Goal: Answer question/provide support: Share knowledge or assist other users

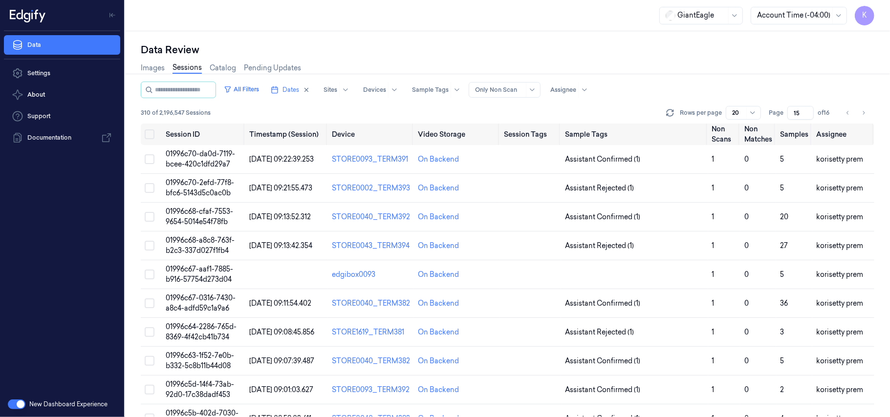
scroll to position [315, 0]
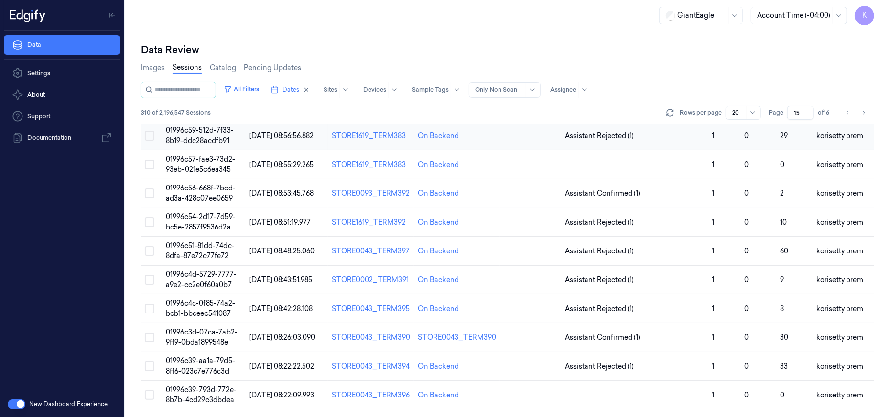
click at [212, 131] on span "01996c59-512d-7f33-8b19-ddc28acdfb91" at bounding box center [200, 135] width 68 height 19
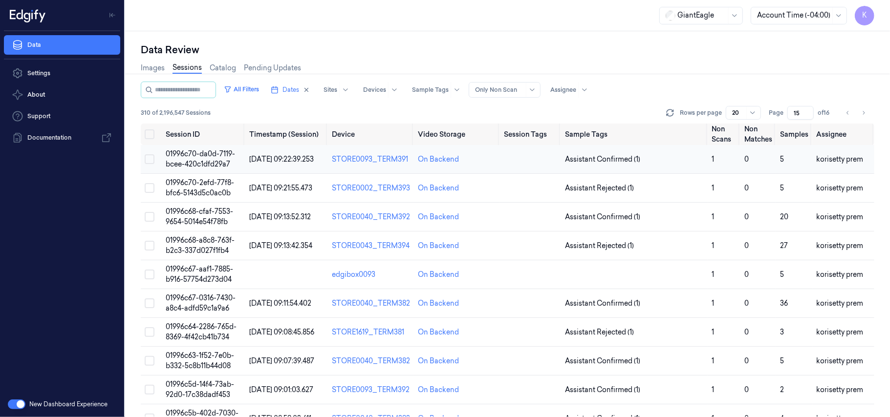
click at [205, 151] on span "01996c70-da0d-7119-bcee-420c1dfd29a7" at bounding box center [200, 159] width 69 height 19
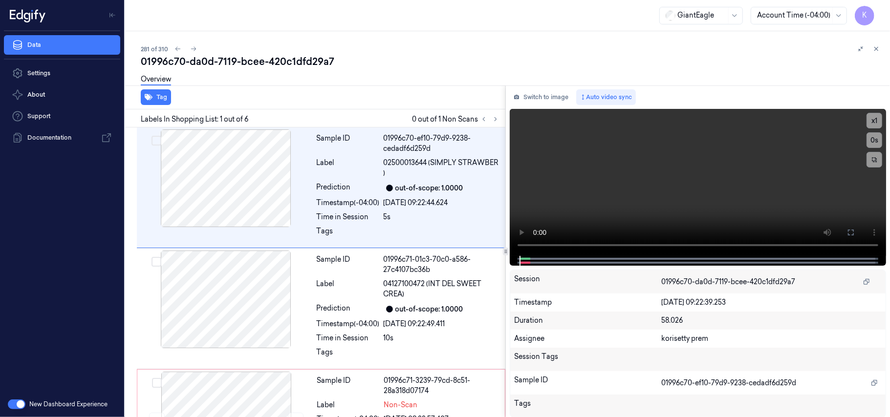
click at [410, 39] on div "281 of 310 01996c70-da0d-7119-bcee-420c1dfd29a7 Overview Tag Labels In Shopping…" at bounding box center [507, 224] width 765 height 386
click at [493, 116] on icon at bounding box center [495, 119] width 7 height 7
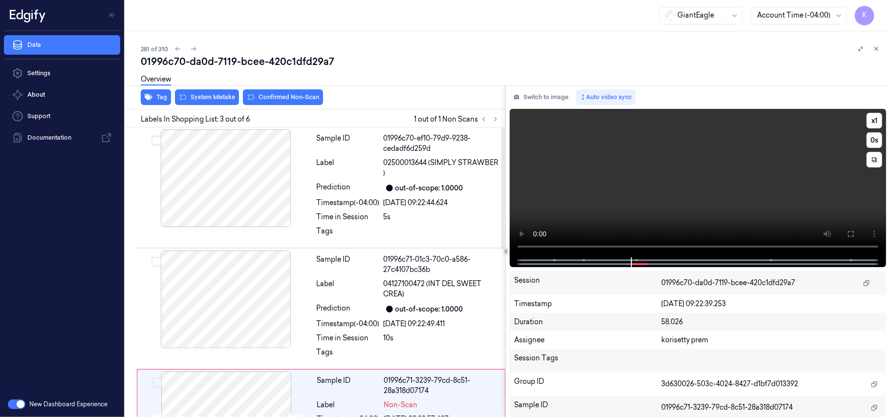
click at [712, 144] on video at bounding box center [698, 183] width 376 height 149
click at [257, 178] on div at bounding box center [226, 178] width 174 height 98
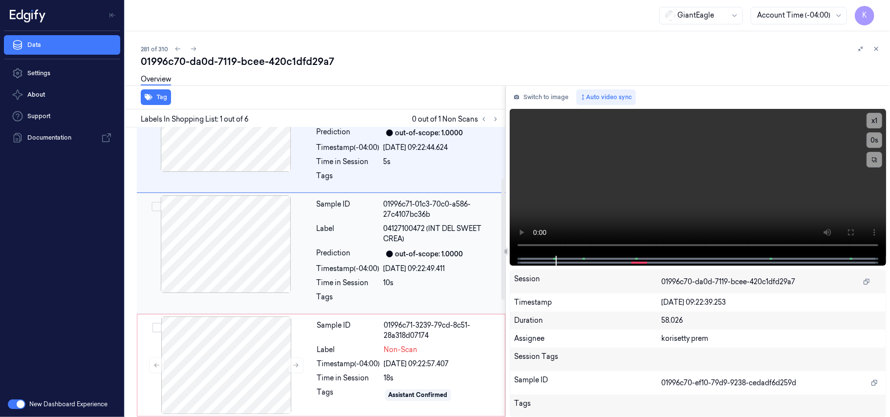
scroll to position [130, 0]
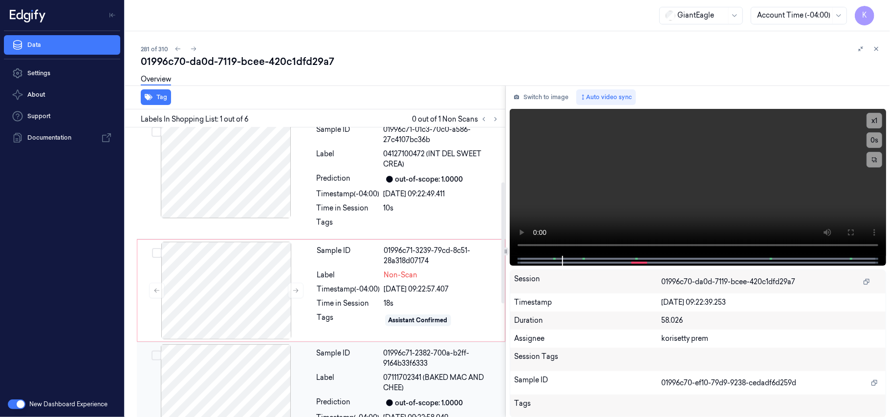
click at [407, 376] on span "07111702341 (BAKED MAC AND CHEE)" at bounding box center [442, 383] width 116 height 21
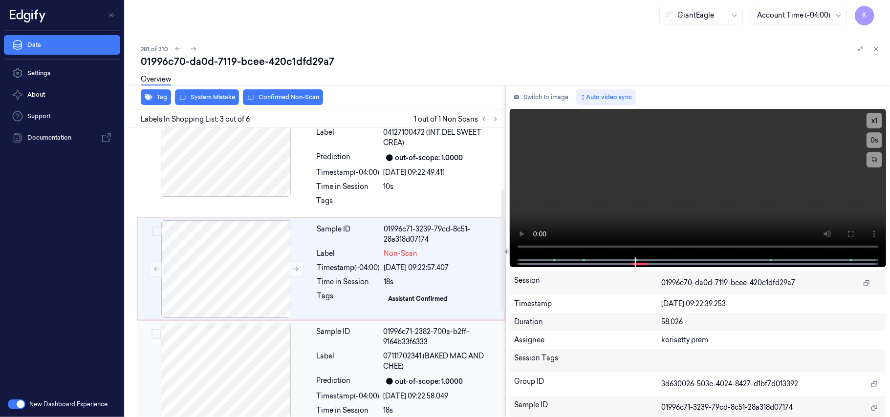
scroll to position [149, 0]
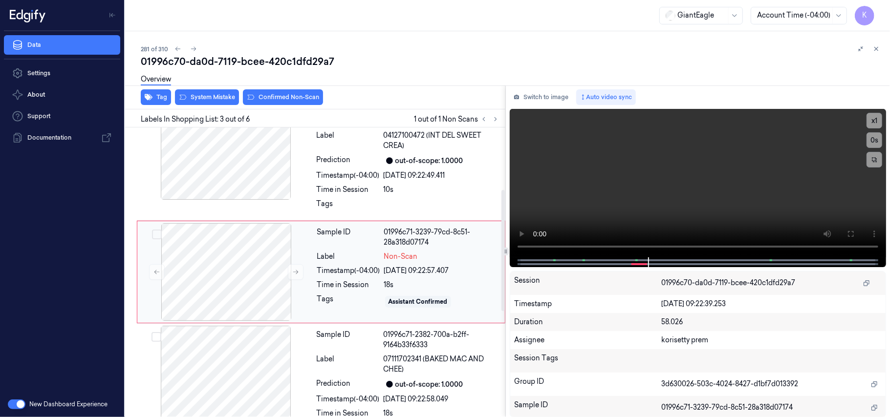
click at [423, 263] on div "Sample ID 01996c71-3239-79cd-8c51-28a318d07174 Label Non-Scan Timestamp (-04:00…" at bounding box center [408, 272] width 190 height 98
click at [644, 170] on video at bounding box center [698, 183] width 376 height 149
click at [216, 99] on button "System Mistake" at bounding box center [207, 97] width 64 height 16
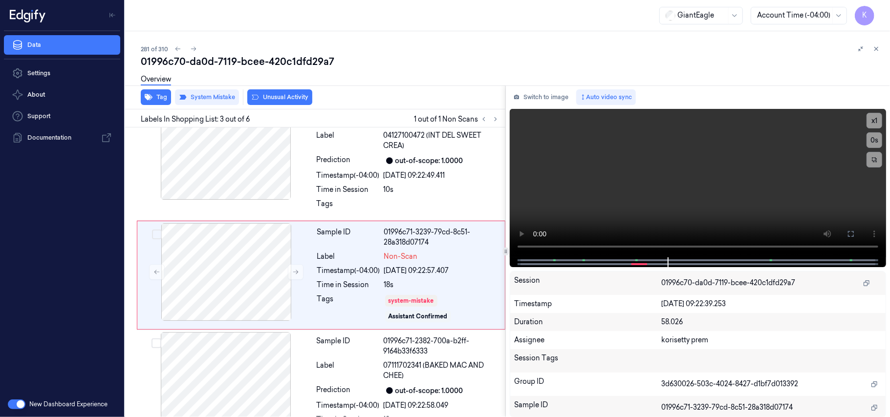
scroll to position [152, 0]
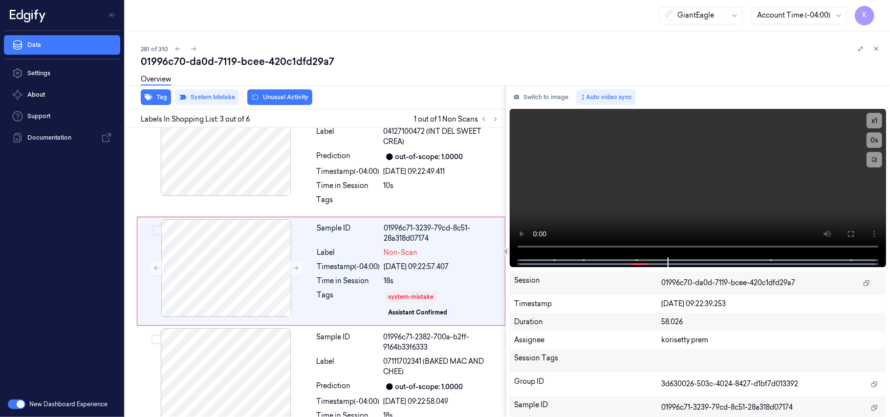
click at [277, 97] on button "Unusual Activity" at bounding box center [279, 97] width 65 height 16
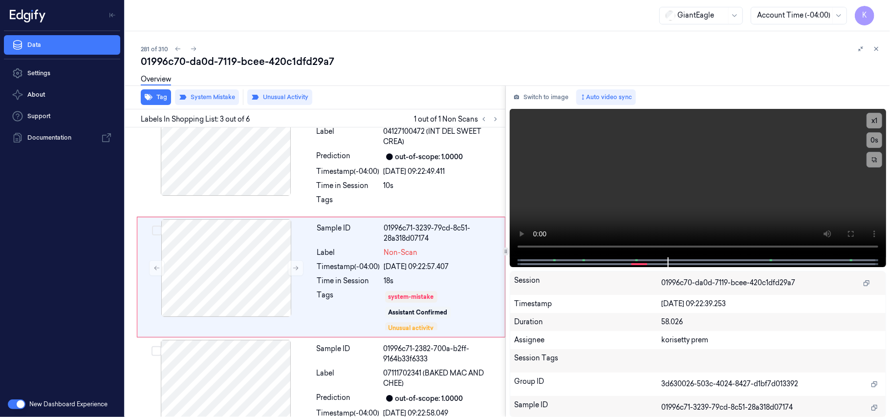
scroll to position [157, 0]
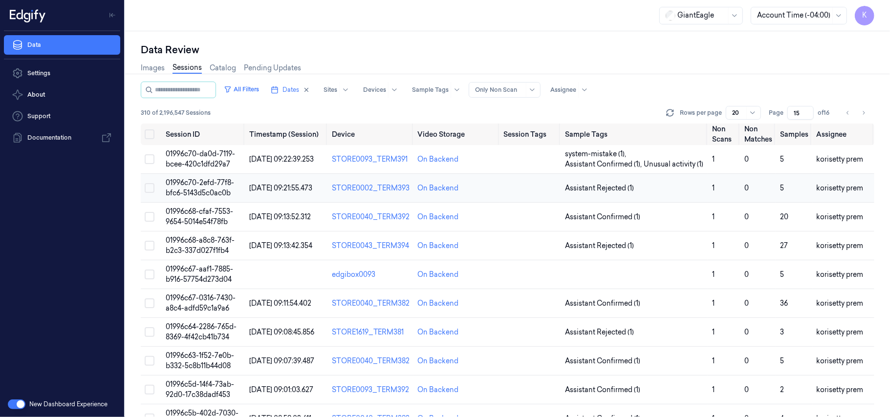
click at [220, 189] on span "01996c70-2efd-77f8-bfc6-5143d5c0ac0b" at bounding box center [200, 187] width 68 height 19
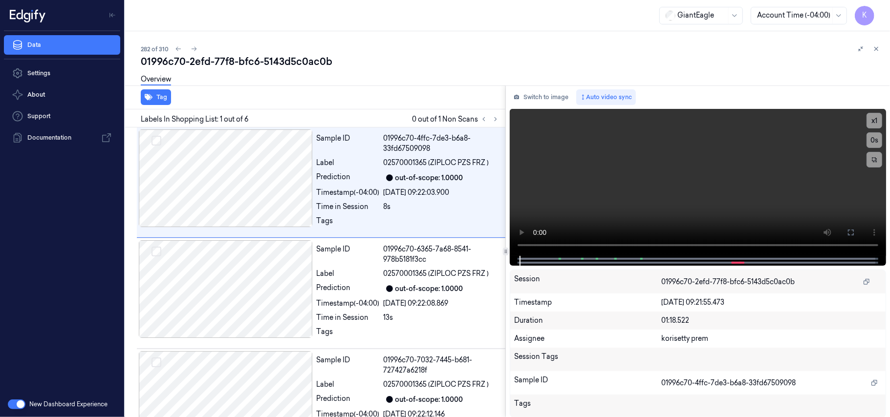
click at [400, 38] on div "282 of 310 01996c70-2efd-77f8-bfc6-5143d5c0ac0b Overview Tag Labels In Shopping…" at bounding box center [507, 224] width 765 height 386
click at [494, 118] on icon at bounding box center [495, 119] width 7 height 7
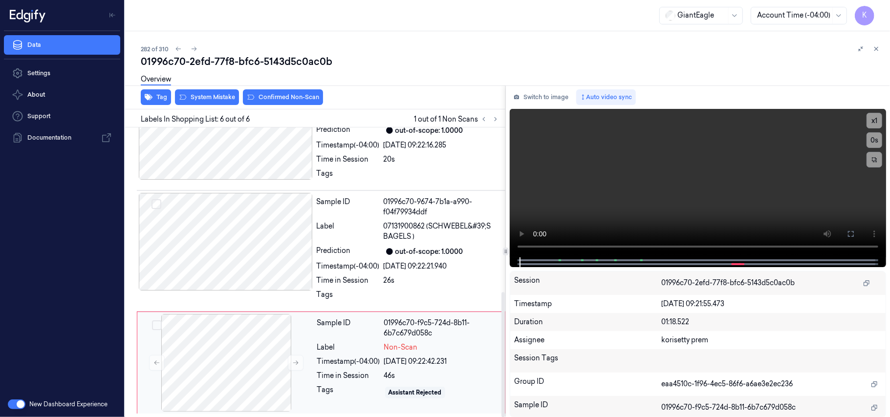
scroll to position [382, 0]
click at [297, 365] on icon at bounding box center [295, 363] width 7 height 7
click at [432, 229] on span "07131900862 (SCHWEBEL&#39;S BAGELS )" at bounding box center [442, 231] width 116 height 21
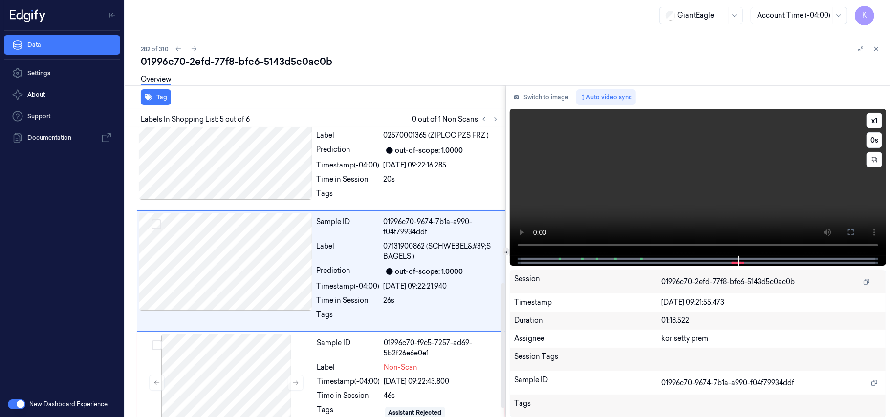
click at [633, 167] on video at bounding box center [698, 182] width 376 height 147
click at [725, 208] on video at bounding box center [698, 182] width 376 height 147
click at [703, 196] on video at bounding box center [698, 182] width 376 height 147
click at [850, 233] on icon at bounding box center [851, 233] width 8 height 8
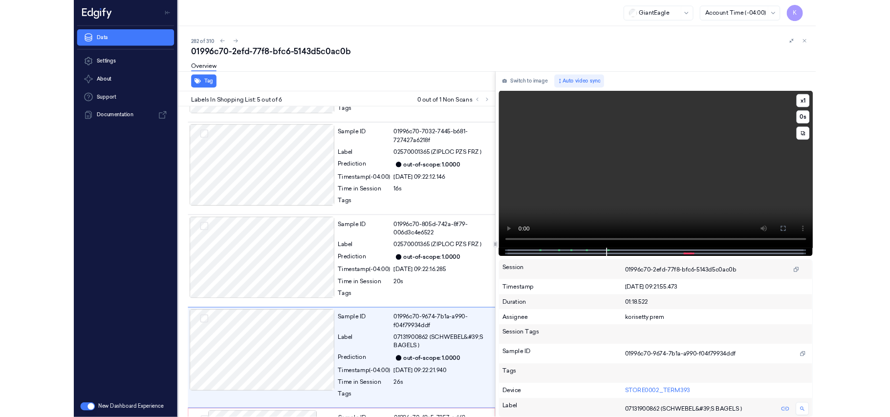
scroll to position [299, 0]
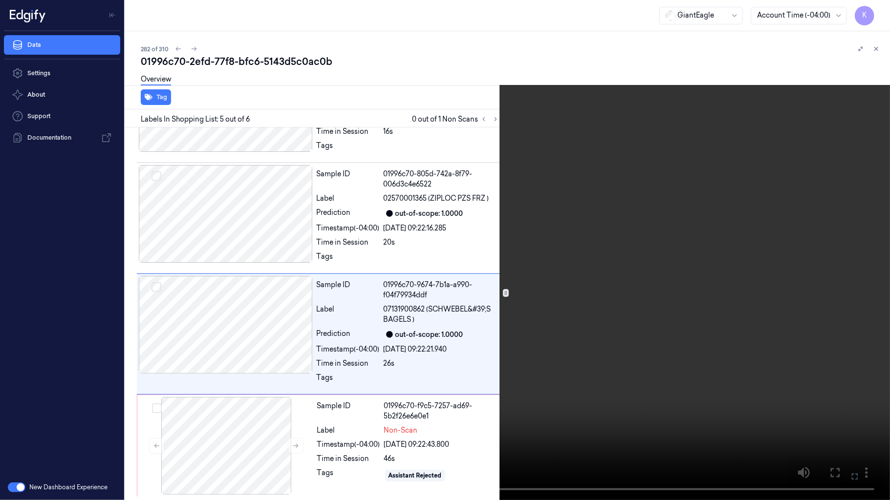
click at [0, 0] on icon at bounding box center [0, 0] width 0 height 0
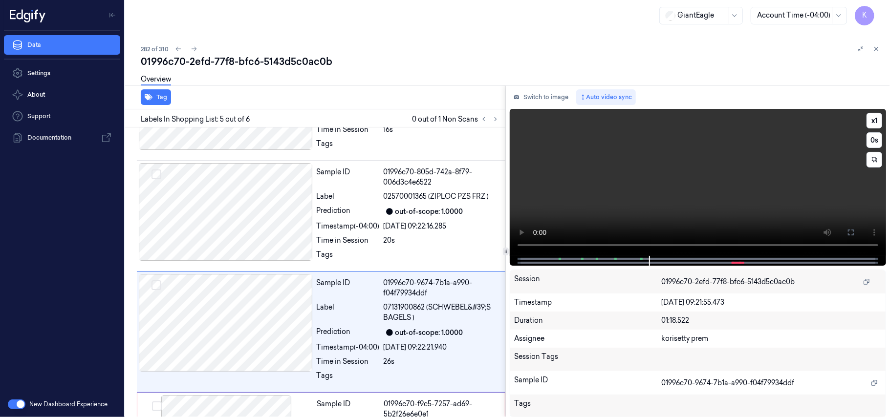
click at [690, 174] on video at bounding box center [698, 182] width 376 height 147
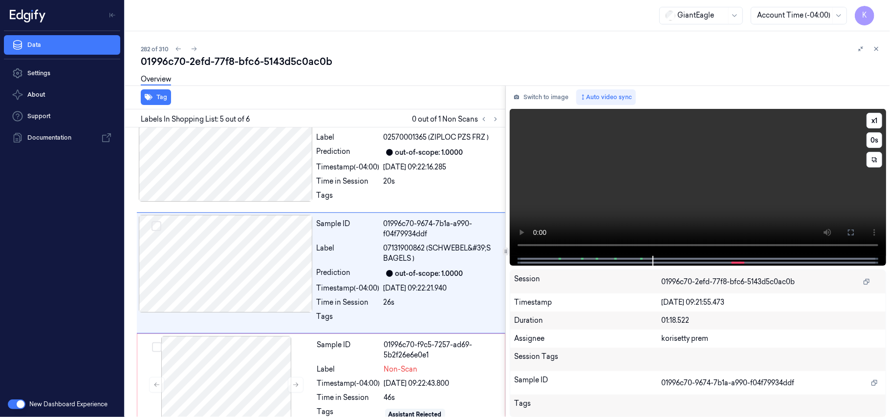
scroll to position [360, 0]
click at [697, 186] on video at bounding box center [698, 182] width 376 height 147
click at [763, 181] on video at bounding box center [698, 182] width 376 height 147
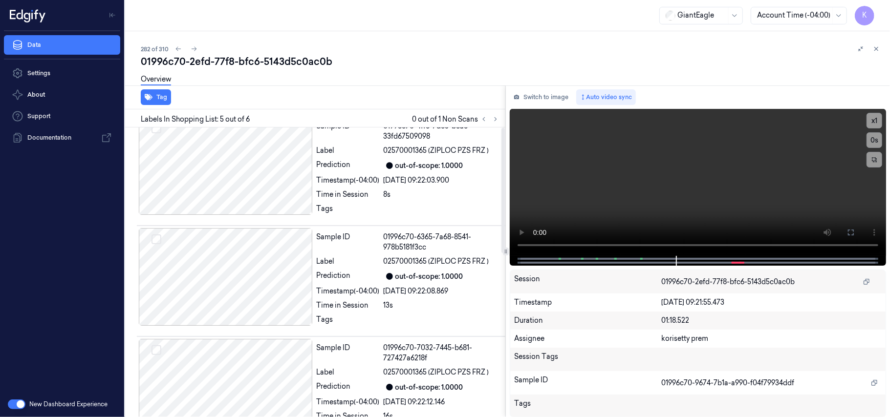
scroll to position [0, 0]
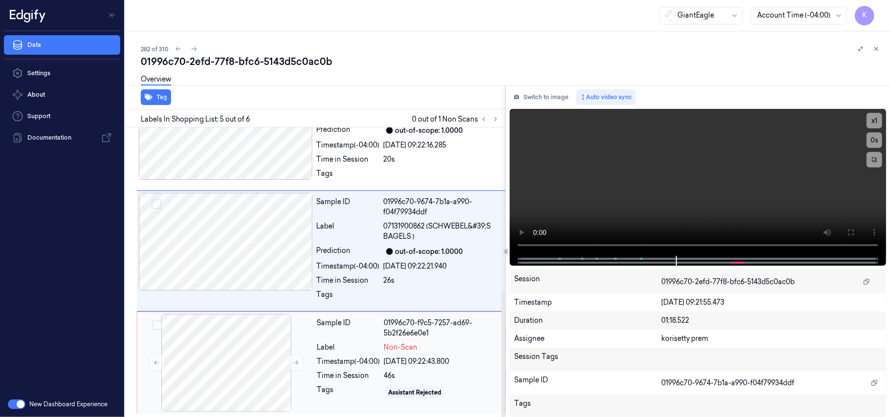
click at [380, 345] on div "Label" at bounding box center [348, 348] width 63 height 10
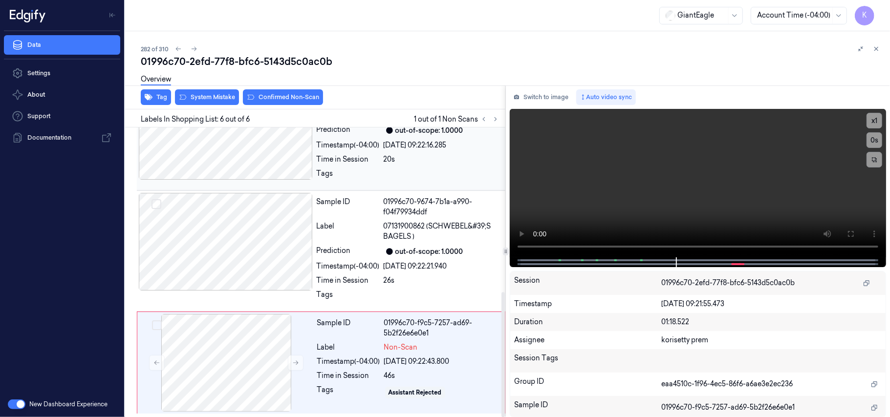
scroll to position [382, 0]
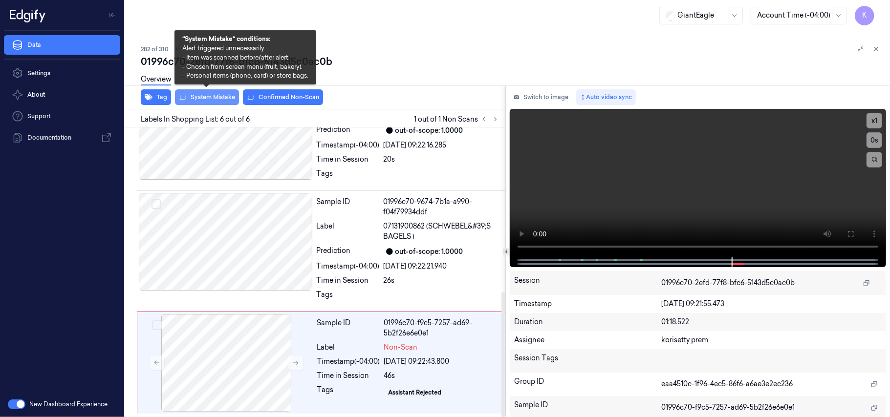
click at [212, 95] on button "System Mistake" at bounding box center [207, 97] width 64 height 16
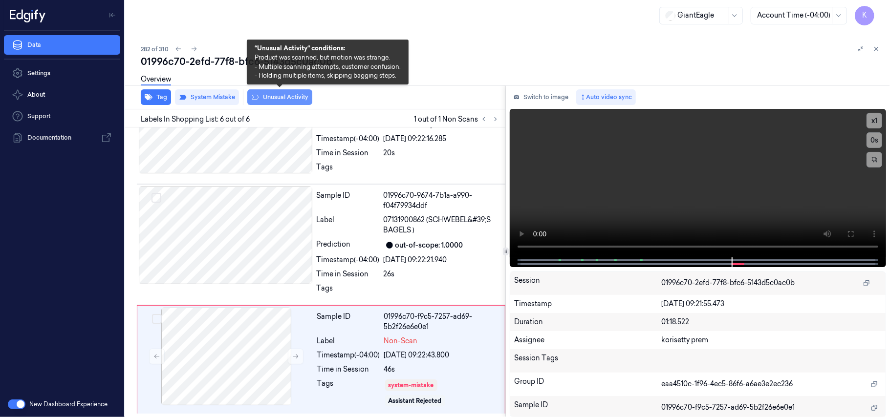
click at [286, 96] on button "Unusual Activity" at bounding box center [279, 97] width 65 height 16
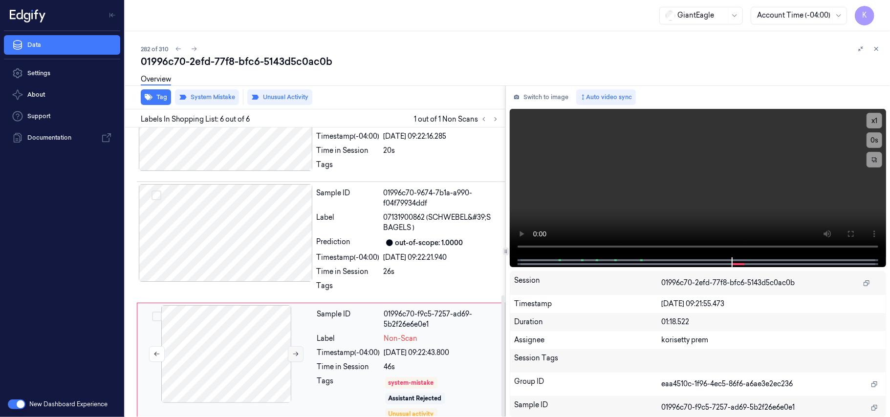
scroll to position [400, 0]
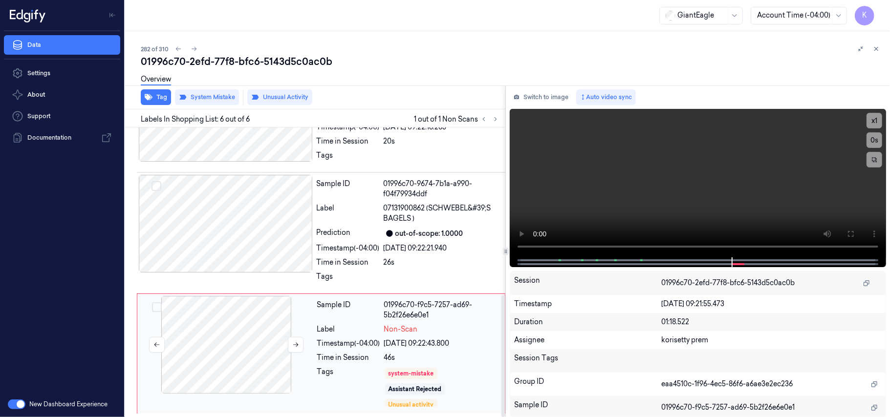
click at [167, 345] on div at bounding box center [226, 345] width 174 height 98
click at [639, 214] on video at bounding box center [698, 183] width 376 height 149
click at [754, 182] on video at bounding box center [698, 183] width 376 height 149
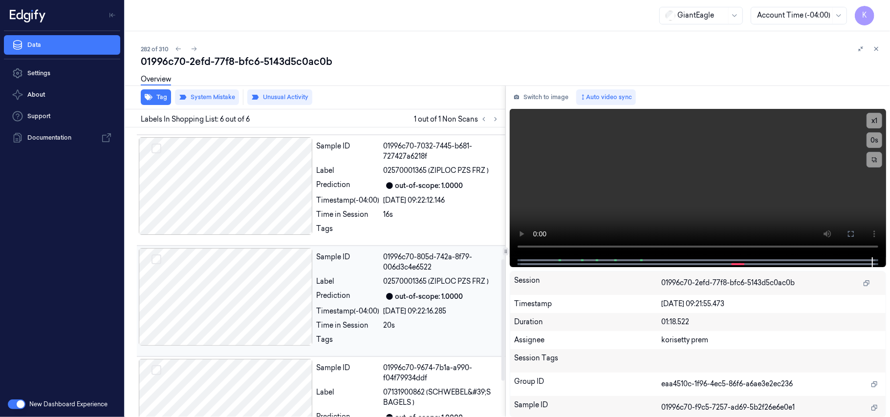
scroll to position [204, 0]
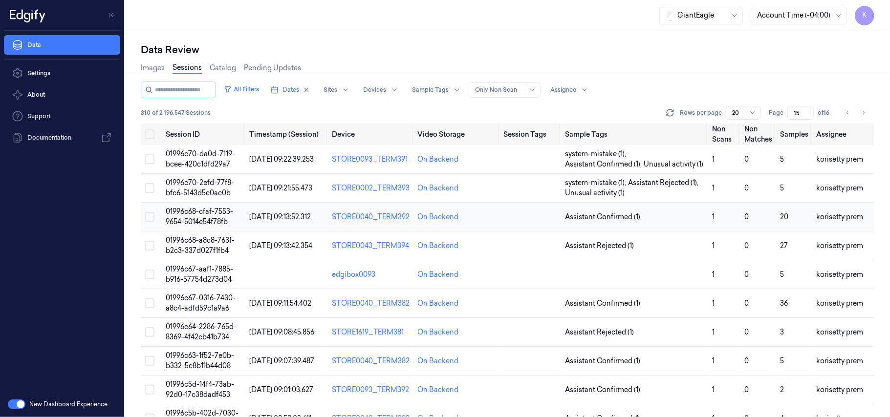
click at [194, 212] on span "01996c68-cfaf-7553-9654-5014e54f78fb" at bounding box center [199, 216] width 67 height 19
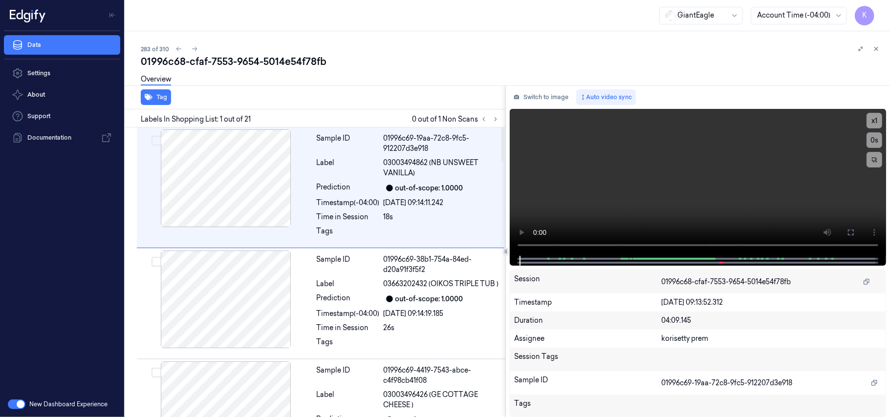
click at [498, 27] on div "GiantEagle Account Time (-04:00) K" at bounding box center [507, 15] width 765 height 31
click at [496, 119] on icon at bounding box center [495, 119] width 7 height 7
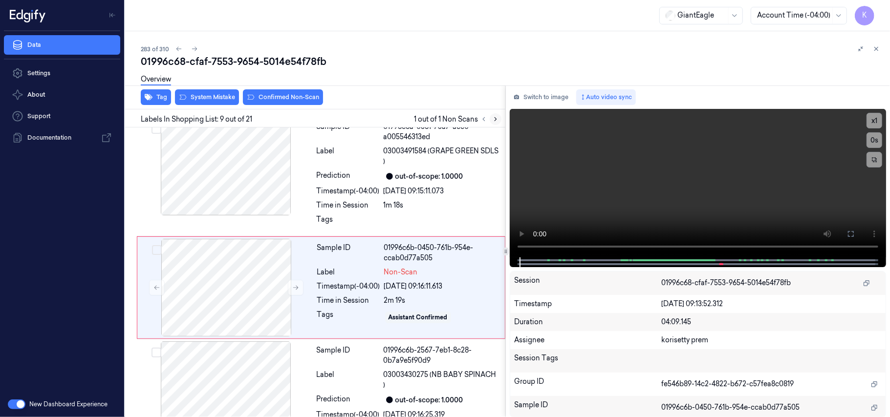
scroll to position [857, 0]
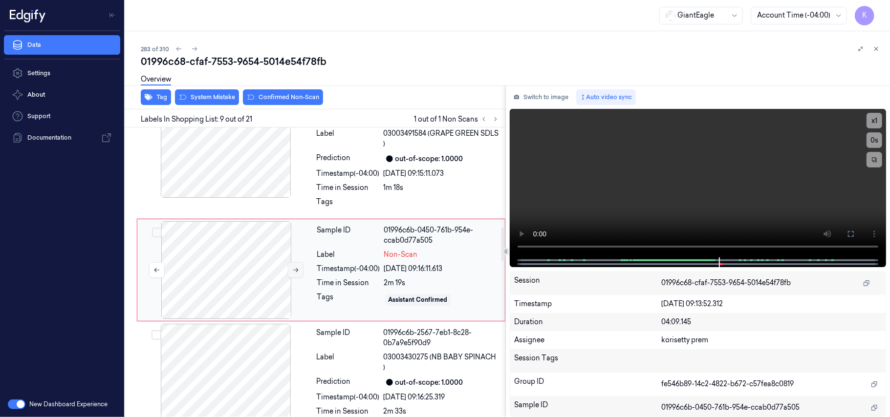
click at [296, 272] on icon at bounding box center [295, 270] width 7 height 7
click at [294, 161] on div at bounding box center [226, 149] width 174 height 98
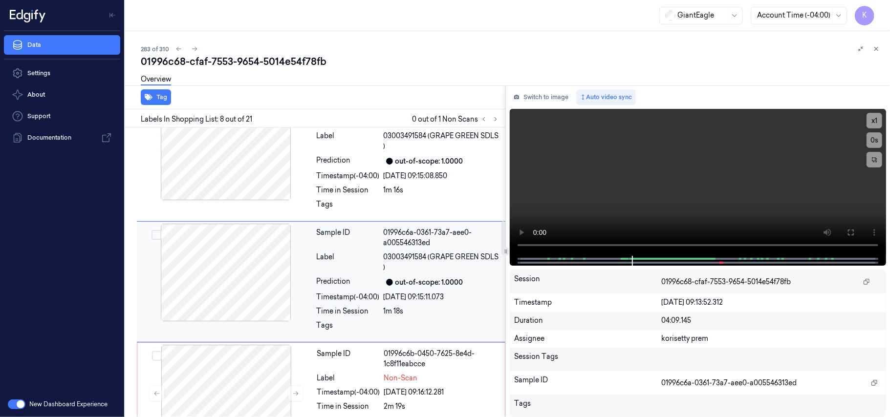
scroll to position [680, 0]
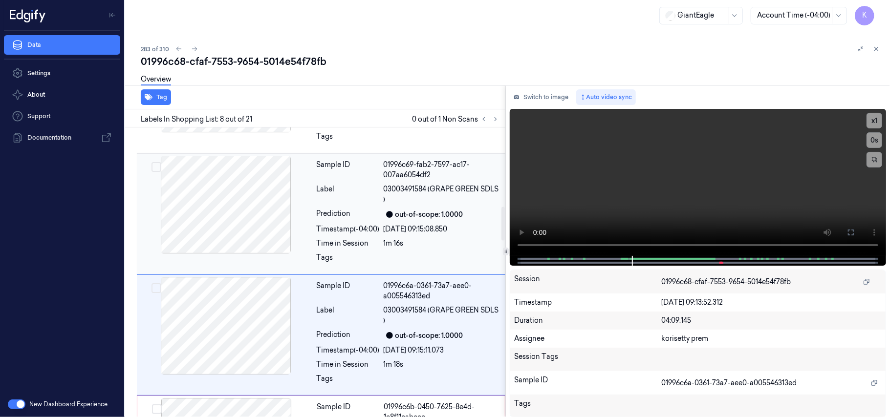
click at [430, 226] on div "21/09/2025 09:15:08.850" at bounding box center [442, 229] width 116 height 10
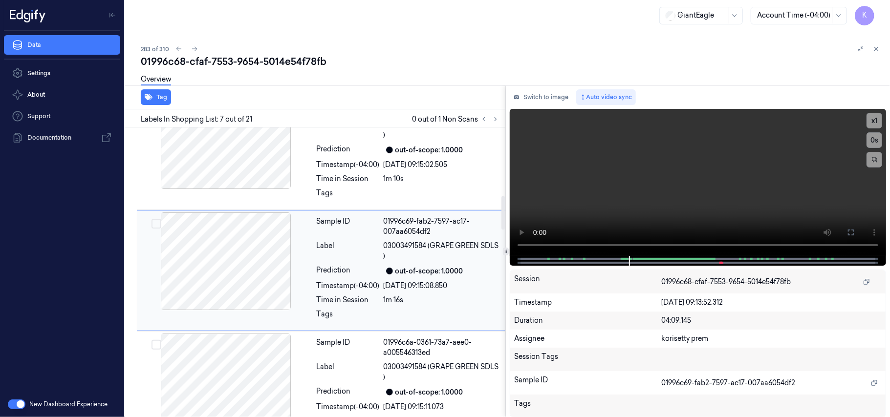
scroll to position [558, 0]
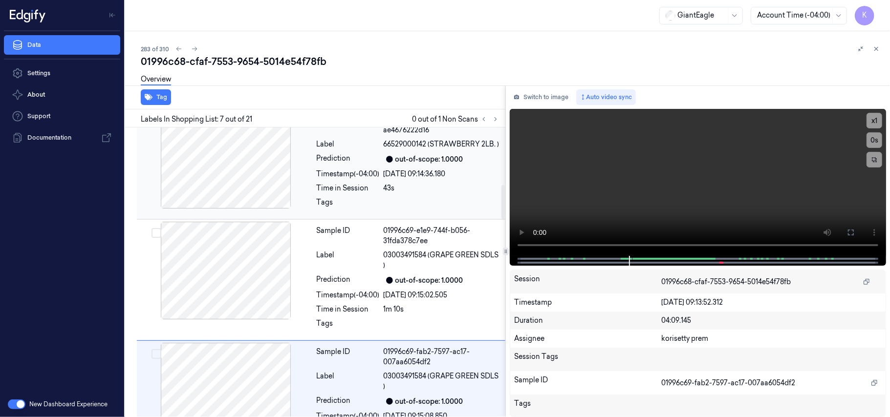
click at [352, 146] on div "Label" at bounding box center [348, 144] width 63 height 10
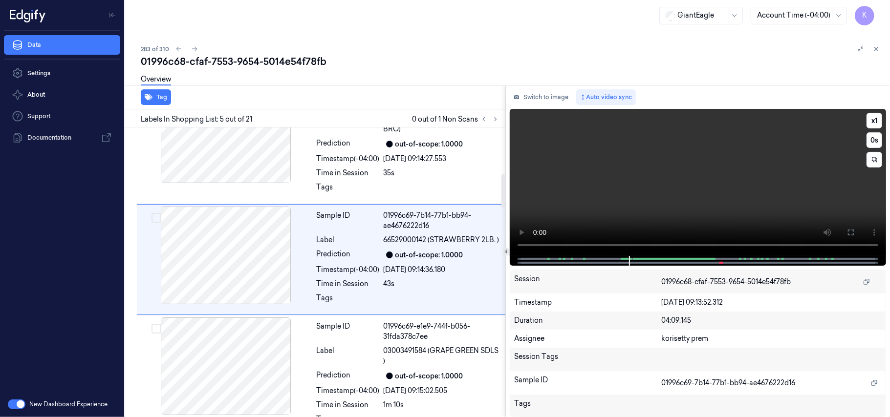
scroll to position [386, 0]
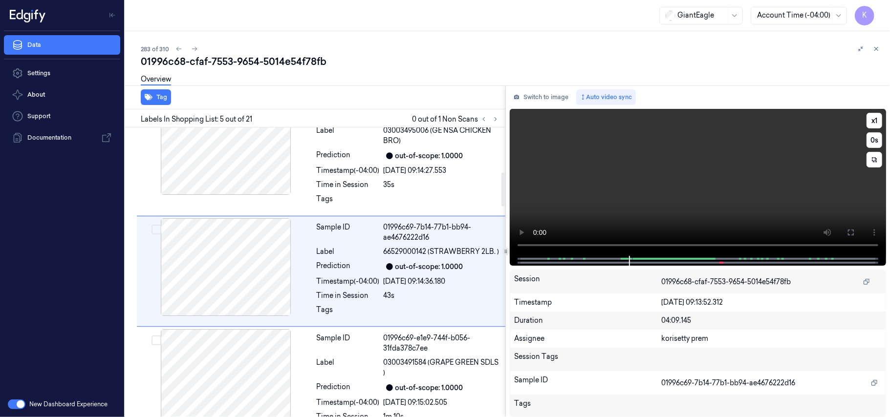
click at [706, 202] on video at bounding box center [698, 182] width 376 height 147
click at [687, 198] on video at bounding box center [698, 182] width 376 height 147
click at [846, 233] on button at bounding box center [851, 233] width 16 height 16
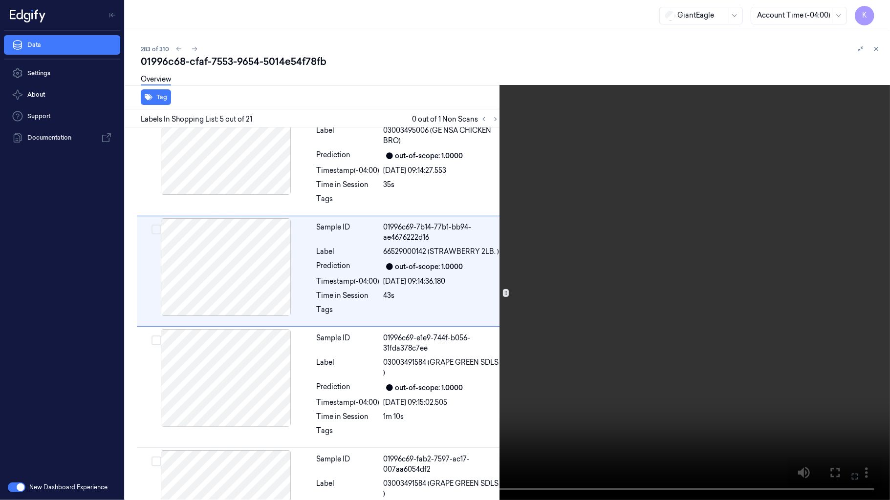
click at [0, 0] on icon at bounding box center [0, 0] width 0 height 0
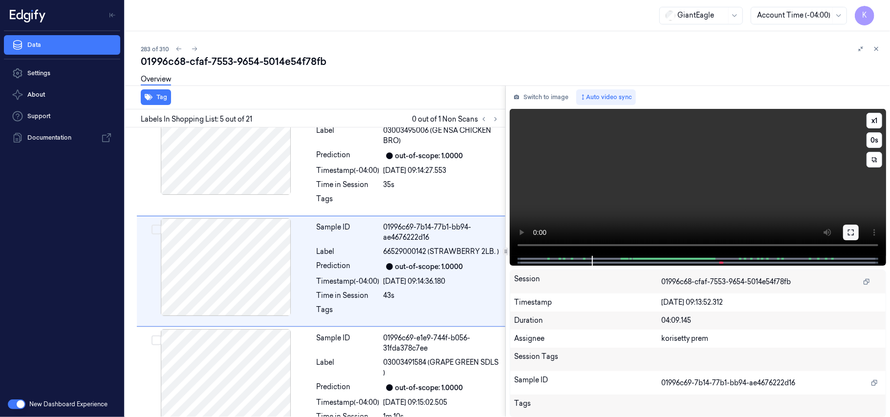
click at [849, 234] on icon at bounding box center [851, 233] width 8 height 8
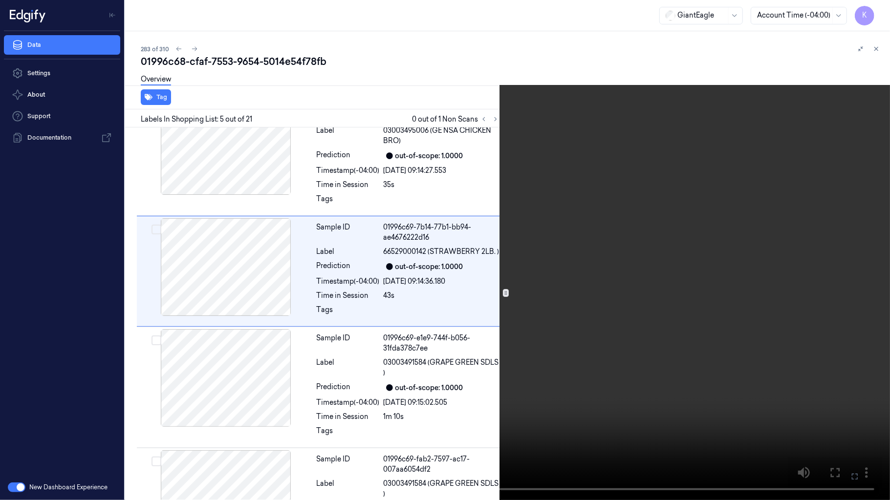
click at [0, 0] on icon at bounding box center [0, 0] width 0 height 0
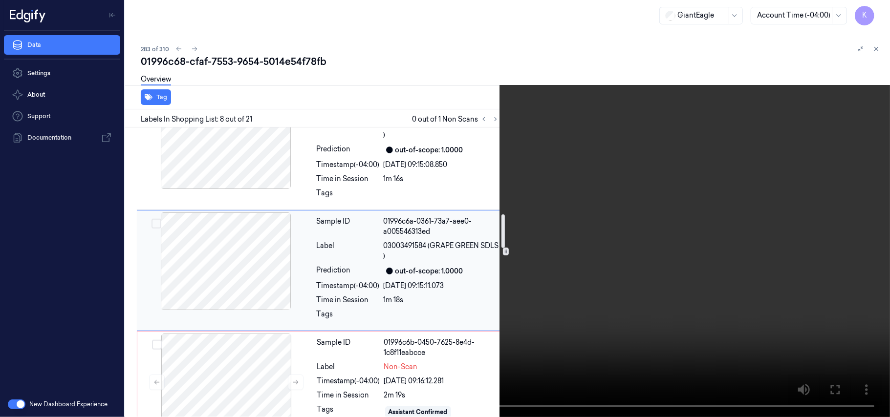
scroll to position [745, 0]
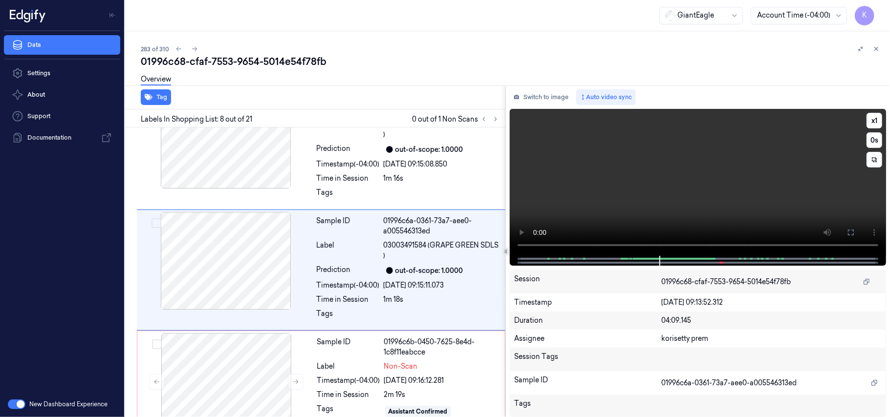
click at [655, 175] on video at bounding box center [698, 182] width 376 height 147
click at [632, 155] on video at bounding box center [698, 182] width 376 height 147
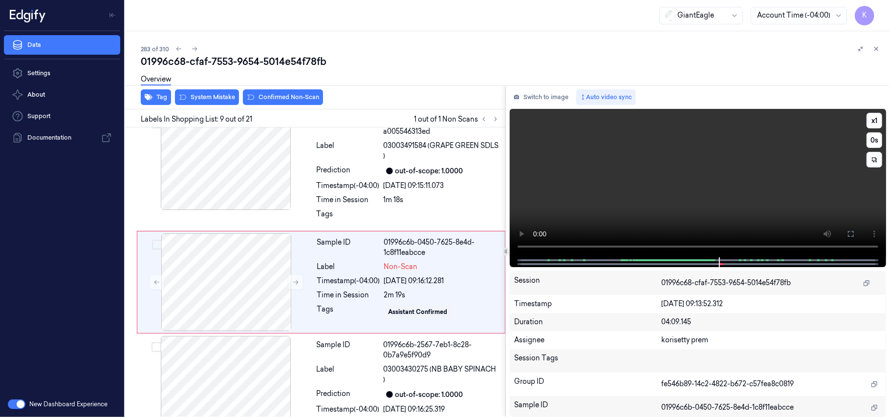
scroll to position [857, 0]
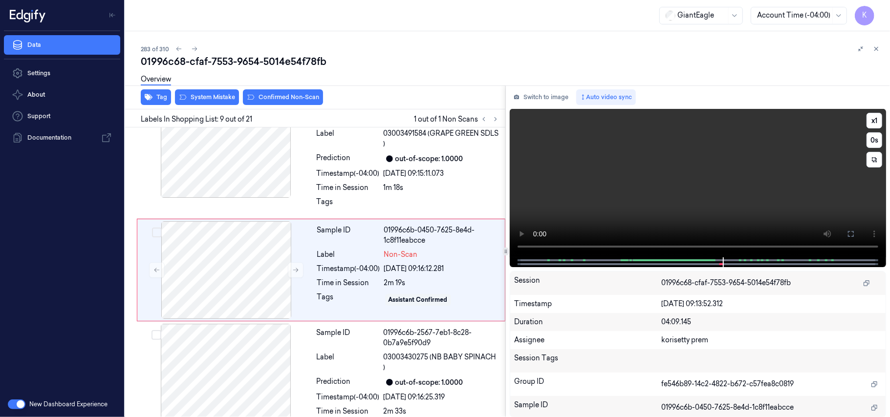
click at [691, 208] on video at bounding box center [698, 183] width 376 height 149
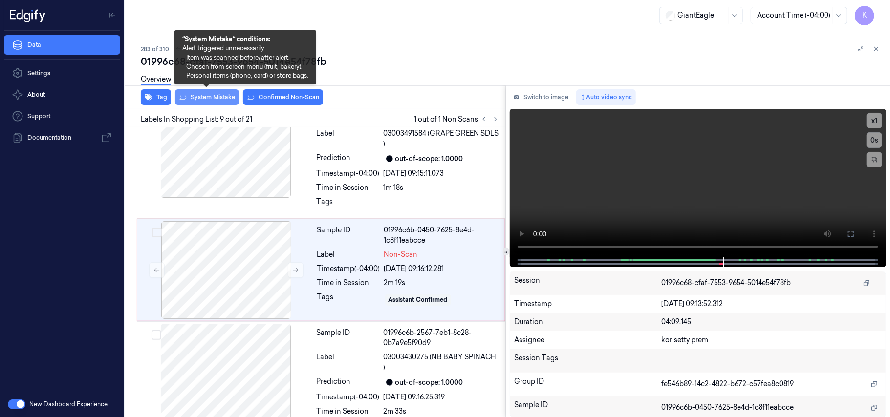
click at [208, 96] on button "System Mistake" at bounding box center [207, 97] width 64 height 16
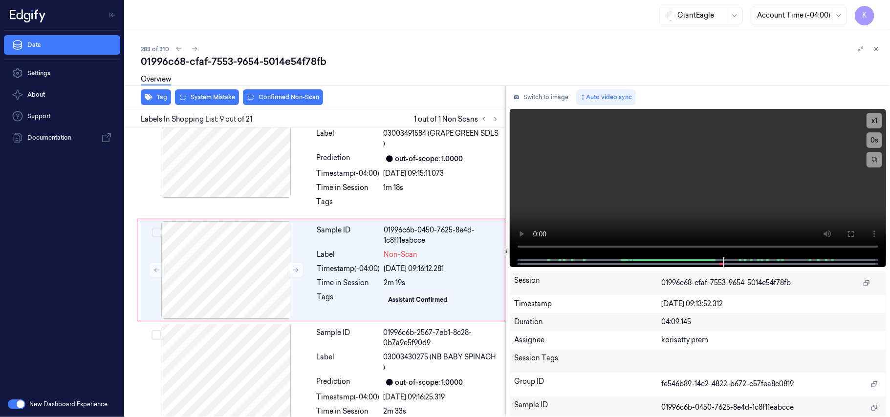
scroll to position [861, 0]
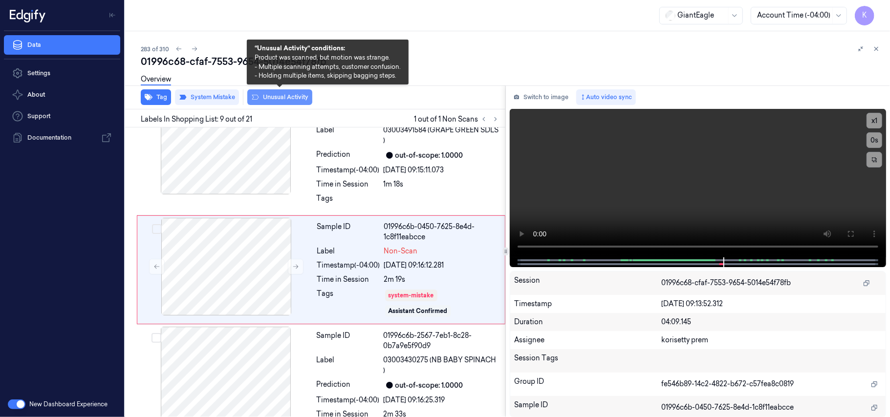
click at [290, 98] on button "Unusual Activity" at bounding box center [279, 97] width 65 height 16
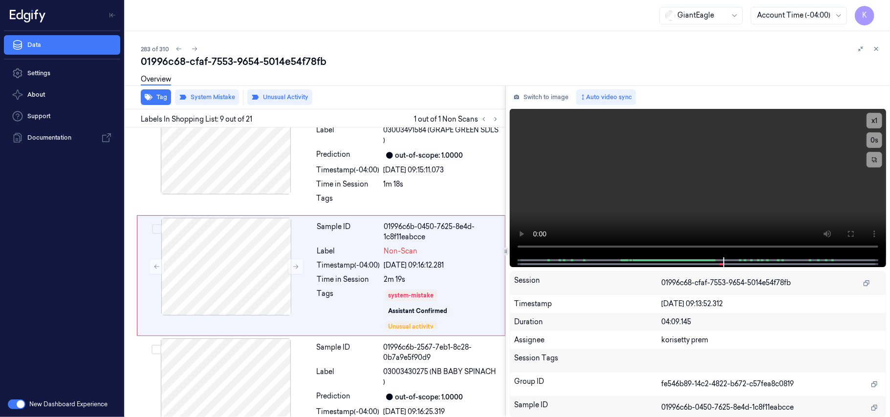
scroll to position [866, 0]
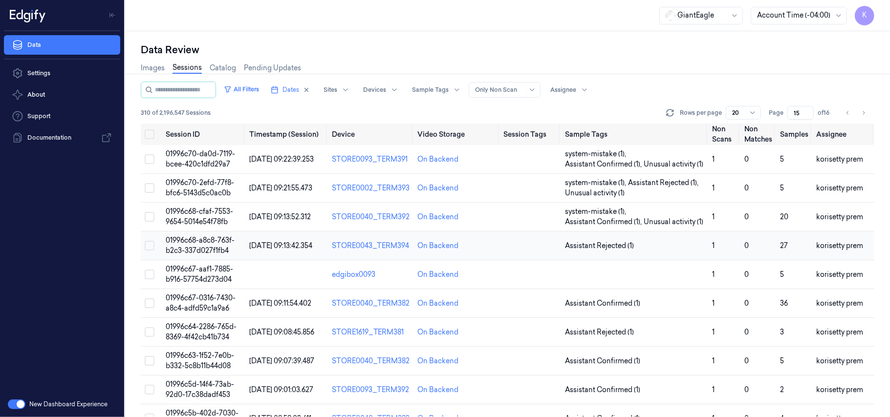
click at [196, 241] on span "01996c68-a8c8-763f-b2c3-337d027f1fb4" at bounding box center [200, 245] width 69 height 19
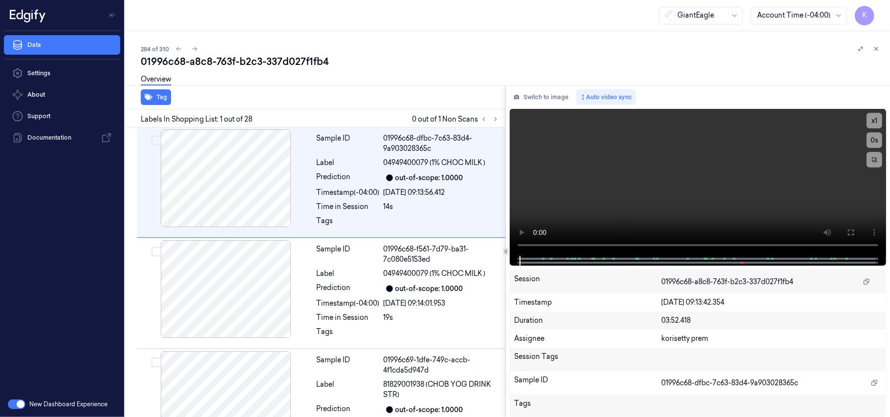
click at [377, 61] on div "01996c68-a8c8-763f-b2c3-337d027f1fb4" at bounding box center [511, 62] width 741 height 14
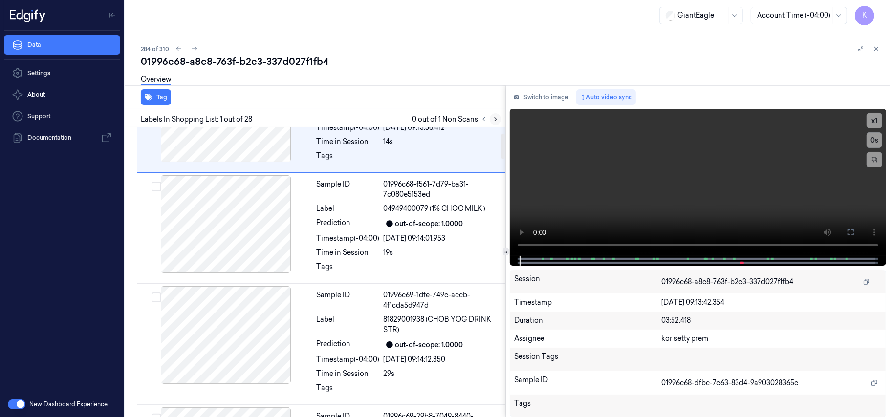
click at [496, 123] on button at bounding box center [496, 119] width 12 height 12
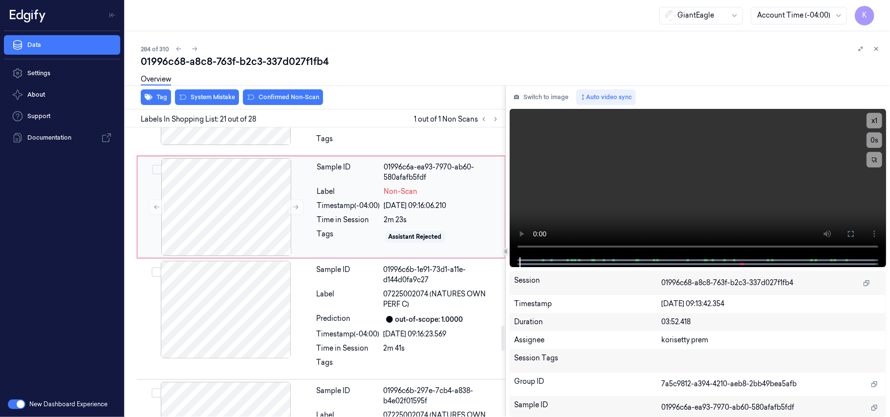
scroll to position [2264, 0]
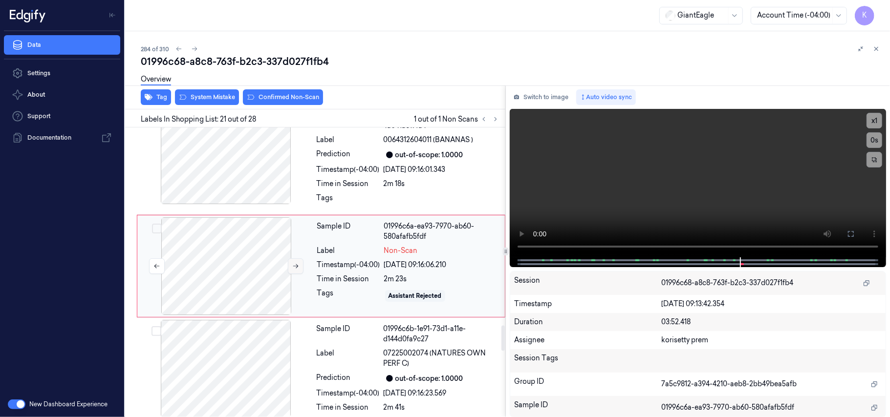
click at [294, 270] on icon at bounding box center [295, 266] width 7 height 7
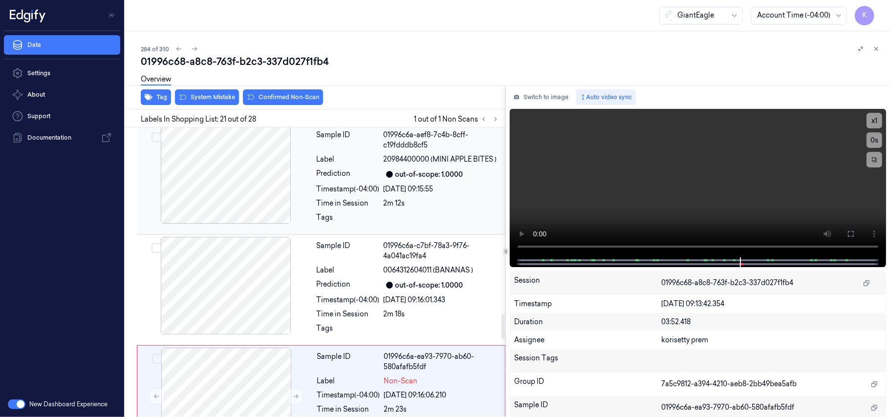
click at [313, 168] on div "Sample ID 01996c6a-aef8-7c4b-8cff-c19fdddb8cf5 Label 20984400000 (MINI APPLE BI…" at bounding box center [408, 179] width 191 height 106
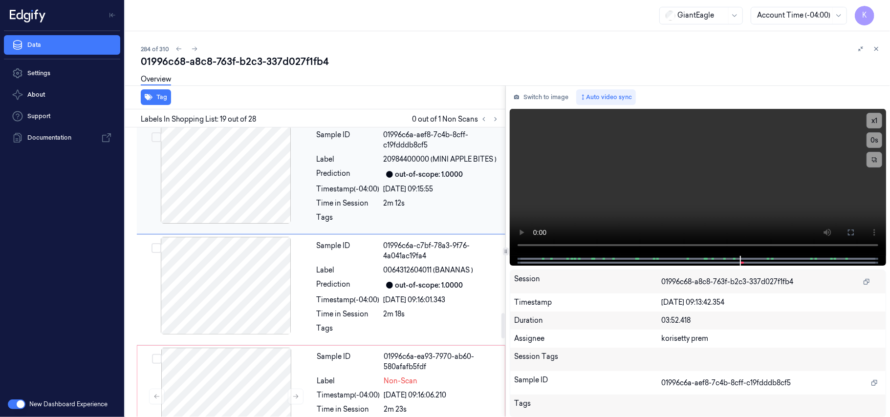
scroll to position [2046, 0]
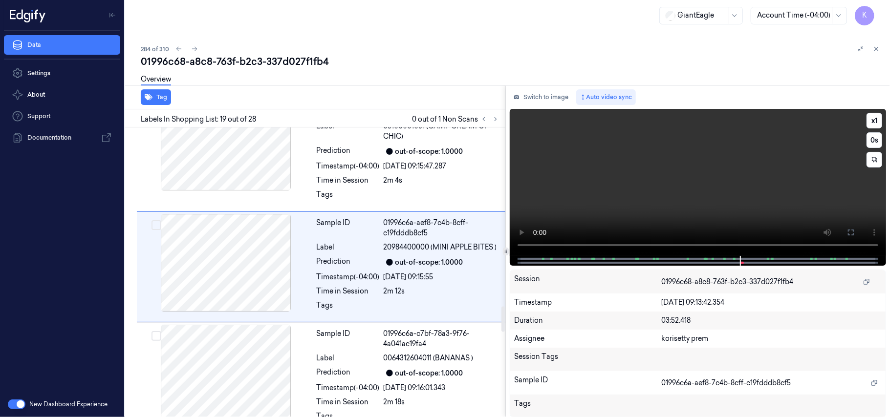
click at [665, 167] on video at bounding box center [698, 182] width 376 height 147
click at [610, 208] on video at bounding box center [698, 182] width 376 height 147
click at [640, 216] on video at bounding box center [698, 182] width 376 height 147
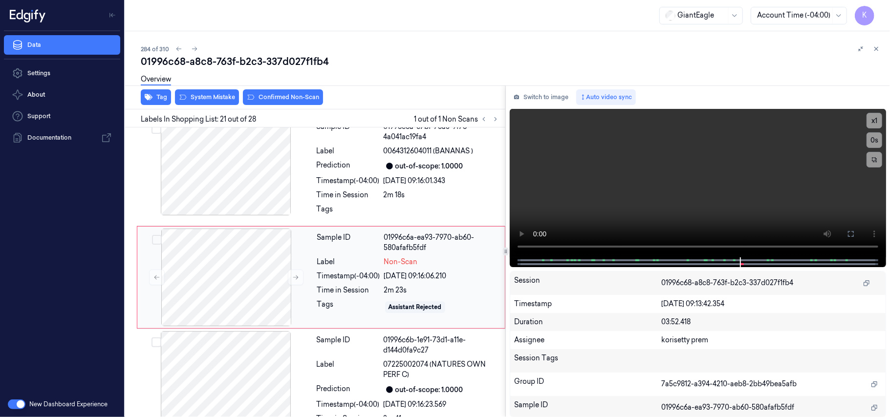
scroll to position [2264, 0]
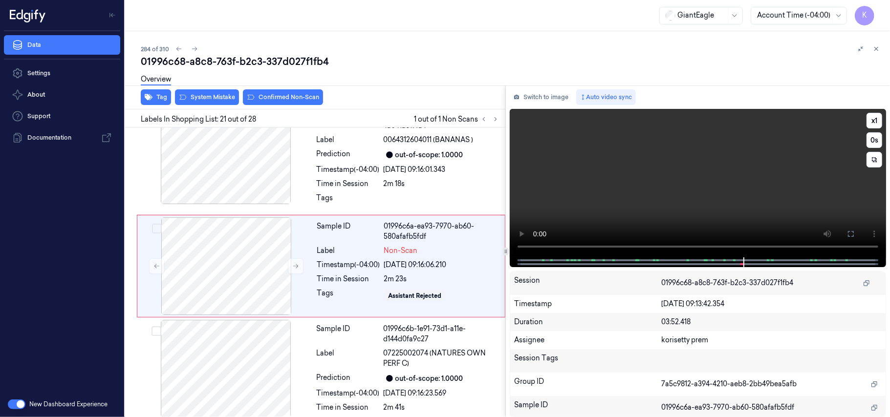
click at [660, 199] on video at bounding box center [698, 183] width 376 height 149
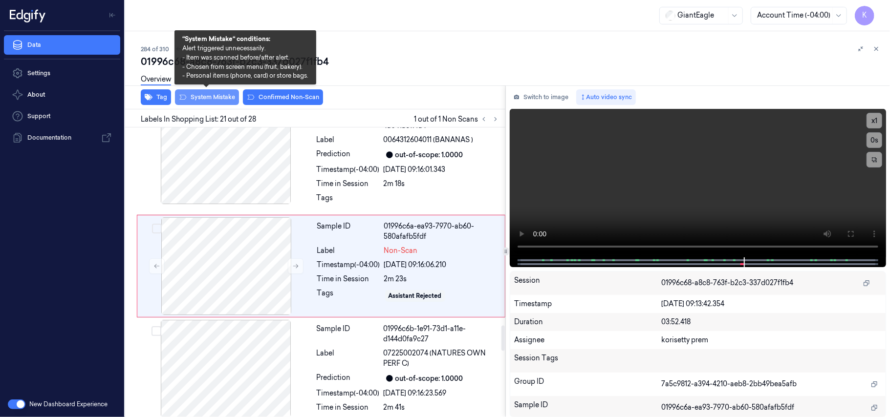
click at [208, 98] on button "System Mistake" at bounding box center [207, 97] width 64 height 16
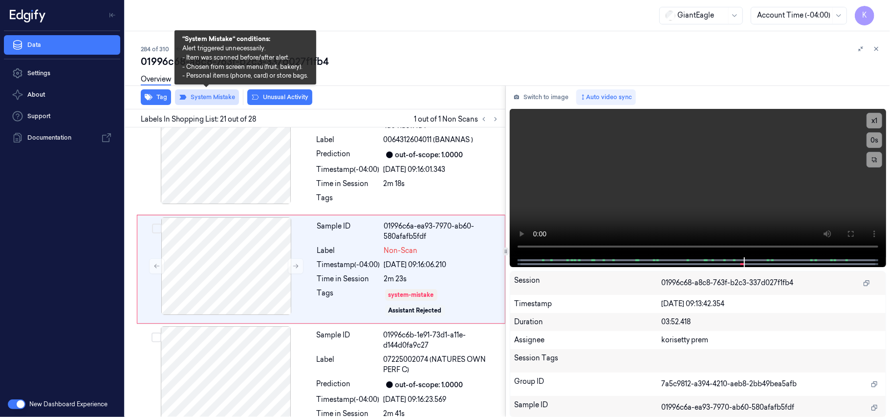
scroll to position [2268, 0]
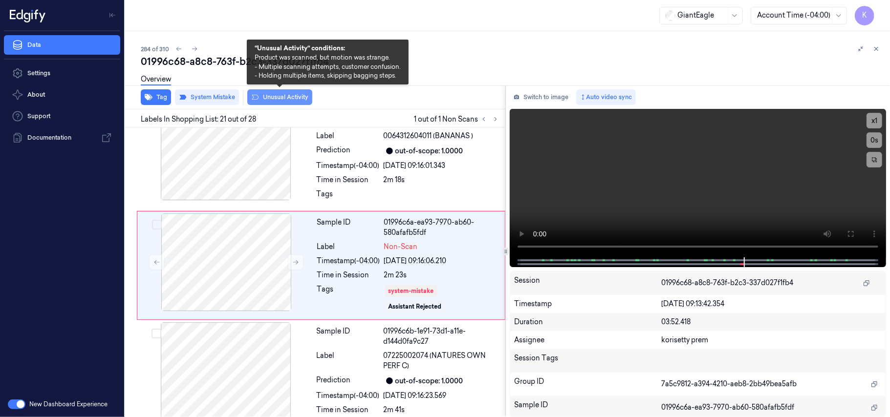
click at [277, 96] on button "Unusual Activity" at bounding box center [279, 97] width 65 height 16
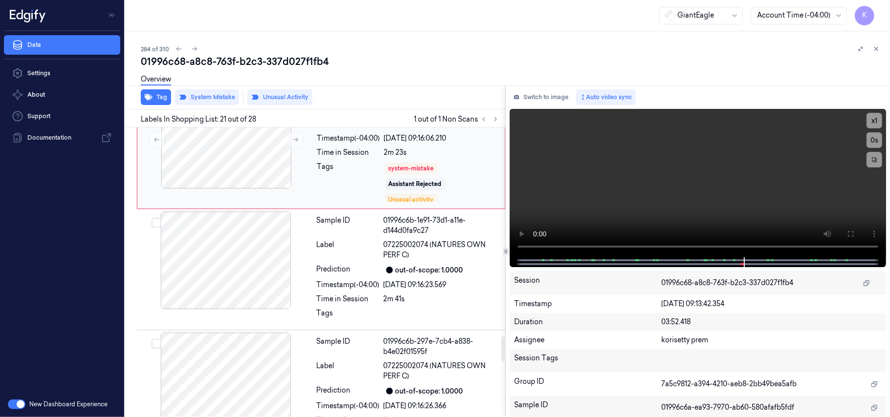
scroll to position [2403, 0]
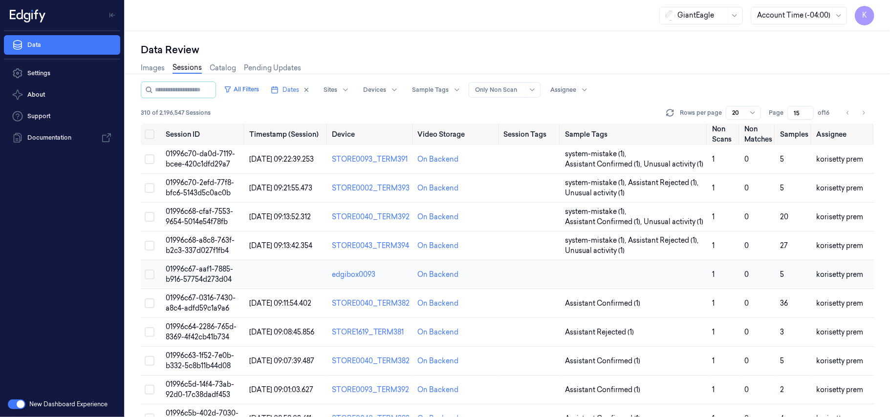
click at [195, 271] on span "01996c67-aaf1-7885-b916-57754d273d04" at bounding box center [199, 274] width 67 height 19
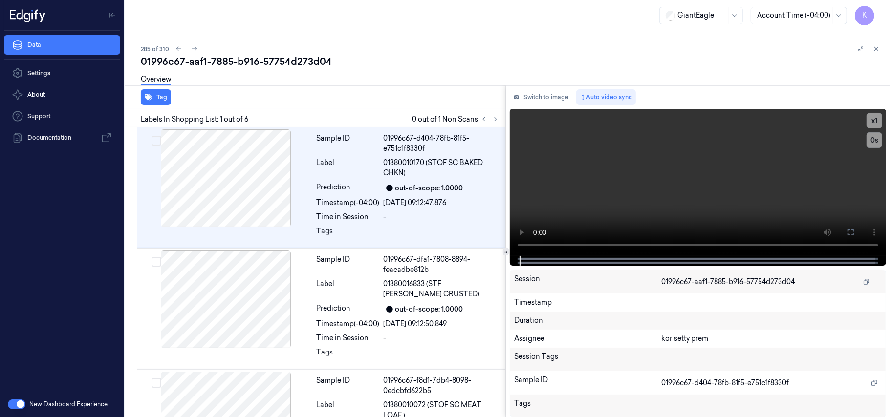
click at [391, 63] on div "01996c67-aaf1-7885-b916-57754d273d04" at bounding box center [511, 62] width 741 height 14
click at [496, 122] on button at bounding box center [496, 119] width 12 height 12
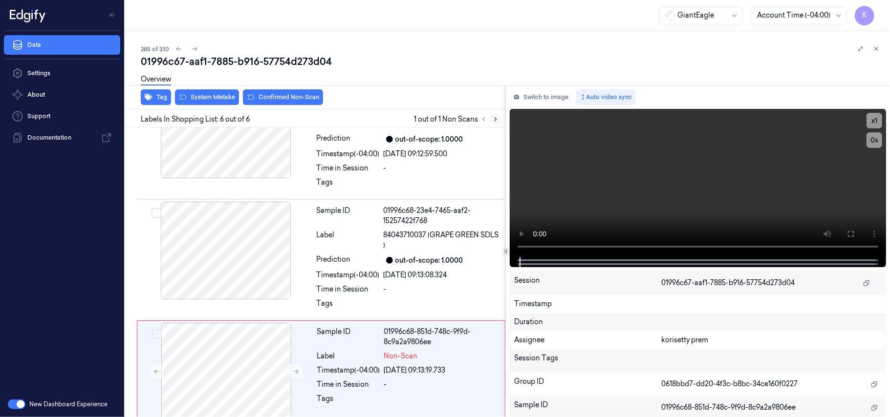
scroll to position [423, 0]
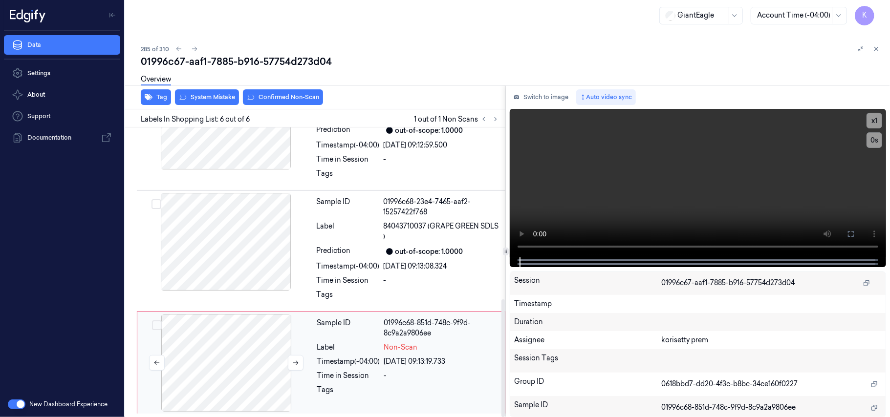
click at [237, 377] on div at bounding box center [226, 363] width 174 height 98
click at [300, 364] on button at bounding box center [296, 363] width 16 height 16
click at [298, 364] on icon at bounding box center [295, 363] width 7 height 7
click at [398, 149] on div "21/09/2025 09:12:59.500" at bounding box center [442, 145] width 116 height 10
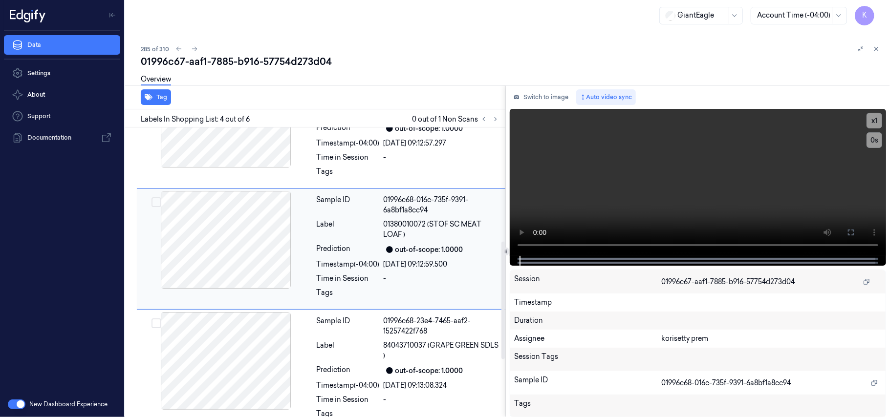
scroll to position [280, 0]
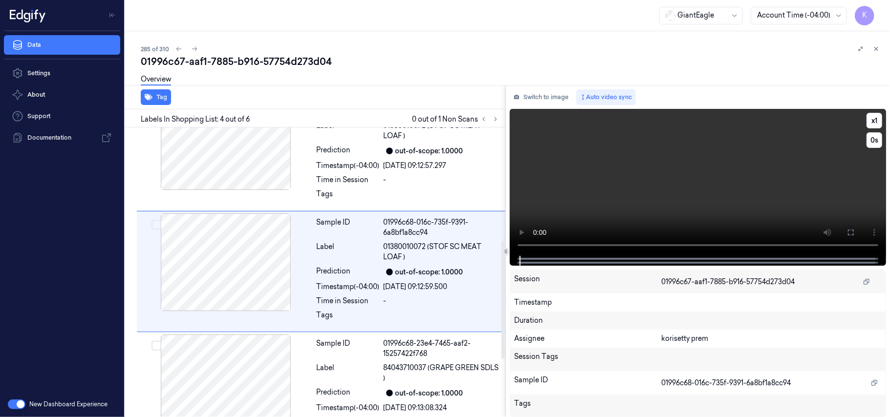
click at [648, 196] on video at bounding box center [698, 182] width 376 height 147
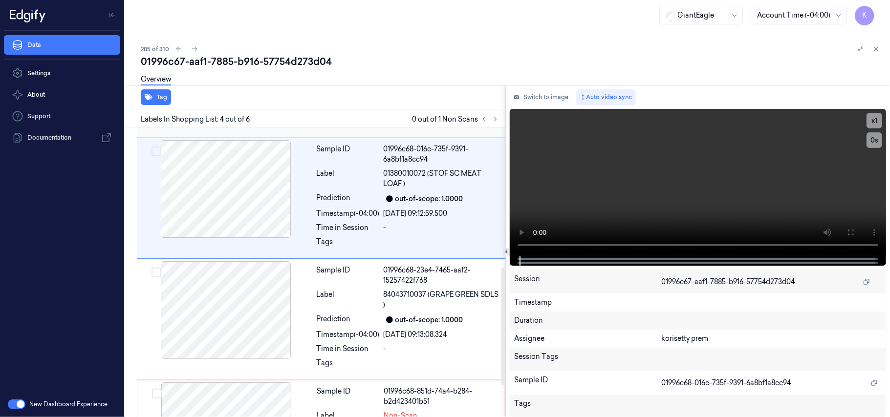
scroll to position [391, 0]
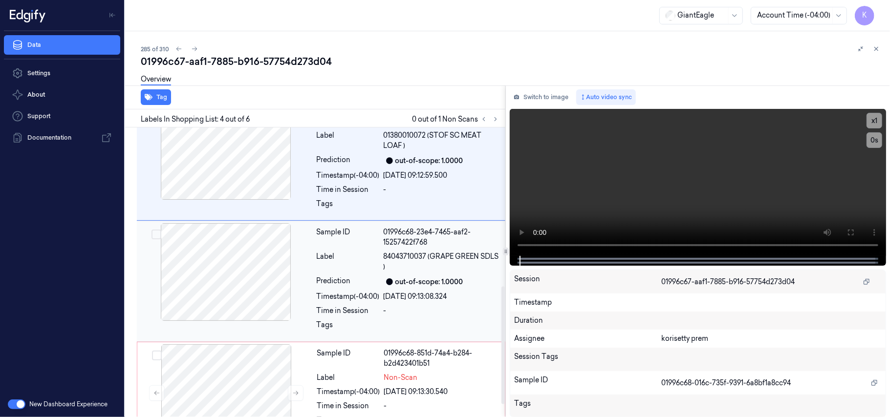
click at [404, 297] on div "21/09/2025 09:13:08.324" at bounding box center [442, 297] width 116 height 10
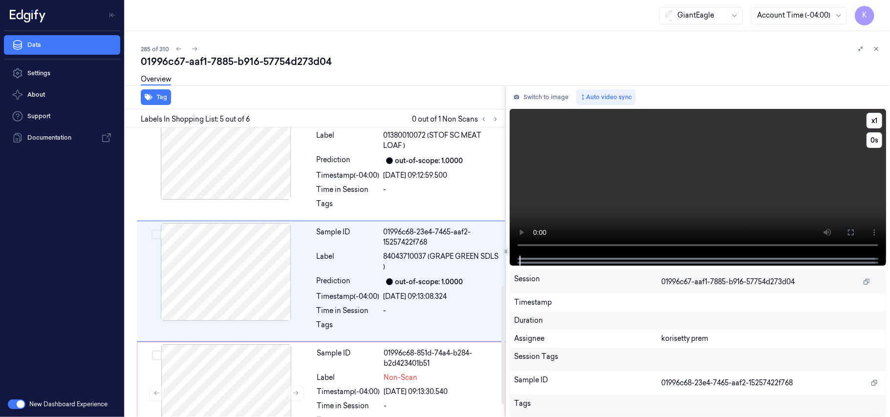
scroll to position [401, 0]
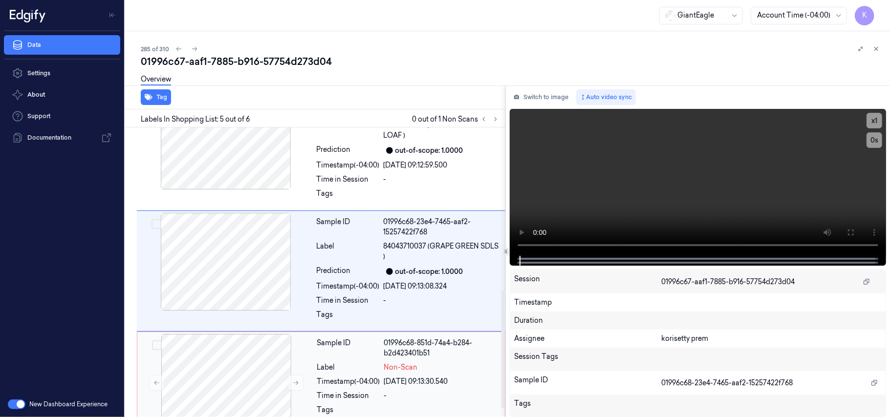
click at [440, 367] on div "Non-Scan" at bounding box center [441, 368] width 115 height 10
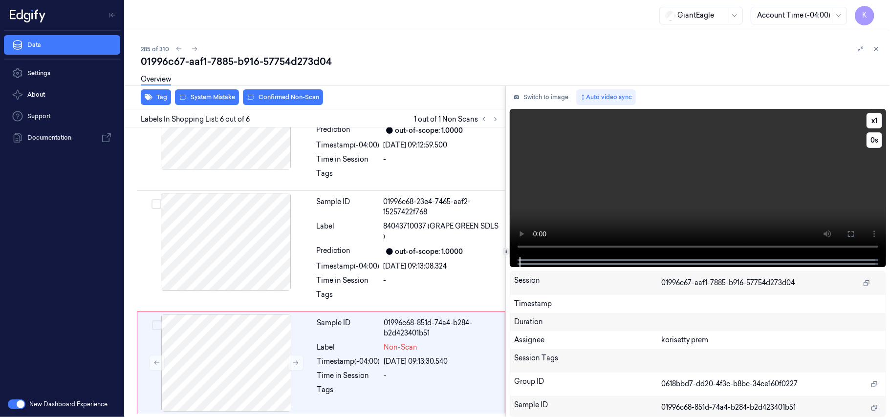
click at [646, 191] on video at bounding box center [698, 183] width 376 height 149
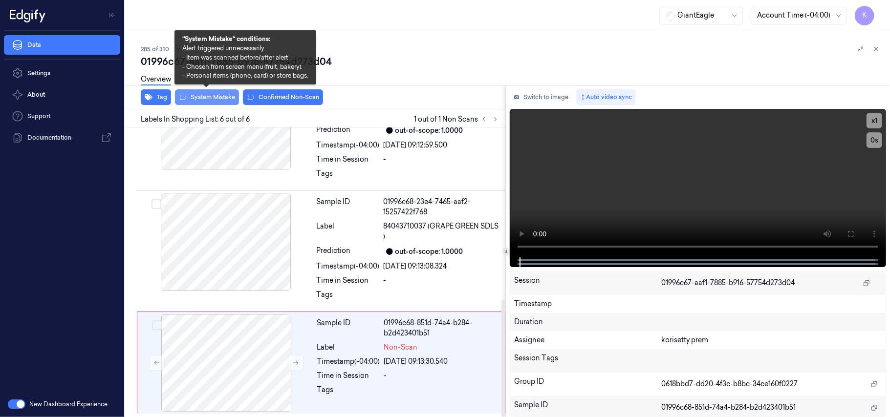
click at [211, 102] on button "System Mistake" at bounding box center [207, 97] width 64 height 16
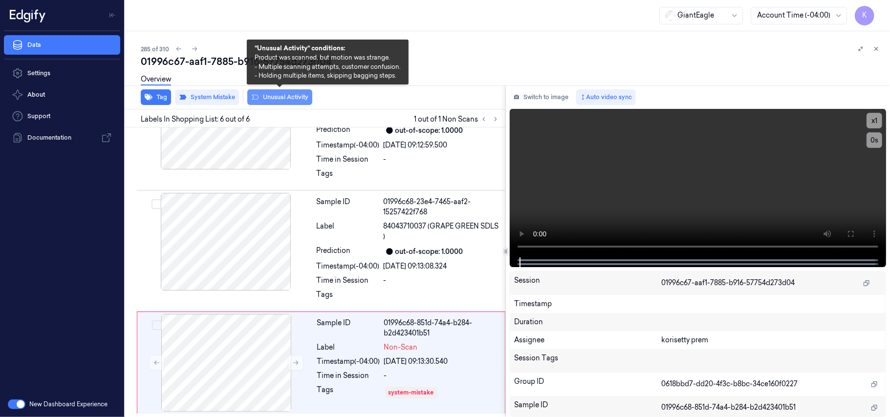
click at [280, 100] on button "Unusual Activity" at bounding box center [279, 97] width 65 height 16
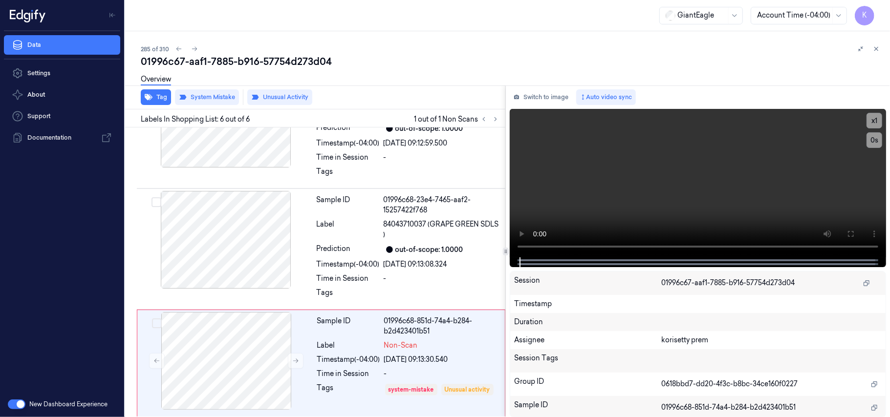
scroll to position [430, 0]
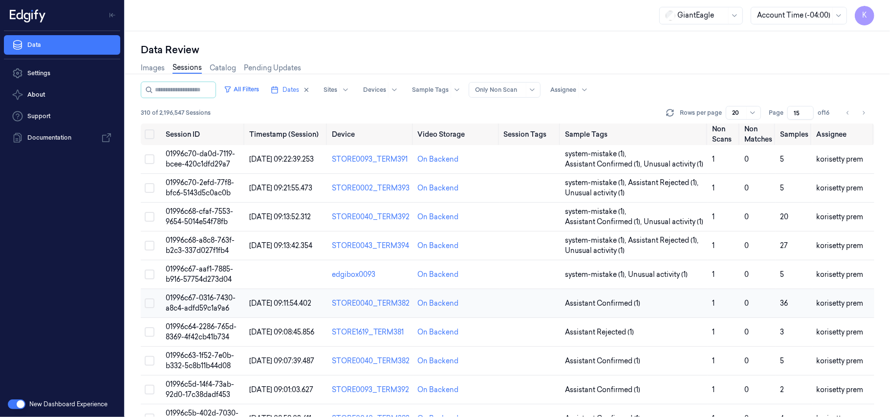
click at [210, 305] on span "01996c67-0316-7430-a8c4-adfd59c1a9a6" at bounding box center [201, 303] width 70 height 19
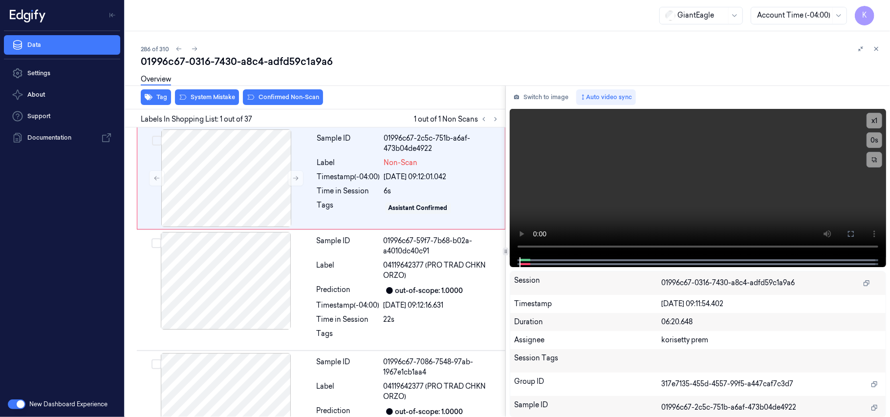
click at [487, 32] on div "286 of 310 01996c67-0316-7430-a8c4-adfd59c1a9a6 Overview Tag System Mistake Con…" at bounding box center [507, 224] width 765 height 386
click at [636, 186] on video at bounding box center [698, 183] width 376 height 149
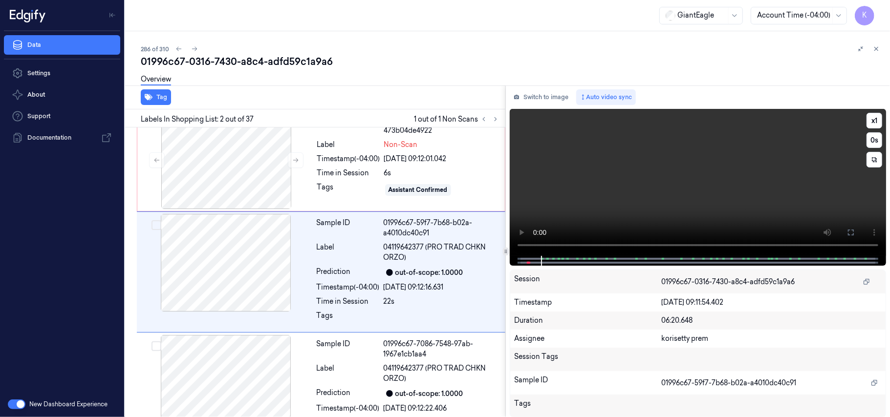
click at [627, 194] on video at bounding box center [698, 182] width 376 height 147
click at [233, 148] on div at bounding box center [226, 160] width 174 height 98
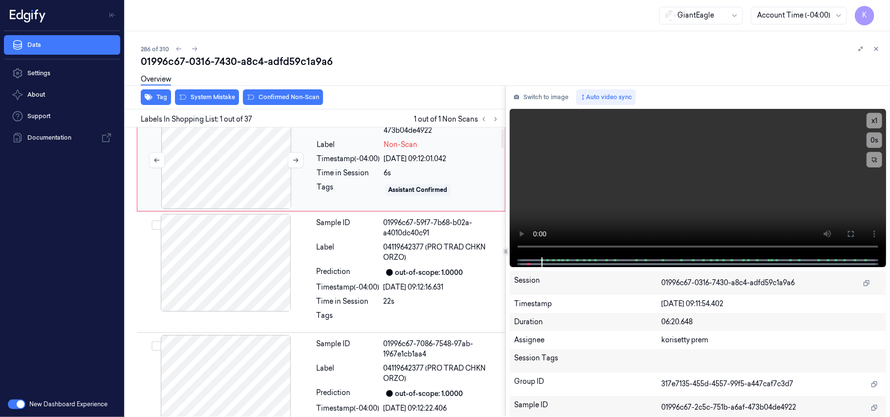
scroll to position [0, 0]
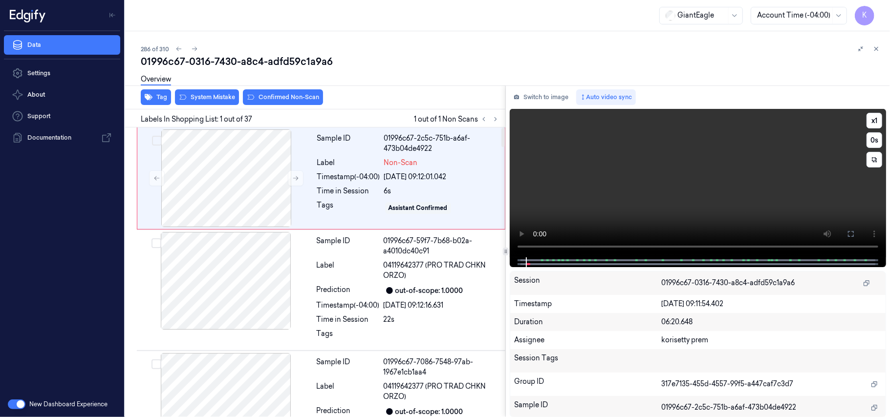
click at [663, 157] on video at bounding box center [698, 183] width 376 height 149
click at [667, 157] on video at bounding box center [698, 183] width 376 height 149
click at [251, 165] on div at bounding box center [226, 178] width 174 height 98
click at [849, 235] on icon at bounding box center [851, 234] width 8 height 8
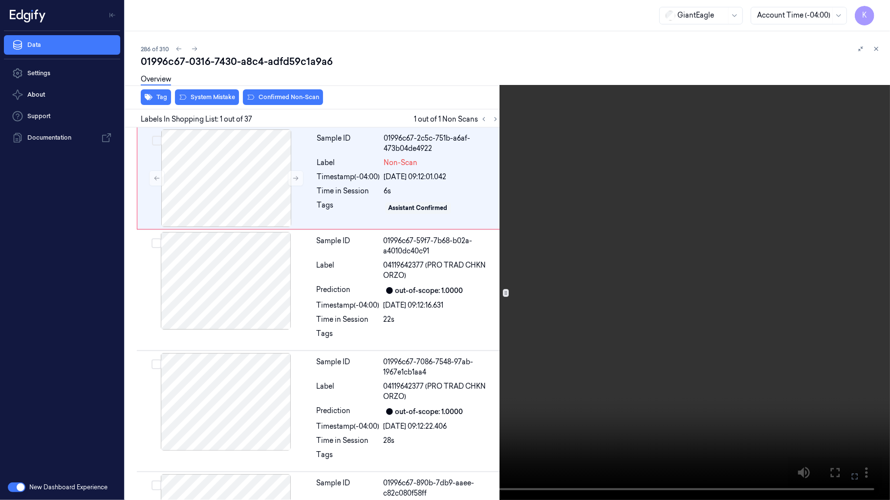
click at [432, 331] on video at bounding box center [445, 250] width 890 height 500
click at [614, 129] on video at bounding box center [445, 250] width 890 height 500
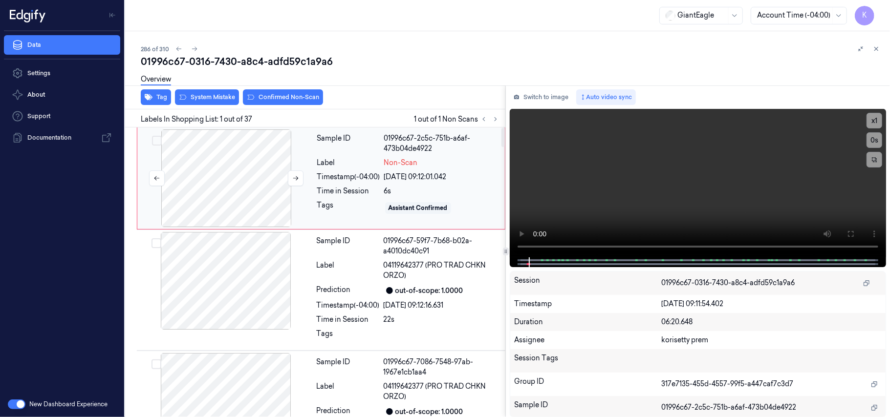
click at [255, 171] on div at bounding box center [226, 178] width 174 height 98
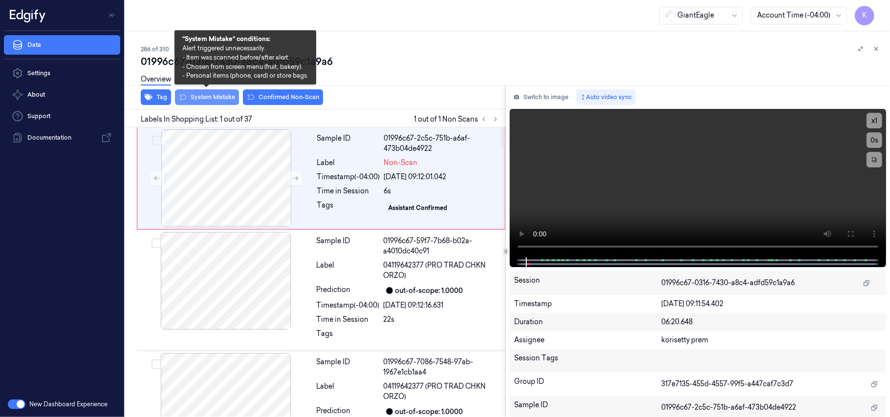
click at [223, 99] on button "System Mistake" at bounding box center [207, 97] width 64 height 16
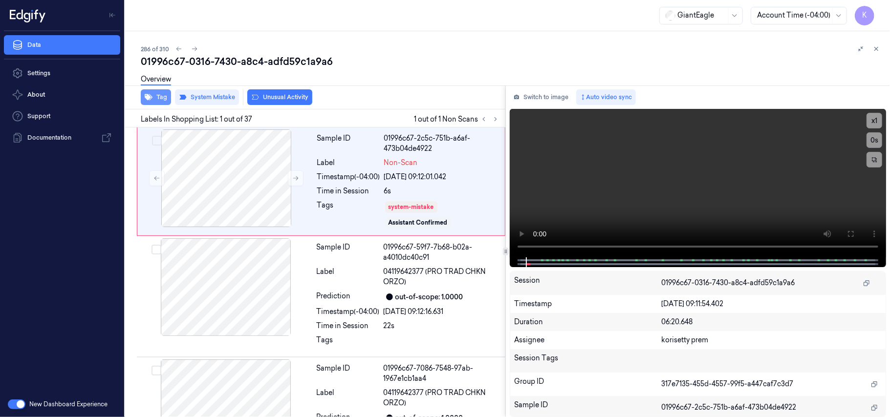
click at [163, 98] on button "Tag" at bounding box center [156, 97] width 30 height 16
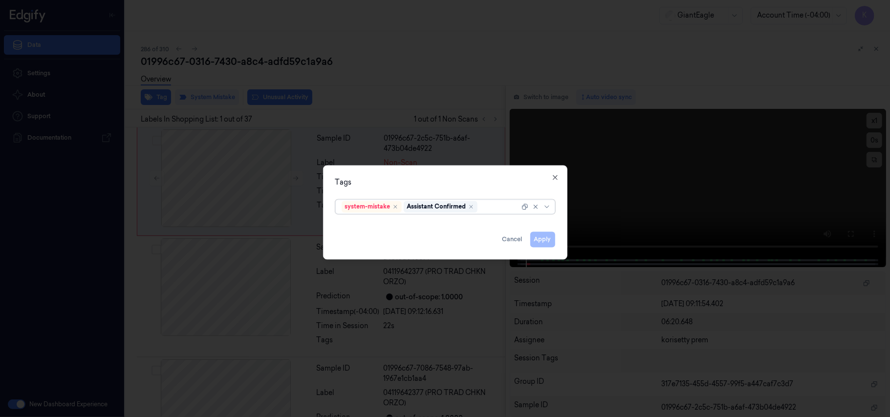
click at [487, 206] on div at bounding box center [499, 207] width 40 height 10
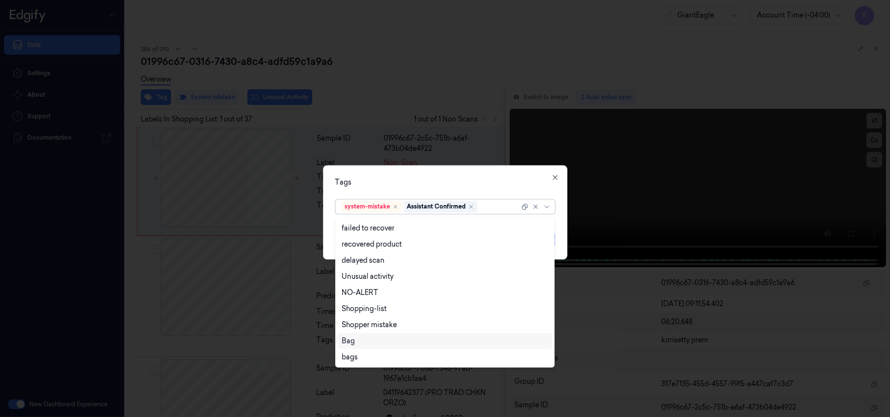
click at [368, 339] on div "Bag" at bounding box center [445, 341] width 207 height 10
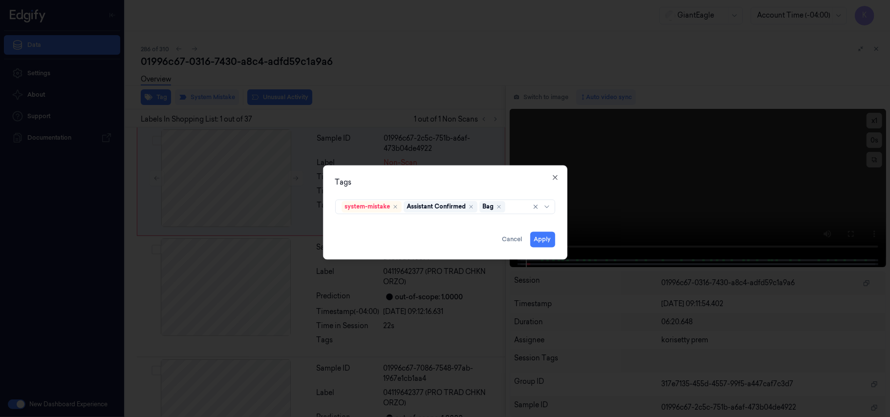
click at [504, 178] on div "Tags" at bounding box center [445, 183] width 220 height 10
click at [547, 243] on button "Apply" at bounding box center [542, 240] width 25 height 16
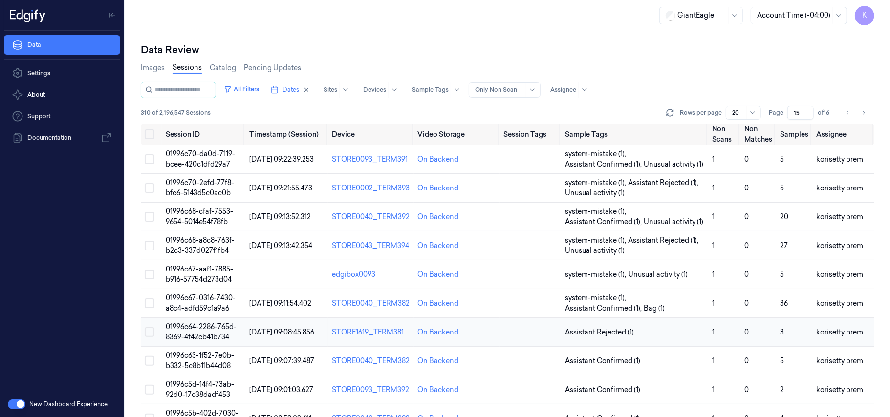
click at [201, 331] on span "01996c64-2286-765d-8369-4f42cb41b734" at bounding box center [201, 332] width 71 height 19
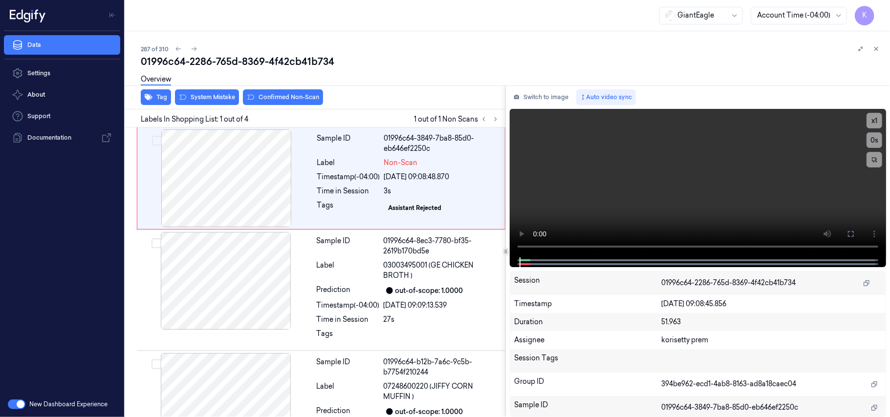
click at [387, 71] on div "Overview" at bounding box center [511, 80] width 741 height 25
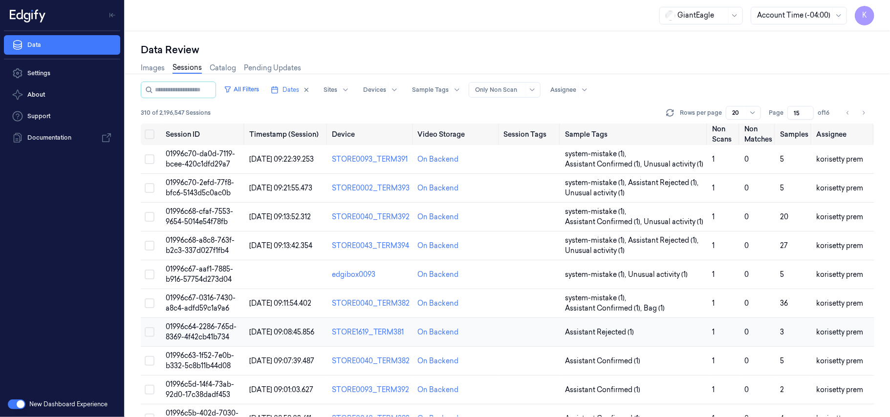
click at [185, 325] on span "01996c64-2286-765d-8369-4f42cb41b734" at bounding box center [201, 332] width 71 height 19
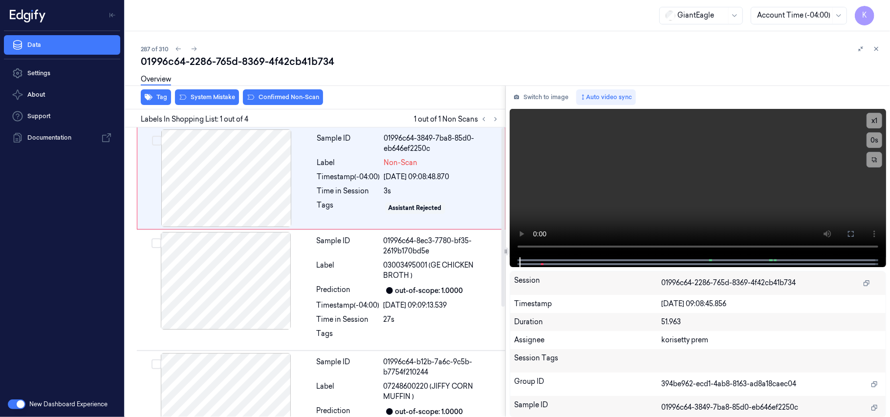
click at [380, 50] on div "287 of 310" at bounding box center [511, 49] width 741 height 12
click at [630, 163] on video at bounding box center [698, 183] width 376 height 149
click at [579, 171] on video at bounding box center [698, 183] width 376 height 149
click at [631, 194] on video at bounding box center [698, 183] width 376 height 149
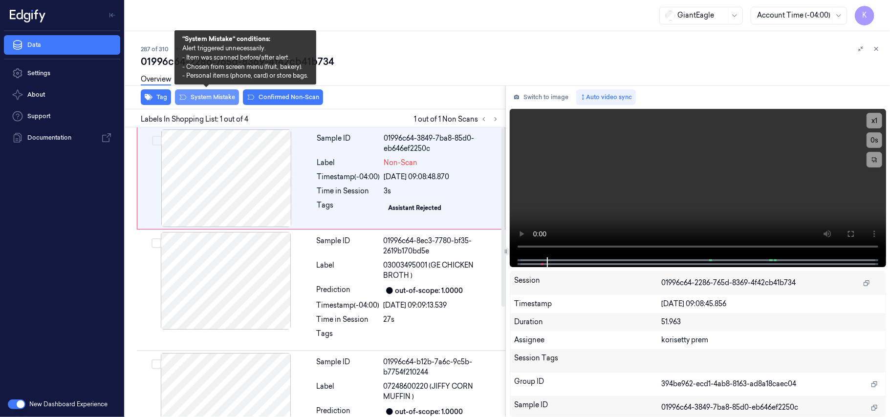
click at [196, 98] on button "System Mistake" at bounding box center [207, 97] width 64 height 16
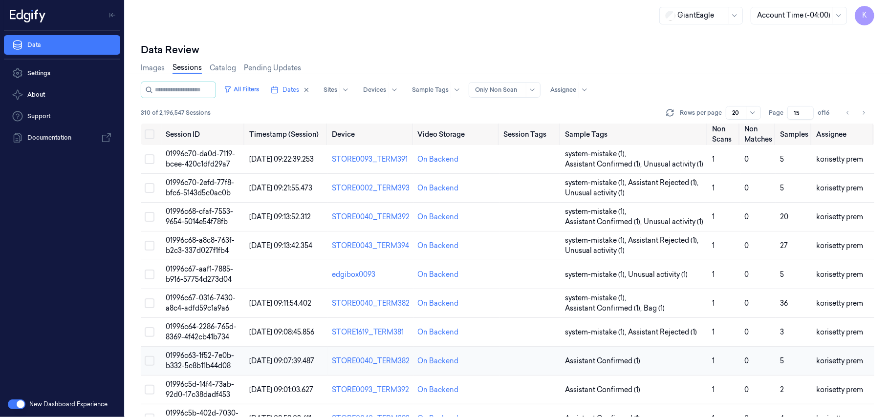
click at [221, 359] on span "01996c63-1f52-7e0b-b332-5c8b11b44d08" at bounding box center [200, 360] width 68 height 19
click at [219, 366] on span "01996c63-1f52-7e0b-b332-5c8b11b44d08" at bounding box center [200, 360] width 68 height 19
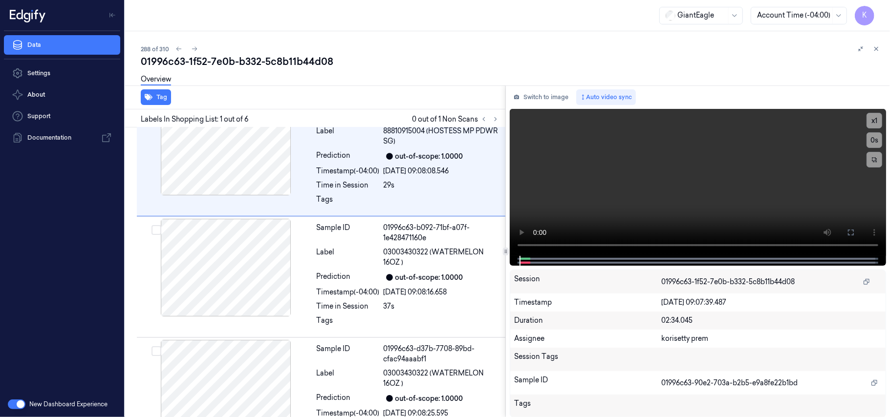
scroll to position [32, 0]
click at [399, 66] on div "01996c63-1f52-7e0b-b332-5c8b11b44d08" at bounding box center [511, 62] width 741 height 14
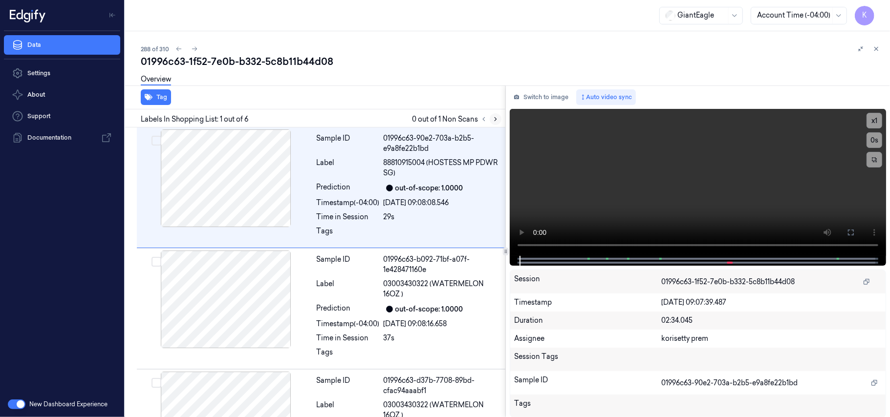
click at [493, 121] on icon at bounding box center [495, 119] width 7 height 7
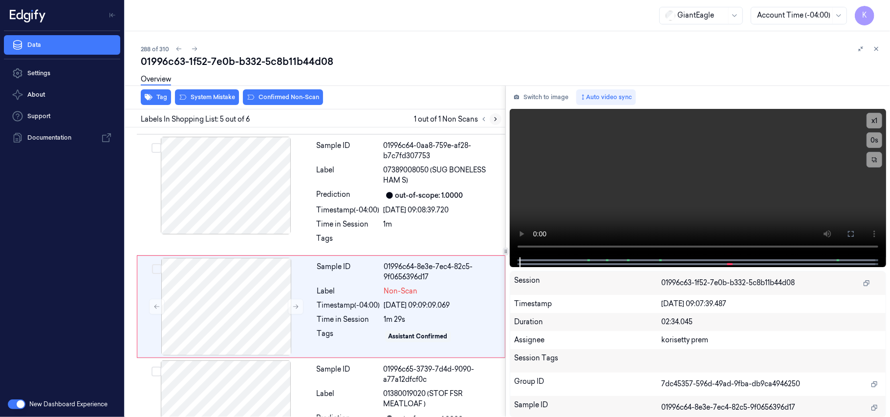
scroll to position [391, 0]
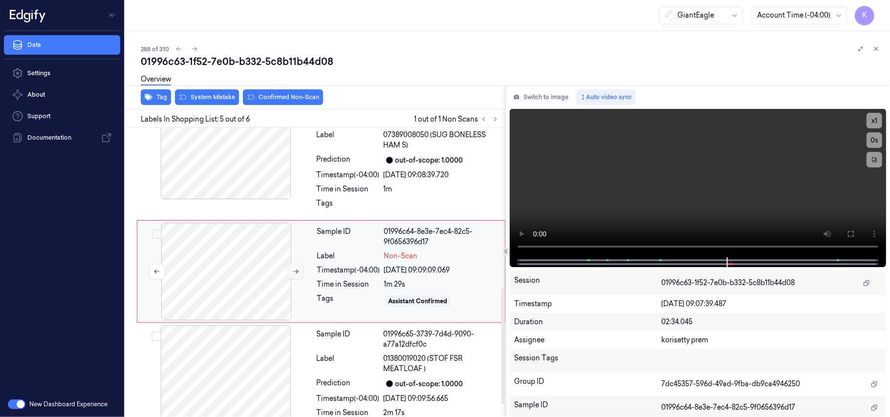
click at [293, 272] on icon at bounding box center [295, 271] width 7 height 7
click at [424, 180] on div "21/09/2025 09:08:39.720" at bounding box center [442, 175] width 116 height 10
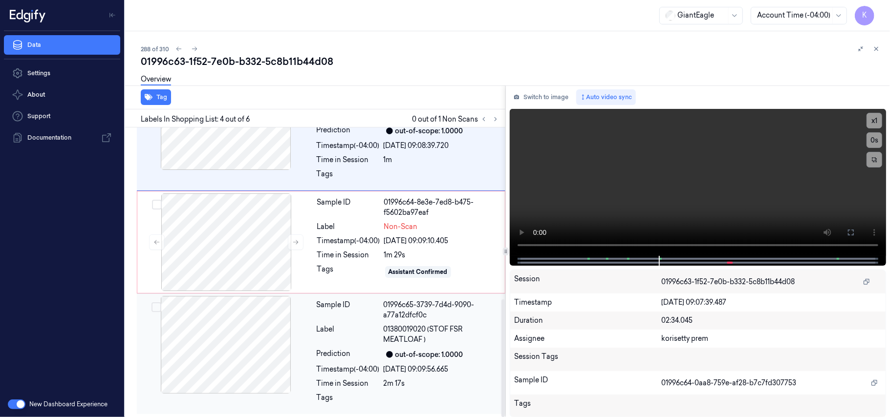
scroll to position [423, 0]
click at [422, 239] on div "21/09/2025 09:09:10.405" at bounding box center [441, 241] width 115 height 10
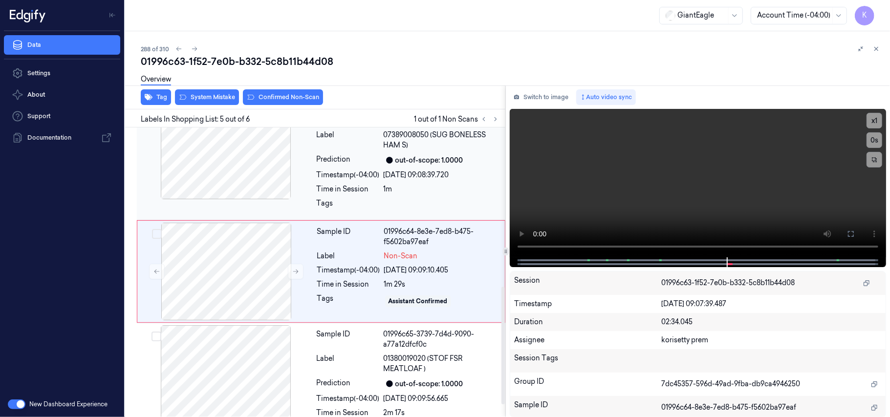
click at [386, 194] on div "1m" at bounding box center [442, 189] width 116 height 10
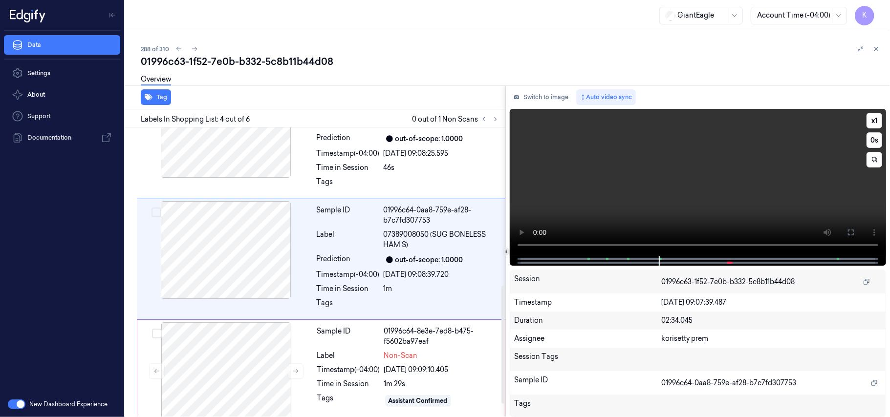
scroll to position [280, 0]
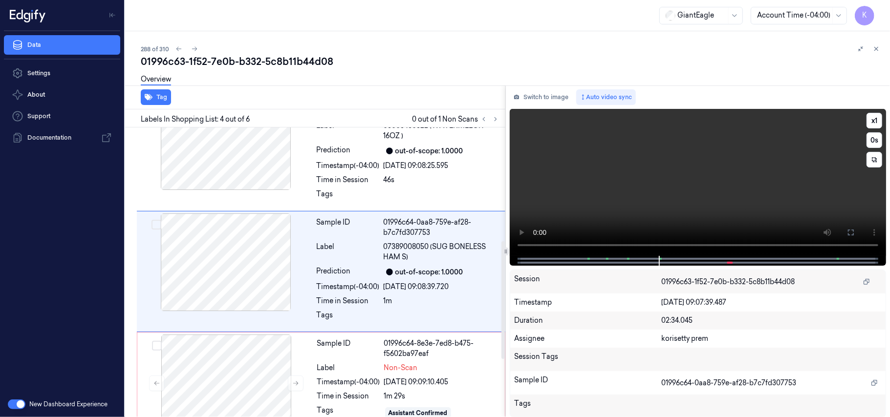
click at [673, 192] on video at bounding box center [698, 182] width 376 height 147
click at [847, 236] on icon at bounding box center [851, 233] width 8 height 8
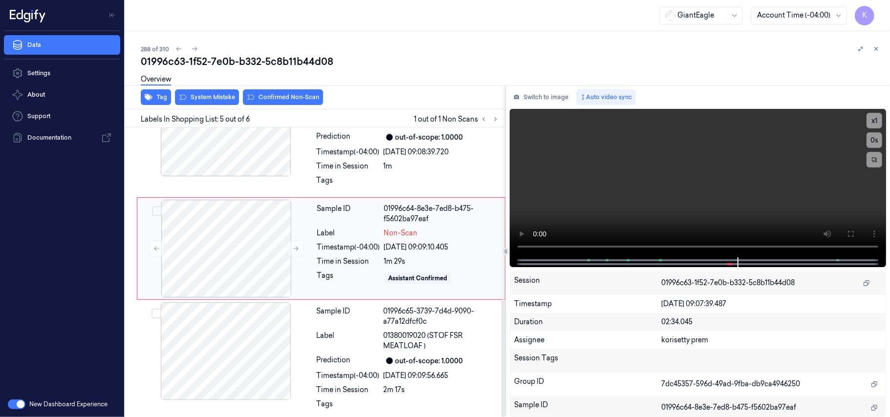
scroll to position [423, 0]
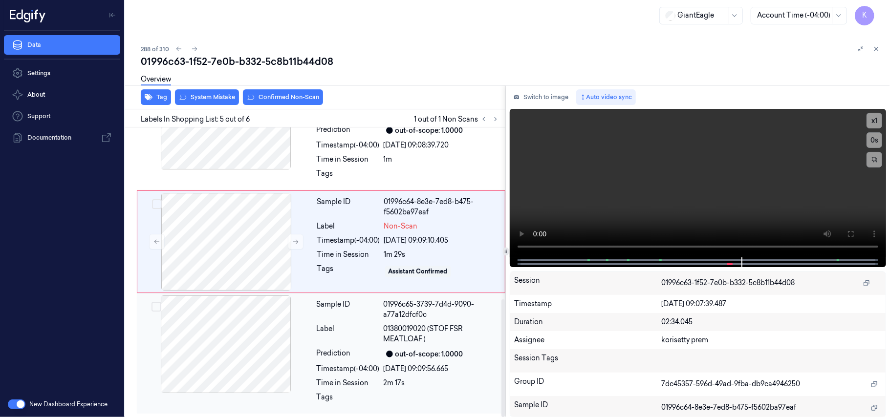
click at [416, 334] on span "01380019020 (STOF FSR MEATLOAF )" at bounding box center [442, 334] width 116 height 21
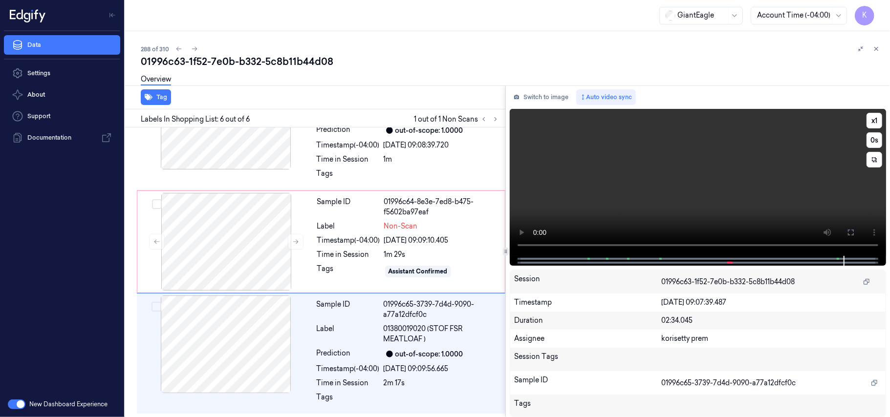
click at [636, 188] on video at bounding box center [698, 182] width 376 height 147
click at [444, 359] on div "out-of-scope: 1.0000" at bounding box center [442, 354] width 116 height 12
click at [678, 192] on video at bounding box center [698, 182] width 376 height 147
click at [704, 167] on video at bounding box center [698, 182] width 376 height 147
click at [401, 241] on div "21/09/2025 09:09:10.405" at bounding box center [441, 241] width 115 height 10
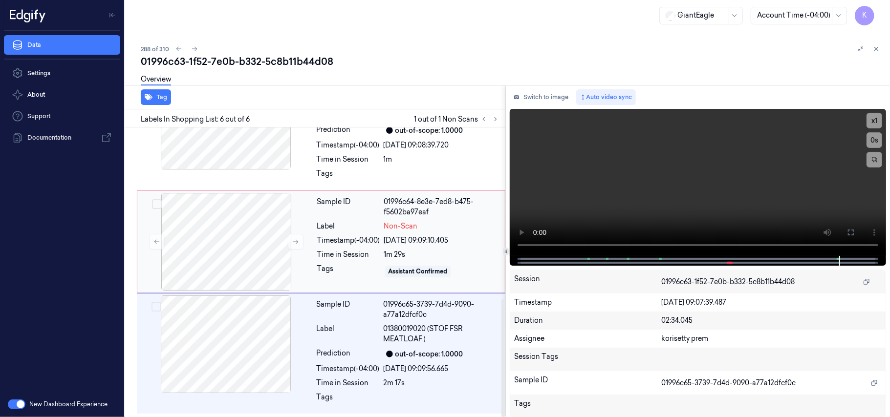
scroll to position [391, 0]
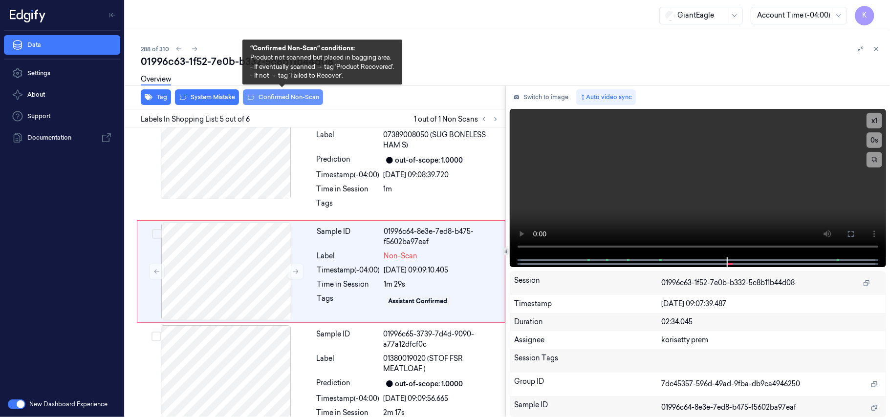
click at [286, 100] on button "Confirmed Non-Scan" at bounding box center [283, 97] width 80 height 16
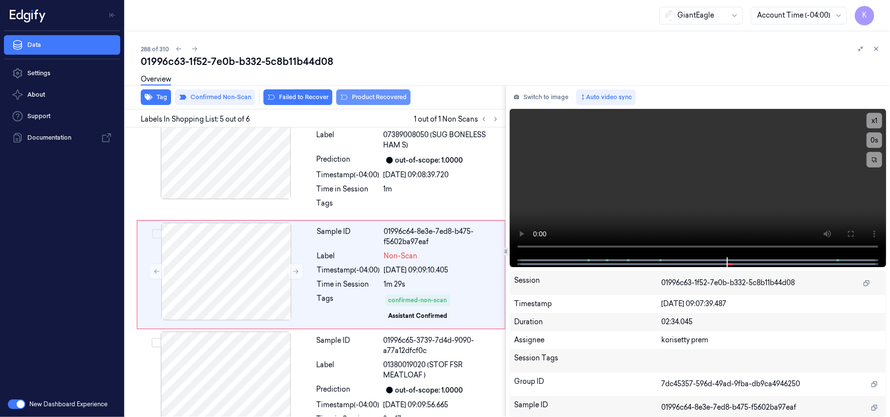
scroll to position [395, 0]
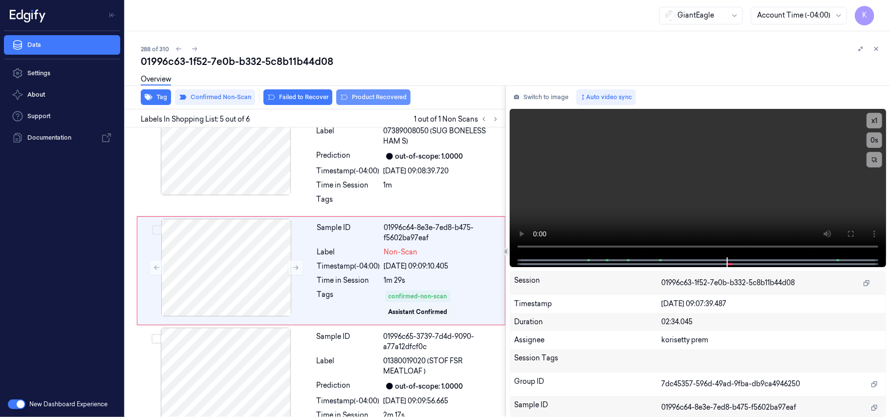
click at [383, 100] on button "Product Recovered" at bounding box center [373, 97] width 74 height 16
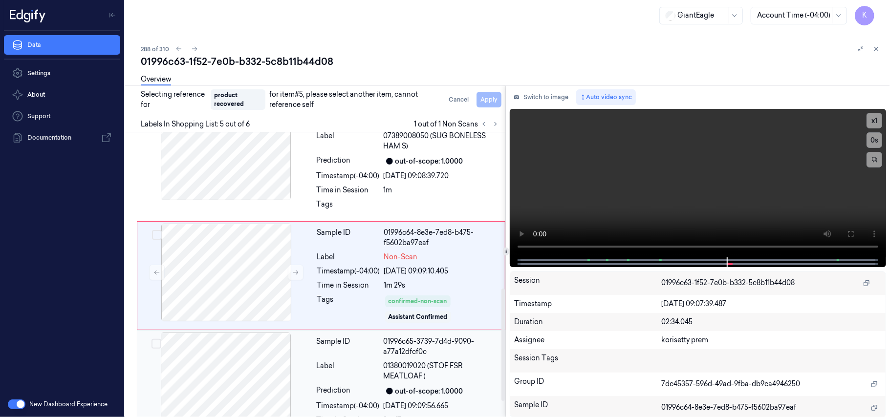
click at [397, 368] on span "01380019020 (STOF FSR MEATLOAF )" at bounding box center [442, 371] width 116 height 21
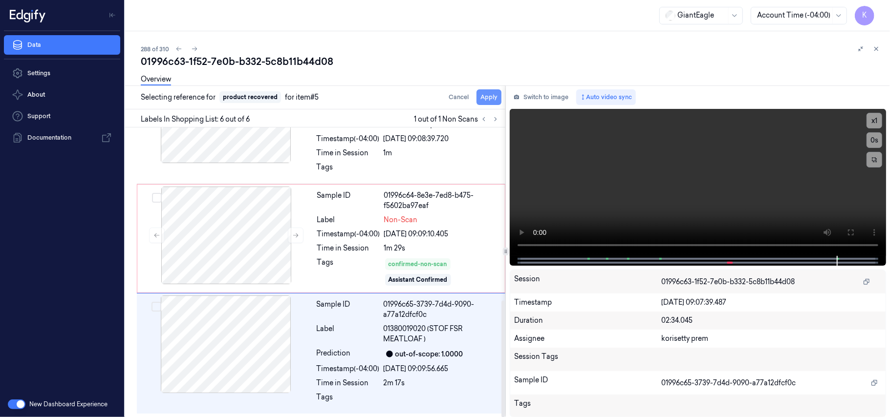
click at [490, 96] on button "Apply" at bounding box center [488, 97] width 25 height 16
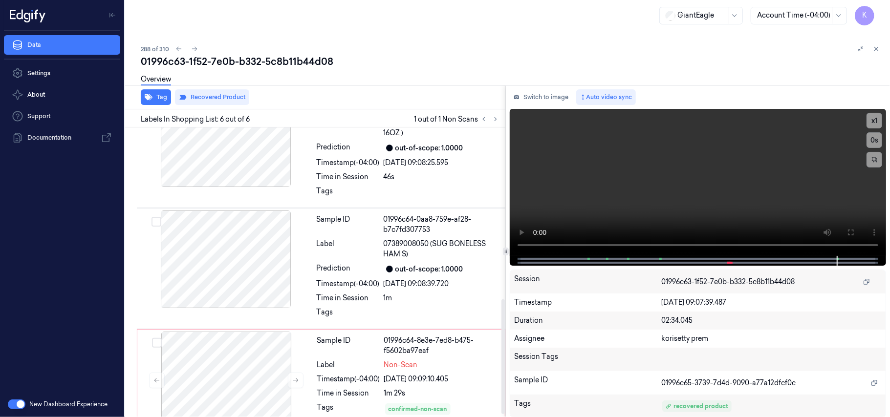
scroll to position [441, 0]
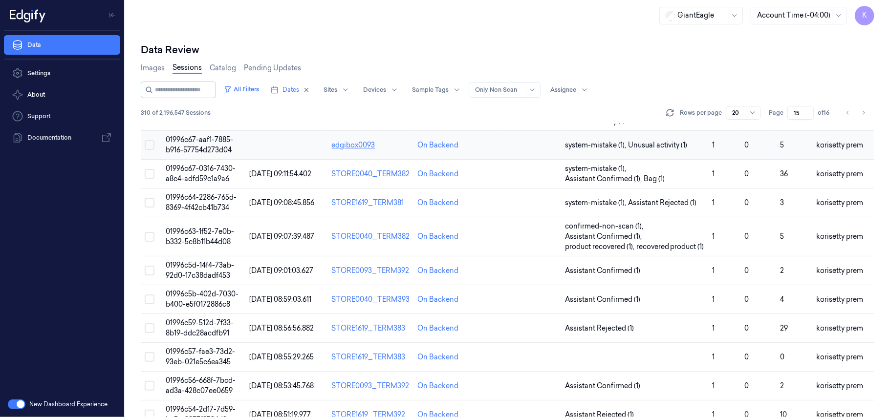
scroll to position [130, 0]
click at [200, 280] on span "01996c5d-14f4-73ab-92d0-17c38dadf453" at bounding box center [200, 269] width 68 height 19
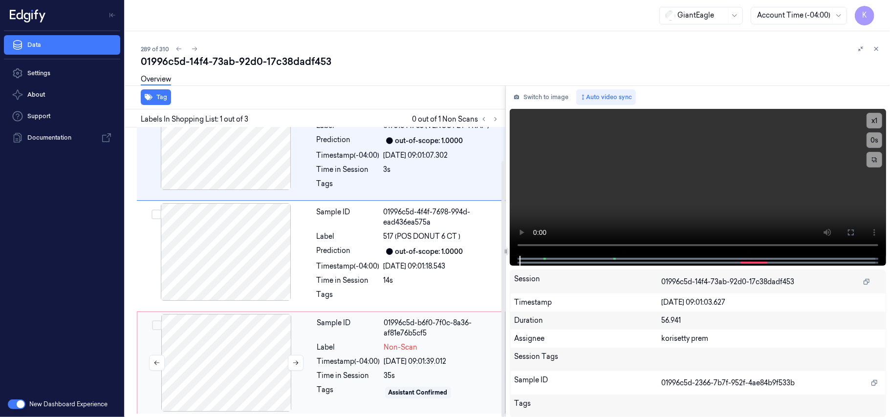
click at [298, 374] on div at bounding box center [226, 363] width 174 height 98
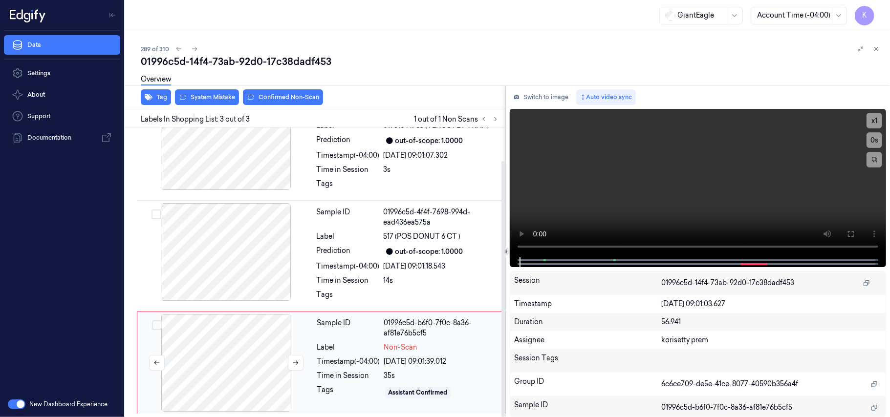
scroll to position [38, 0]
click at [542, 94] on button "Switch to image" at bounding box center [541, 97] width 63 height 16
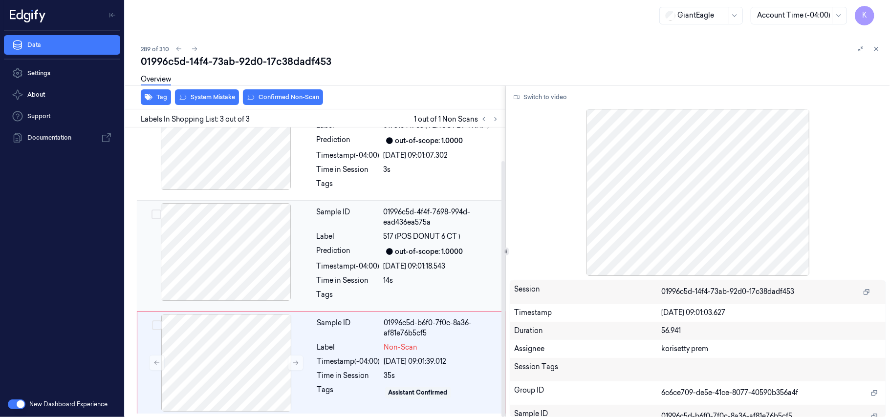
click at [441, 251] on div "out-of-scope: 1.0000" at bounding box center [429, 252] width 68 height 10
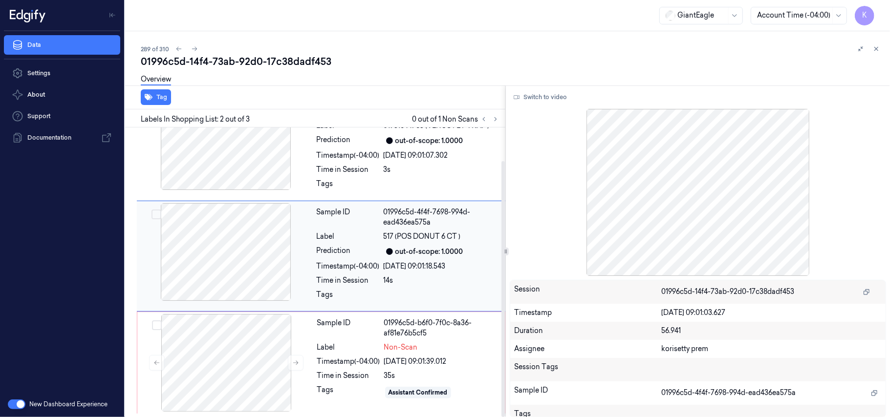
scroll to position [0, 0]
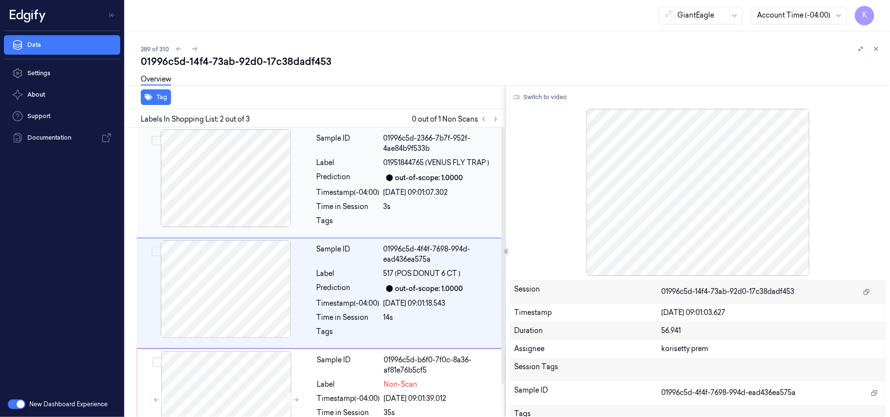
click at [346, 161] on div "Label" at bounding box center [348, 163] width 63 height 10
click at [372, 296] on div "Sample ID 01996c5d-4f4f-7698-994d-ead436ea575a Label 517 (POS DONUT 6 CT ) Pred…" at bounding box center [408, 293] width 191 height 106
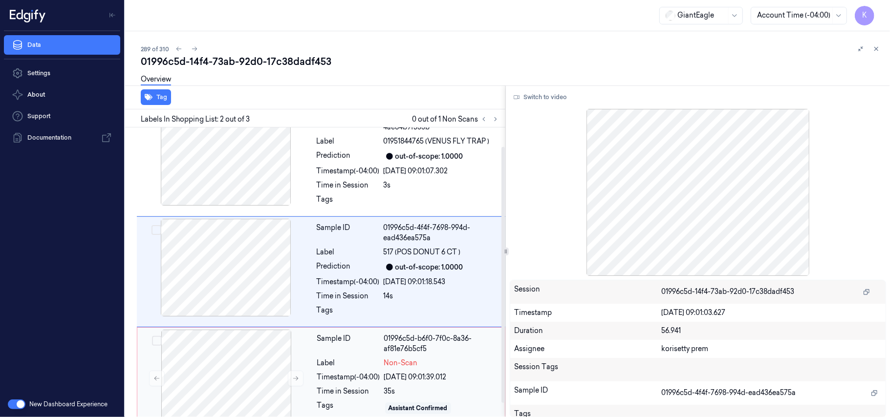
click at [417, 366] on div "Non-Scan" at bounding box center [441, 363] width 115 height 10
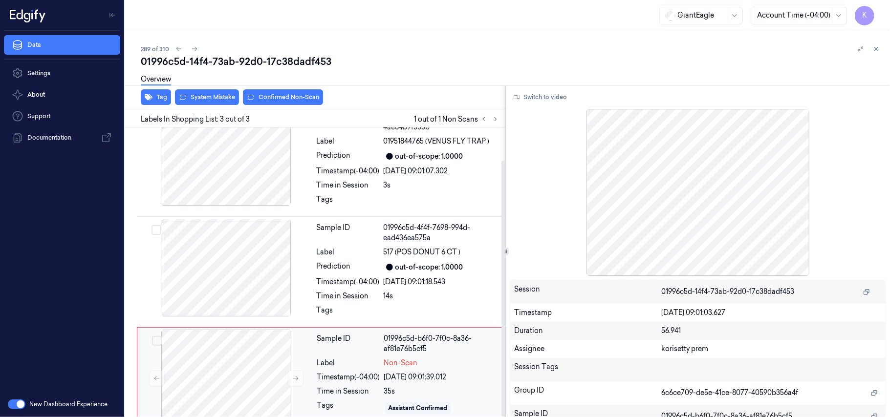
scroll to position [38, 0]
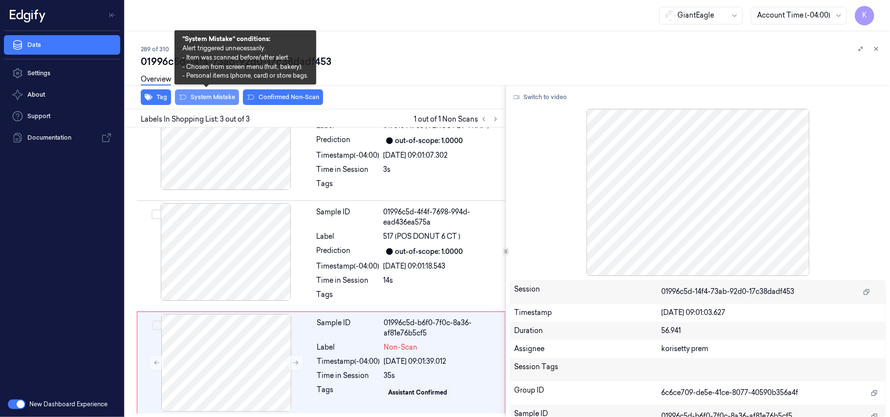
click at [213, 101] on button "System Mistake" at bounding box center [207, 97] width 64 height 16
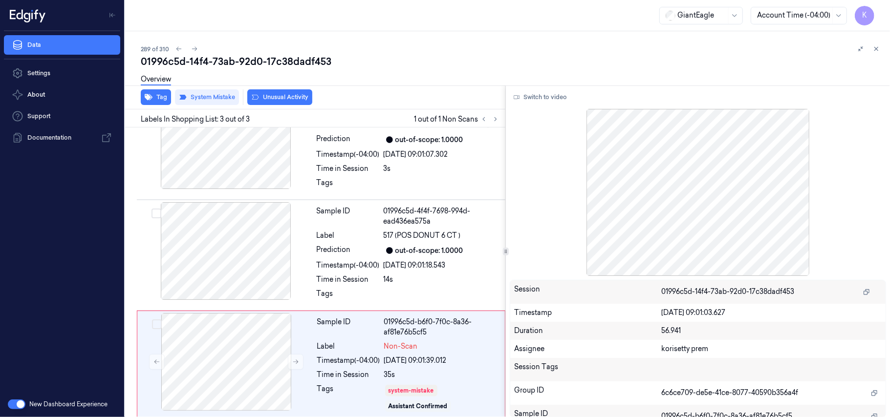
scroll to position [45, 0]
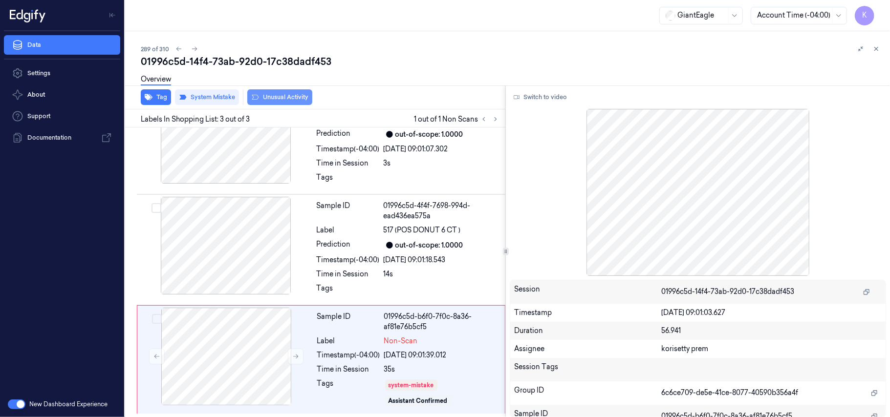
click at [274, 98] on button "Unusual Activity" at bounding box center [279, 97] width 65 height 16
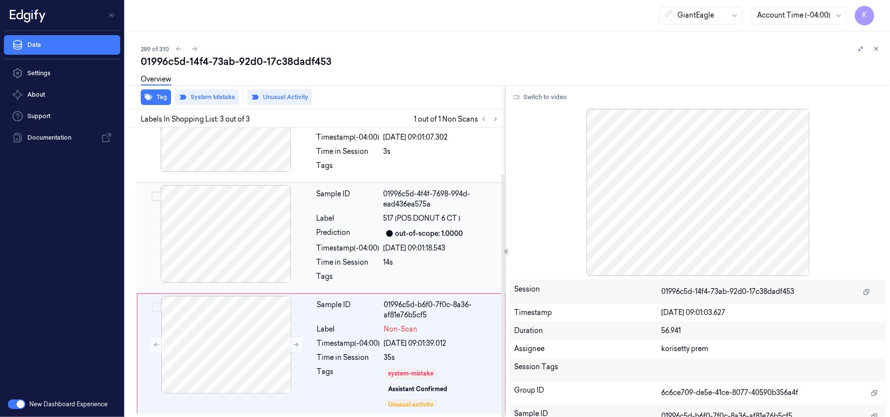
click at [381, 223] on div "Label 517 (POS DONUT 6 CT )" at bounding box center [408, 219] width 183 height 10
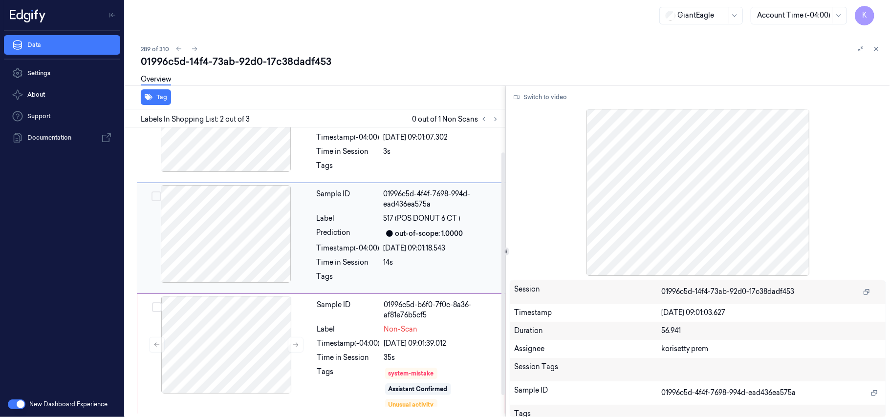
scroll to position [22, 0]
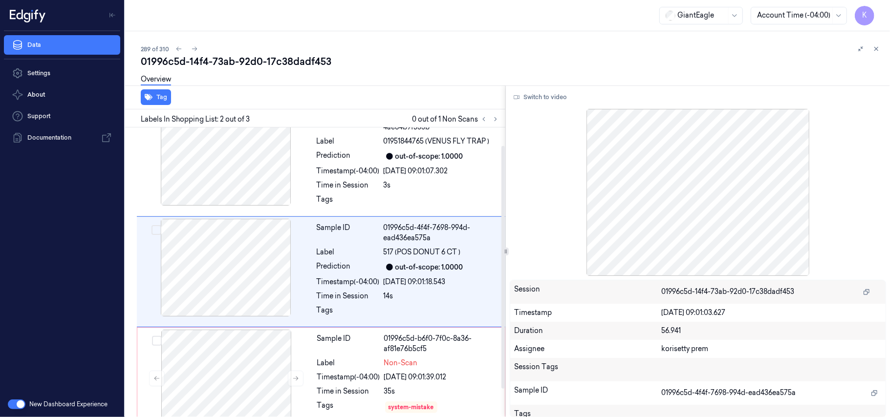
click at [668, 206] on div at bounding box center [698, 192] width 376 height 167
click at [541, 93] on button "Switch to video" at bounding box center [540, 97] width 61 height 16
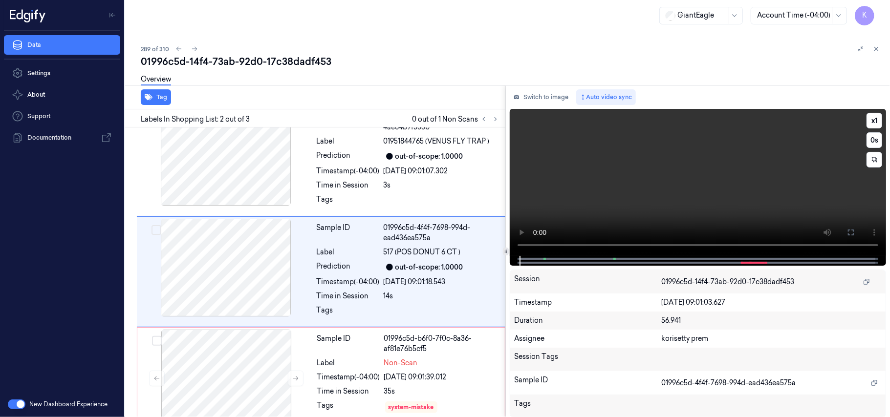
click at [606, 180] on video at bounding box center [698, 182] width 376 height 147
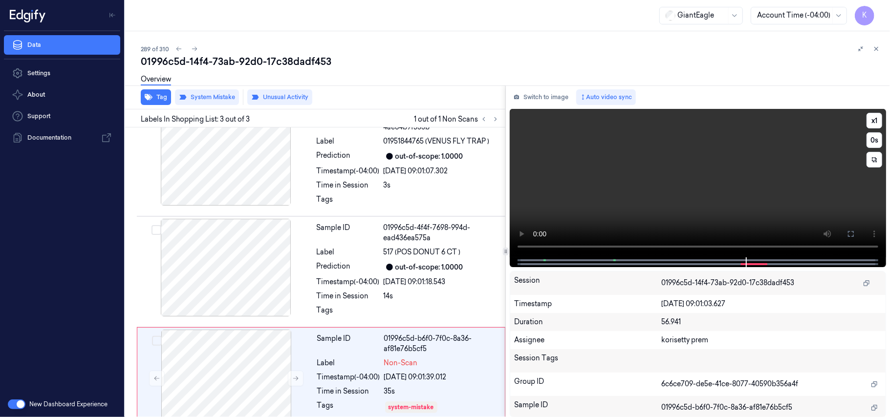
scroll to position [56, 0]
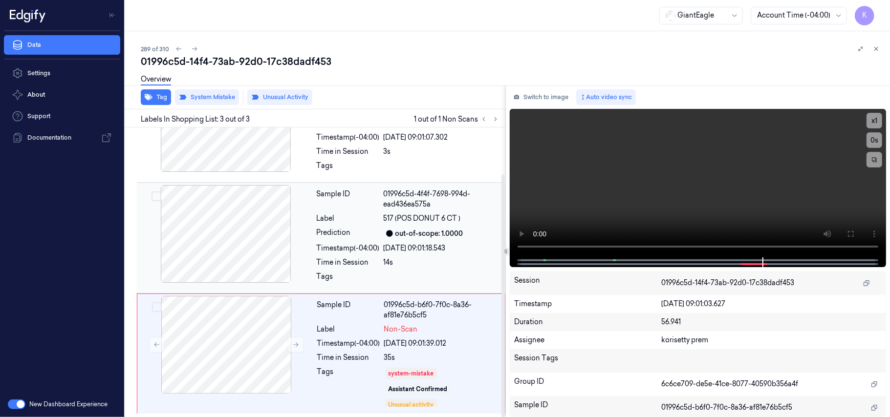
click at [353, 230] on div "Prediction" at bounding box center [348, 234] width 63 height 12
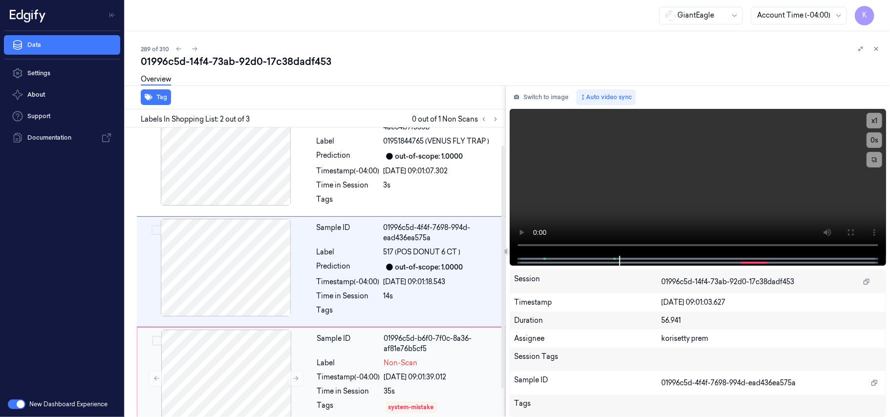
click at [399, 362] on span "Non-Scan" at bounding box center [401, 363] width 34 height 10
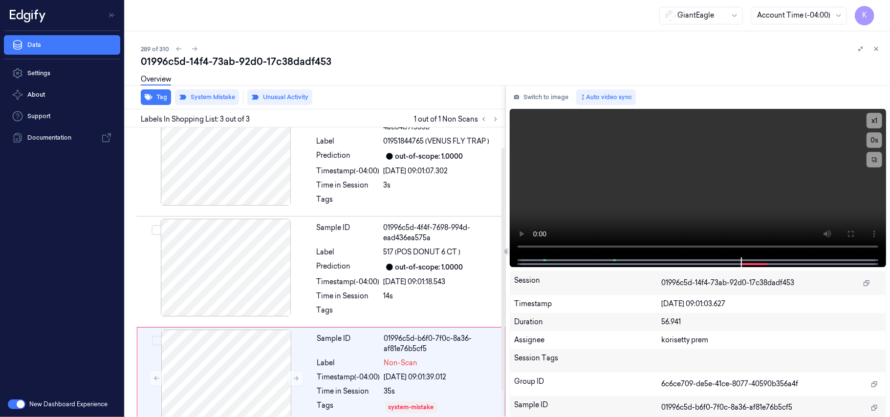
scroll to position [56, 0]
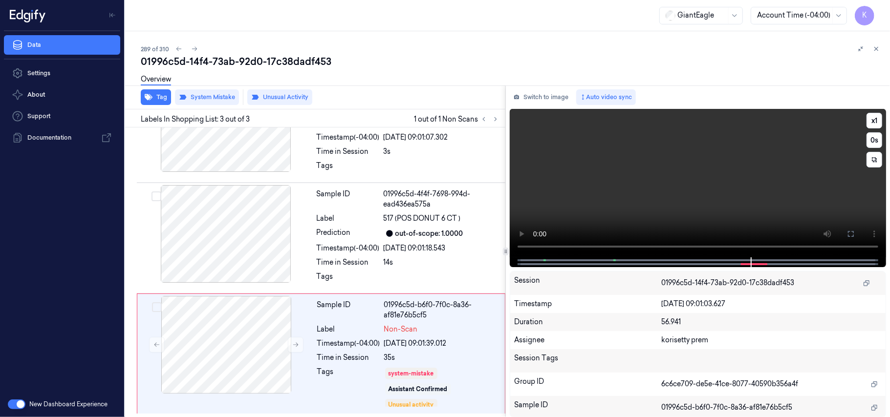
click at [694, 182] on video at bounding box center [698, 183] width 376 height 149
click at [161, 100] on button "Tag" at bounding box center [156, 97] width 30 height 16
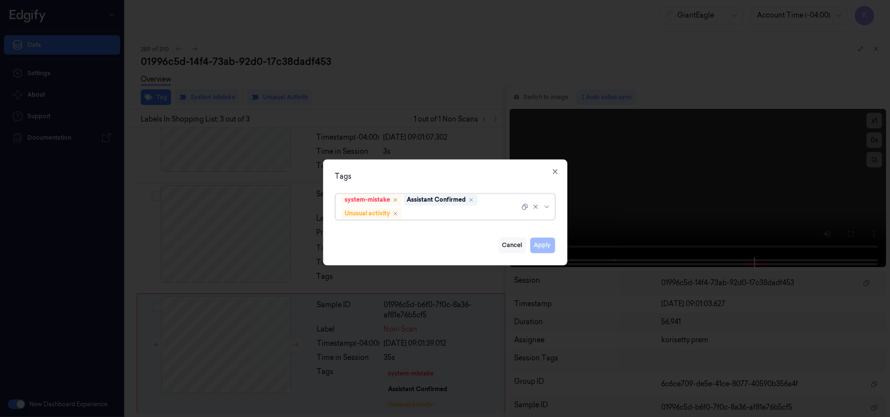
click at [513, 241] on button "Cancel" at bounding box center [512, 246] width 28 height 16
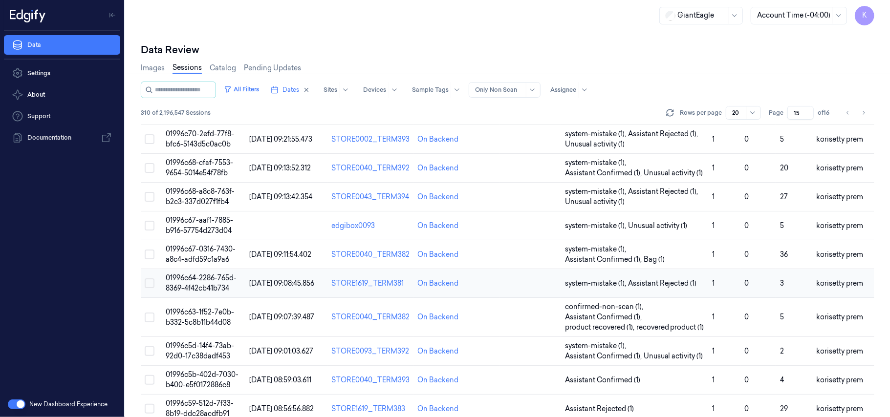
scroll to position [195, 0]
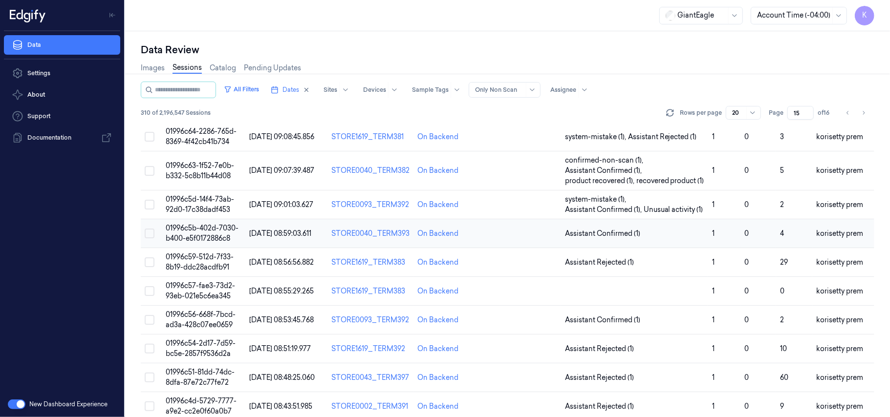
click at [214, 243] on span "01996c5b-402d-7030-b400-e5f0172886c8" at bounding box center [202, 233] width 73 height 19
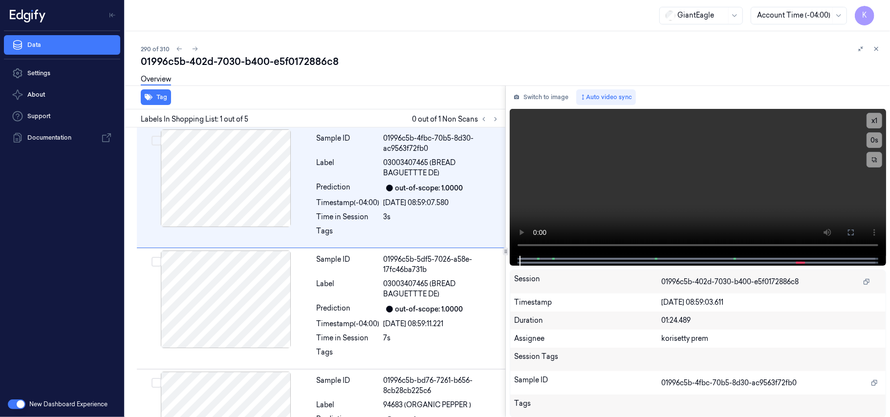
click at [416, 45] on div "290 of 310" at bounding box center [511, 49] width 741 height 12
click at [497, 121] on icon at bounding box center [495, 119] width 7 height 7
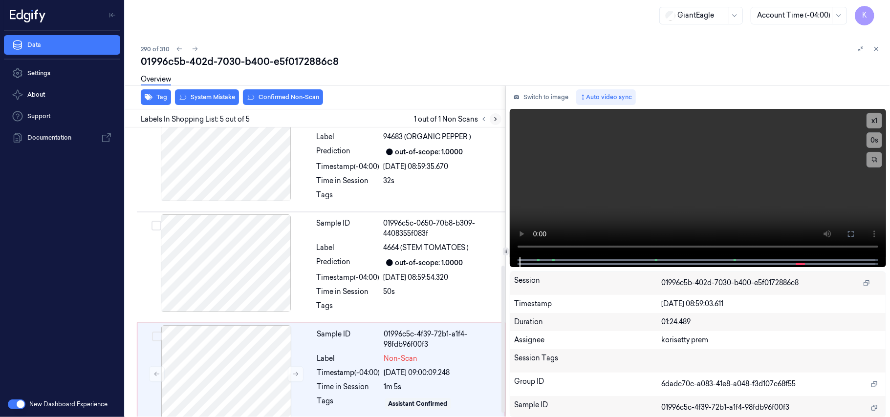
scroll to position [281, 0]
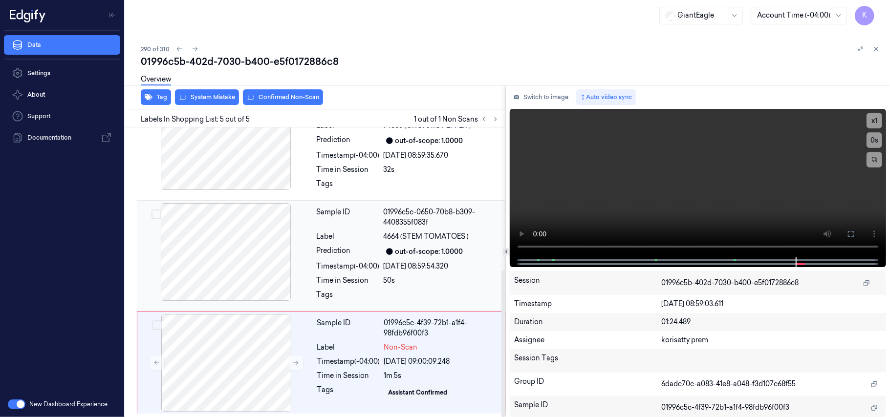
click at [362, 241] on div "Sample ID 01996c5c-0650-70b8-b309-4408355f083f Label 4664 (STEM TOMATOES ) Pred…" at bounding box center [408, 256] width 191 height 106
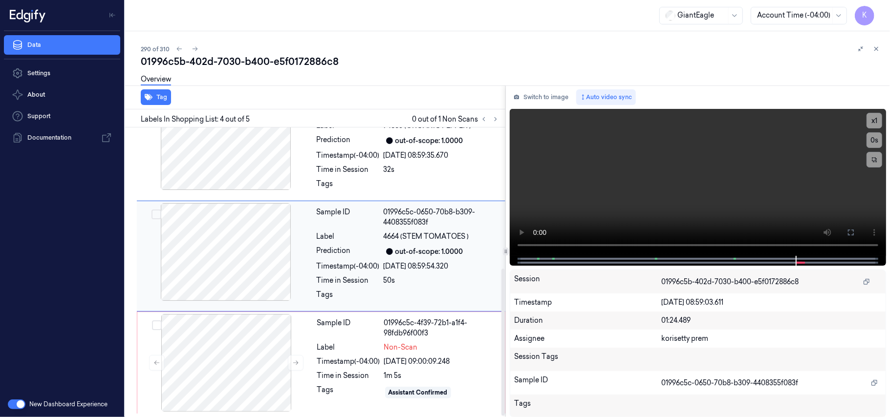
scroll to position [264, 0]
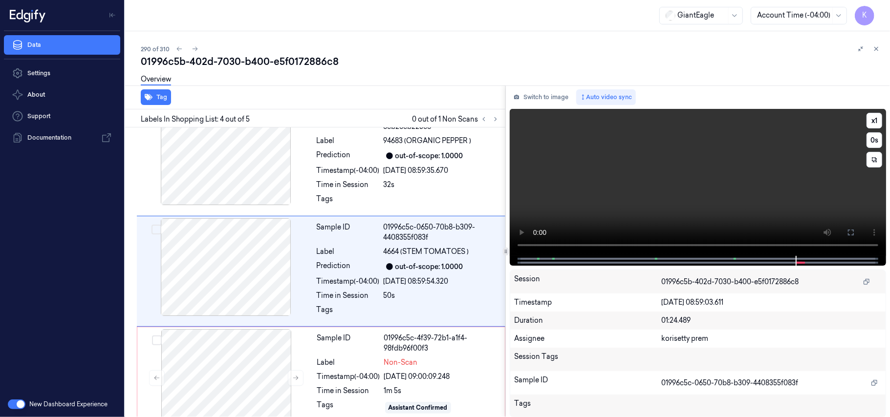
click at [614, 196] on video at bounding box center [698, 182] width 376 height 147
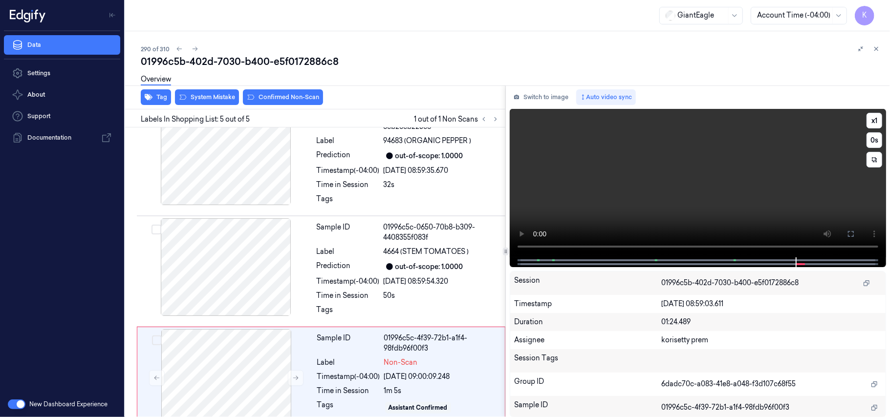
scroll to position [280, 0]
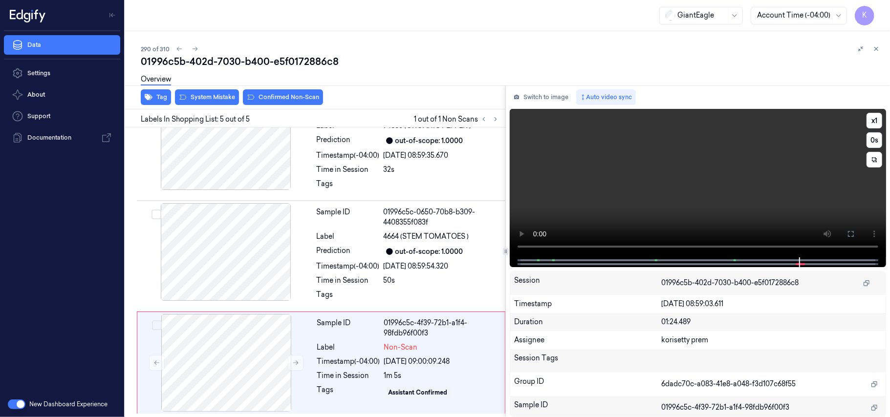
click at [675, 175] on video at bounding box center [698, 183] width 376 height 149
click at [243, 356] on div at bounding box center [226, 363] width 174 height 98
click at [387, 174] on div "Sample ID 01996c5b-bd76-7261-b656-8cb28cb225c6 Label 94683 (ORGANIC PEPPER ) Pr…" at bounding box center [408, 145] width 191 height 106
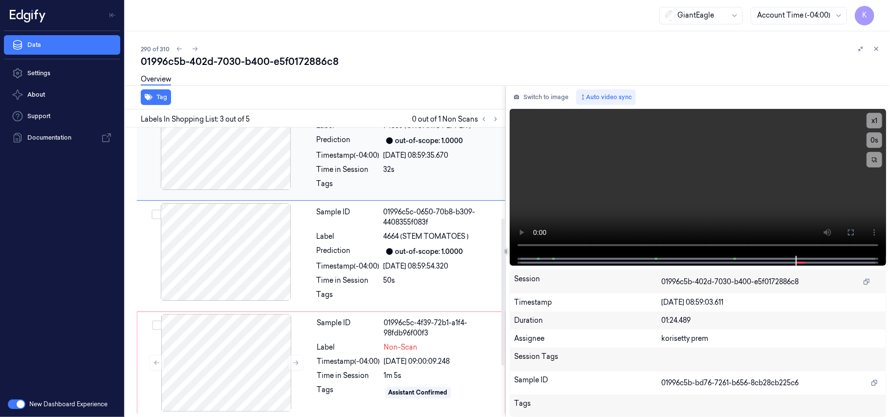
scroll to position [153, 0]
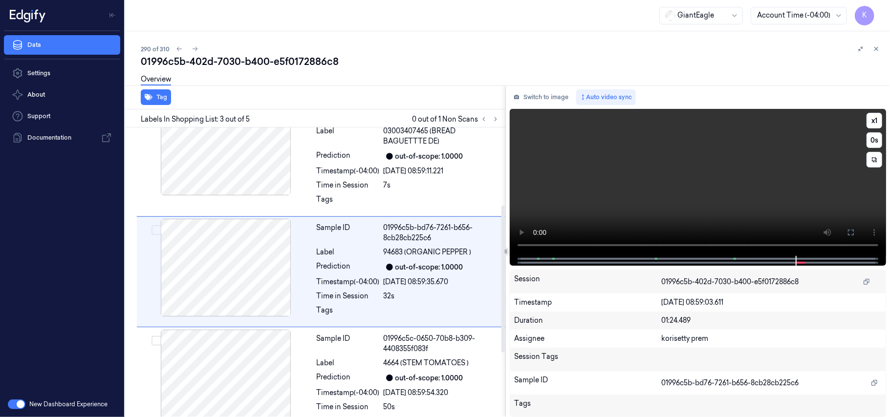
click at [614, 163] on video at bounding box center [698, 182] width 376 height 147
click at [550, 182] on video at bounding box center [698, 182] width 376 height 147
click at [646, 192] on video at bounding box center [698, 182] width 376 height 147
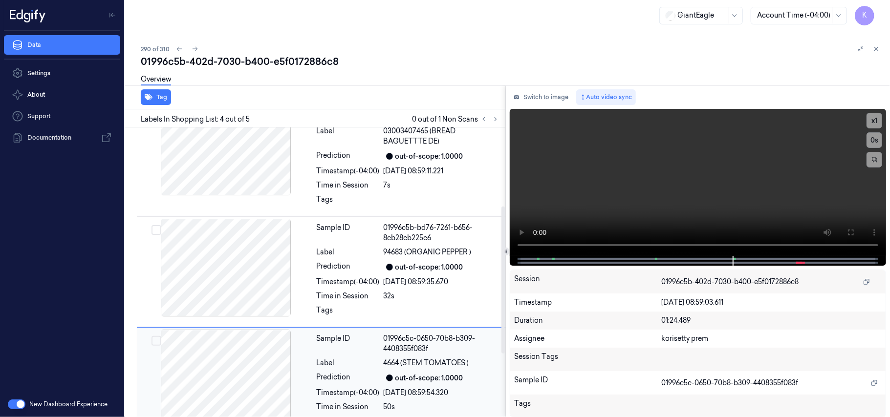
scroll to position [264, 0]
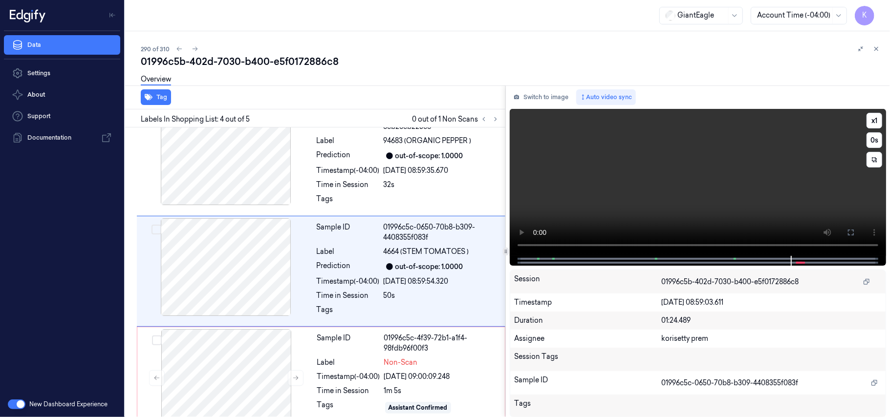
click at [639, 189] on video at bounding box center [698, 182] width 376 height 147
click at [642, 189] on video at bounding box center [698, 182] width 376 height 147
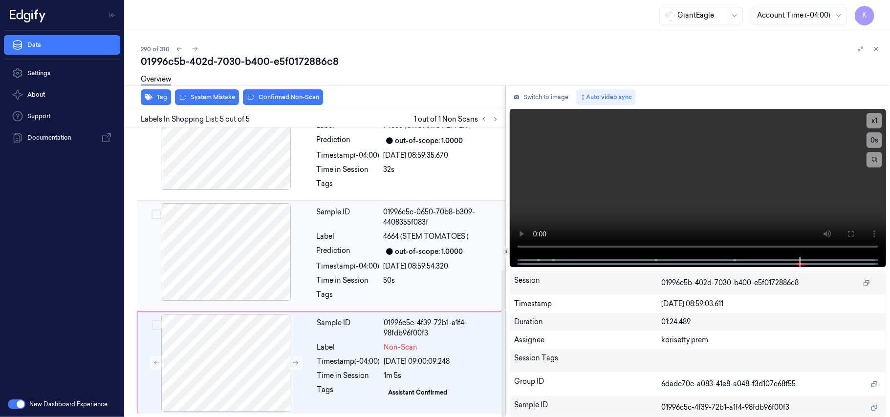
click at [327, 263] on div "Timestamp (-04:00)" at bounding box center [348, 266] width 63 height 10
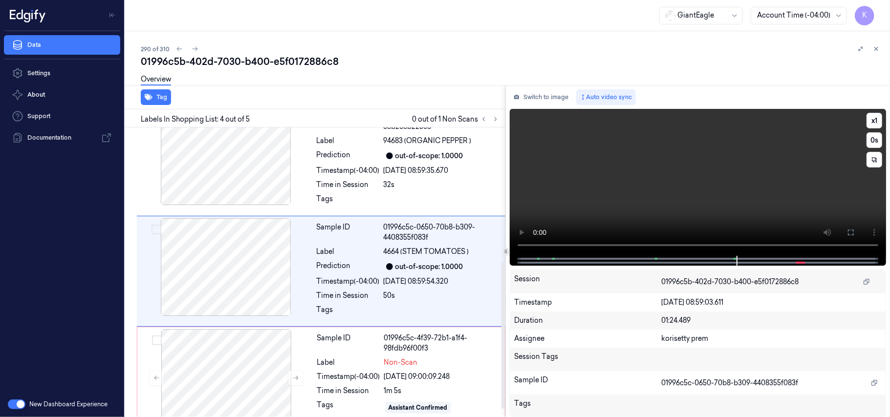
click at [759, 182] on video at bounding box center [698, 182] width 376 height 147
click at [425, 394] on div "1m 5s" at bounding box center [441, 391] width 115 height 10
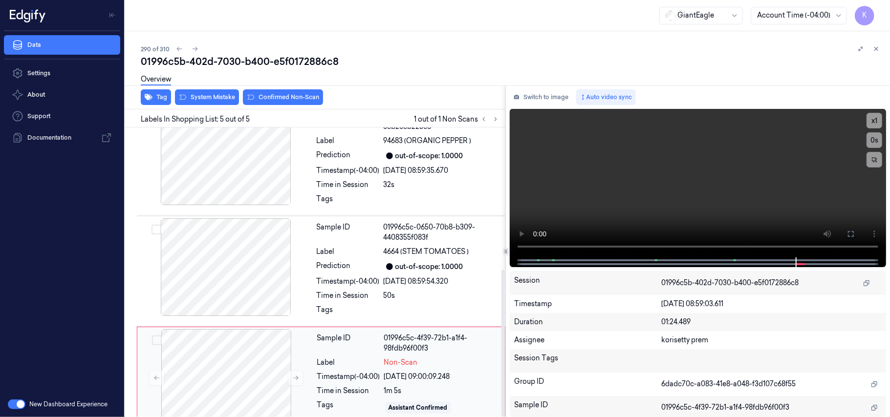
scroll to position [281, 0]
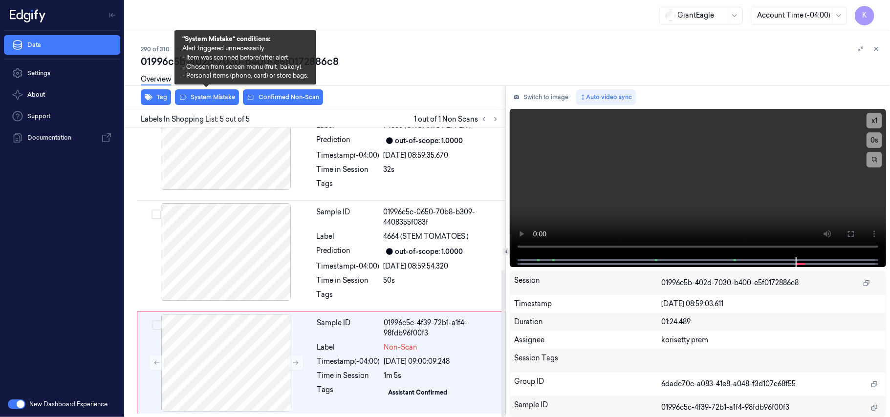
click at [212, 92] on div "Overview" at bounding box center [511, 80] width 741 height 25
click at [208, 96] on button "System Mistake" at bounding box center [207, 97] width 64 height 16
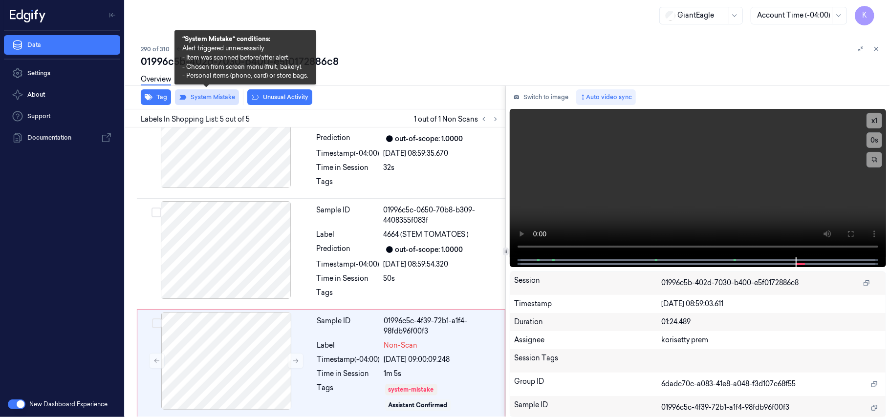
scroll to position [288, 0]
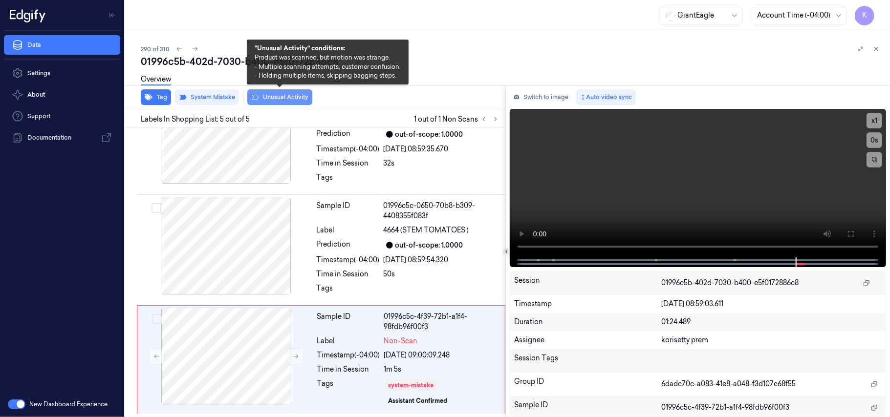
click at [269, 94] on button "Unusual Activity" at bounding box center [279, 97] width 65 height 16
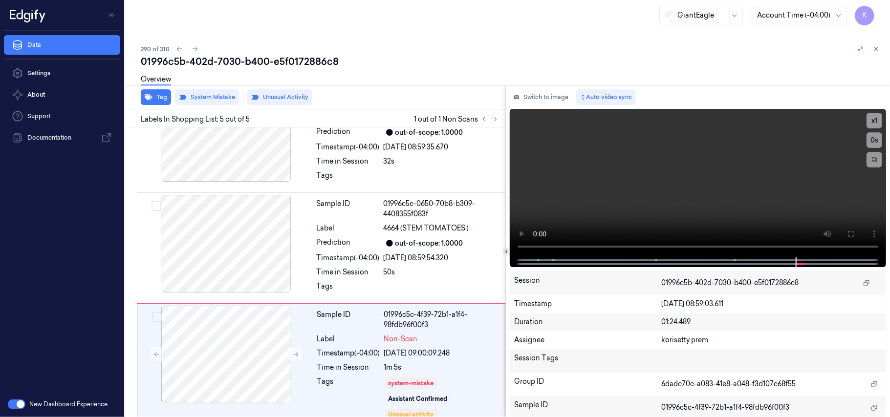
scroll to position [299, 0]
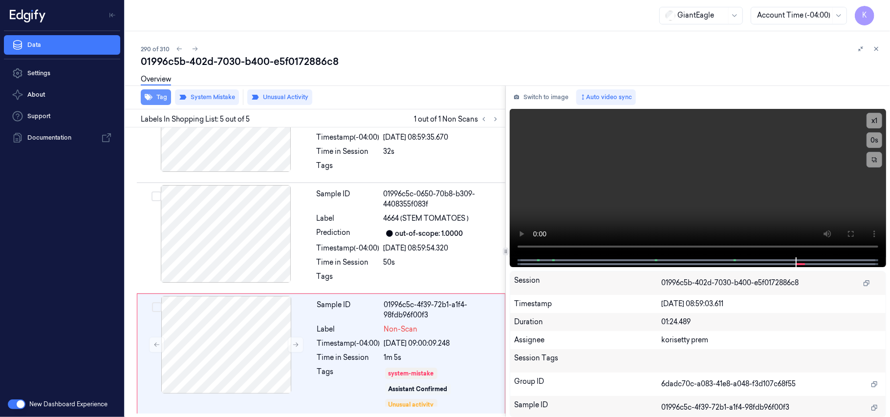
click at [155, 98] on button "Tag" at bounding box center [156, 97] width 30 height 16
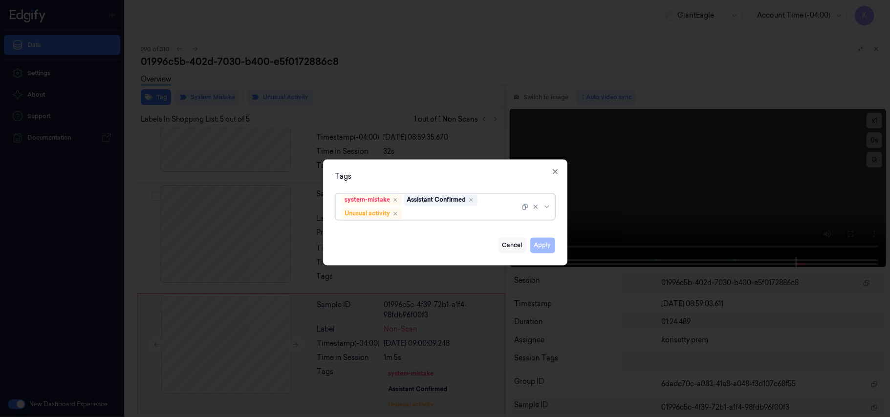
click at [511, 243] on button "Cancel" at bounding box center [512, 246] width 28 height 16
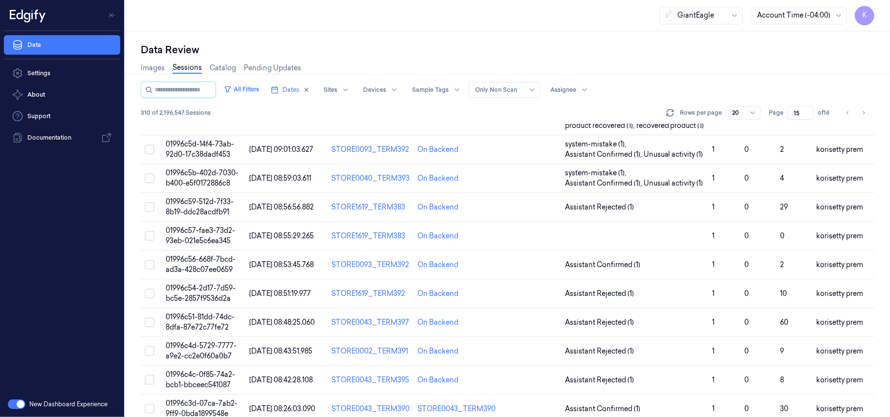
scroll to position [260, 0]
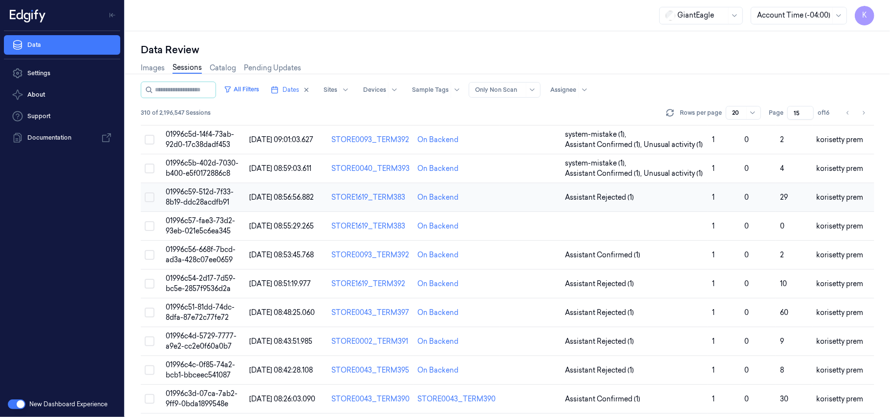
click at [203, 207] on span "01996c59-512d-7f33-8b19-ddc28acdfb91" at bounding box center [200, 197] width 68 height 19
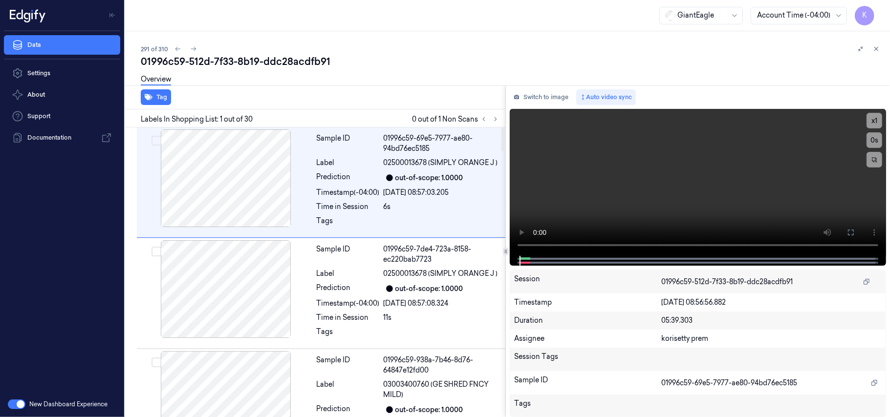
click at [414, 72] on div "Overview" at bounding box center [511, 80] width 741 height 25
click at [495, 116] on icon at bounding box center [495, 119] width 7 height 7
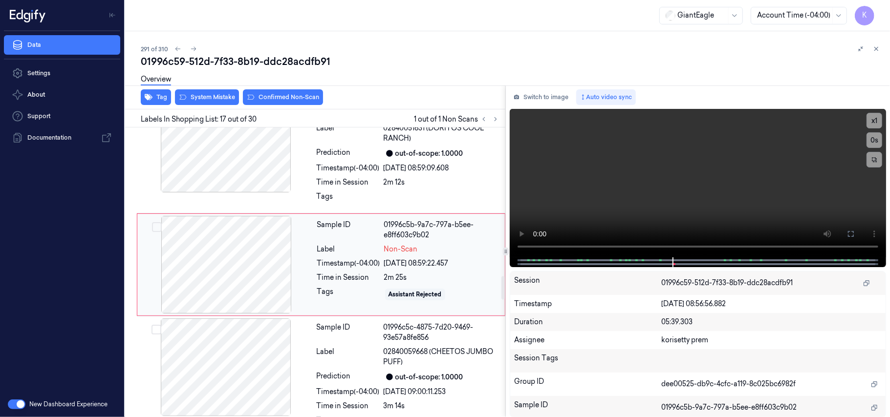
scroll to position [1819, 0]
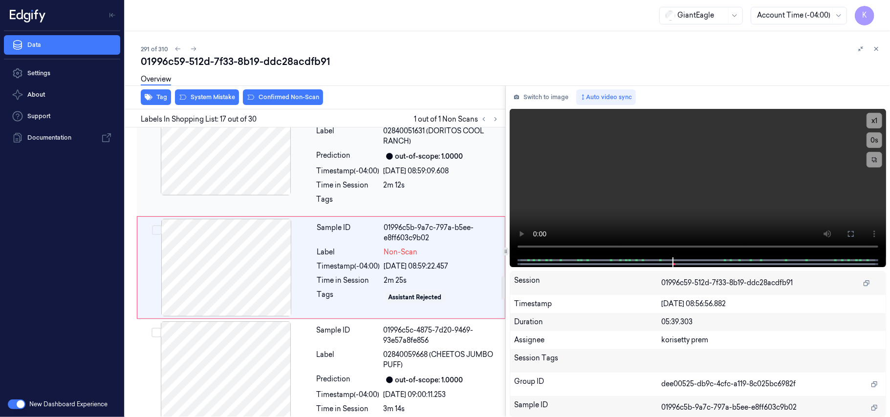
click at [197, 195] on div at bounding box center [226, 147] width 174 height 98
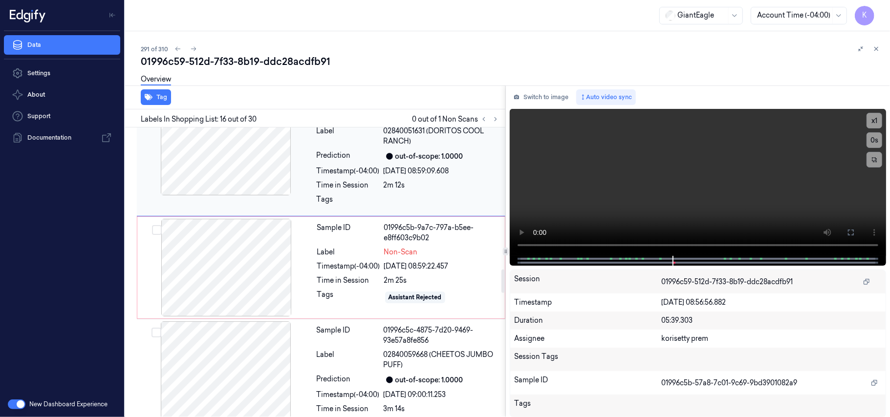
scroll to position [1707, 0]
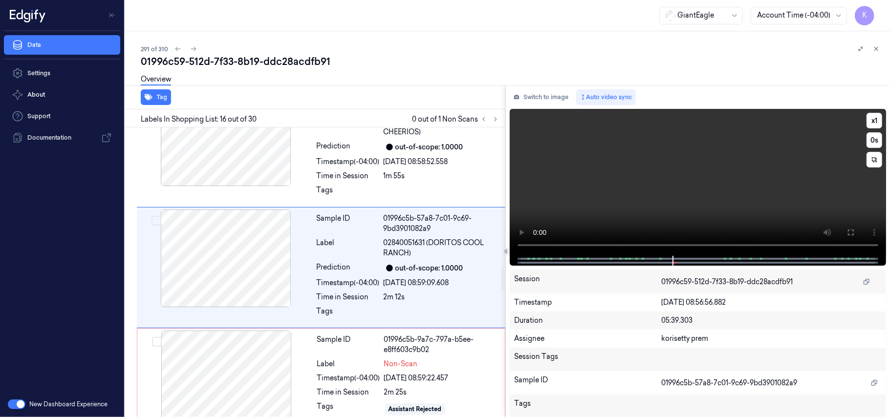
click at [753, 189] on video at bounding box center [698, 182] width 376 height 147
click at [845, 233] on button at bounding box center [851, 233] width 16 height 16
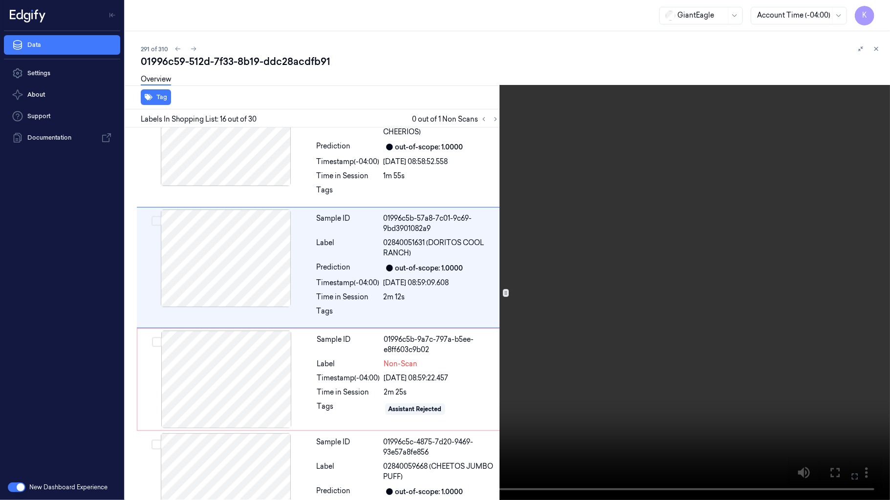
click at [0, 0] on icon at bounding box center [0, 0] width 0 height 0
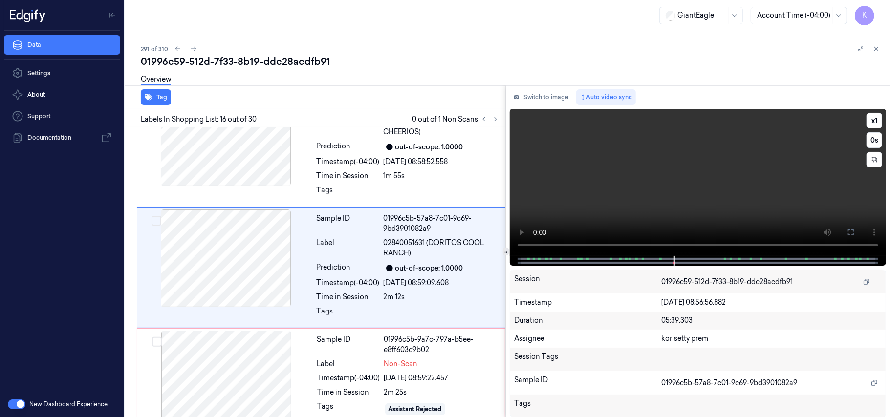
click at [806, 199] on video at bounding box center [698, 182] width 376 height 147
click at [667, 179] on video at bounding box center [698, 182] width 376 height 147
click at [405, 274] on div "out-of-scope: 1.0000" at bounding box center [429, 268] width 68 height 10
click at [358, 377] on div "Sample ID 01996c5b-9a7c-797a-b5ee-e8ff603c9b02 Label Non-Scan Timestamp (-04:00…" at bounding box center [408, 380] width 190 height 98
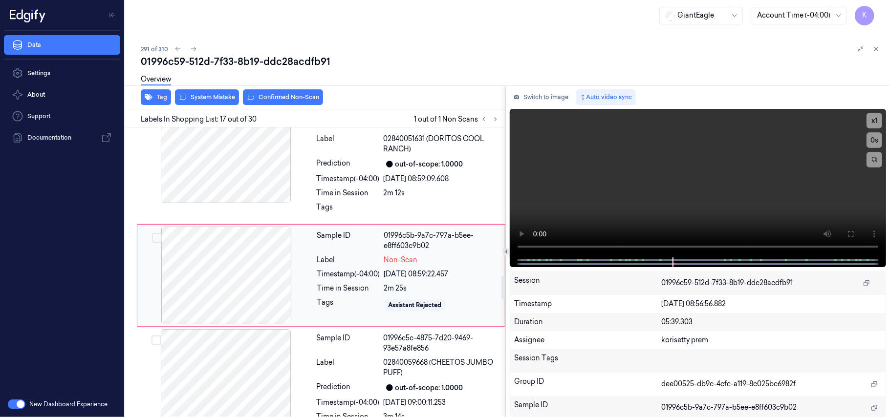
scroll to position [1819, 0]
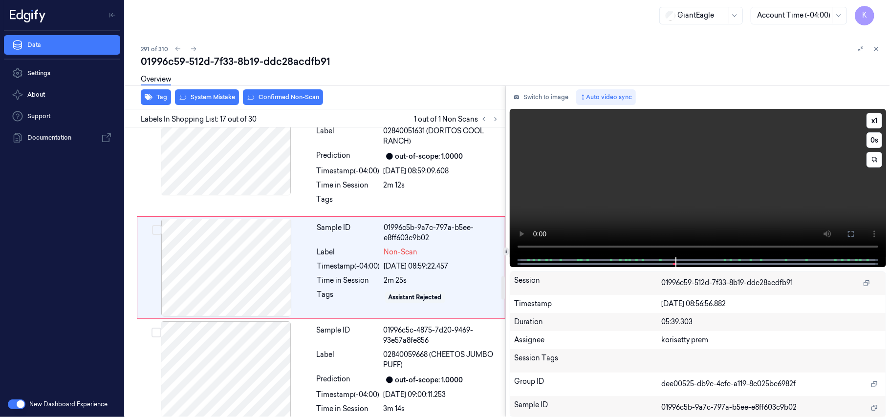
click at [661, 196] on video at bounding box center [698, 183] width 376 height 149
click at [673, 173] on video at bounding box center [698, 183] width 376 height 149
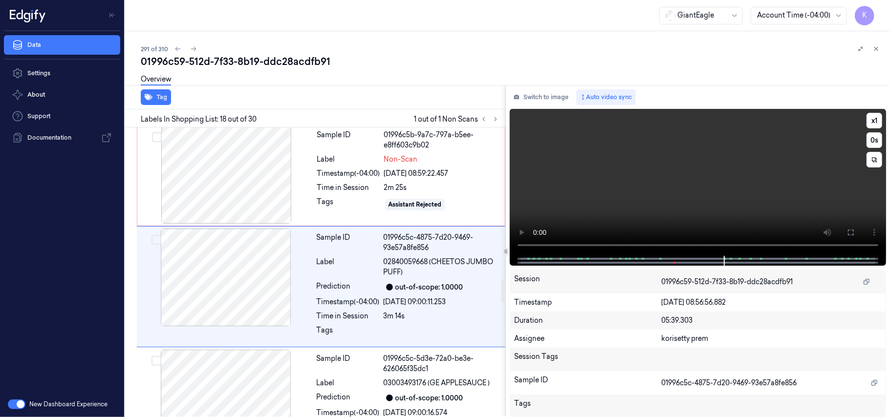
scroll to position [1931, 0]
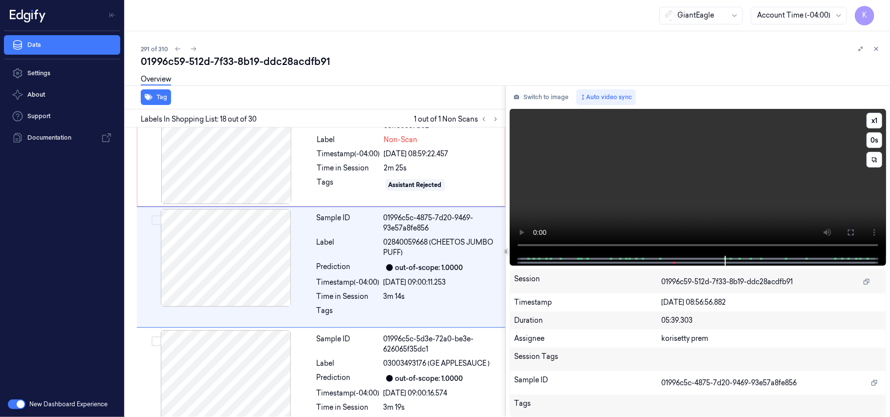
click at [726, 163] on video at bounding box center [698, 182] width 376 height 147
click at [615, 198] on video at bounding box center [698, 182] width 376 height 147
click at [614, 194] on video at bounding box center [698, 182] width 376 height 147
click at [294, 196] on div at bounding box center [226, 156] width 174 height 98
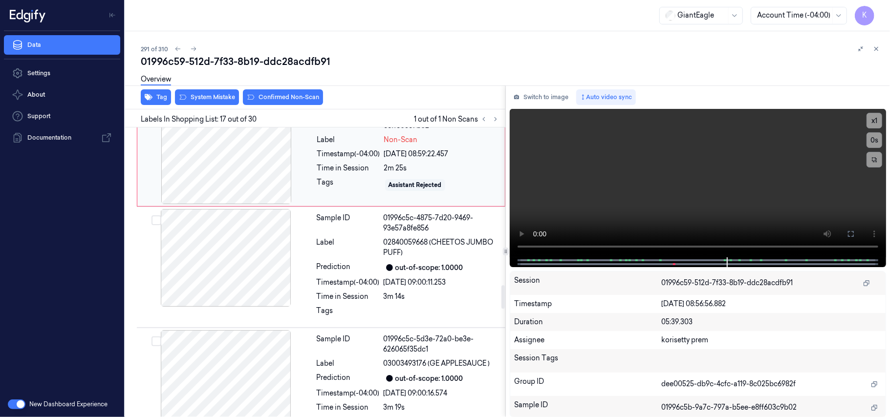
scroll to position [1819, 0]
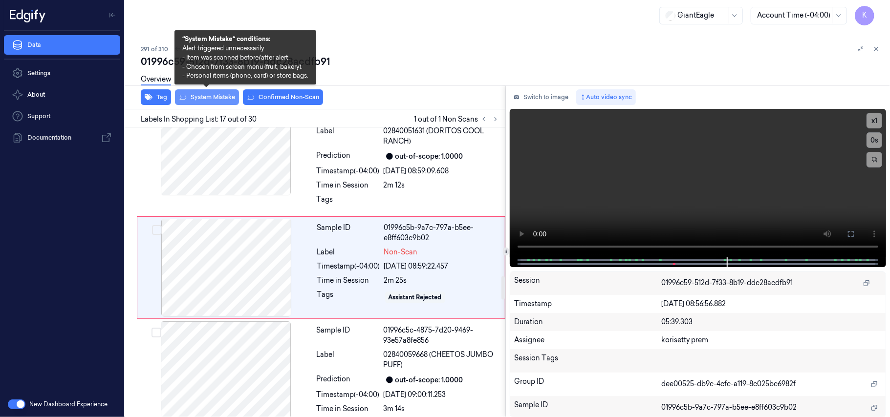
click at [206, 94] on button "System Mistake" at bounding box center [207, 97] width 64 height 16
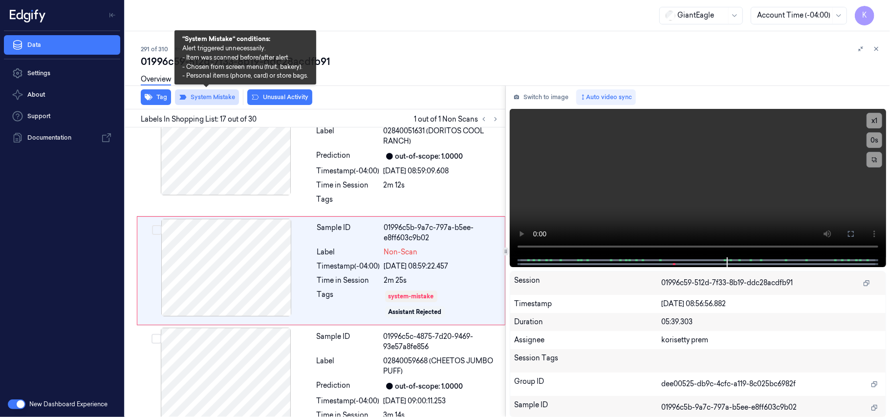
scroll to position [1823, 0]
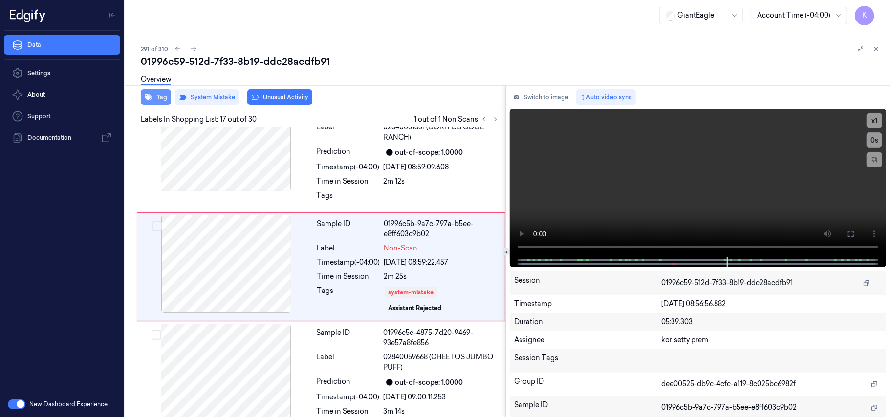
click at [155, 94] on button "Tag" at bounding box center [156, 97] width 30 height 16
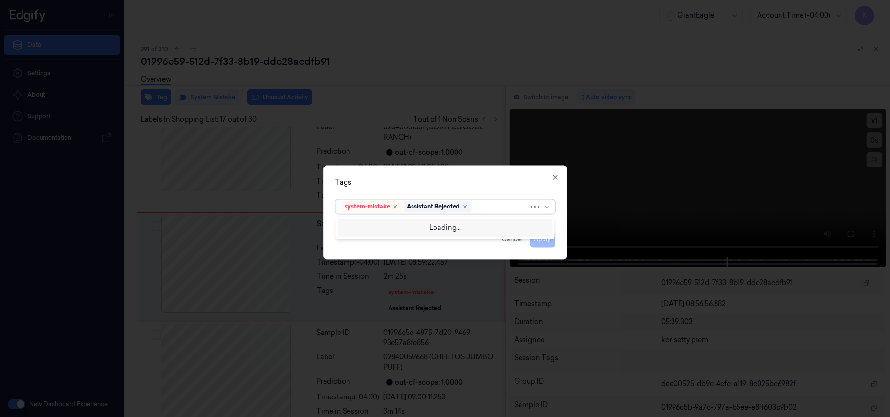
click at [485, 207] on div at bounding box center [502, 207] width 56 height 10
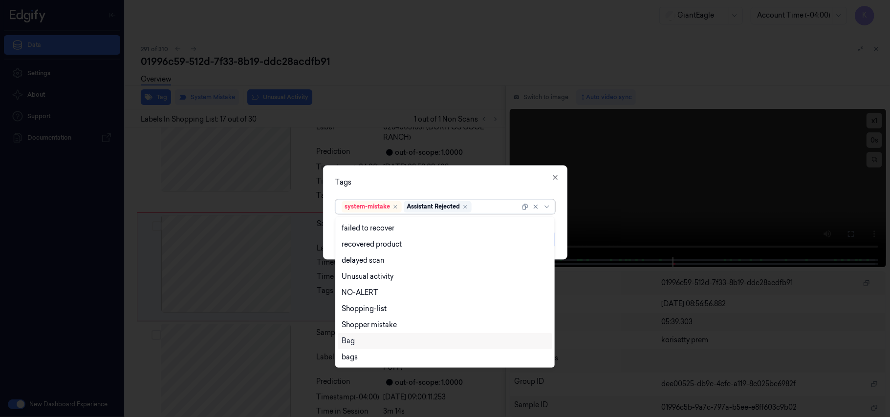
click at [372, 342] on div "Bag" at bounding box center [445, 341] width 207 height 10
click at [502, 179] on div "Tags" at bounding box center [445, 183] width 220 height 10
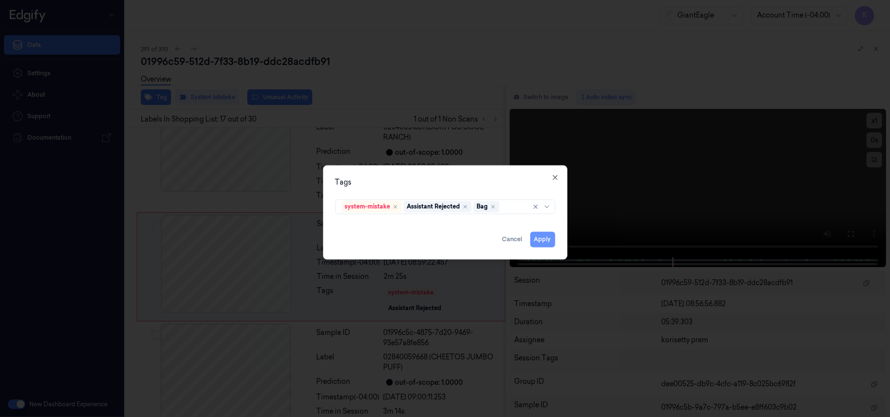
click at [539, 239] on button "Apply" at bounding box center [542, 240] width 25 height 16
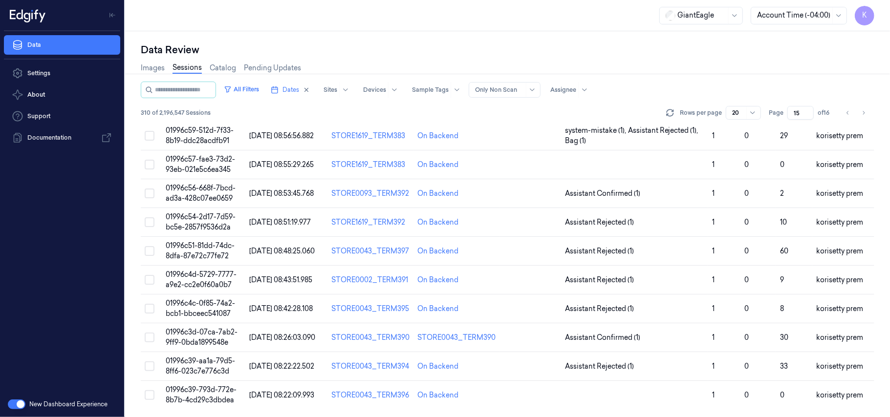
scroll to position [335, 0]
click at [230, 165] on span "01996c57-fae3-73d2-93eb-021e5c6ea345" at bounding box center [200, 164] width 69 height 19
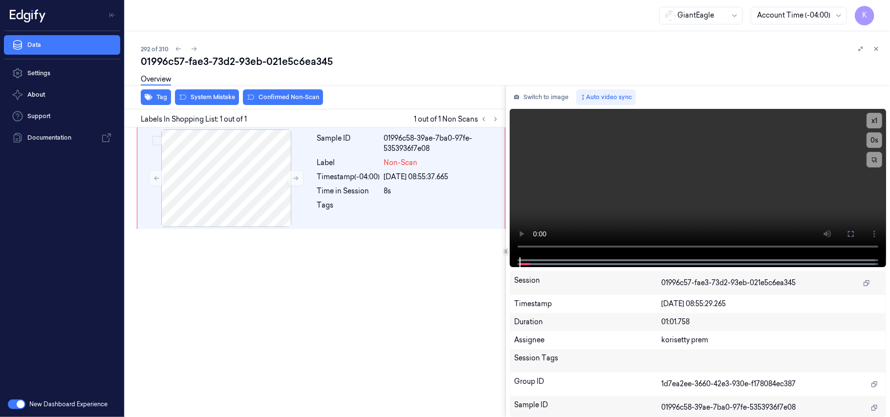
click at [380, 245] on div "Sample ID 01996c58-39ae-7ba0-97fe-5353936f7e08 Label Non-Scan Timestamp (-04:00…" at bounding box center [313, 273] width 384 height 290
click at [687, 194] on video at bounding box center [698, 183] width 376 height 149
click at [638, 187] on video at bounding box center [698, 183] width 376 height 149
click at [851, 233] on icon at bounding box center [851, 234] width 8 height 8
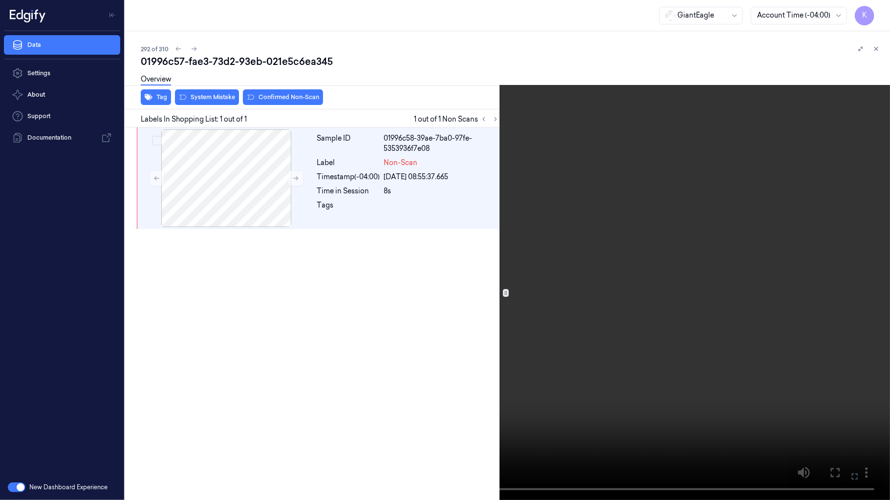
click at [0, 0] on icon at bounding box center [0, 0] width 0 height 0
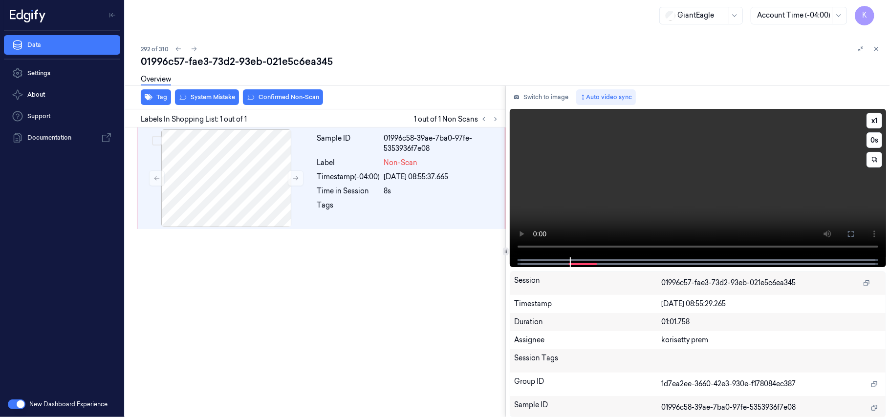
click at [683, 174] on video at bounding box center [698, 183] width 376 height 149
click at [206, 183] on div at bounding box center [226, 178] width 174 height 98
click at [685, 184] on video at bounding box center [698, 183] width 376 height 149
click at [677, 173] on video at bounding box center [698, 183] width 376 height 149
click at [210, 179] on div at bounding box center [226, 178] width 174 height 98
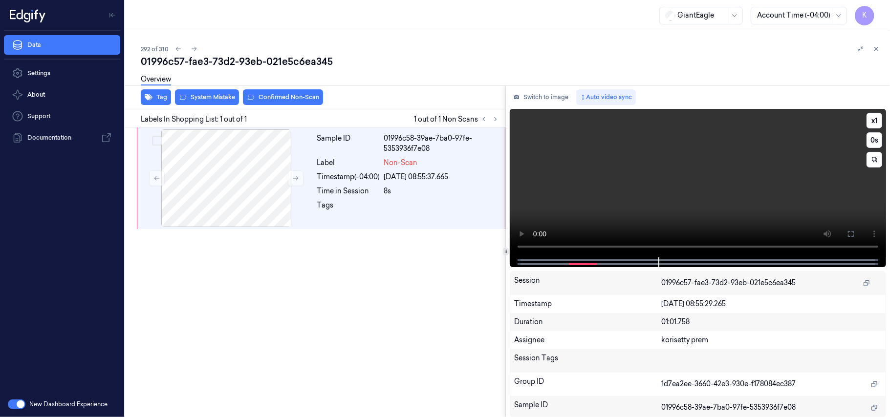
click at [734, 160] on video at bounding box center [698, 183] width 376 height 149
click at [221, 179] on div at bounding box center [226, 178] width 174 height 98
click at [653, 184] on video at bounding box center [698, 183] width 376 height 149
click at [217, 182] on div at bounding box center [226, 178] width 174 height 98
click at [660, 203] on video at bounding box center [698, 183] width 376 height 149
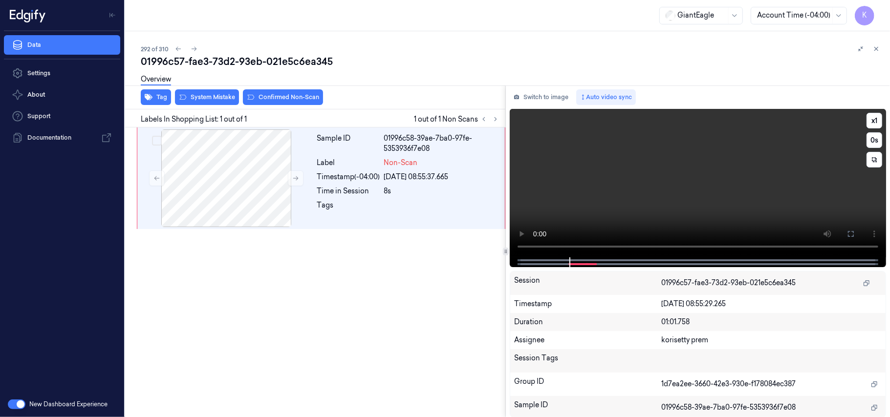
click at [611, 201] on video at bounding box center [698, 183] width 376 height 149
click at [223, 152] on div at bounding box center [226, 178] width 174 height 98
click at [203, 90] on div "Overview" at bounding box center [511, 80] width 741 height 25
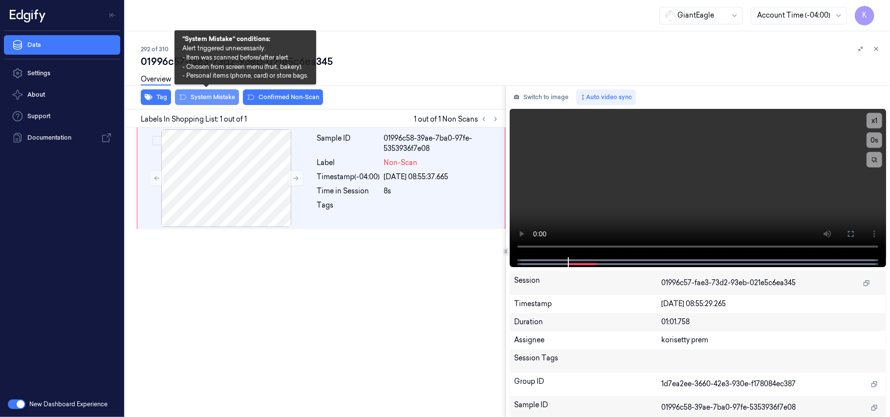
click at [204, 94] on button "System Mistake" at bounding box center [207, 97] width 64 height 16
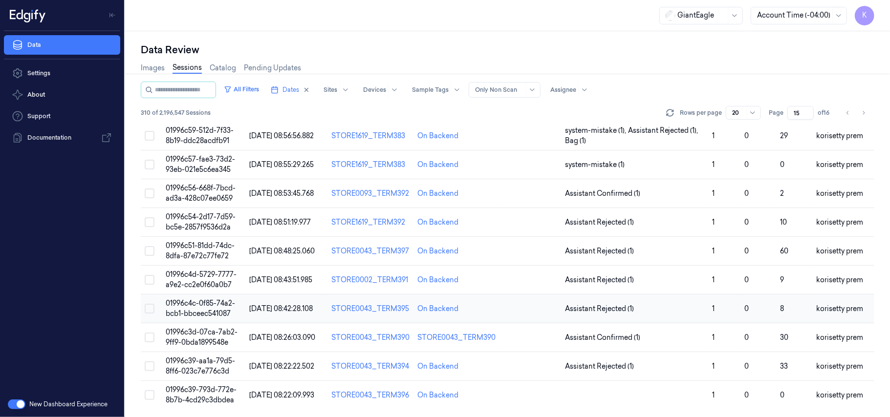
scroll to position [335, 0]
click at [210, 187] on span "01996c56-668f-7bcd-ad3a-428c07ee0659" at bounding box center [201, 193] width 70 height 19
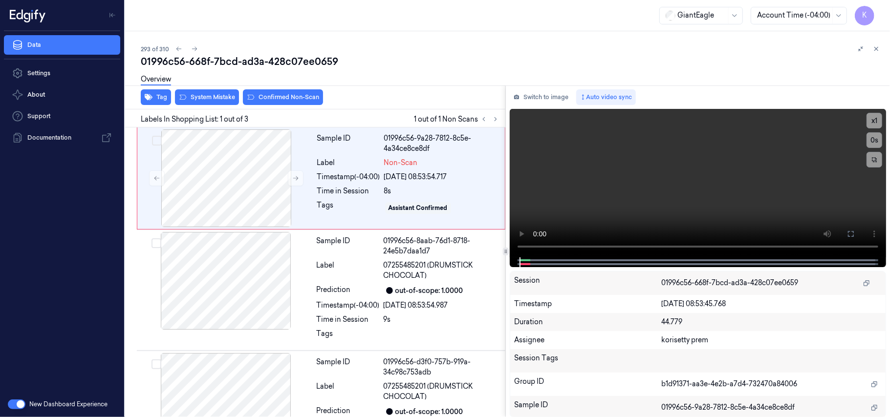
click at [470, 55] on div "01996c56-668f-7bcd-ad3a-428c07ee0659" at bounding box center [511, 62] width 741 height 14
click at [678, 189] on video at bounding box center [698, 183] width 376 height 149
click at [618, 174] on video at bounding box center [698, 183] width 376 height 149
click at [316, 196] on div "Sample ID 01996c56-9a28-7812-8c5e-4a34ce8ce8df Label Non-Scan Timestamp (-04:00…" at bounding box center [408, 178] width 190 height 98
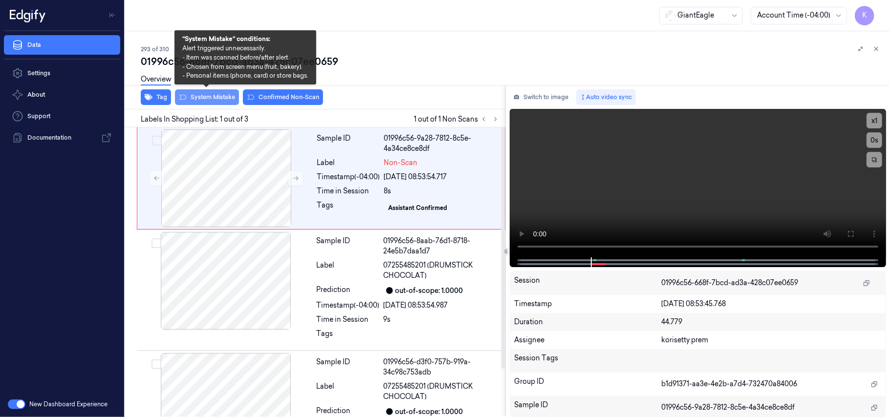
click at [208, 96] on button "System Mistake" at bounding box center [207, 97] width 64 height 16
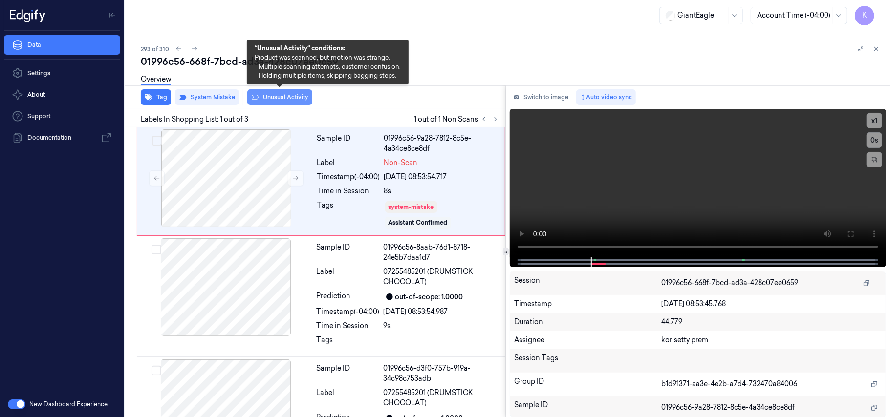
click at [275, 94] on button "Unusual Activity" at bounding box center [279, 97] width 65 height 16
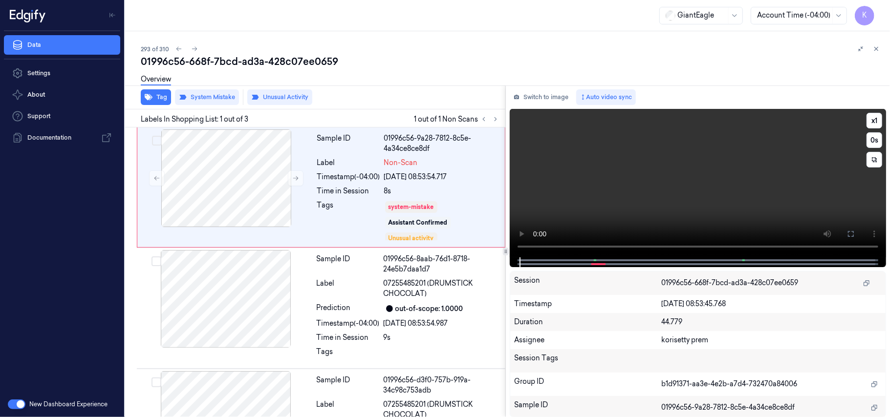
click at [612, 176] on video at bounding box center [698, 183] width 376 height 149
click at [647, 192] on video at bounding box center [698, 183] width 376 height 149
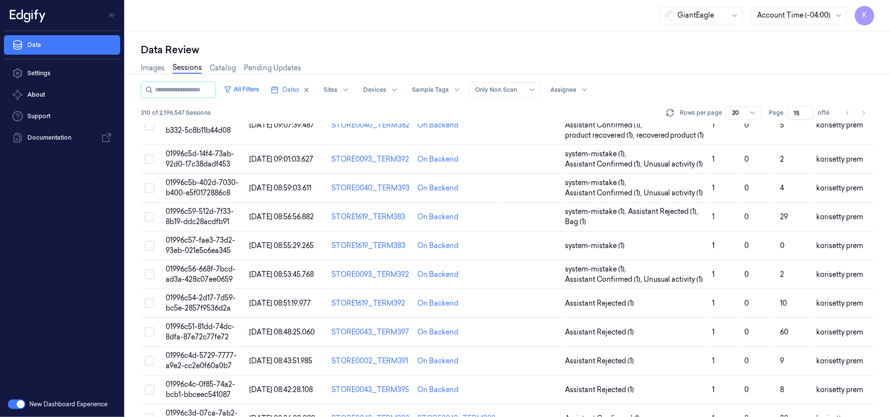
scroll to position [260, 0]
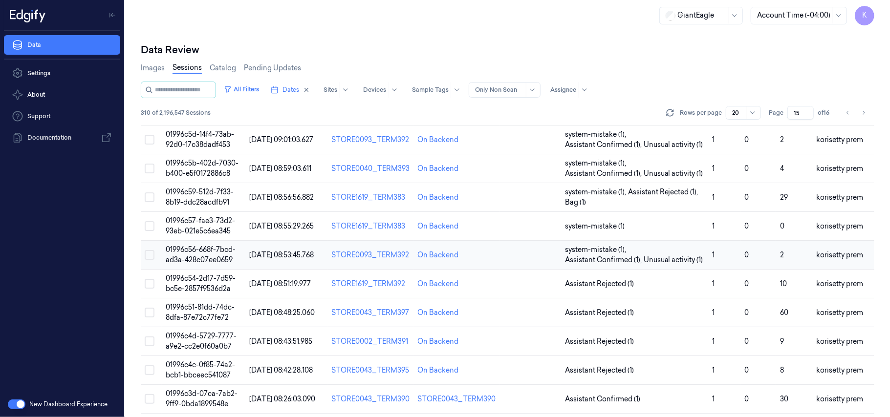
click at [216, 263] on span "01996c56-668f-7bcd-ad3a-428c07ee0659" at bounding box center [201, 254] width 70 height 19
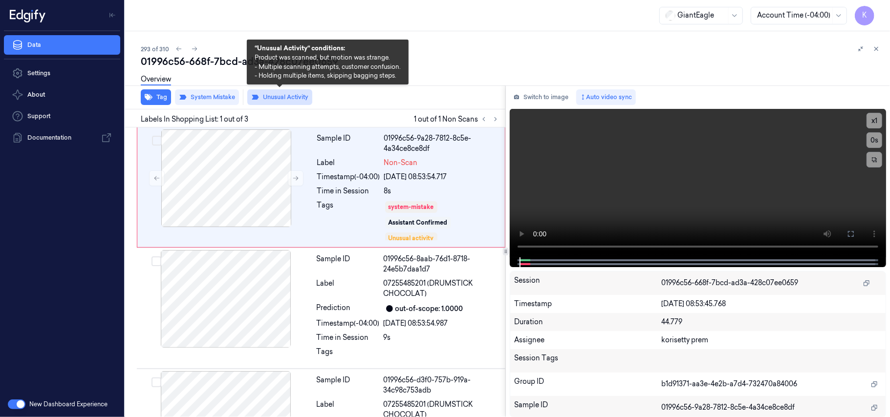
click at [271, 100] on button "Unusual Activity" at bounding box center [279, 97] width 65 height 16
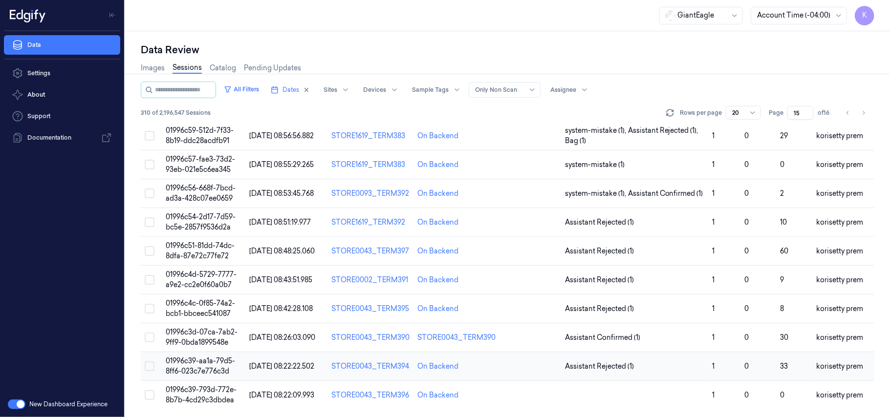
scroll to position [335, 0]
click at [200, 194] on span "01996c56-668f-7bcd-ad3a-428c07ee0659" at bounding box center [201, 193] width 70 height 19
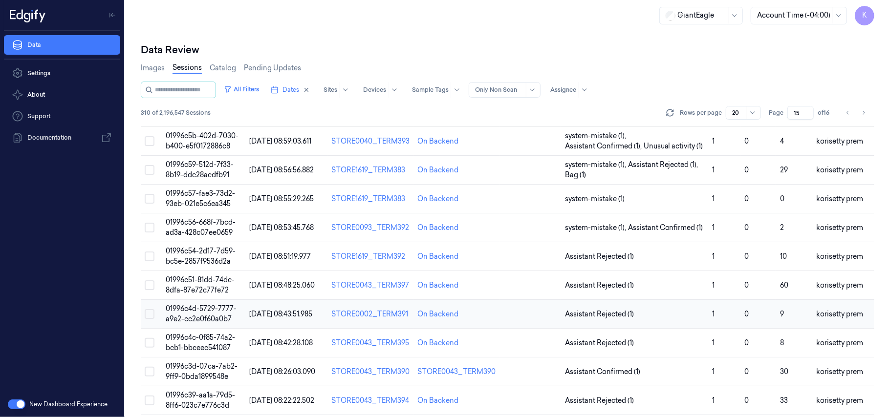
scroll to position [335, 0]
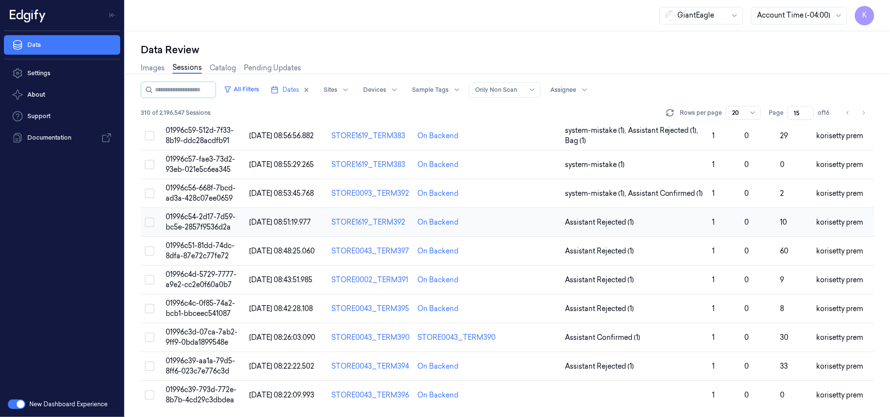
click at [207, 223] on span "01996c54-2d17-7d59-bc5e-2857f9536d2a" at bounding box center [201, 222] width 70 height 19
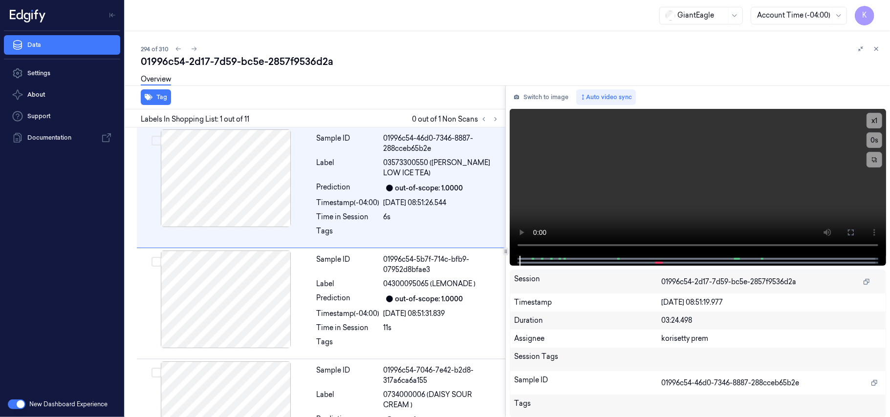
click at [410, 50] on div "294 of 310" at bounding box center [511, 49] width 741 height 12
click at [495, 116] on icon at bounding box center [495, 119] width 7 height 7
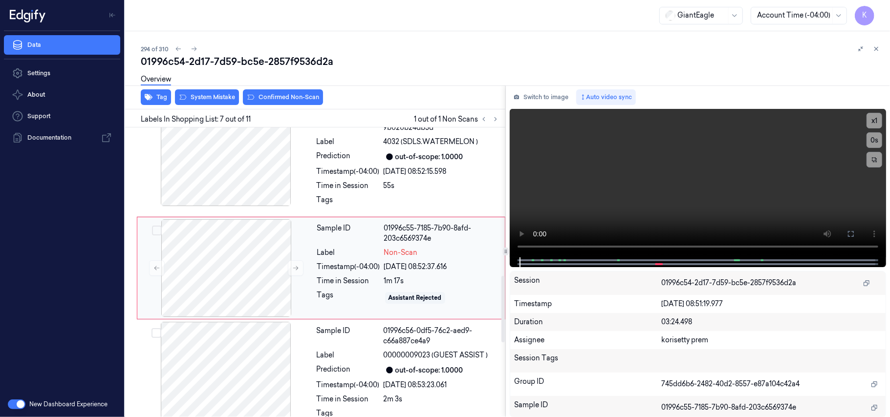
scroll to position [614, 0]
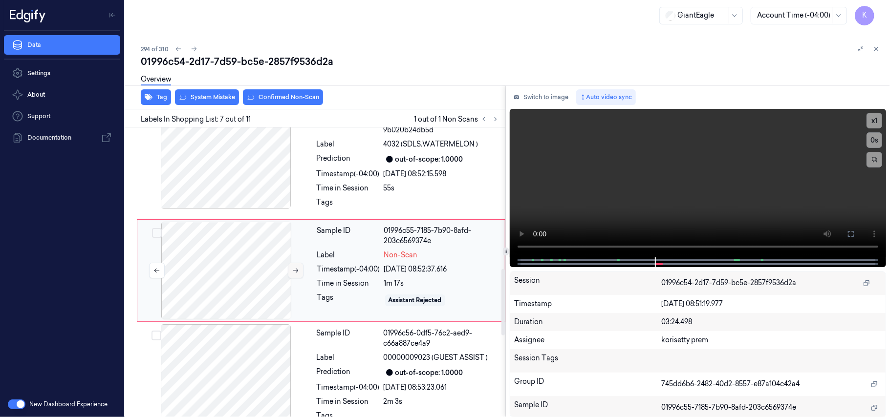
click at [296, 273] on icon at bounding box center [295, 270] width 7 height 7
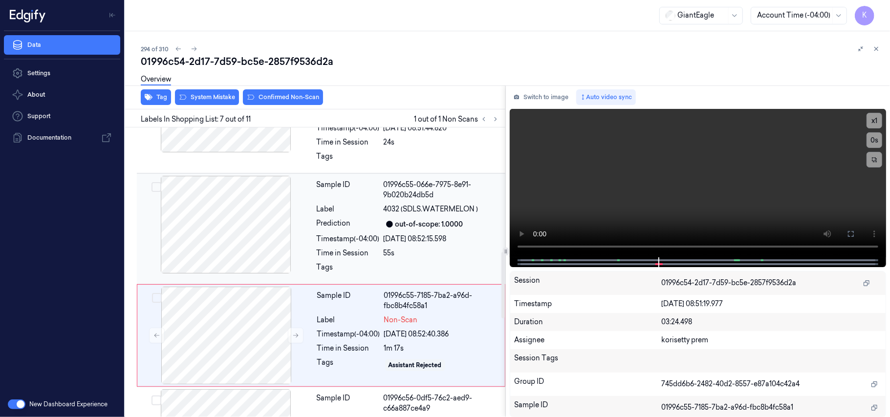
scroll to position [484, 0]
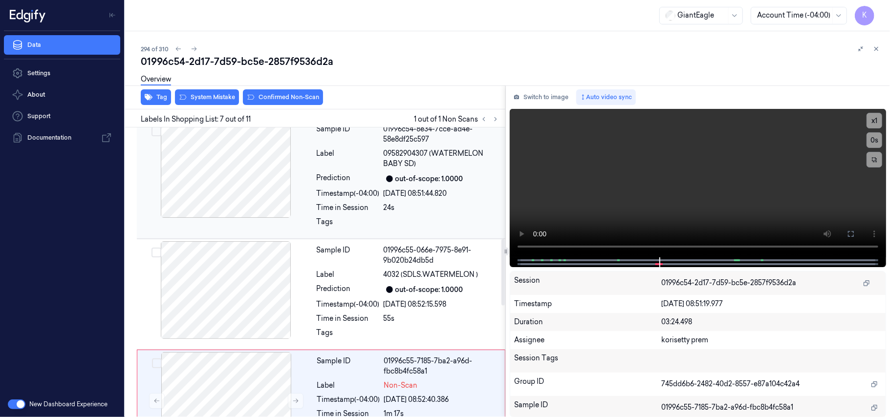
click at [289, 202] on div at bounding box center [226, 169] width 174 height 98
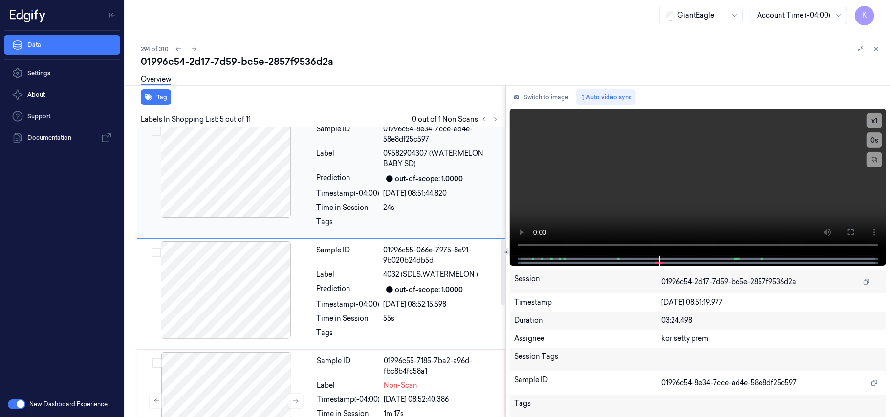
scroll to position [391, 0]
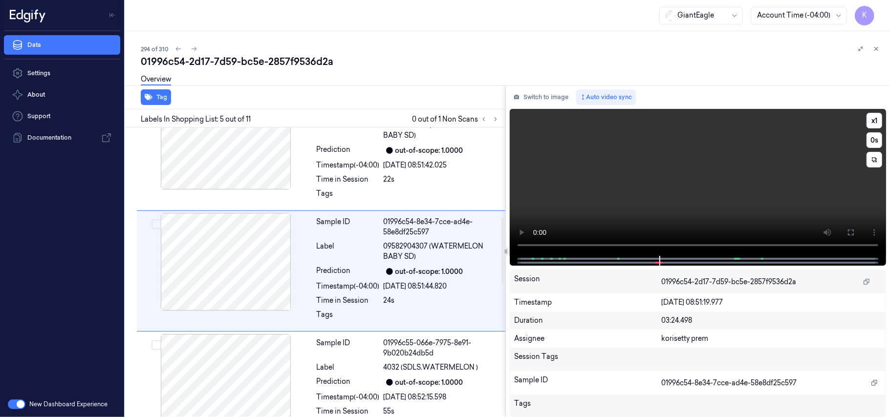
click at [696, 173] on video at bounding box center [698, 182] width 376 height 147
click at [389, 174] on div "Sample ID 01996c54-8349-7ed2-ad01-633c5e9dee27 Label 09582904307 (WATERMELON BA…" at bounding box center [408, 150] width 191 height 116
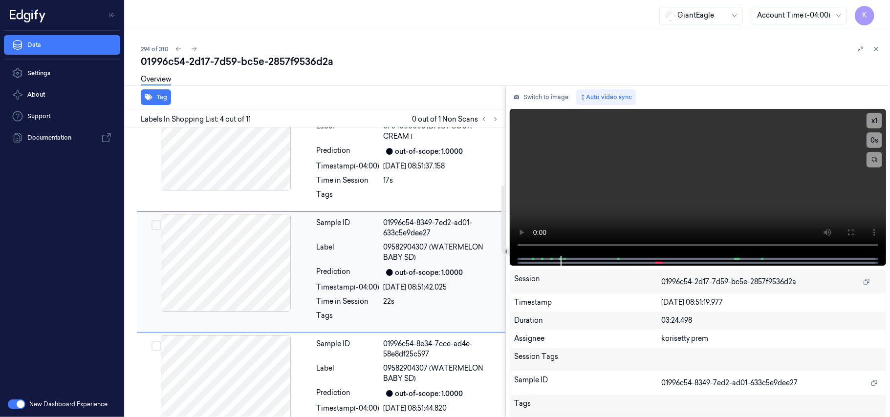
scroll to position [204, 0]
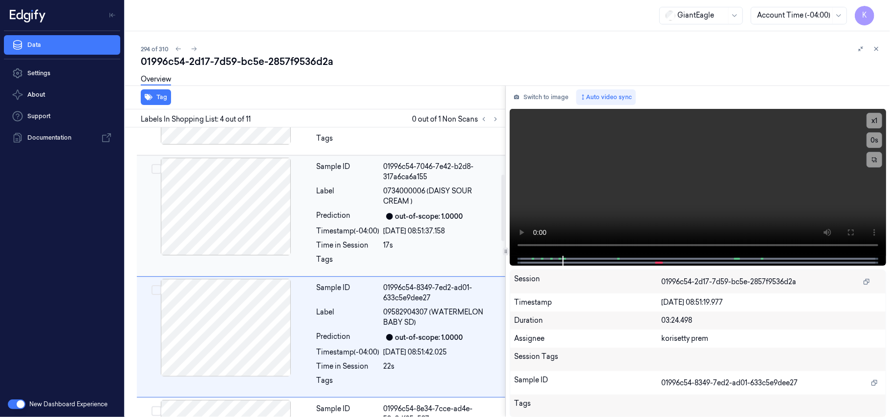
click at [372, 220] on div "Prediction" at bounding box center [348, 217] width 63 height 12
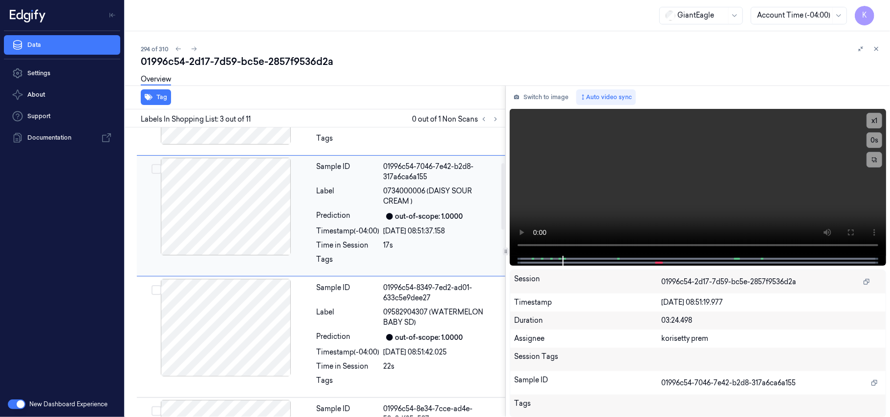
scroll to position [148, 0]
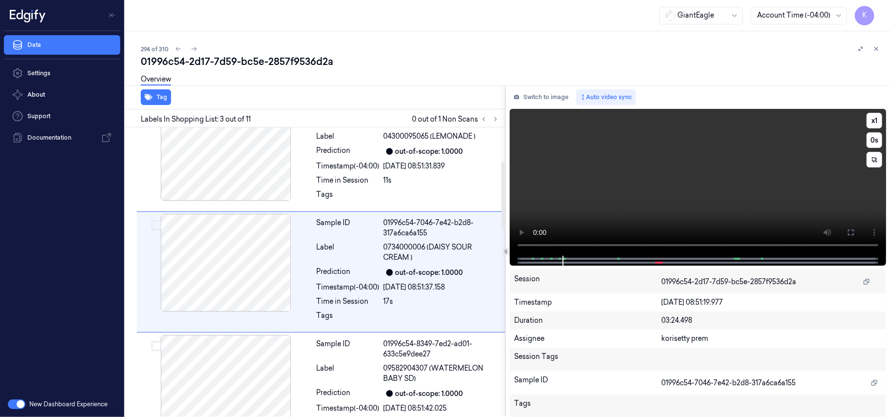
click at [751, 155] on video at bounding box center [698, 182] width 376 height 147
click at [675, 189] on video at bounding box center [698, 182] width 376 height 147
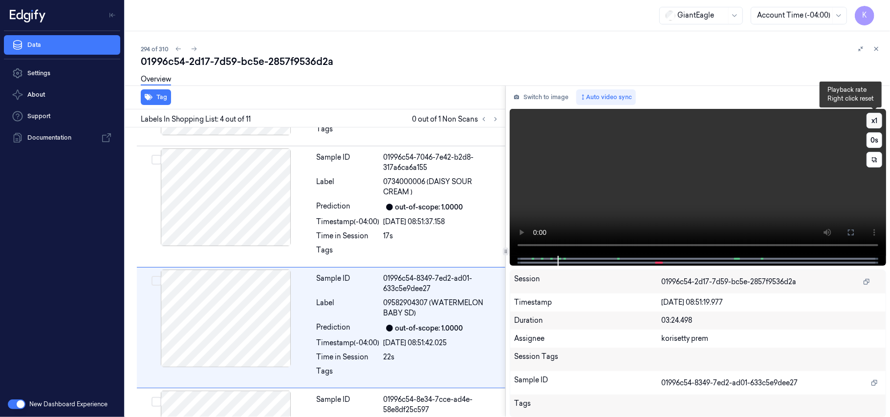
scroll to position [269, 0]
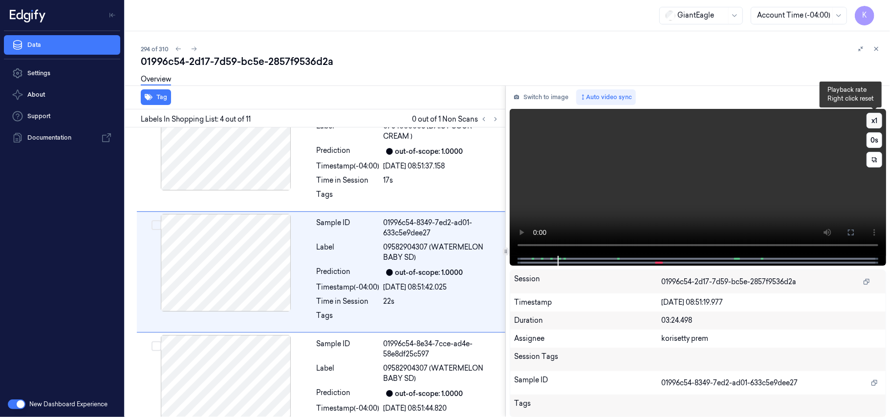
click at [871, 118] on button "x 1" at bounding box center [874, 121] width 16 height 16
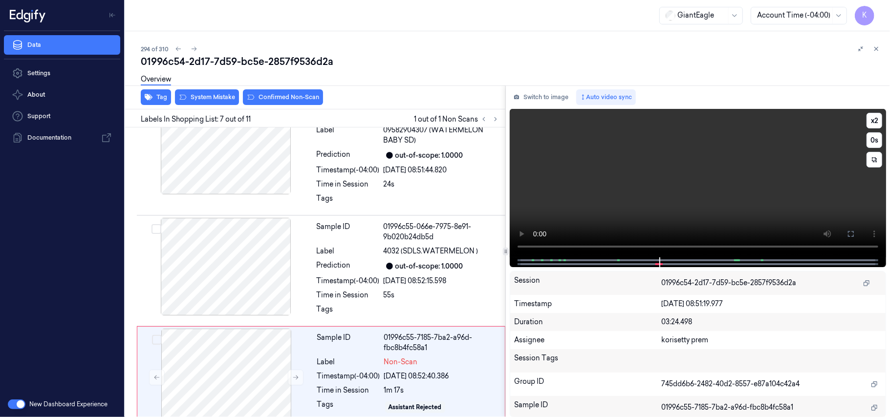
scroll to position [614, 0]
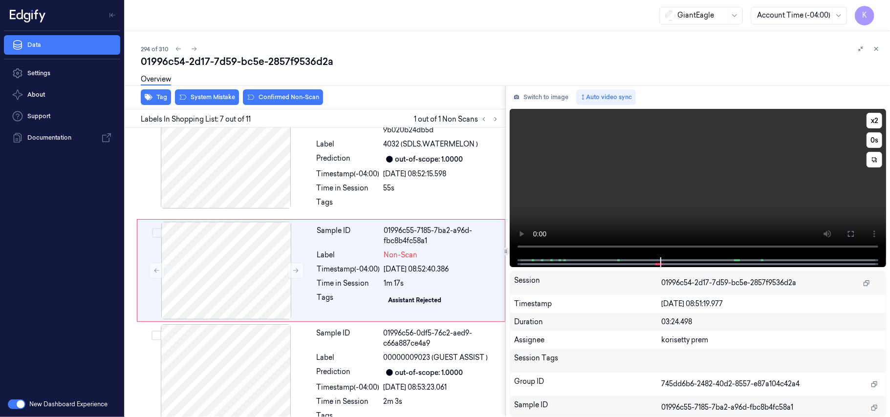
click at [618, 176] on video at bounding box center [698, 183] width 376 height 149
click at [687, 178] on video at bounding box center [698, 183] width 376 height 149
click at [338, 290] on div "Sample ID 01996c55-7185-7ba2-a96d-fbc8b4fc58a1 Label Non-Scan Timestamp (-04:00…" at bounding box center [408, 271] width 190 height 98
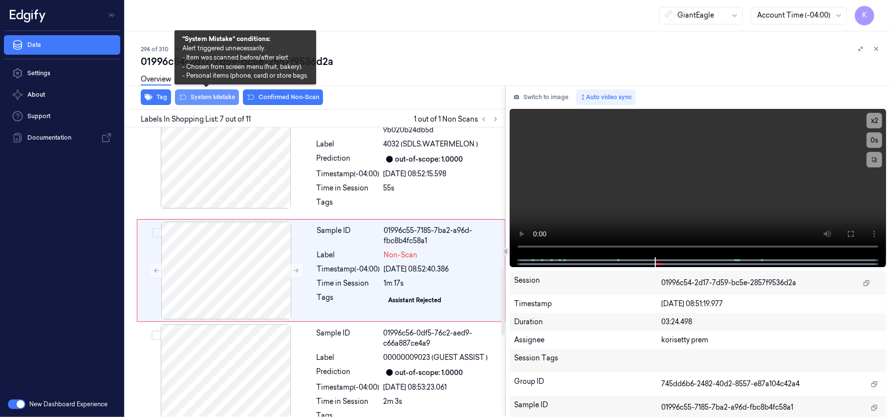
click at [216, 104] on button "System Mistake" at bounding box center [207, 97] width 64 height 16
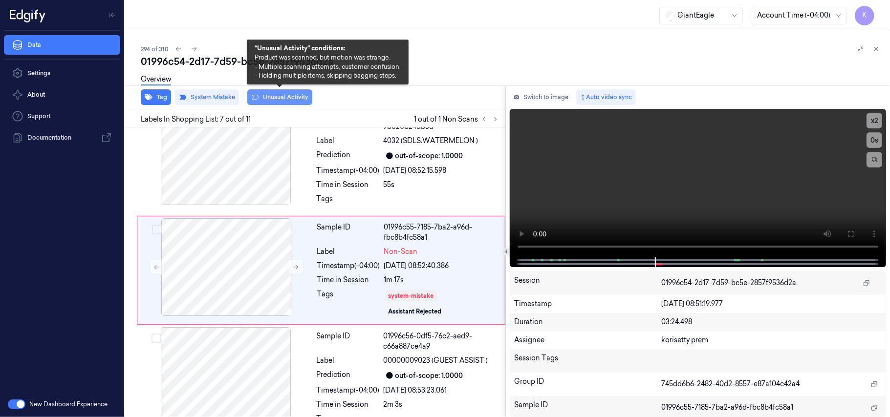
click at [268, 96] on button "Unusual Activity" at bounding box center [279, 97] width 65 height 16
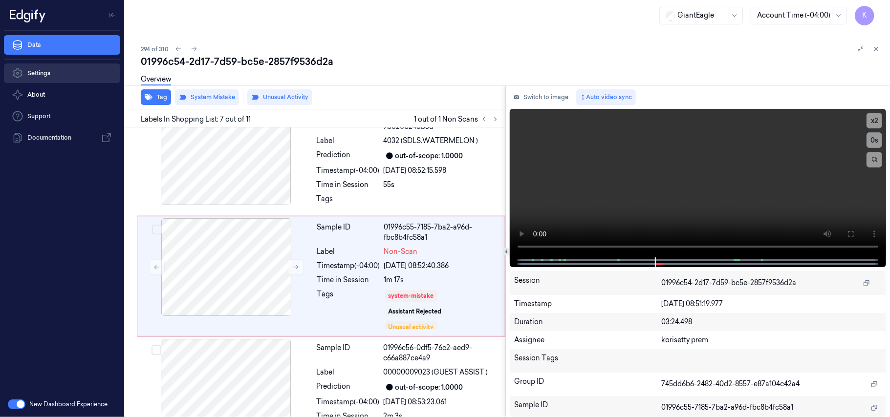
scroll to position [624, 0]
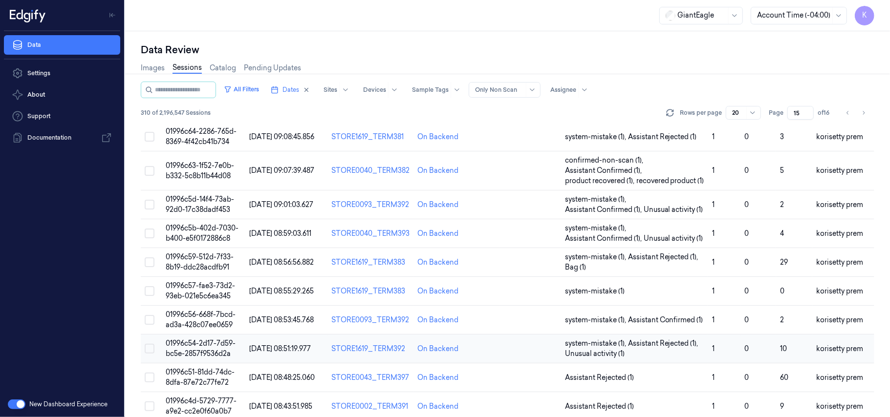
scroll to position [335, 0]
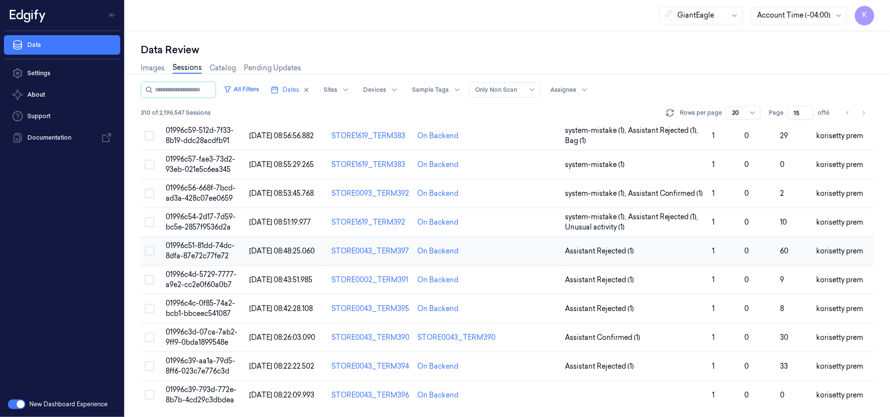
click at [198, 251] on span "01996c51-81dd-74dc-8dfa-87e72c77fe72" at bounding box center [200, 250] width 69 height 19
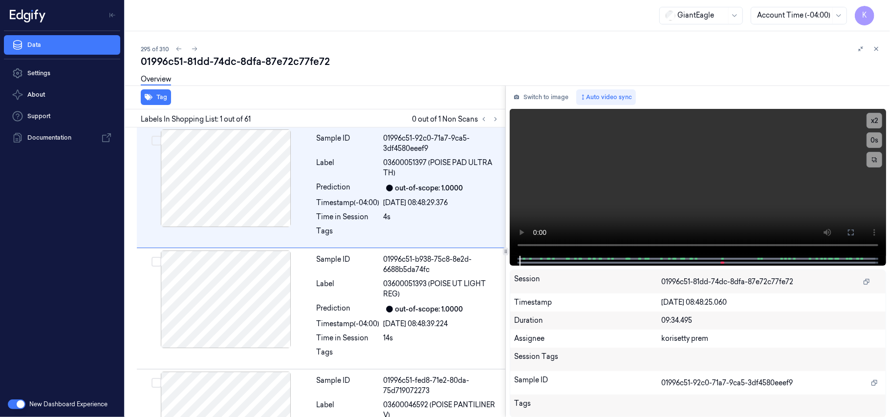
click at [392, 45] on div "295 of 310" at bounding box center [511, 49] width 741 height 12
click at [494, 124] on button at bounding box center [496, 119] width 12 height 12
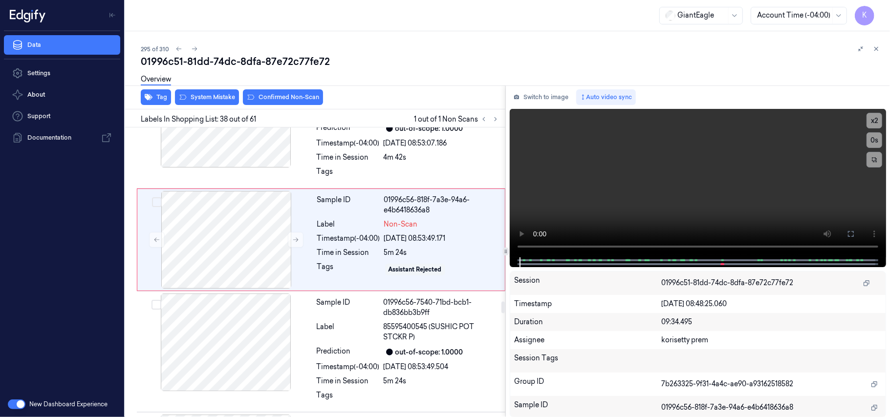
scroll to position [4350, 0]
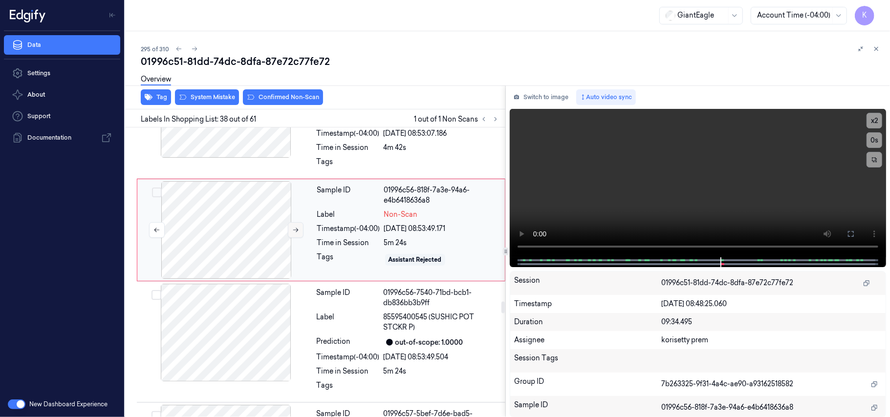
click at [300, 238] on button at bounding box center [296, 230] width 16 height 16
click at [375, 169] on div "Sample ID 01996c55-cff2-77c5-9d34-a53fa3afeeef Label 07778405932 (OVEN THERMOME…" at bounding box center [408, 118] width 191 height 116
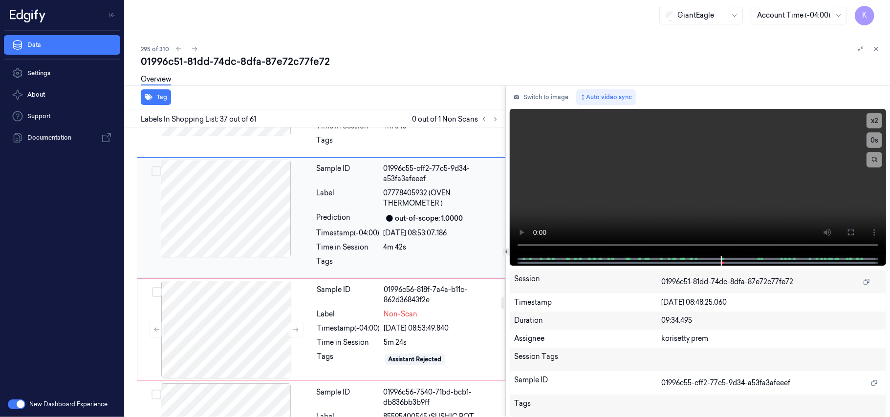
scroll to position [4238, 0]
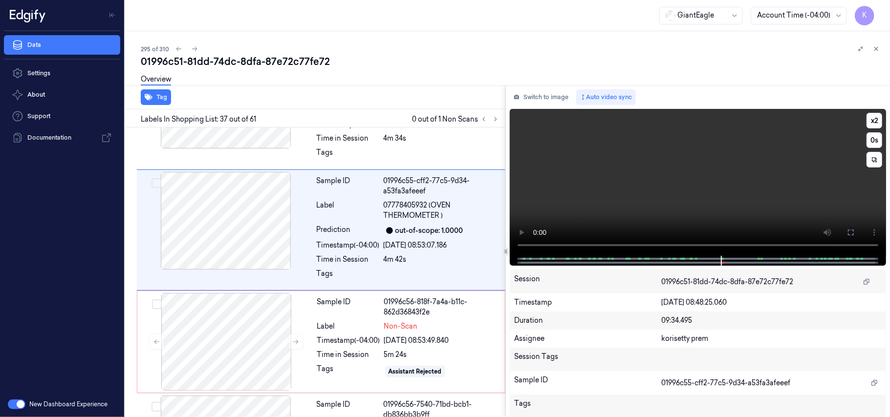
click at [637, 175] on video at bounding box center [698, 182] width 376 height 147
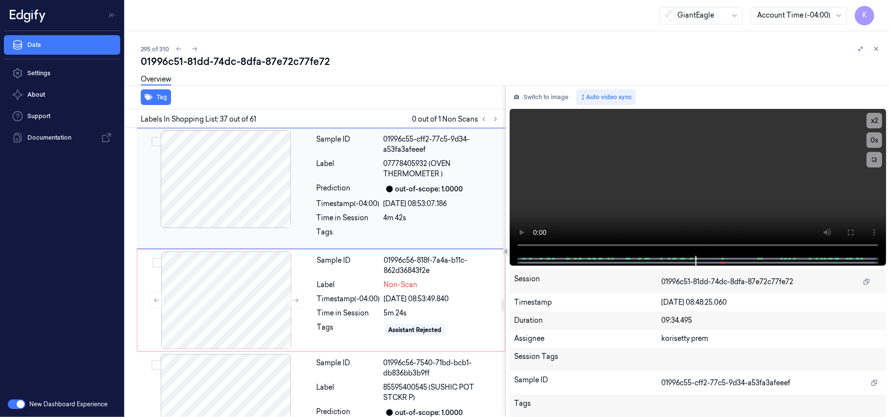
scroll to position [4303, 0]
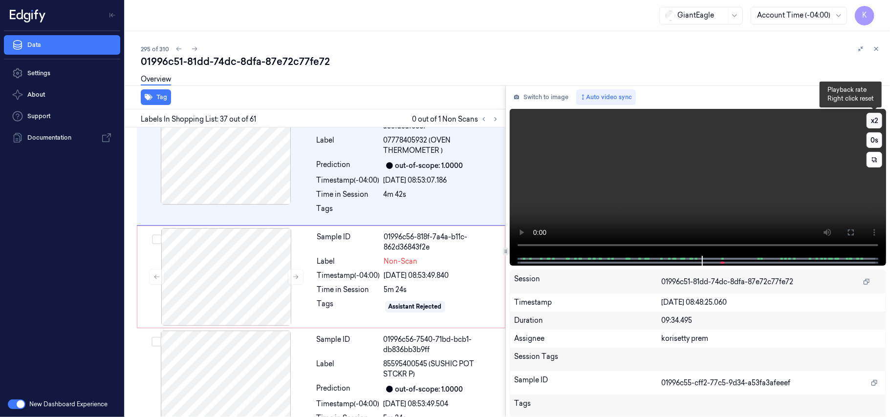
click at [872, 116] on button "x 2" at bounding box center [874, 121] width 16 height 16
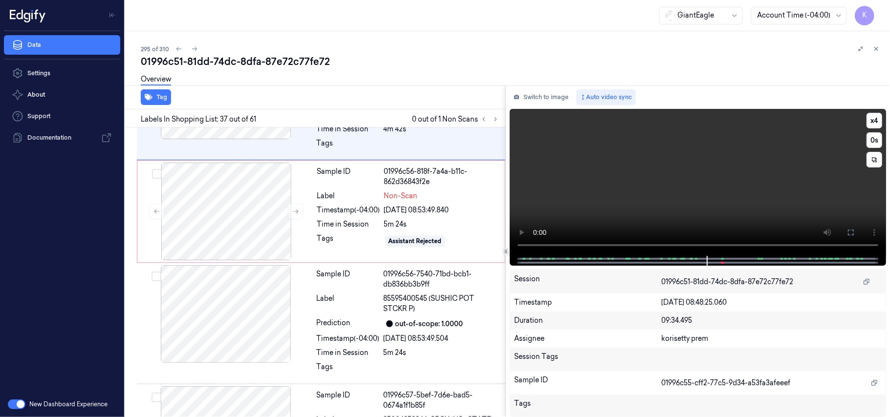
scroll to position [4238, 0]
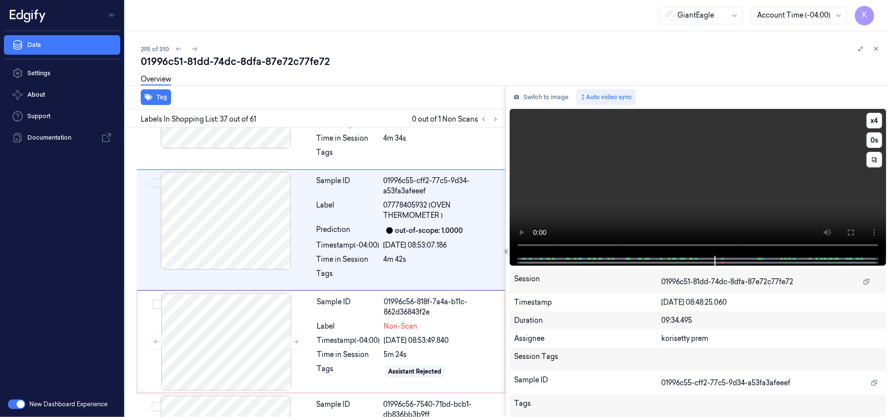
click at [684, 150] on video at bounding box center [698, 182] width 376 height 147
click at [879, 120] on button "x 4" at bounding box center [874, 121] width 16 height 16
click at [658, 161] on video at bounding box center [698, 182] width 376 height 147
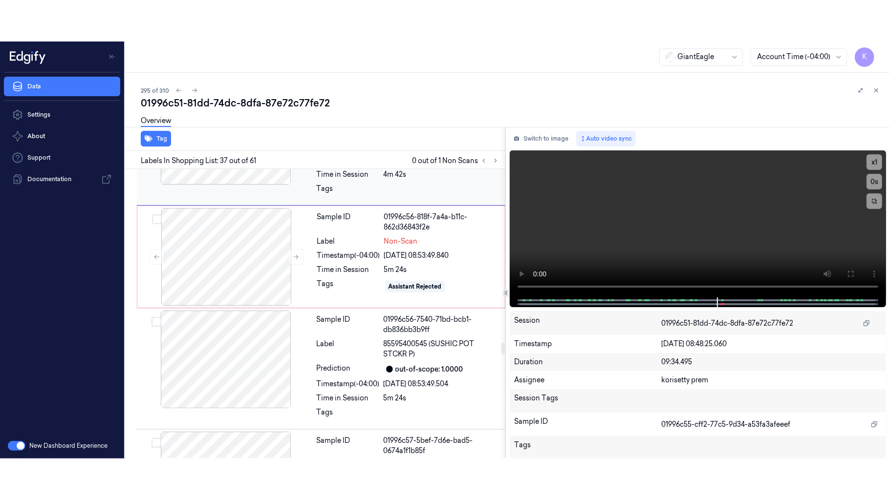
scroll to position [4369, 0]
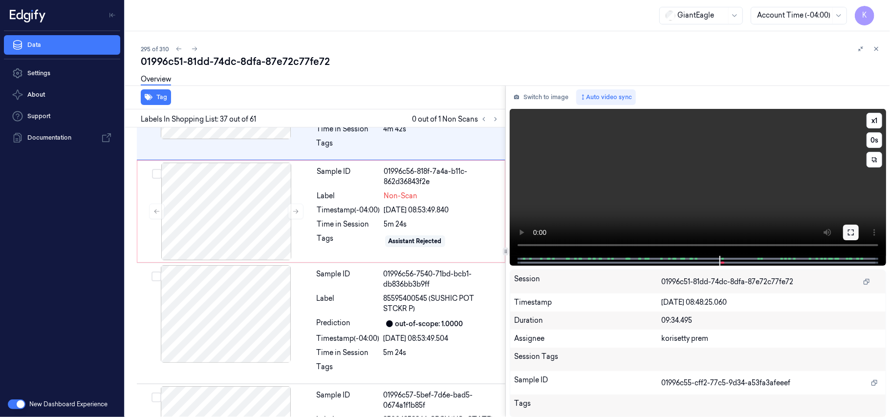
click at [849, 229] on icon at bounding box center [851, 233] width 8 height 8
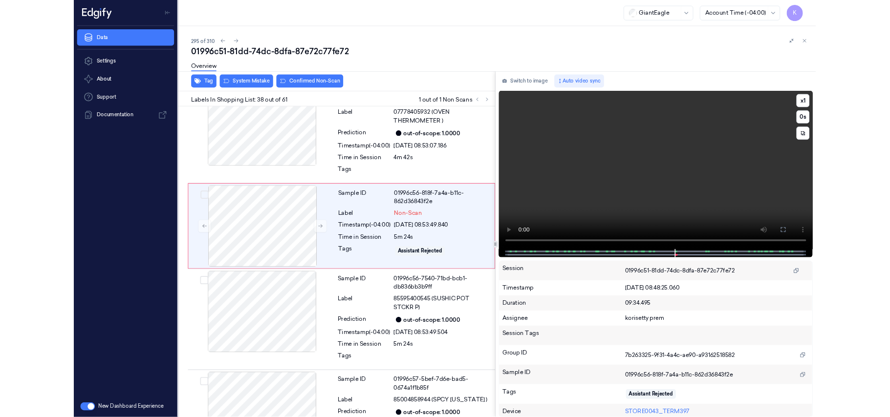
scroll to position [4421, 0]
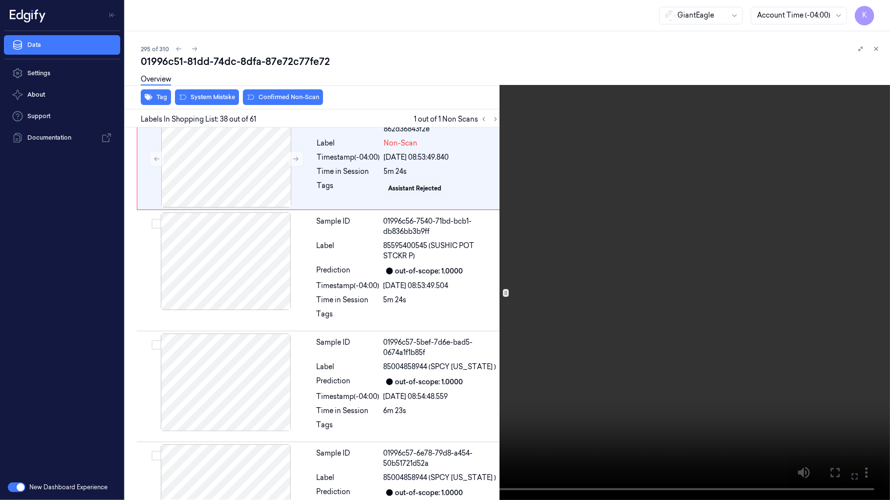
click at [0, 0] on icon at bounding box center [0, 0] width 0 height 0
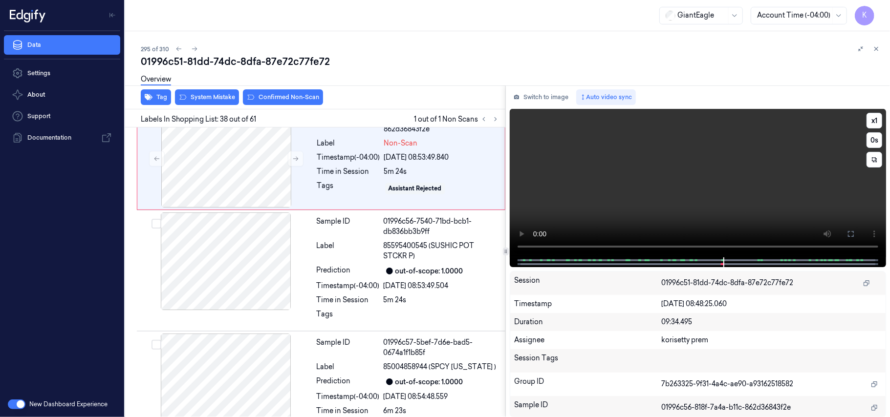
click at [659, 164] on video at bounding box center [698, 183] width 376 height 149
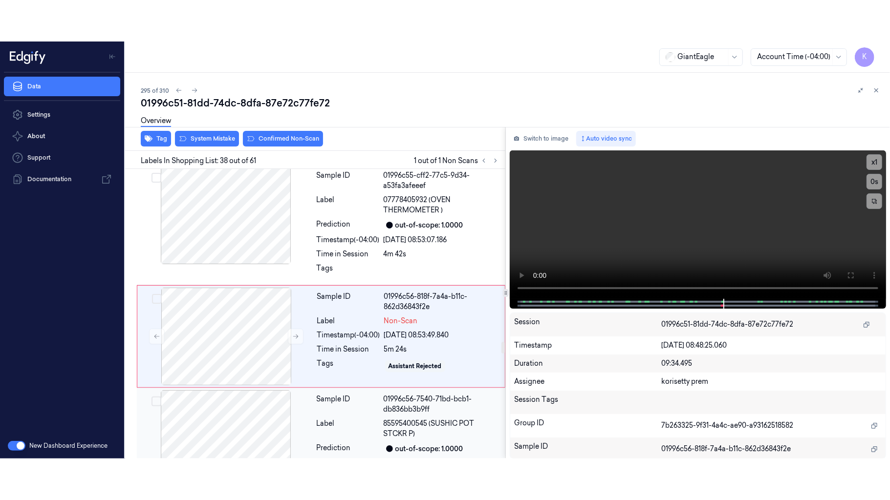
scroll to position [4350, 0]
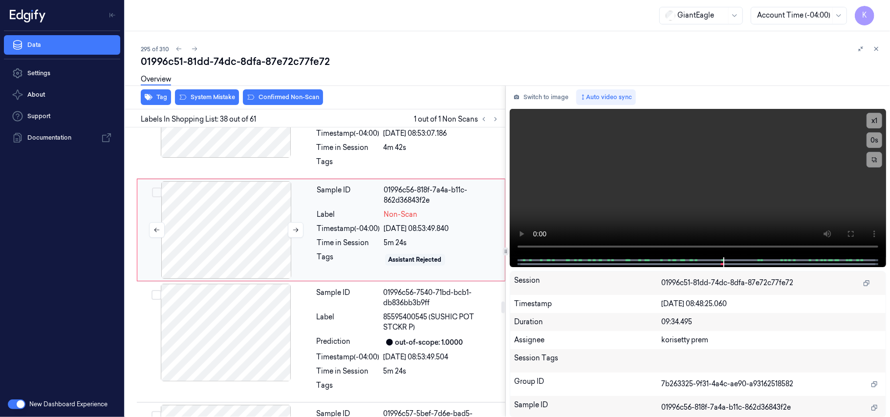
click at [234, 274] on div at bounding box center [226, 230] width 174 height 98
click at [848, 231] on icon at bounding box center [851, 234] width 8 height 8
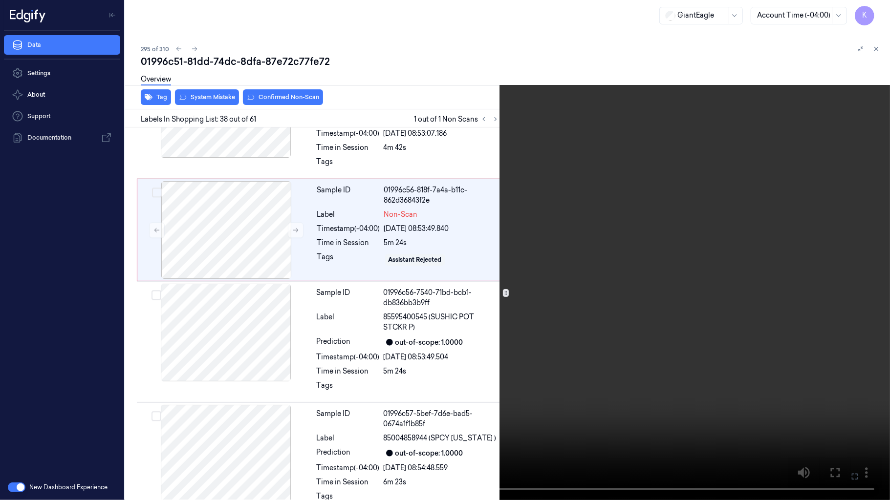
click at [490, 273] on video at bounding box center [445, 250] width 890 height 500
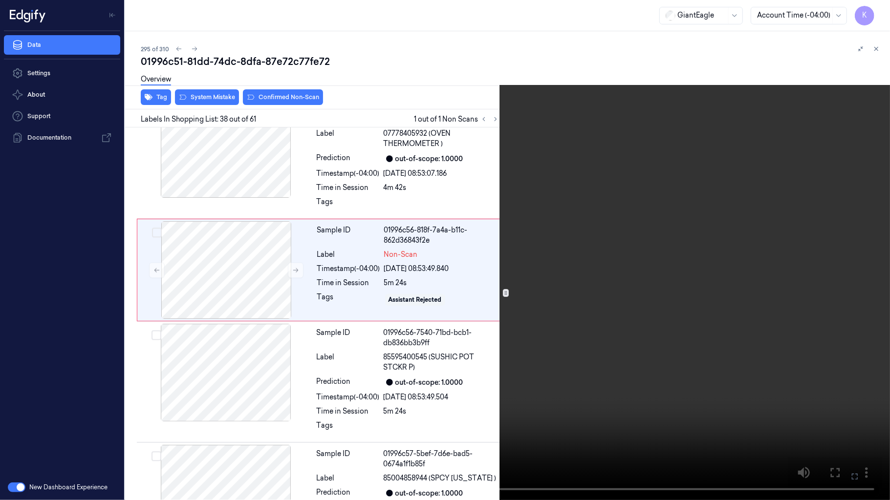
scroll to position [4309, 0]
click at [878, 14] on button "x 1" at bounding box center [878, 12] width 16 height 16
click at [876, 6] on button "x 2" at bounding box center [878, 12] width 16 height 16
click at [878, 13] on button "x 4" at bounding box center [878, 12] width 16 height 16
click at [878, 13] on button "x 1" at bounding box center [878, 12] width 16 height 16
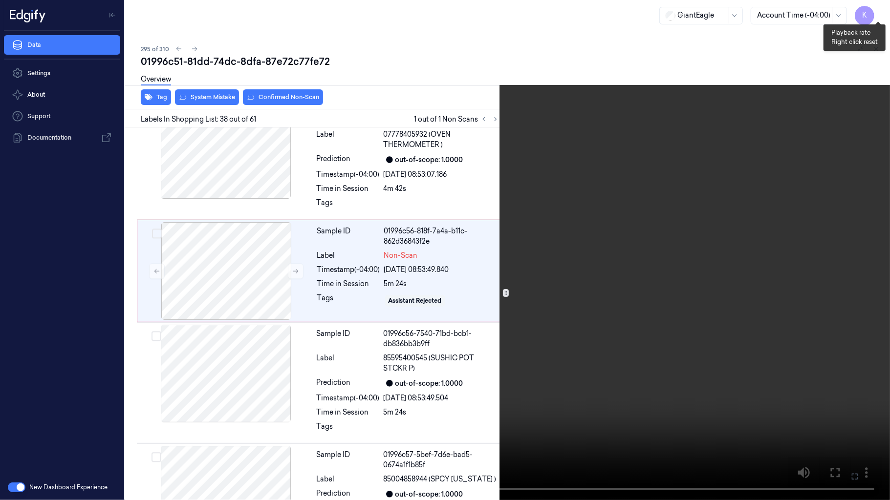
click at [878, 13] on button "x 2" at bounding box center [878, 12] width 16 height 16
click at [878, 13] on button "x 4" at bounding box center [878, 12] width 16 height 16
click at [878, 13] on button "x 1" at bounding box center [878, 12] width 16 height 16
click at [579, 323] on video at bounding box center [445, 250] width 890 height 500
click at [0, 0] on icon at bounding box center [0, 0] width 0 height 0
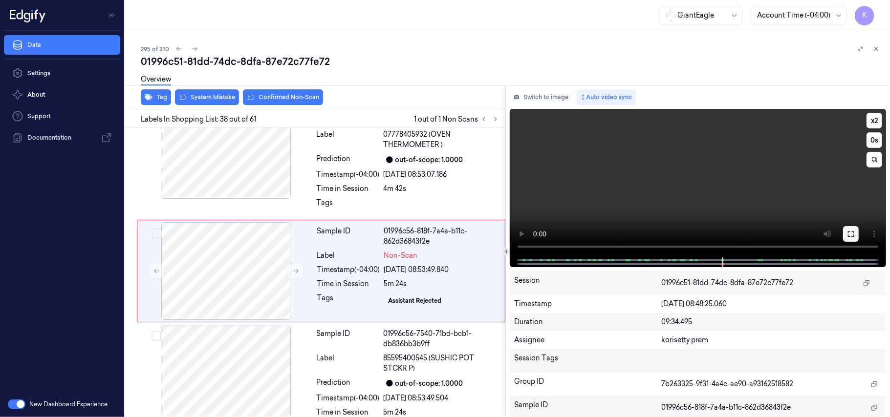
click at [853, 234] on icon at bounding box center [851, 234] width 8 height 8
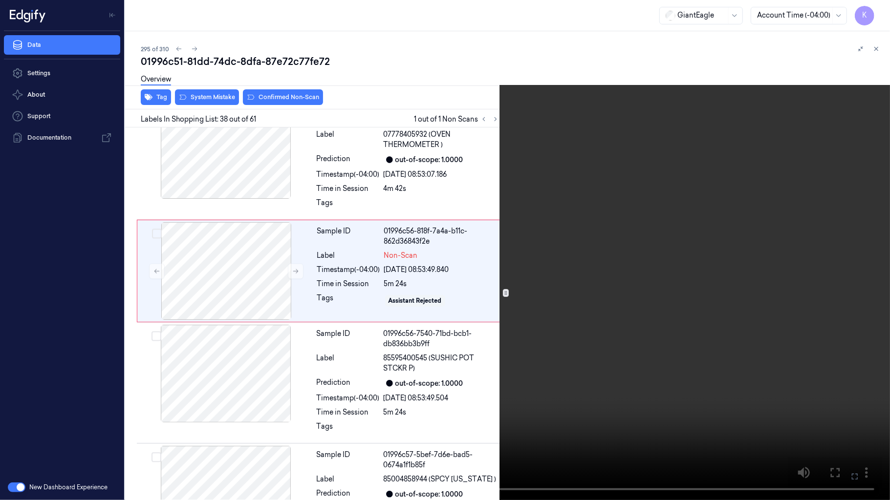
click at [511, 249] on video at bounding box center [445, 250] width 890 height 500
click at [0, 0] on icon at bounding box center [0, 0] width 0 height 0
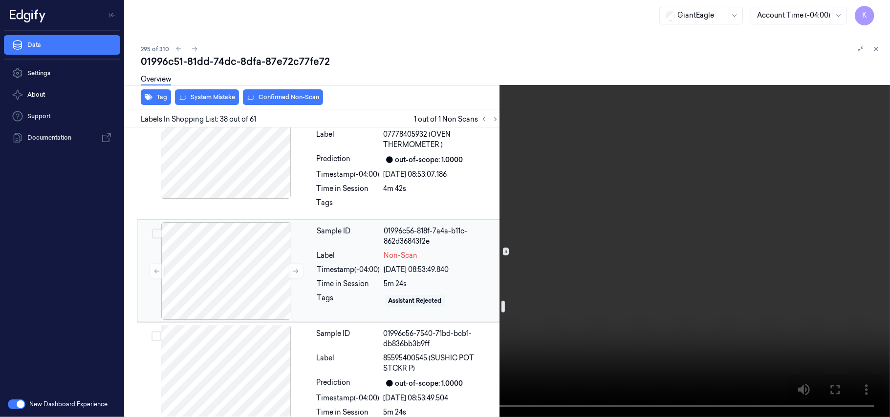
scroll to position [4375, 0]
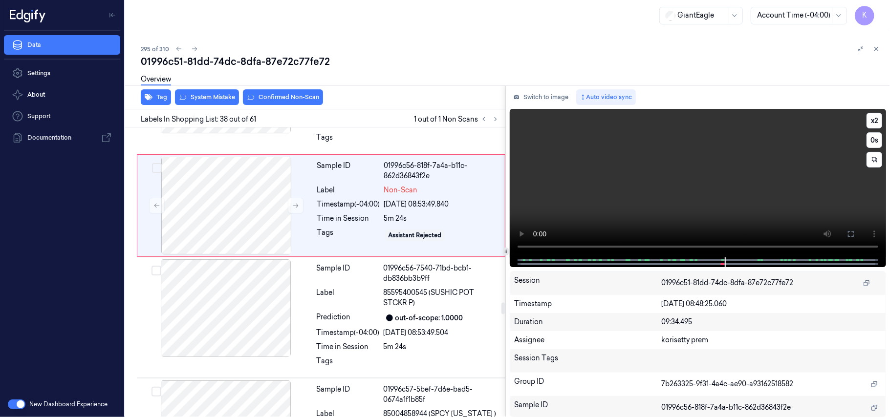
click at [654, 179] on video at bounding box center [698, 183] width 376 height 149
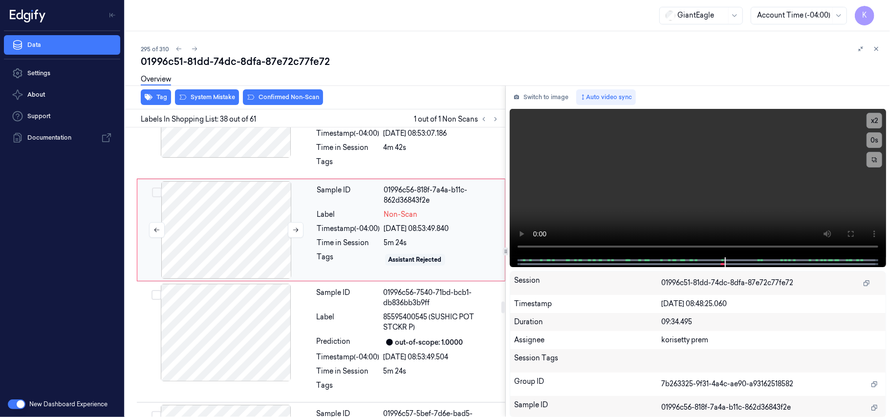
click at [247, 270] on div at bounding box center [226, 230] width 174 height 98
click at [563, 94] on button "Switch to image" at bounding box center [541, 97] width 63 height 16
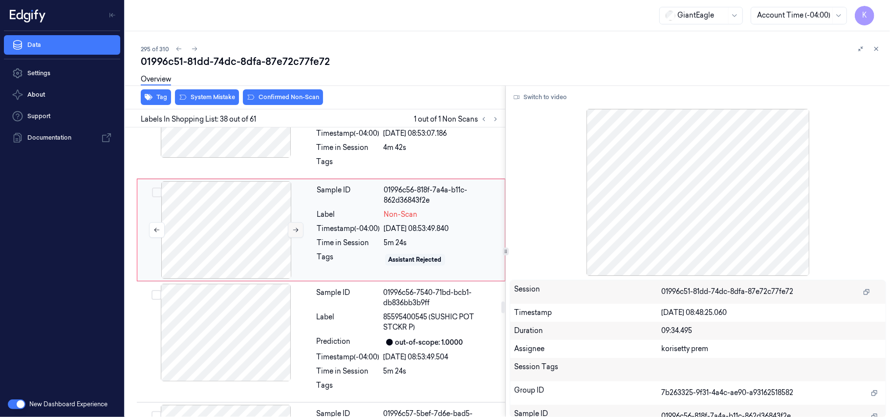
click at [300, 238] on button at bounding box center [296, 230] width 16 height 16
click at [341, 333] on div "Label" at bounding box center [348, 322] width 63 height 21
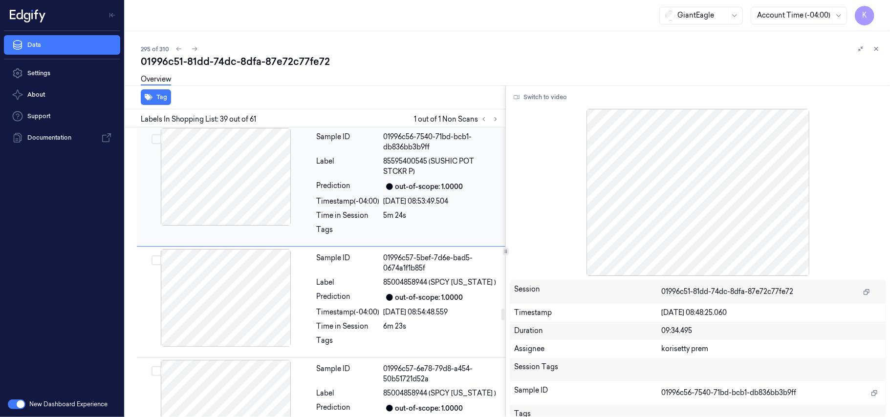
scroll to position [4528, 0]
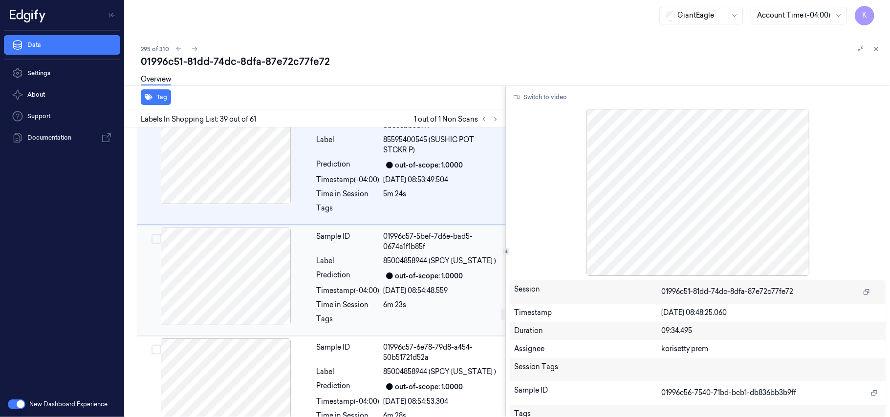
click at [415, 281] on div "out-of-scope: 1.0000" at bounding box center [429, 276] width 68 height 10
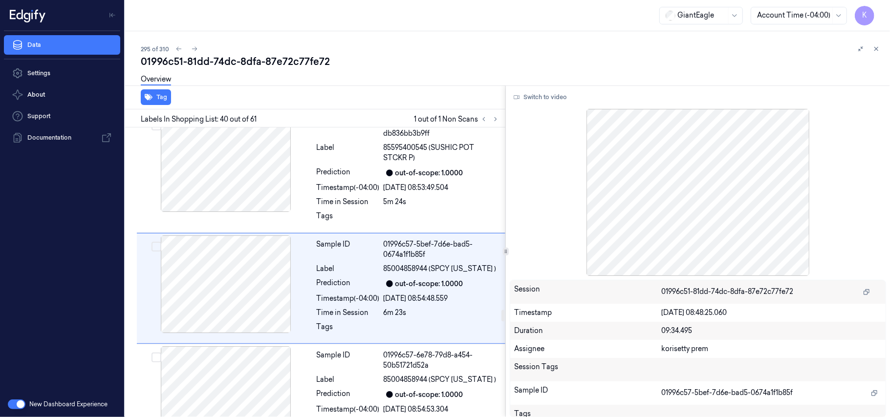
scroll to position [4519, 0]
click at [538, 96] on button "Switch to video" at bounding box center [540, 97] width 61 height 16
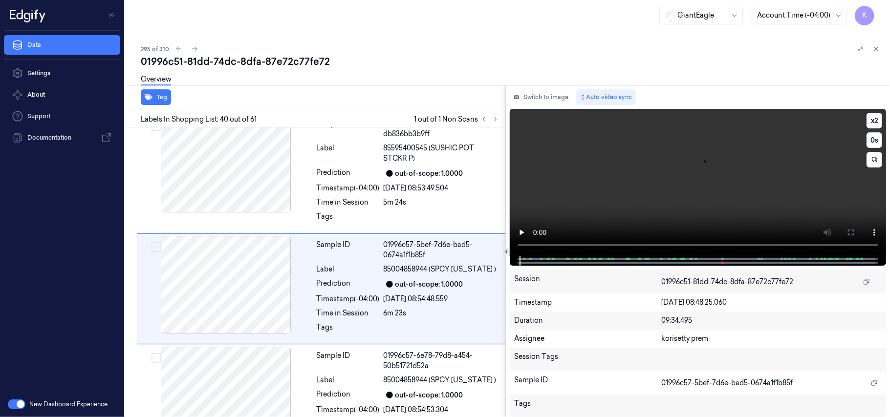
scroll to position [4584, 0]
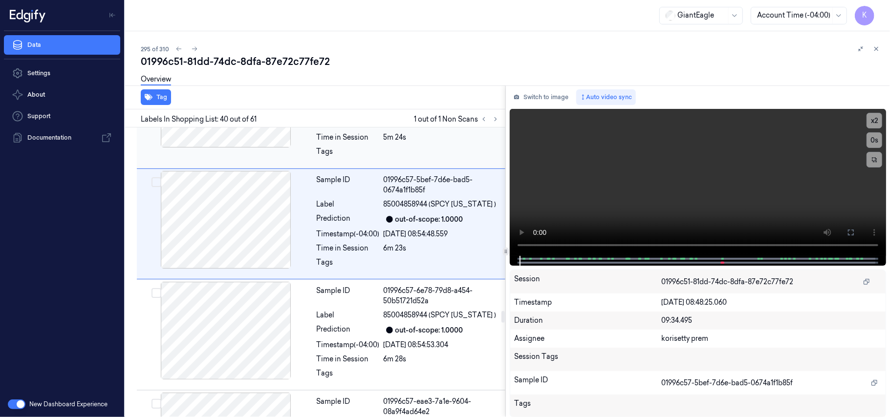
click at [410, 143] on div "5m 24s" at bounding box center [442, 137] width 116 height 10
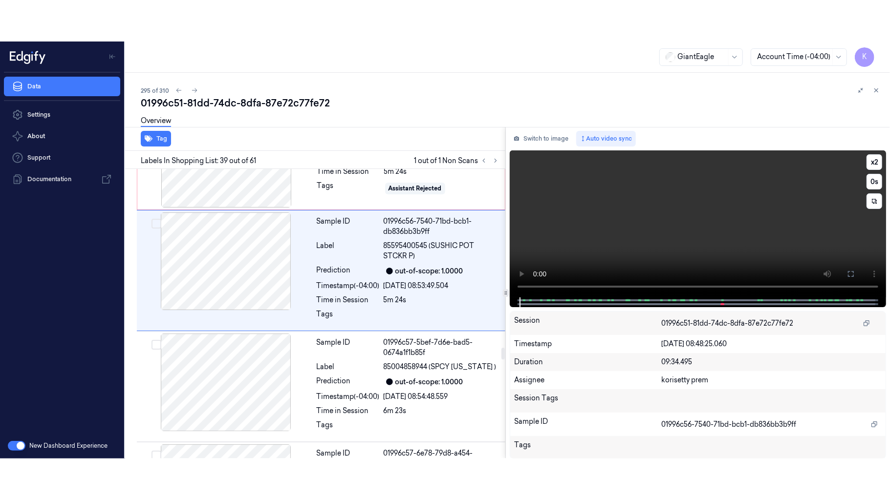
scroll to position [4463, 0]
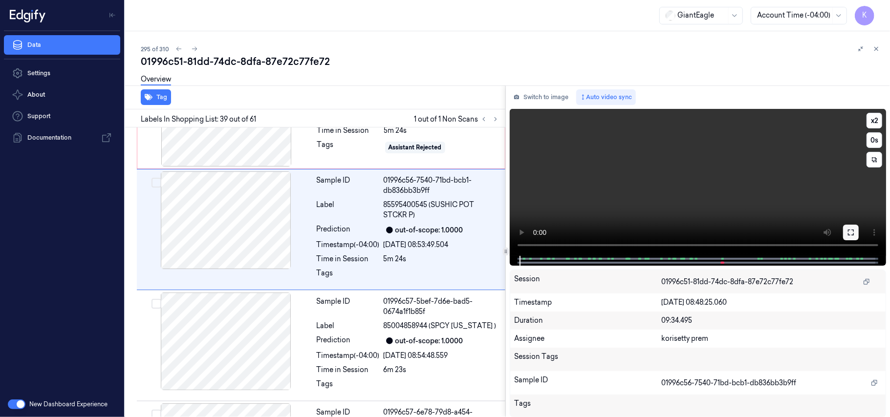
click at [855, 233] on button at bounding box center [851, 233] width 16 height 16
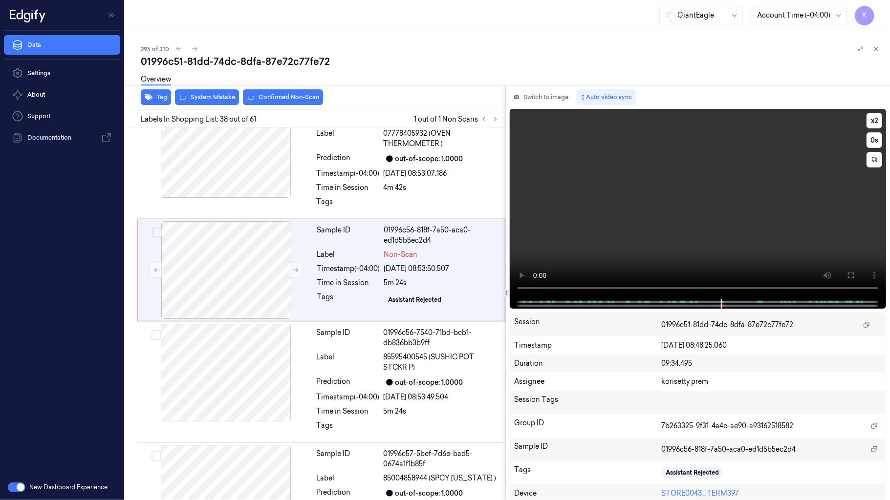
scroll to position [4309, 0]
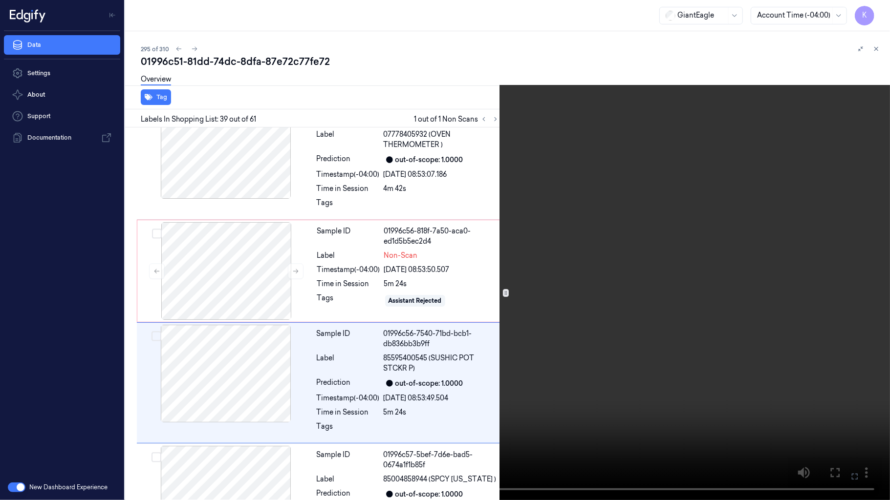
click at [882, 10] on button "x 2" at bounding box center [878, 12] width 16 height 16
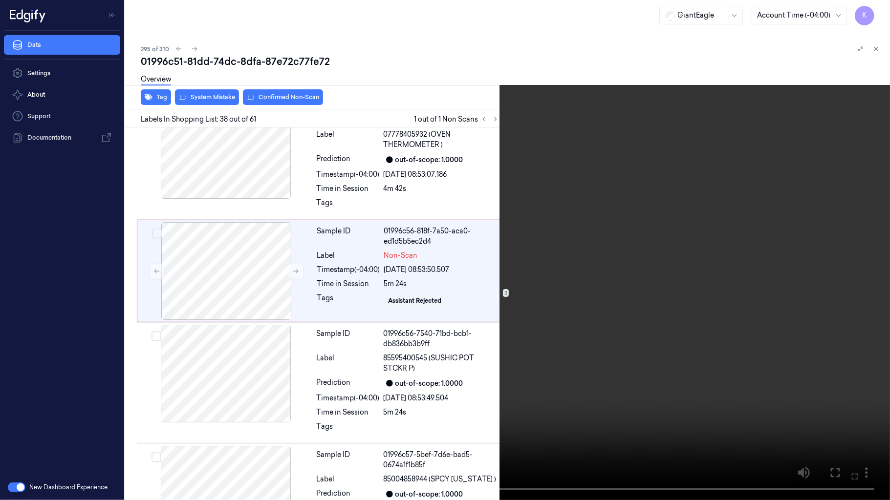
click at [0, 0] on icon at bounding box center [0, 0] width 0 height 0
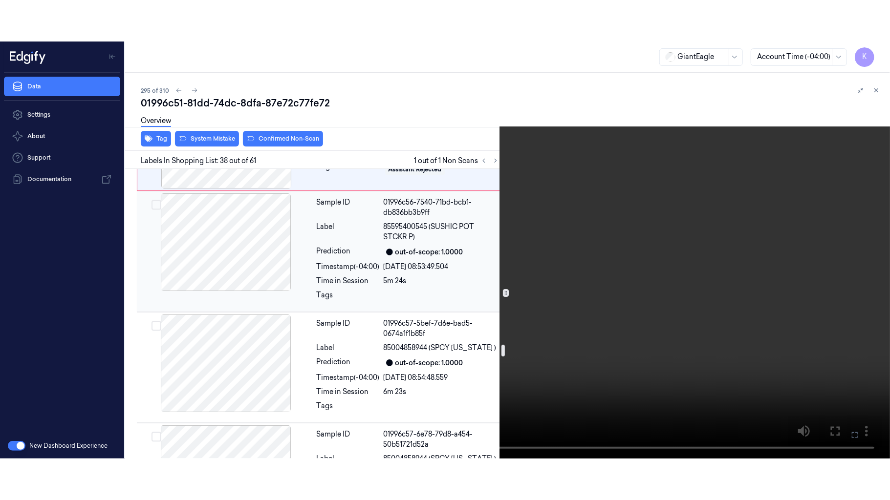
scroll to position [4505, 0]
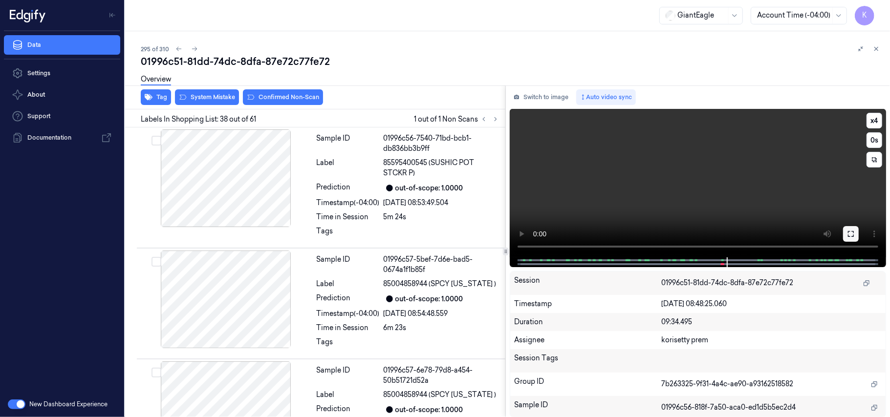
click at [857, 233] on button at bounding box center [851, 234] width 16 height 16
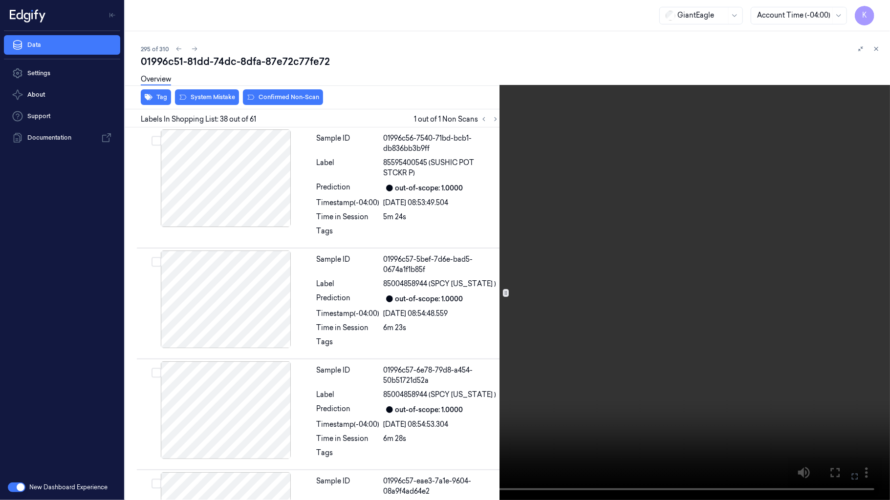
drag, startPoint x: 773, startPoint y: 297, endPoint x: 746, endPoint y: 368, distance: 76.4
click at [773, 297] on video at bounding box center [445, 250] width 890 height 500
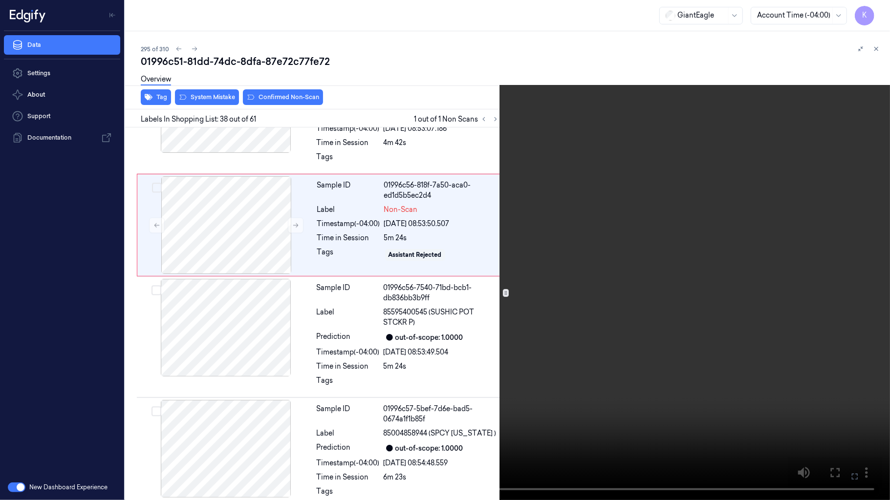
scroll to position [4309, 0]
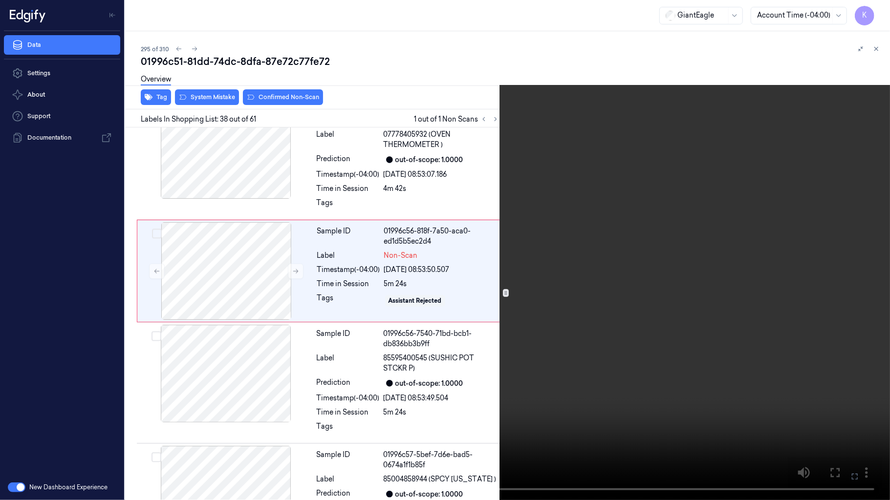
click at [573, 404] on video at bounding box center [445, 250] width 890 height 500
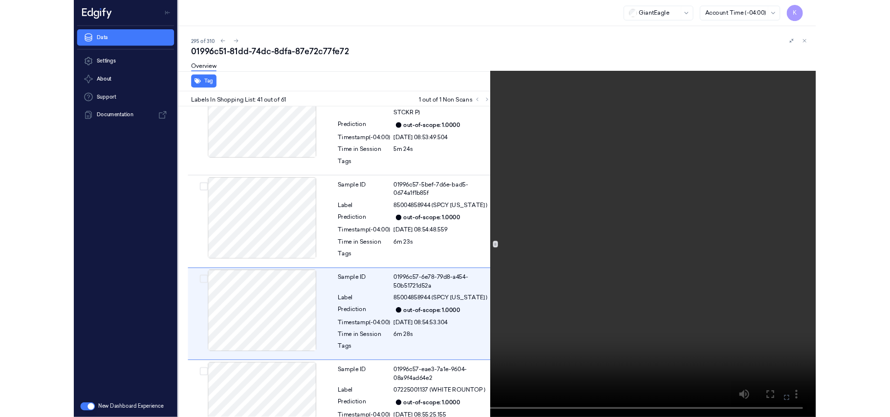
scroll to position [4664, 0]
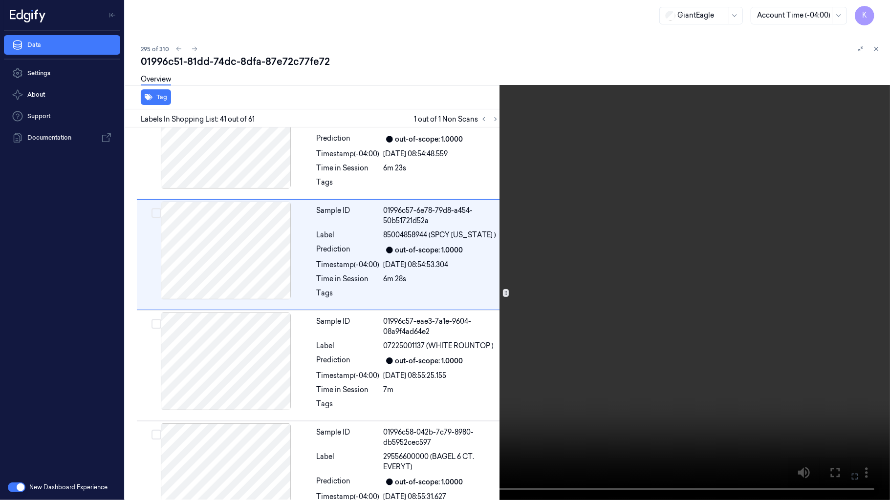
click at [683, 346] on video at bounding box center [445, 250] width 890 height 500
click at [0, 0] on icon at bounding box center [0, 0] width 0 height 0
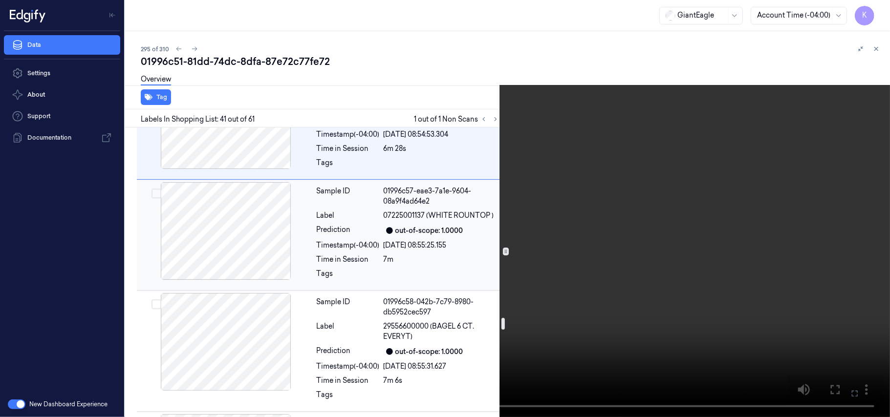
scroll to position [4729, 0]
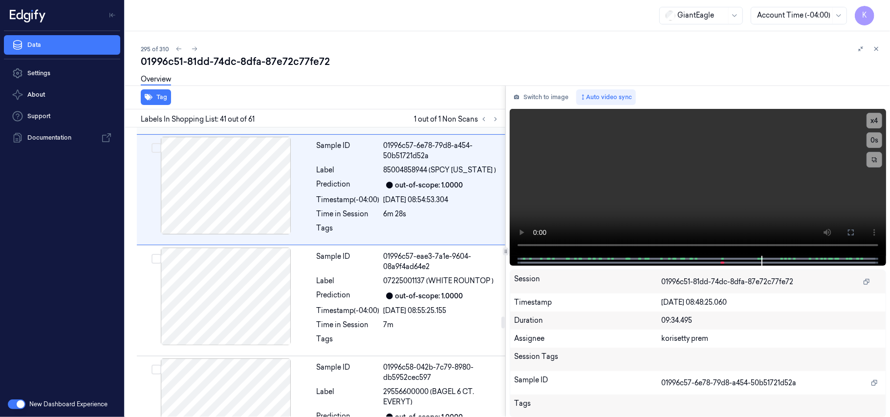
click at [413, 108] on div "6m 23s" at bounding box center [442, 103] width 116 height 10
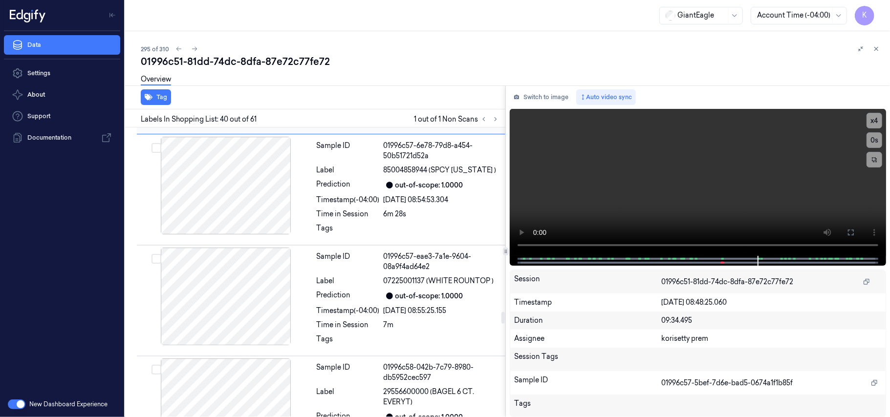
scroll to position [4584, 0]
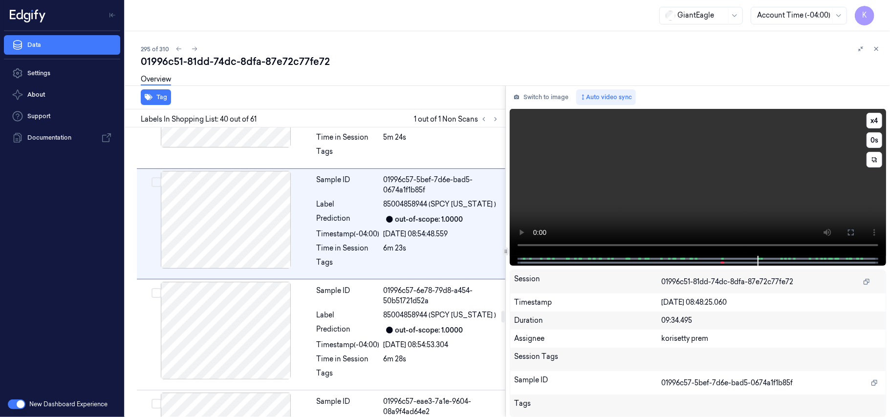
click at [574, 178] on video at bounding box center [698, 182] width 376 height 147
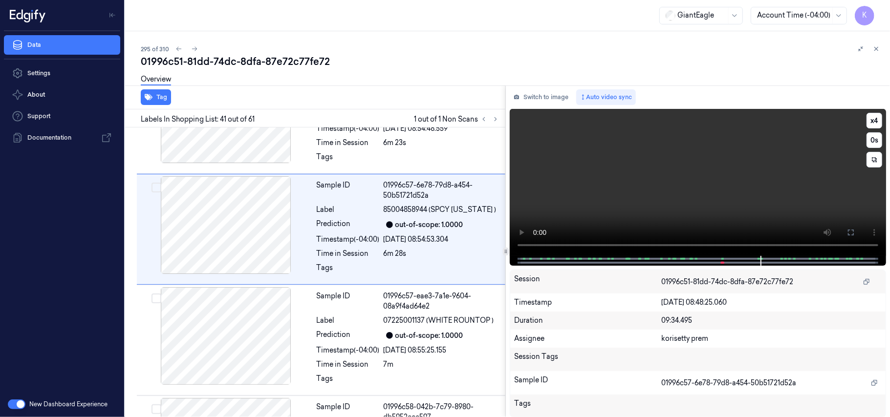
scroll to position [4705, 0]
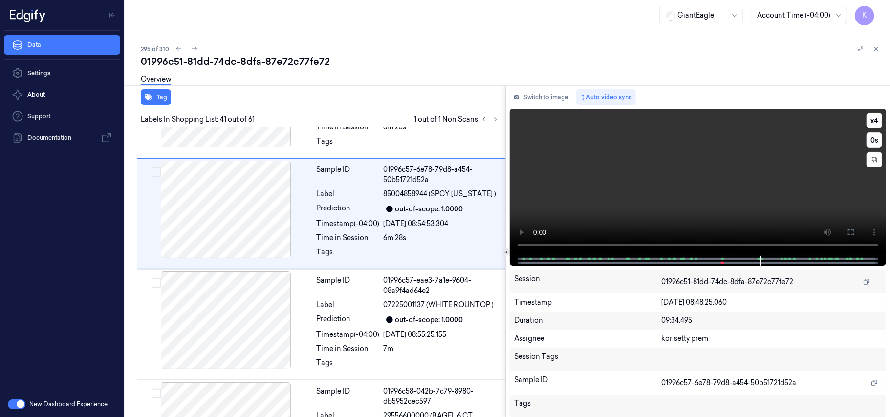
click at [638, 191] on video at bounding box center [698, 182] width 376 height 147
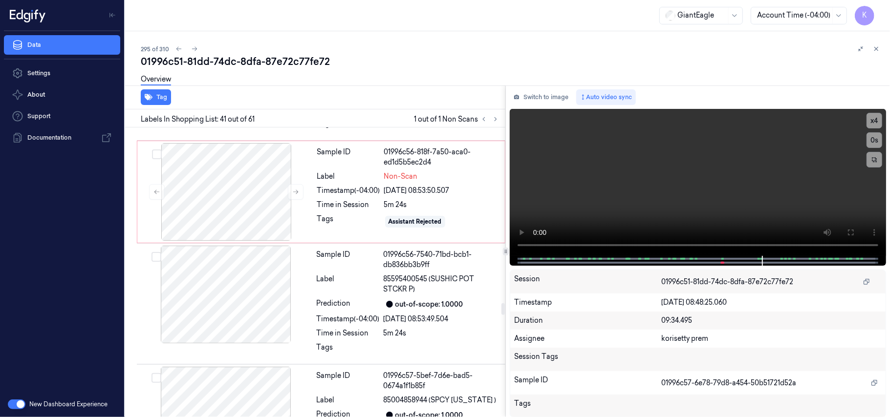
scroll to position [4379, 0]
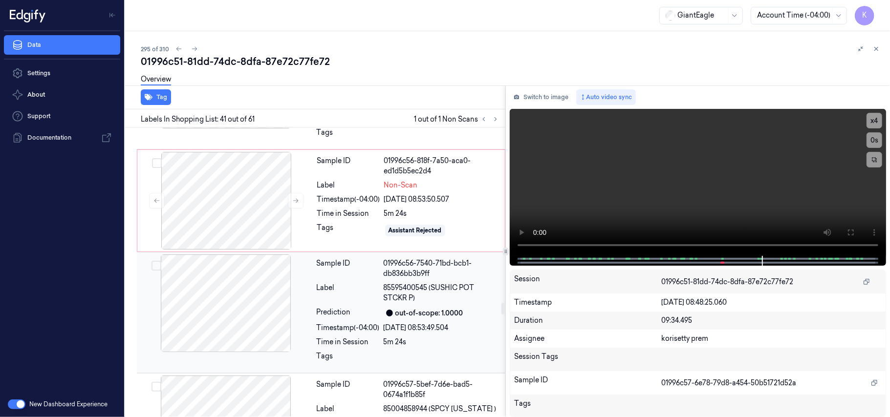
click at [441, 303] on span "85595400545 (SUSHIC POT STCKR P)" at bounding box center [442, 293] width 116 height 21
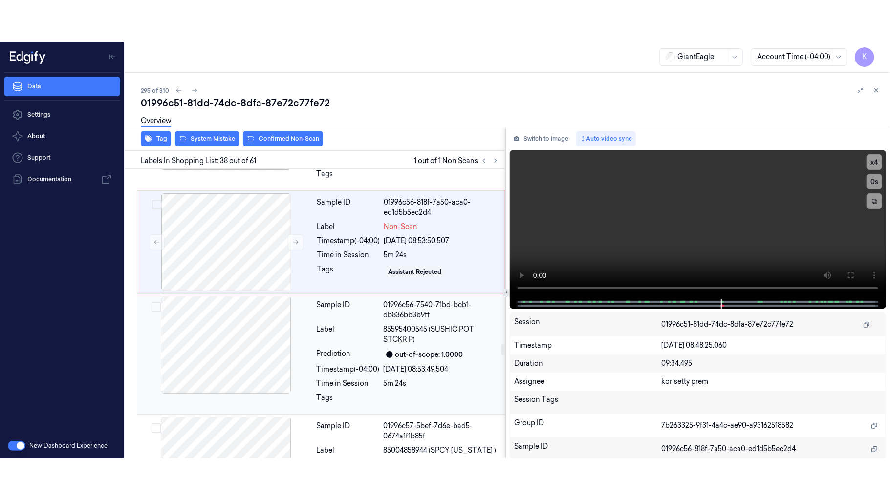
scroll to position [4350, 0]
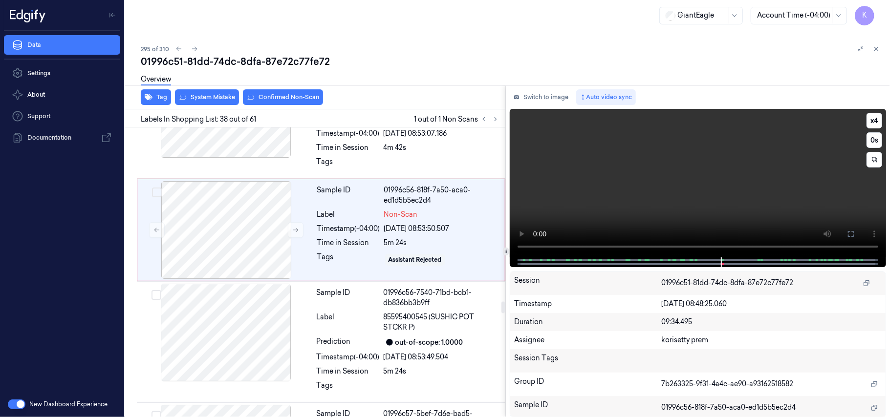
click at [637, 177] on video at bounding box center [698, 183] width 376 height 149
click at [849, 232] on icon at bounding box center [851, 234] width 8 height 8
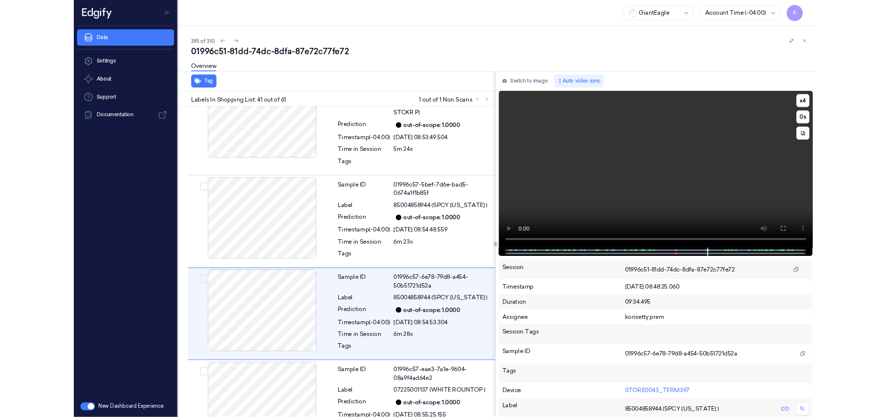
scroll to position [4664, 0]
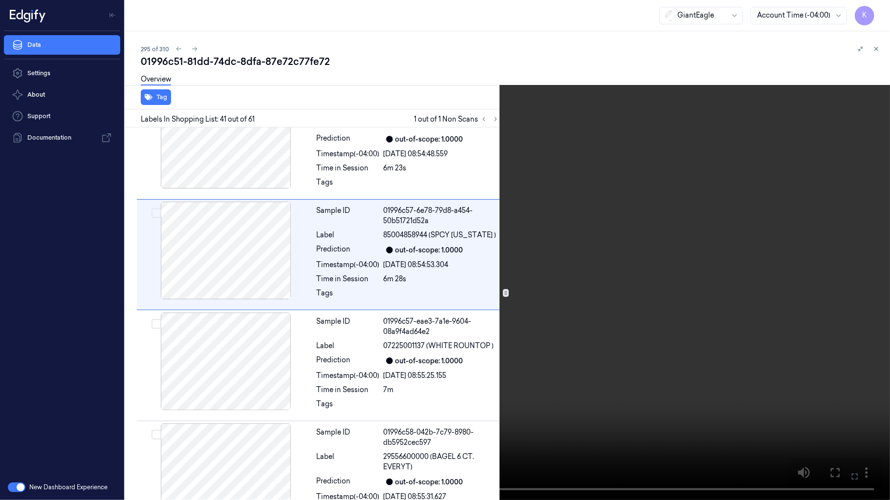
click at [0, 0] on icon at bounding box center [0, 0] width 0 height 0
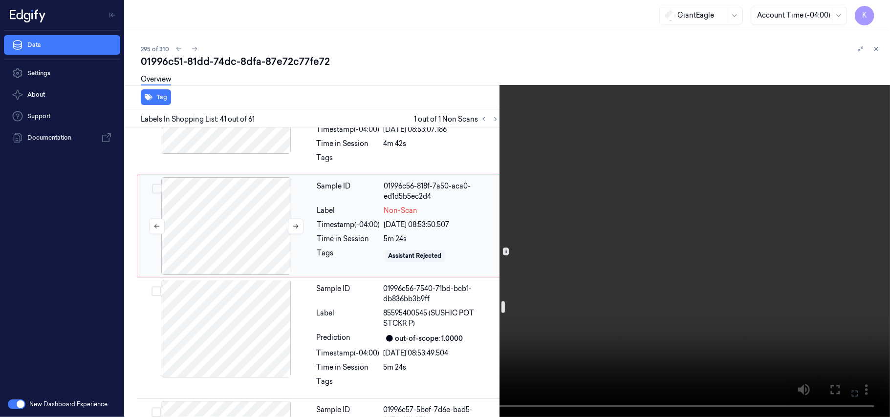
scroll to position [4338, 0]
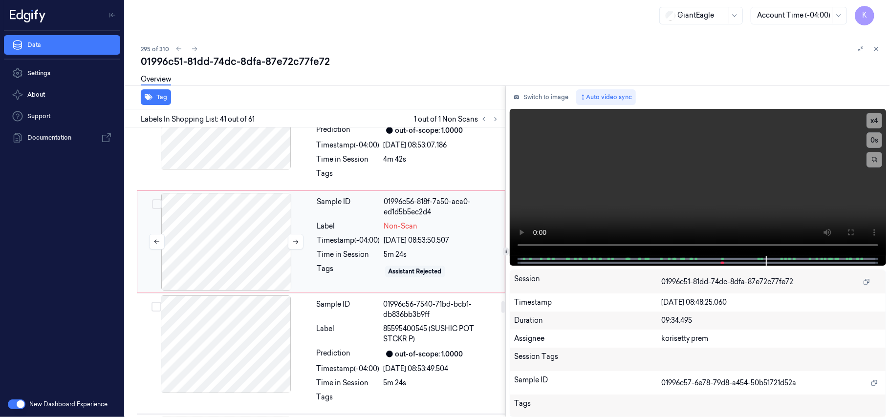
click at [243, 273] on div at bounding box center [226, 242] width 174 height 98
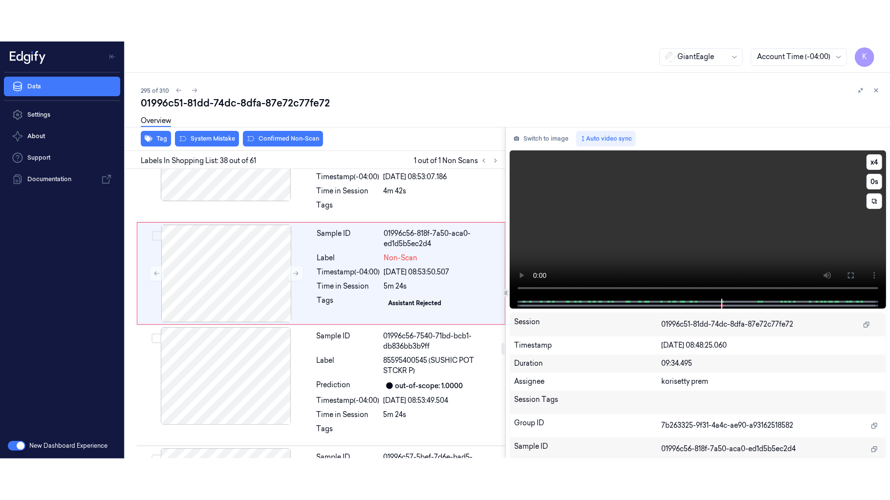
scroll to position [4350, 0]
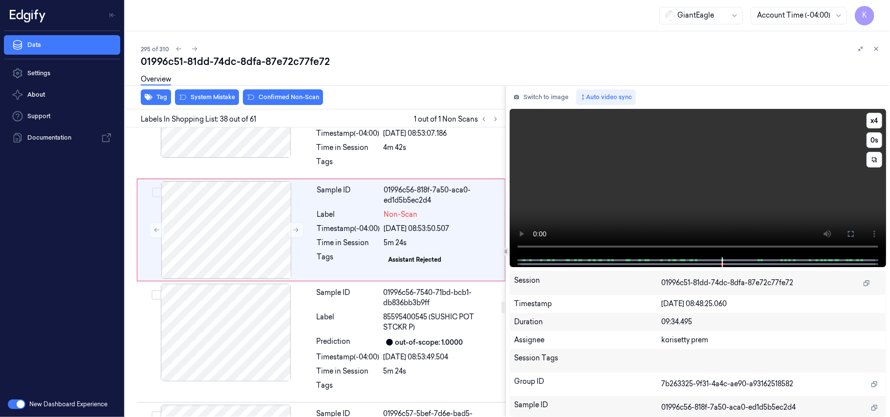
click at [641, 198] on video at bounding box center [698, 183] width 376 height 149
click at [225, 257] on div at bounding box center [226, 230] width 174 height 98
click at [846, 233] on button at bounding box center [851, 234] width 16 height 16
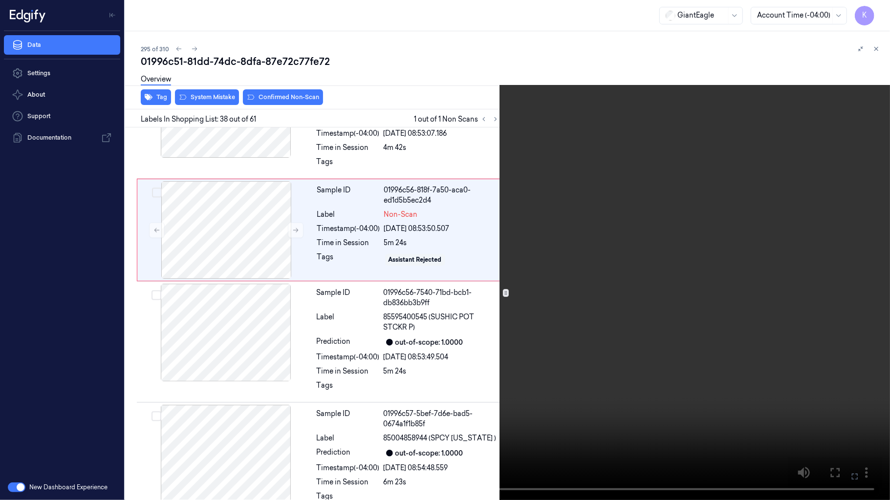
click at [425, 313] on video at bounding box center [445, 250] width 890 height 500
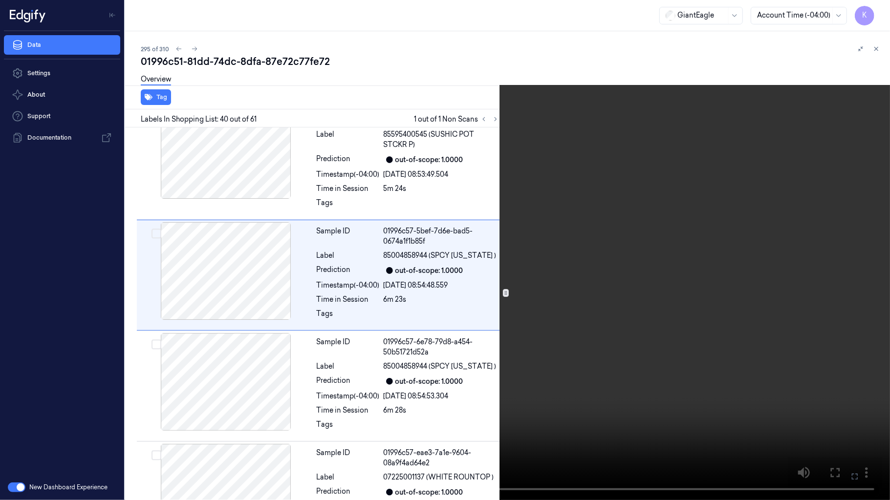
click at [561, 273] on video at bounding box center [445, 250] width 890 height 500
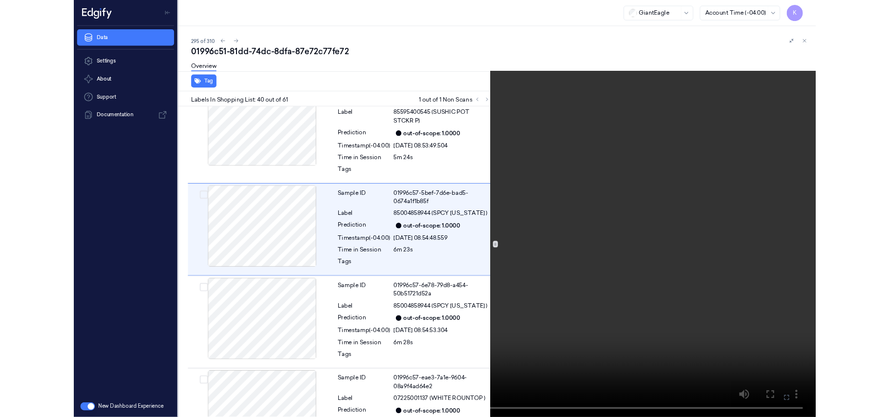
scroll to position [4543, 0]
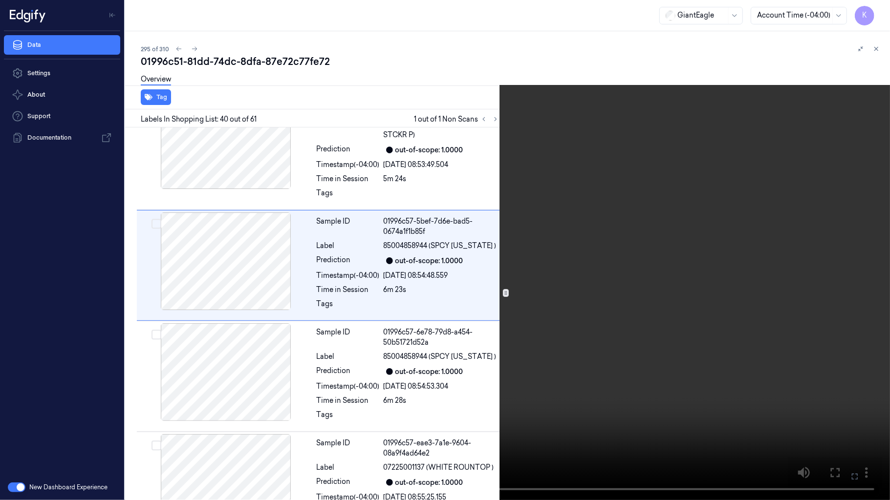
click at [0, 0] on icon at bounding box center [0, 0] width 0 height 0
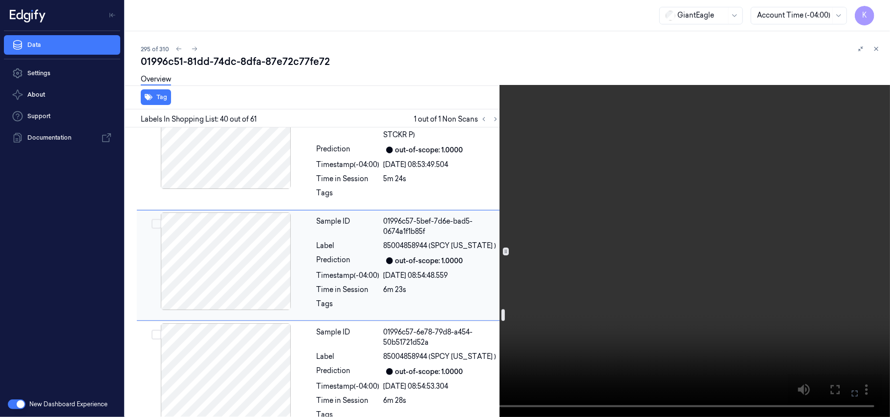
scroll to position [4412, 0]
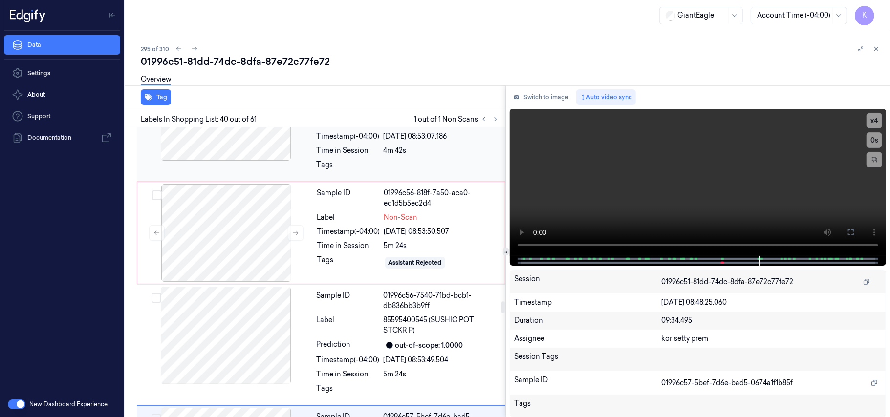
click at [257, 161] on div at bounding box center [226, 112] width 174 height 98
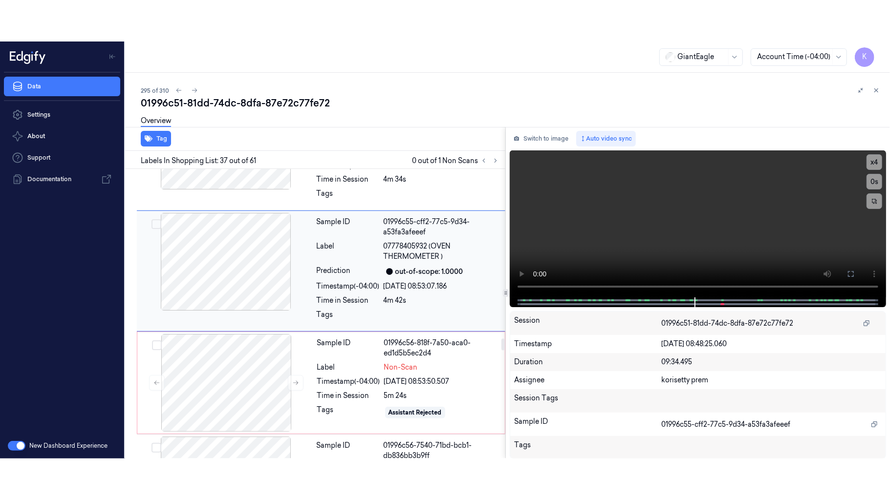
scroll to position [4238, 0]
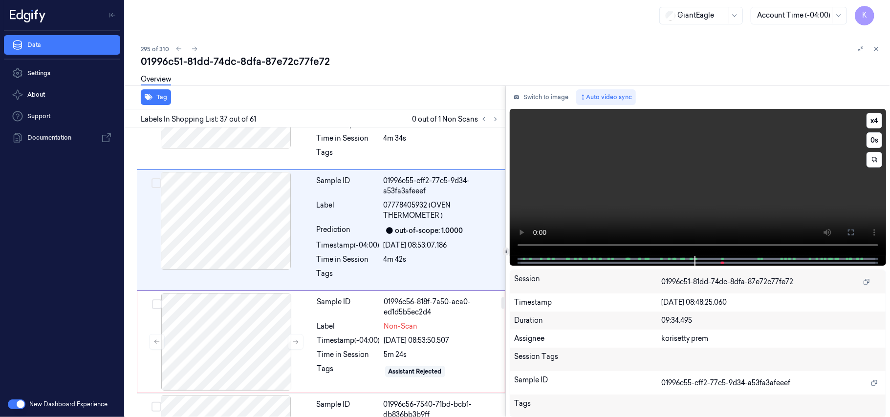
click at [687, 180] on video at bounding box center [698, 182] width 376 height 147
click at [852, 231] on icon at bounding box center [851, 233] width 8 height 8
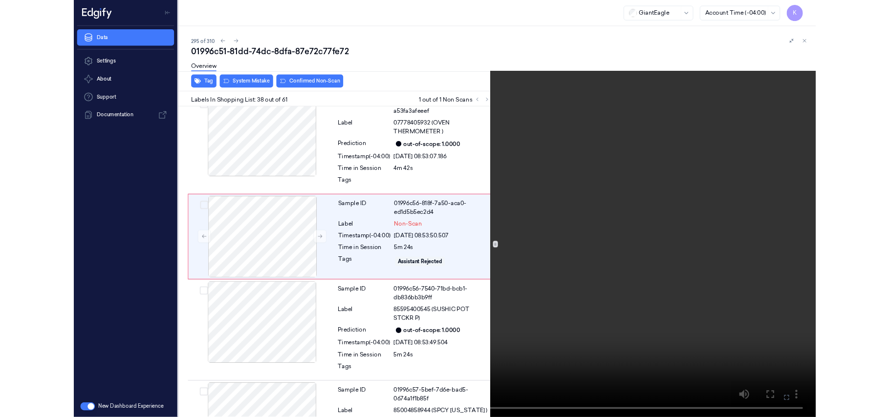
scroll to position [4309, 0]
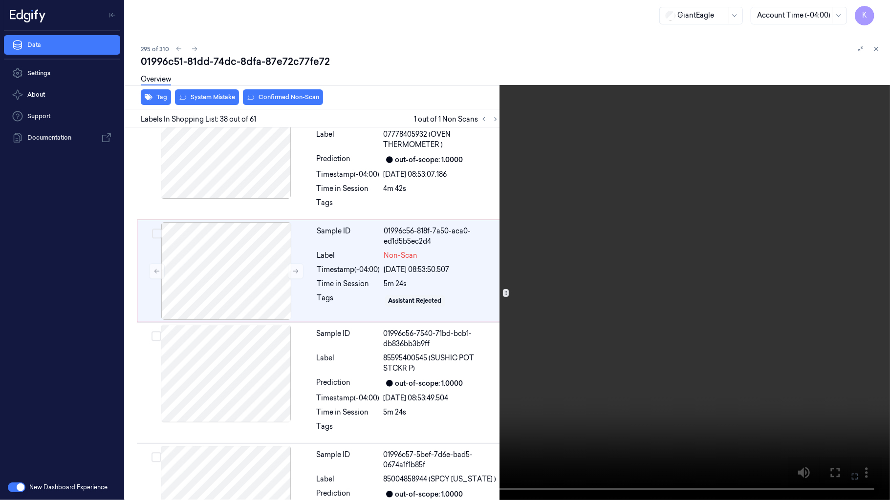
click at [0, 0] on button at bounding box center [0, 0] width 0 height 0
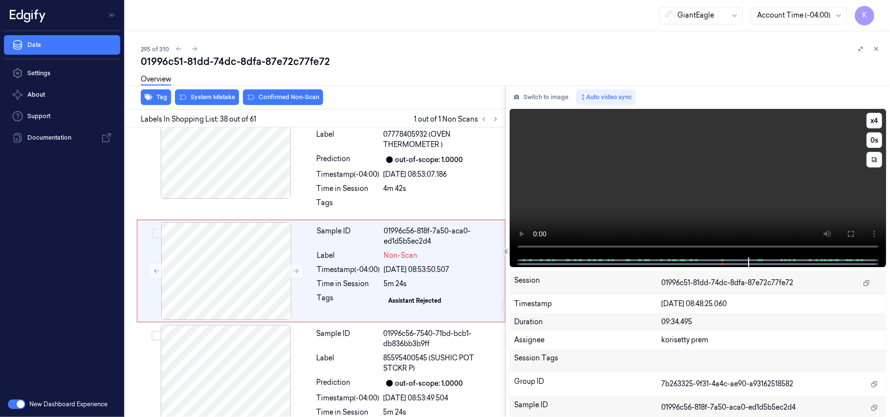
click at [640, 172] on video at bounding box center [698, 183] width 376 height 149
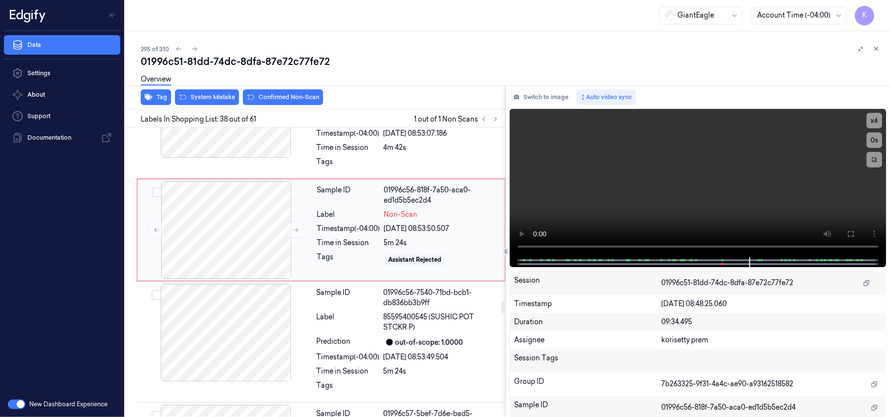
click at [397, 234] on div "21/09/2025 08:53:50.507" at bounding box center [441, 229] width 115 height 10
click at [714, 179] on video at bounding box center [698, 183] width 376 height 149
click at [319, 153] on div "Time in Session" at bounding box center [348, 148] width 63 height 10
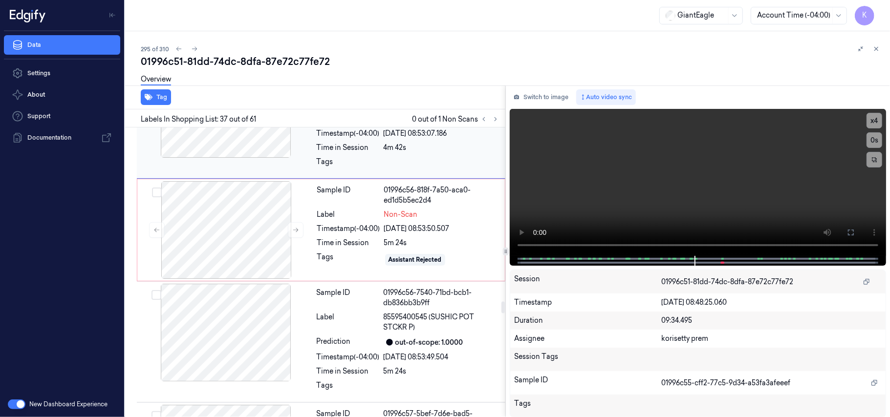
scroll to position [4238, 0]
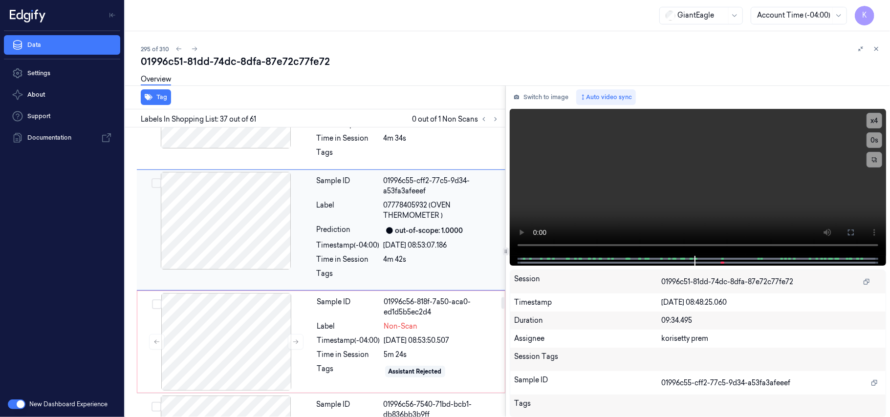
click at [344, 221] on div "Label" at bounding box center [348, 210] width 63 height 21
click at [358, 318] on div "Sample ID" at bounding box center [348, 307] width 63 height 21
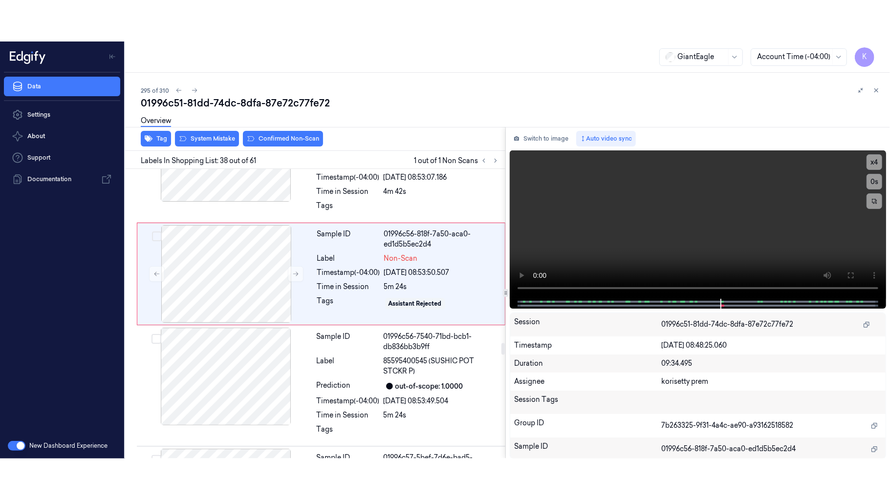
scroll to position [4350, 0]
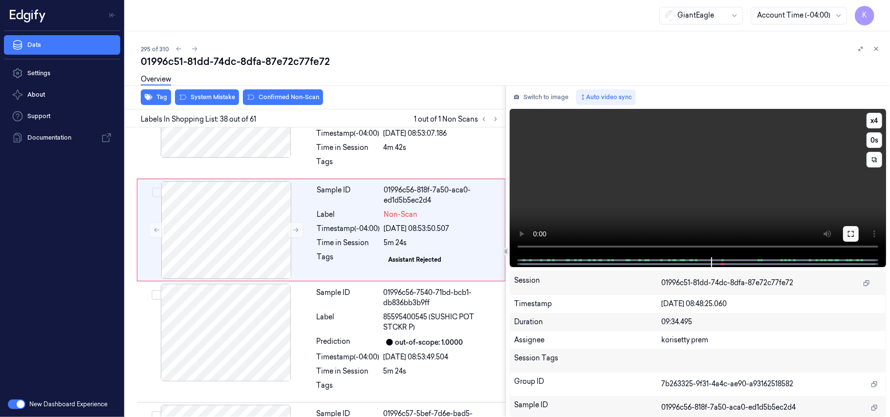
click at [851, 232] on icon at bounding box center [851, 234] width 8 height 8
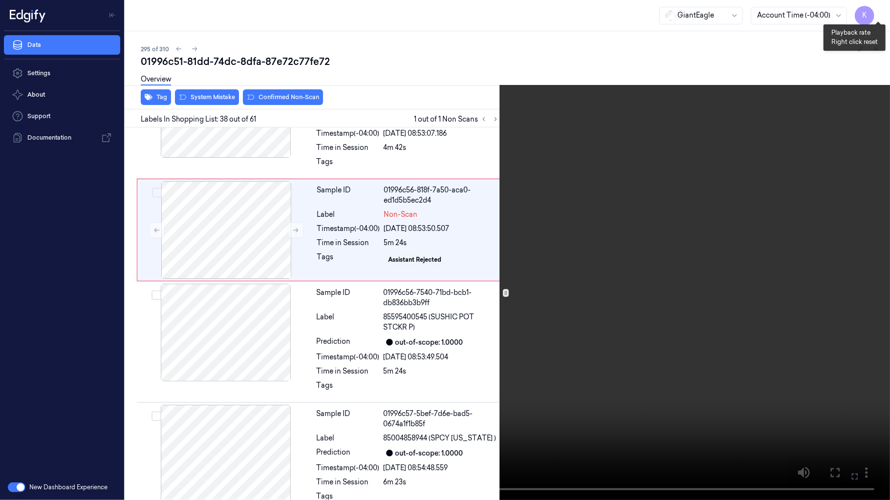
click at [877, 7] on button "x 4" at bounding box center [878, 12] width 16 height 16
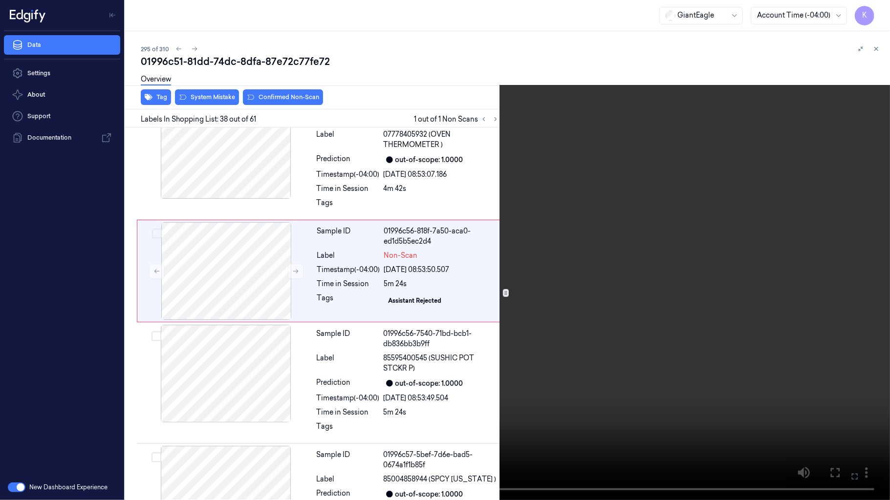
click at [666, 194] on video at bounding box center [445, 250] width 890 height 500
click at [880, 8] on button "x 1" at bounding box center [878, 12] width 16 height 16
click at [656, 311] on video at bounding box center [445, 250] width 890 height 500
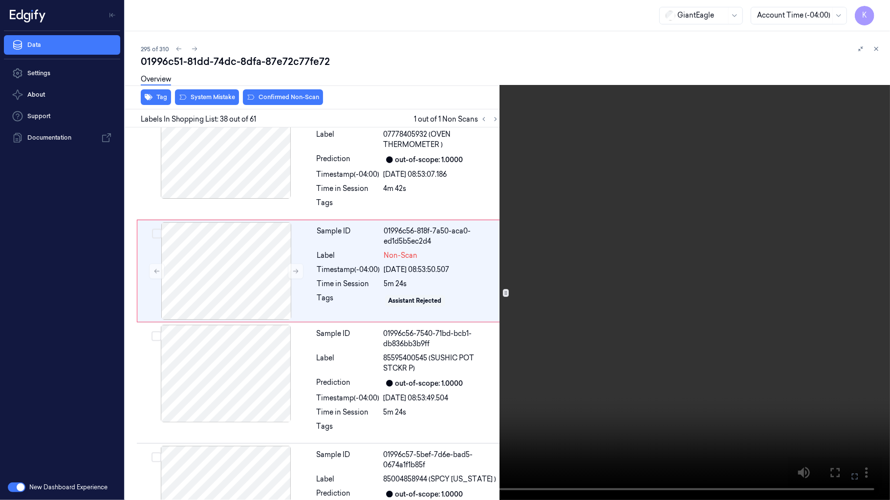
click at [656, 311] on video at bounding box center [445, 250] width 890 height 500
click at [658, 274] on video at bounding box center [445, 250] width 890 height 500
click at [877, 10] on button "x 2" at bounding box center [878, 12] width 16 height 16
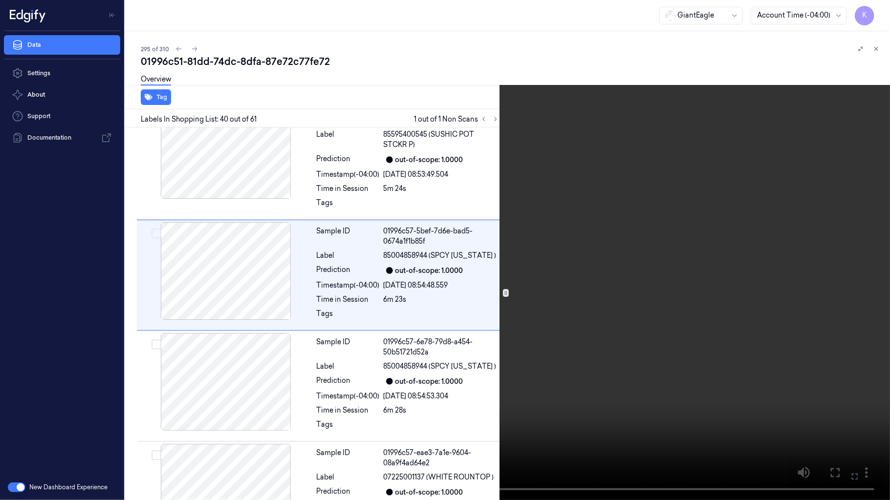
scroll to position [4543, 0]
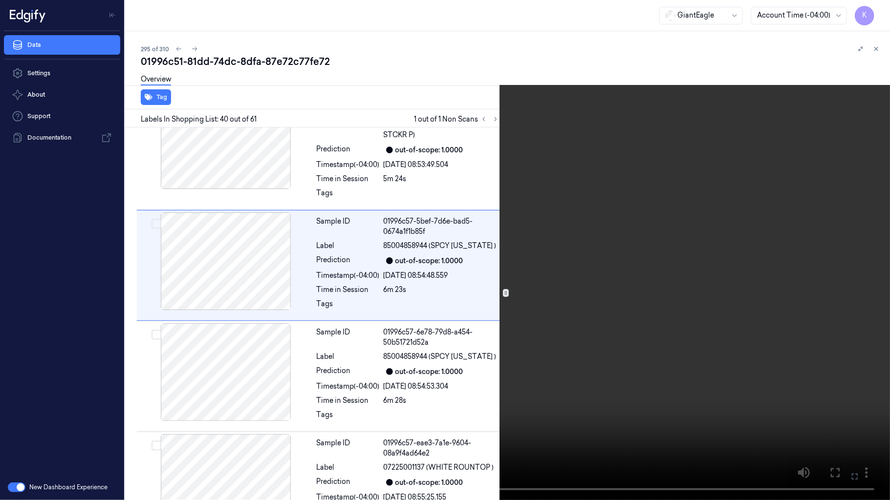
click at [713, 340] on video at bounding box center [445, 250] width 890 height 500
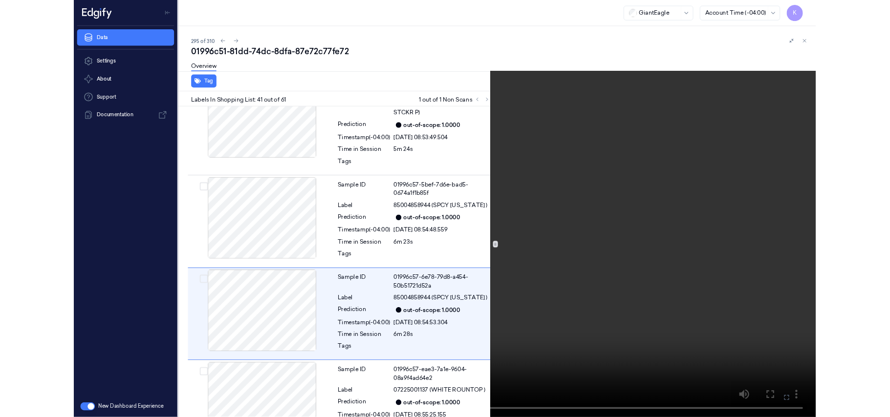
scroll to position [4664, 0]
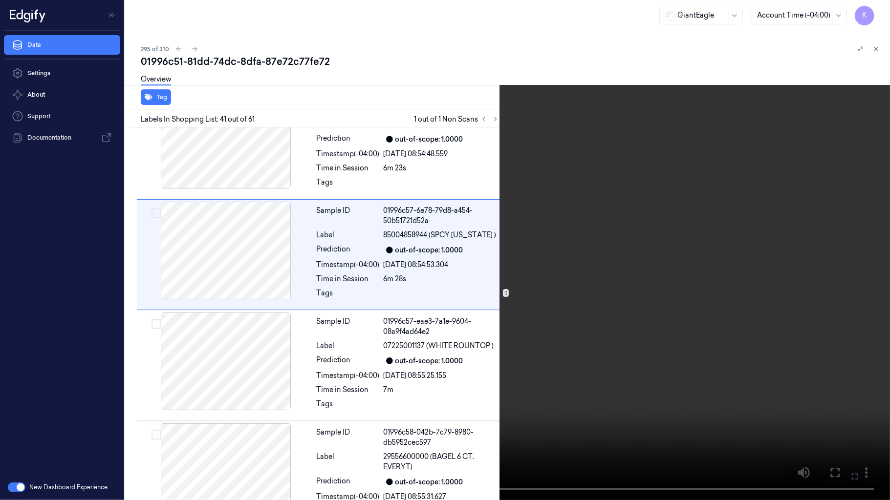
click at [0, 0] on icon at bounding box center [0, 0] width 0 height 0
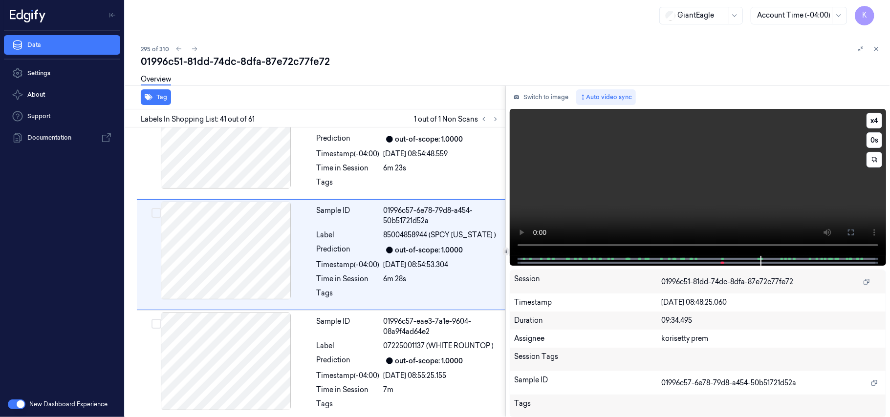
click at [683, 196] on video at bounding box center [698, 182] width 376 height 147
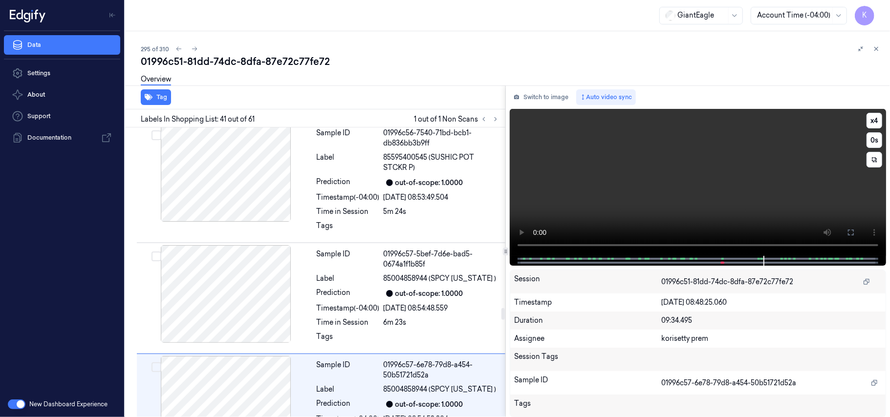
click at [628, 196] on video at bounding box center [698, 182] width 376 height 147
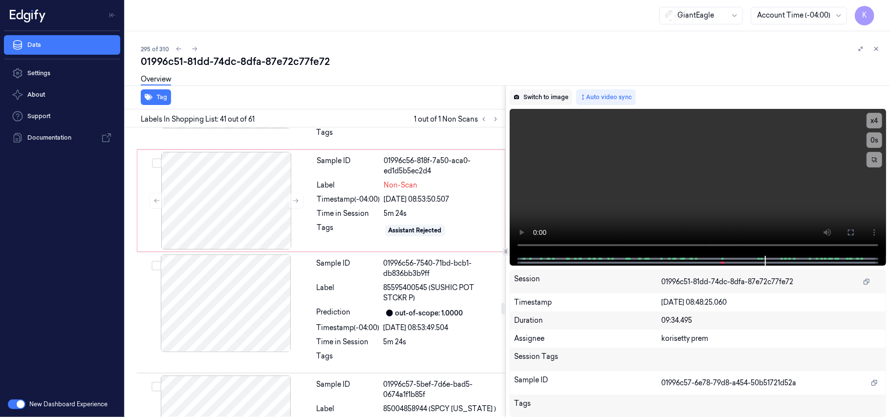
click at [538, 92] on button "Switch to image" at bounding box center [541, 97] width 63 height 16
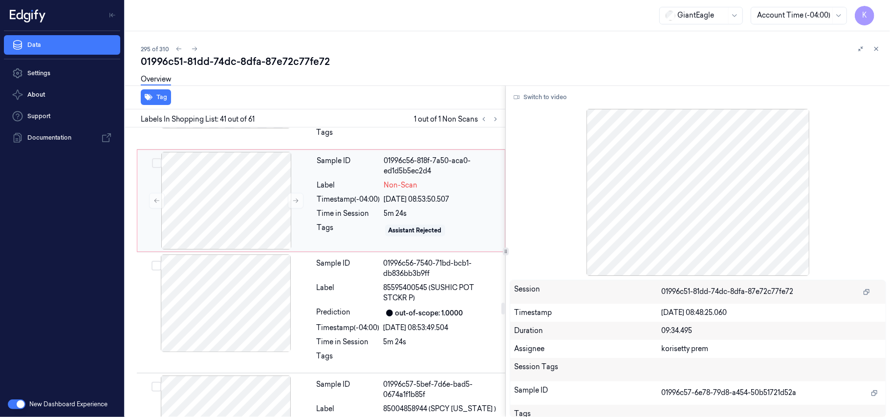
click at [382, 191] on div "Label Non-Scan" at bounding box center [408, 185] width 182 height 10
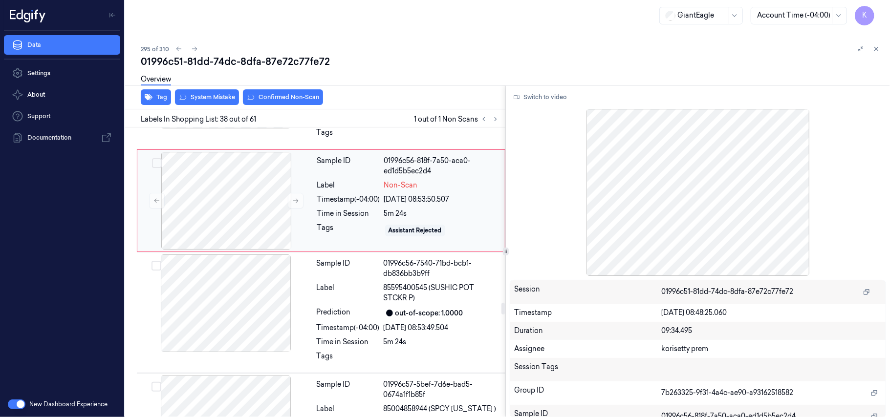
scroll to position [4350, 0]
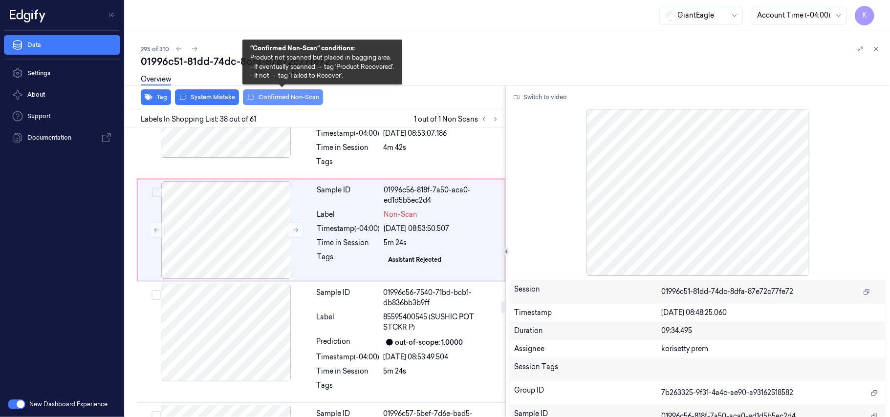
click at [279, 98] on button "Confirmed Non-Scan" at bounding box center [283, 97] width 80 height 16
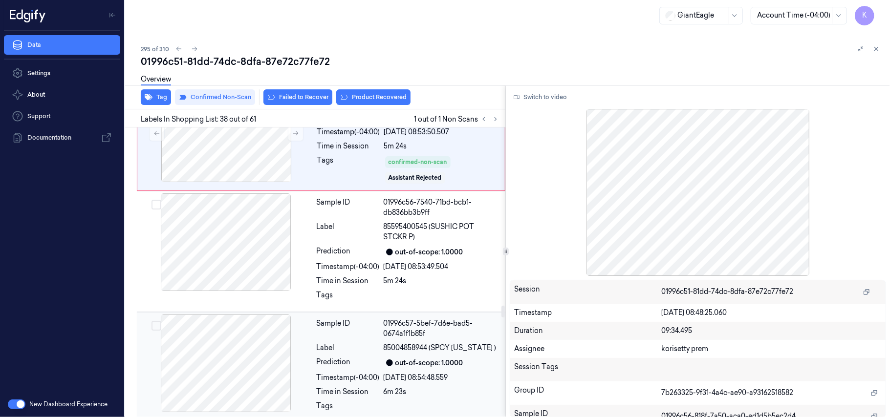
scroll to position [4481, 0]
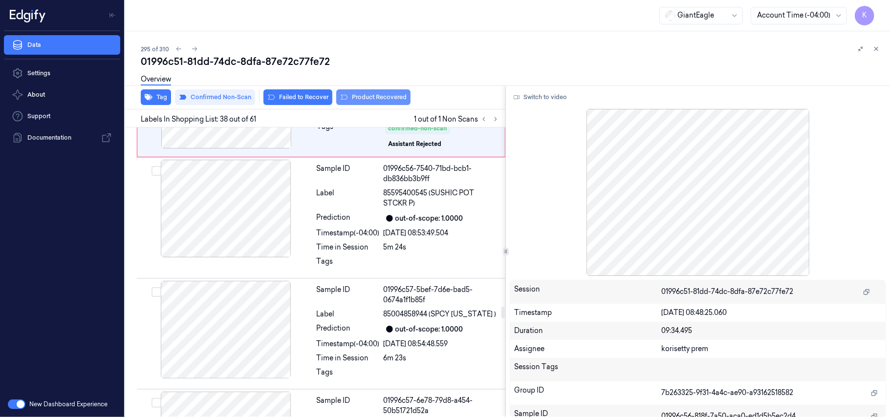
click at [367, 95] on button "Product Recovered" at bounding box center [373, 97] width 74 height 16
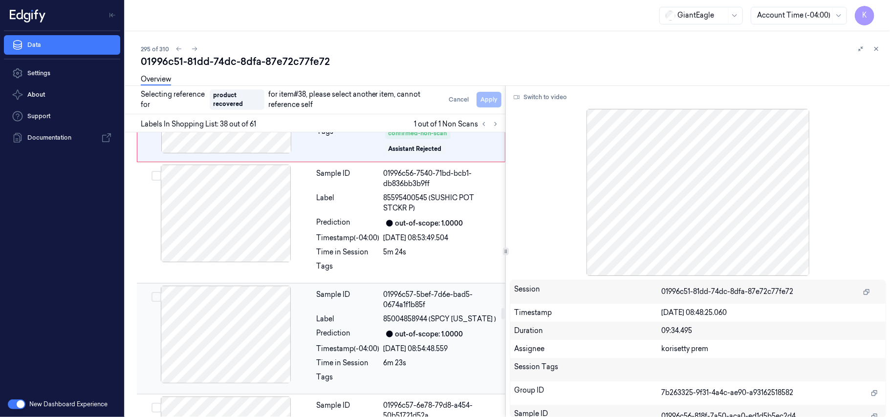
click at [426, 324] on span "85004858944 (SPCY CALIFORNIA )" at bounding box center [440, 319] width 113 height 10
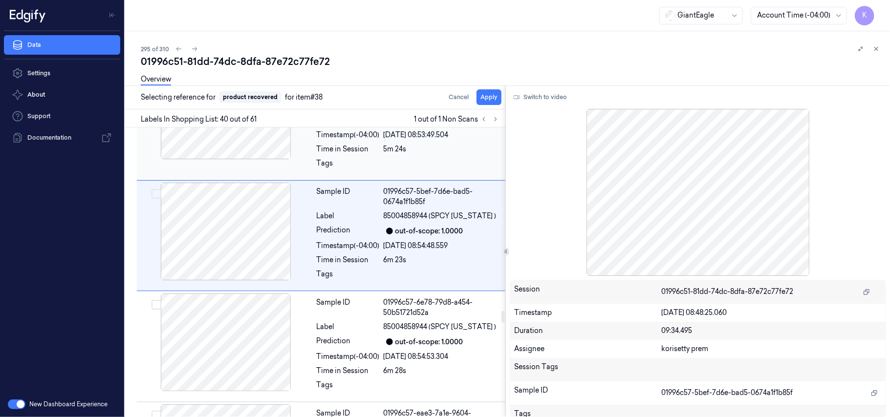
scroll to position [4592, 0]
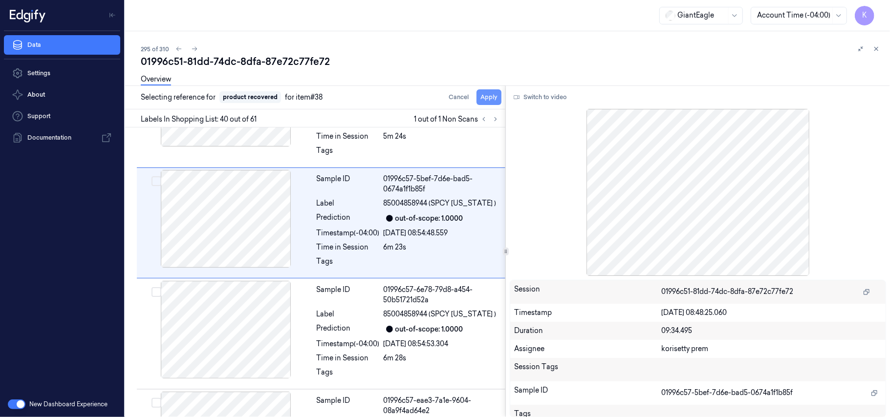
click at [495, 97] on button "Apply" at bounding box center [488, 97] width 25 height 16
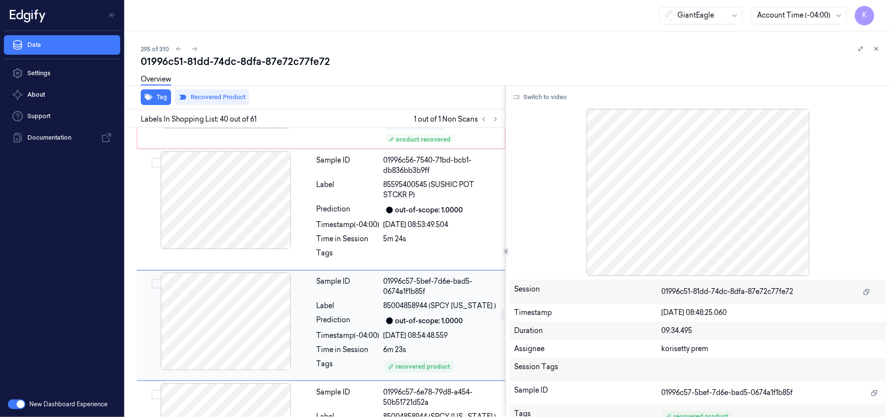
scroll to position [4472, 0]
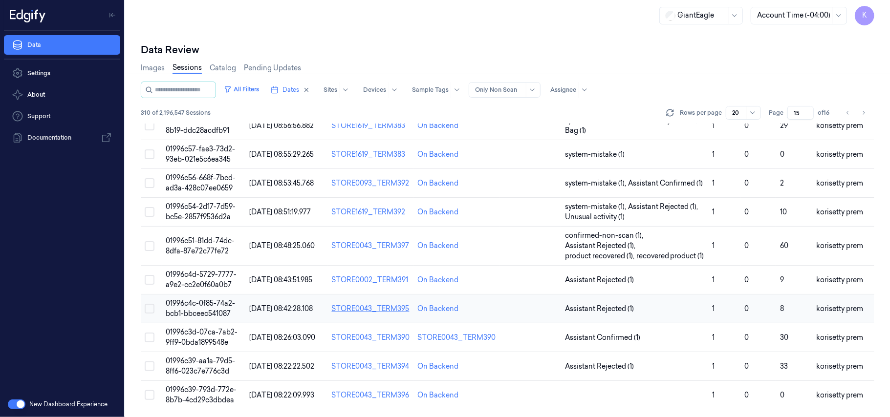
scroll to position [356, 0]
click at [215, 274] on span "01996c4d-5729-7777-a9e2-cc2e0f60a0b7" at bounding box center [201, 279] width 71 height 19
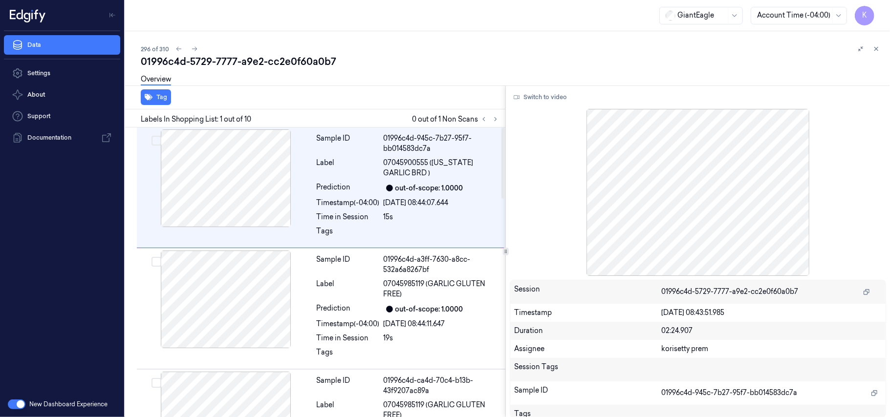
click at [397, 56] on div "01996c4d-5729-7777-a9e2-cc2e0f60a0b7" at bounding box center [511, 62] width 741 height 14
click at [495, 116] on icon at bounding box center [495, 119] width 7 height 7
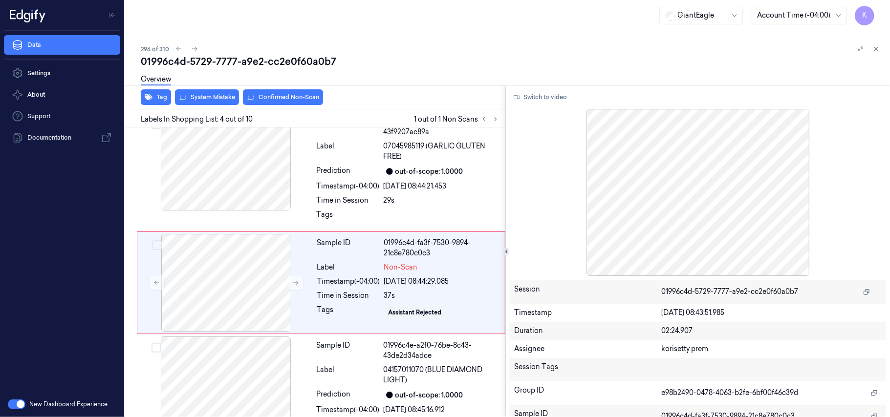
scroll to position [270, 0]
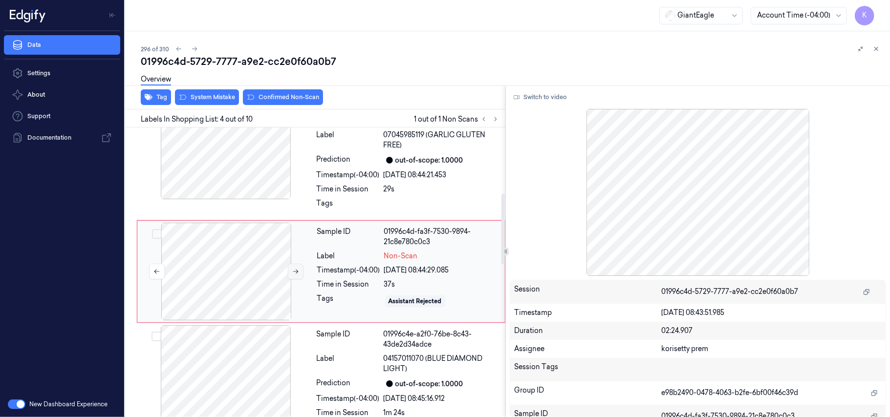
click at [300, 271] on button at bounding box center [296, 272] width 16 height 16
click at [541, 95] on button "Switch to video" at bounding box center [540, 97] width 61 height 16
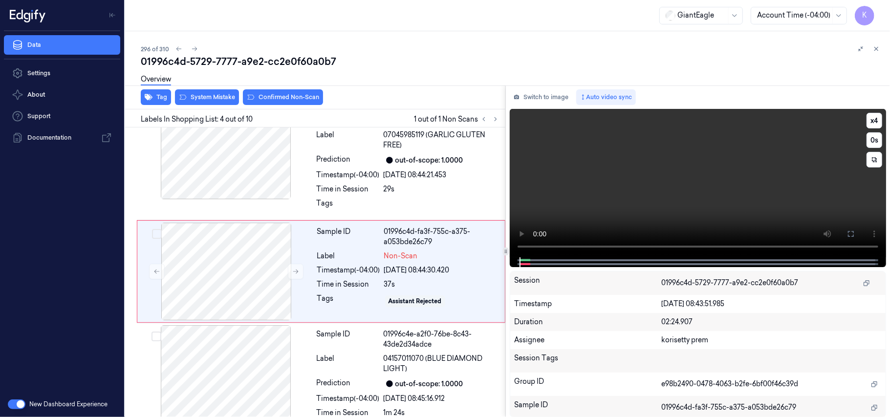
click at [558, 198] on video at bounding box center [698, 183] width 376 height 149
click at [872, 116] on button "x 4" at bounding box center [874, 121] width 16 height 16
click at [872, 116] on button "x 1" at bounding box center [874, 121] width 16 height 16
click at [719, 154] on video at bounding box center [698, 183] width 376 height 149
click at [354, 266] on div "Timestamp (-04:00)" at bounding box center [348, 270] width 63 height 10
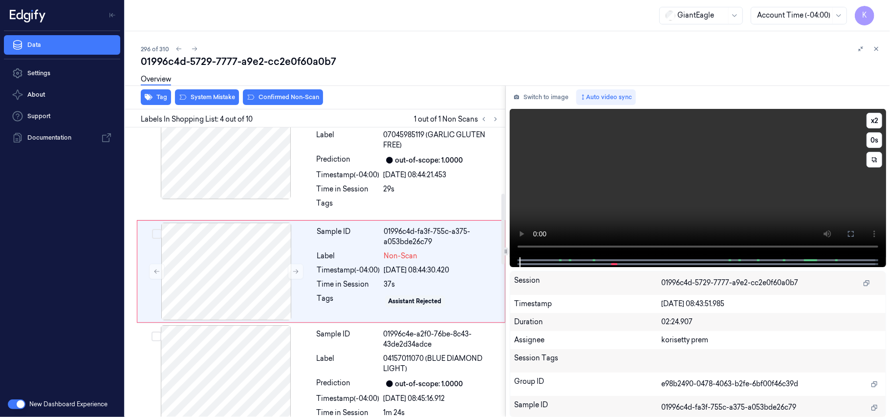
click at [646, 183] on video at bounding box center [698, 183] width 376 height 149
click at [873, 118] on button "x 2" at bounding box center [874, 121] width 16 height 16
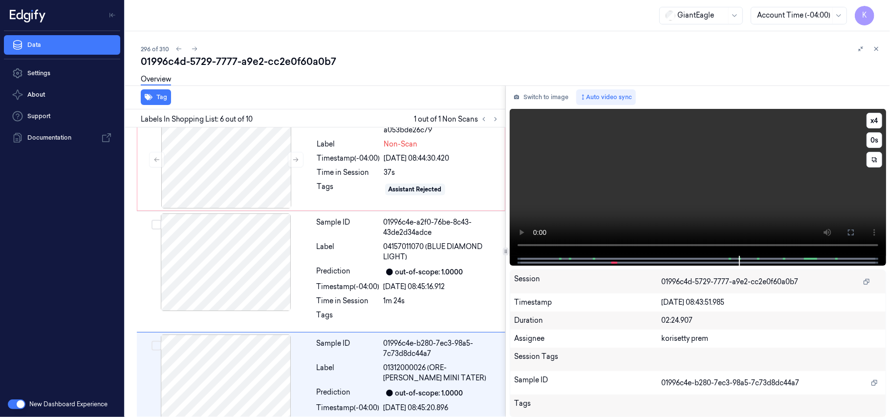
scroll to position [504, 0]
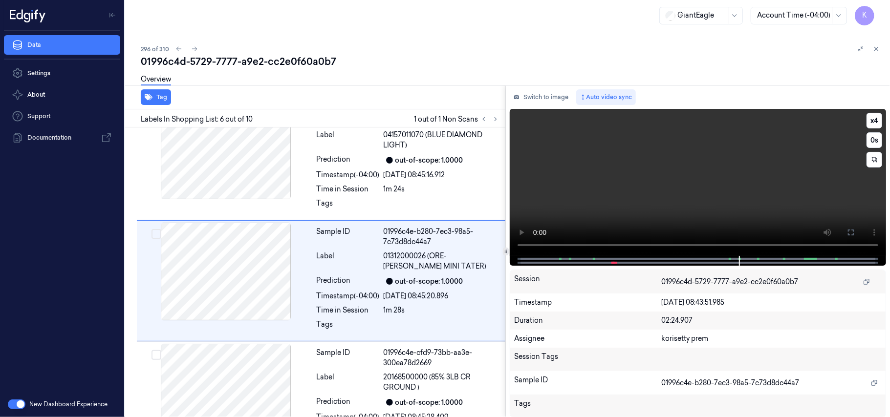
click at [718, 192] on video at bounding box center [698, 182] width 376 height 147
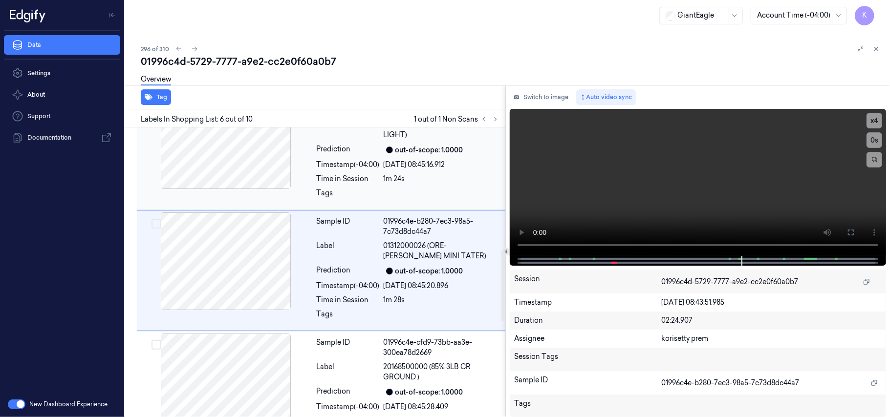
click at [346, 165] on div "Timestamp (-04:00)" at bounding box center [348, 165] width 63 height 10
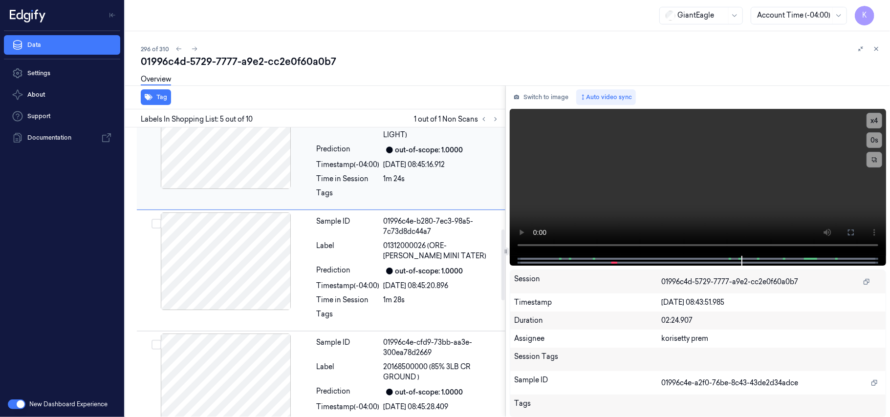
scroll to position [382, 0]
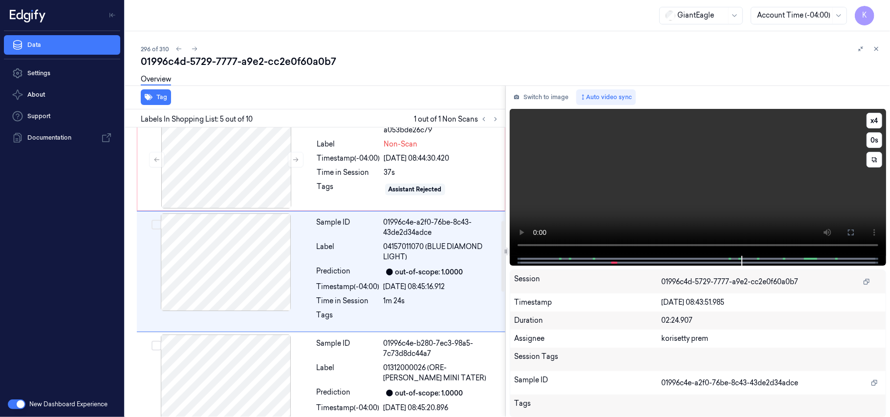
click at [633, 165] on video at bounding box center [698, 182] width 376 height 147
click at [631, 177] on video at bounding box center [698, 182] width 376 height 147
click at [434, 276] on div "out-of-scope: 1.0000" at bounding box center [429, 272] width 68 height 10
click at [877, 124] on button "x 4" at bounding box center [874, 121] width 16 height 16
click at [599, 219] on video at bounding box center [698, 182] width 376 height 147
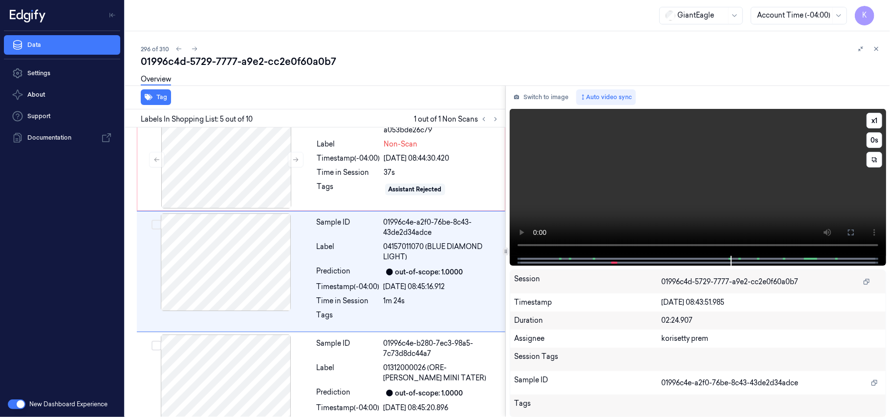
click at [745, 164] on video at bounding box center [698, 182] width 376 height 147
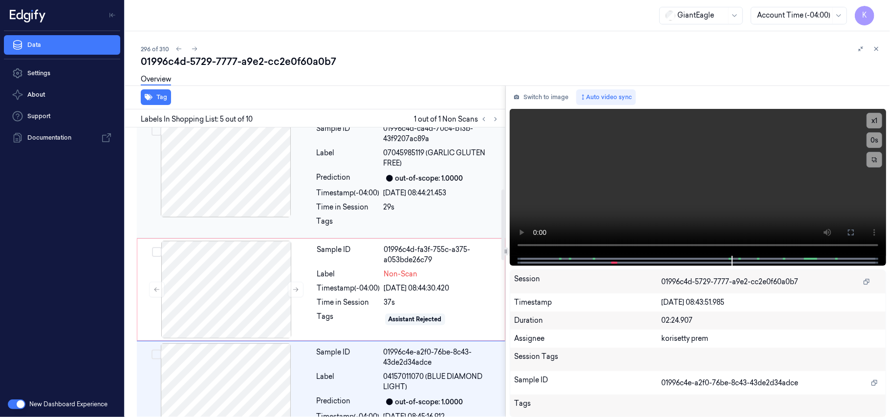
click at [245, 212] on div at bounding box center [226, 169] width 174 height 98
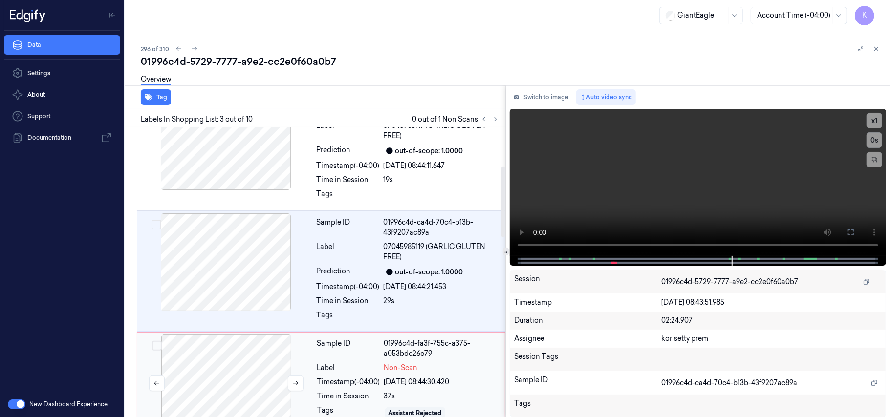
click at [242, 380] on div at bounding box center [226, 384] width 174 height 98
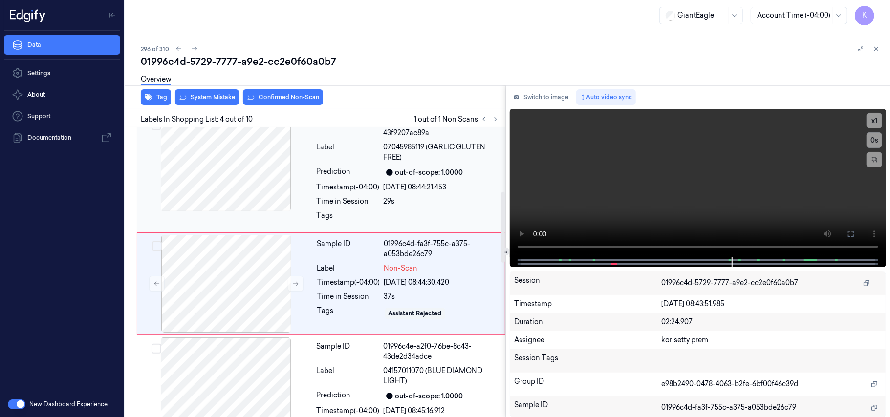
scroll to position [270, 0]
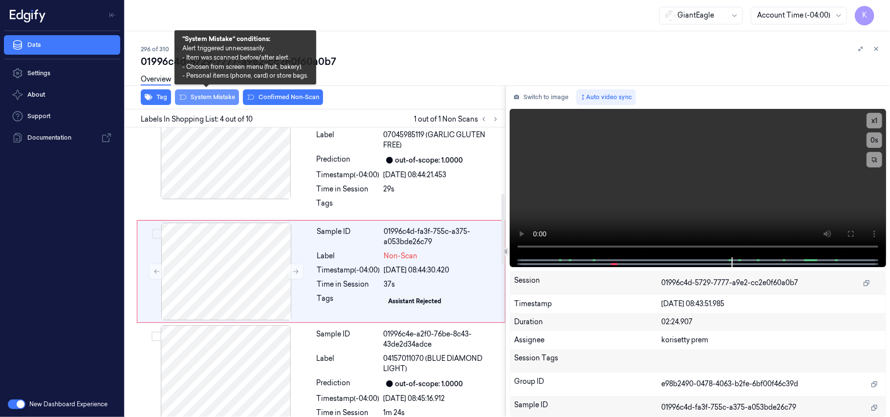
click at [206, 97] on button "System Mistake" at bounding box center [207, 97] width 64 height 16
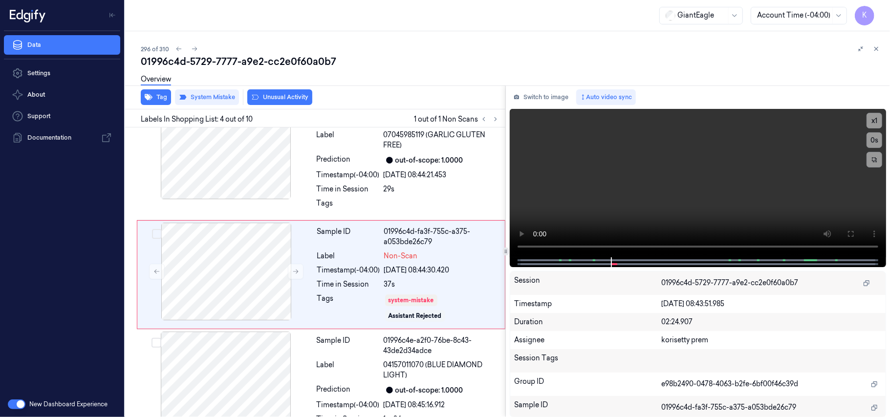
scroll to position [274, 0]
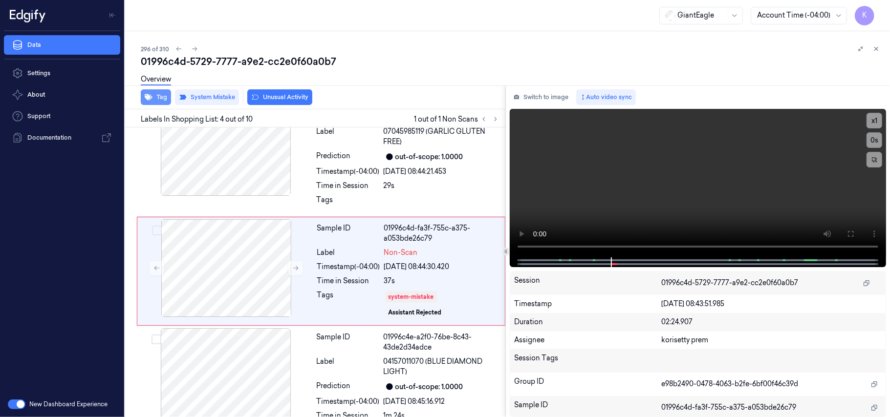
click at [158, 98] on button "Tag" at bounding box center [156, 97] width 30 height 16
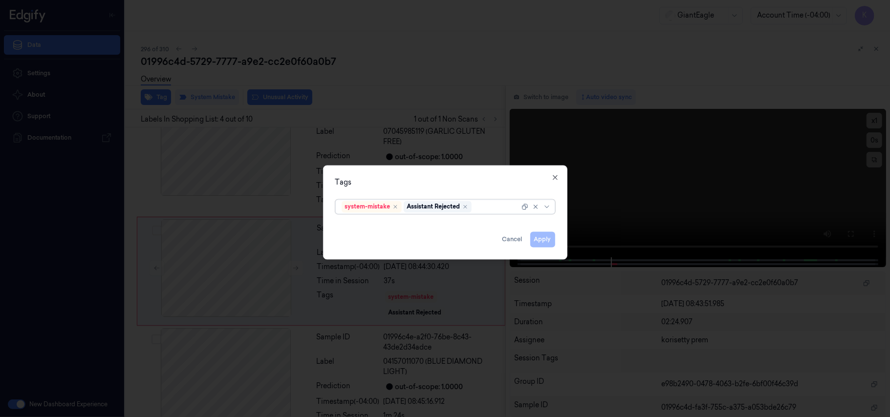
click at [490, 208] on div at bounding box center [497, 207] width 46 height 10
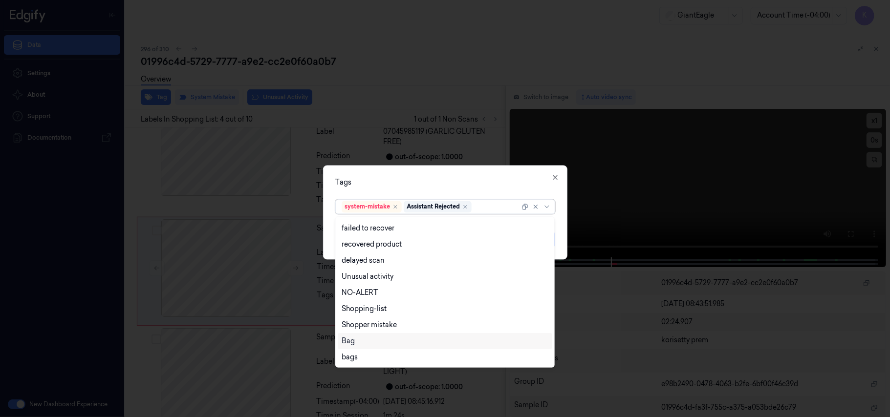
click at [365, 345] on div "Bag" at bounding box center [445, 341] width 207 height 10
click at [477, 178] on div "Tags" at bounding box center [445, 183] width 220 height 10
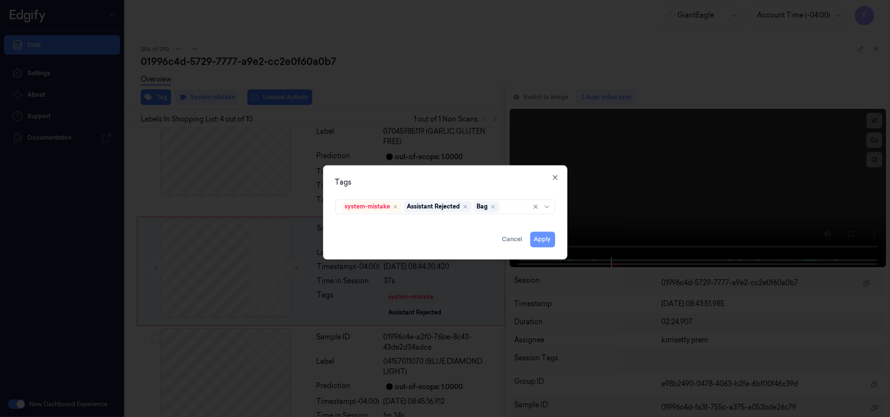
click at [541, 237] on button "Apply" at bounding box center [542, 240] width 25 height 16
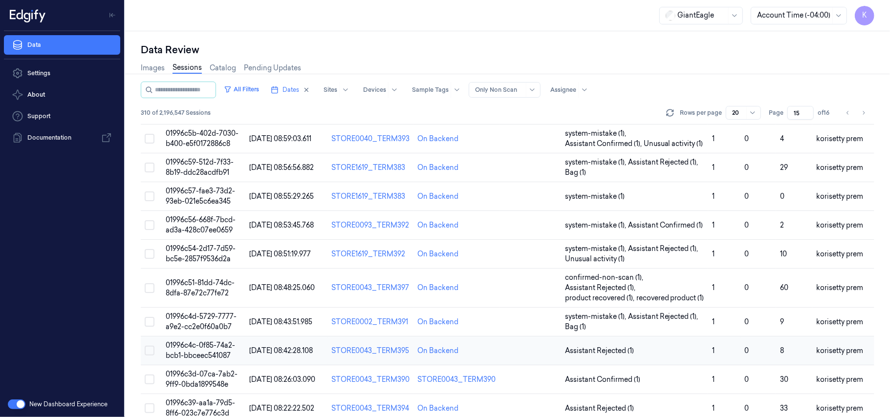
scroll to position [356, 0]
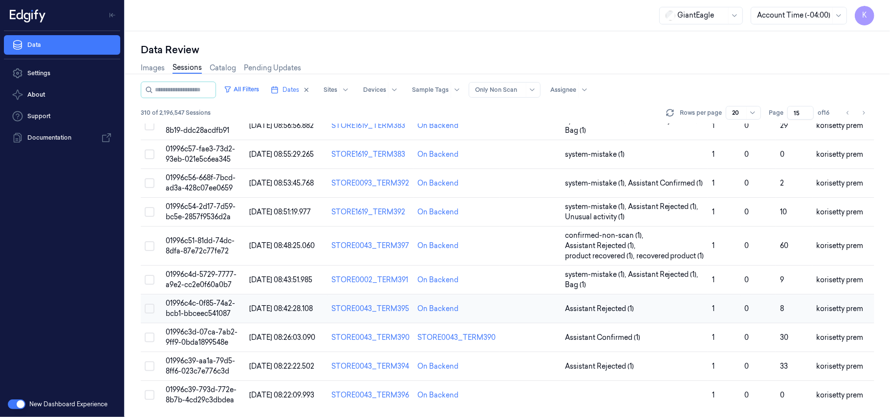
click at [204, 309] on span "01996c4c-0f85-74a2-bcb1-bbceec541087" at bounding box center [200, 308] width 69 height 19
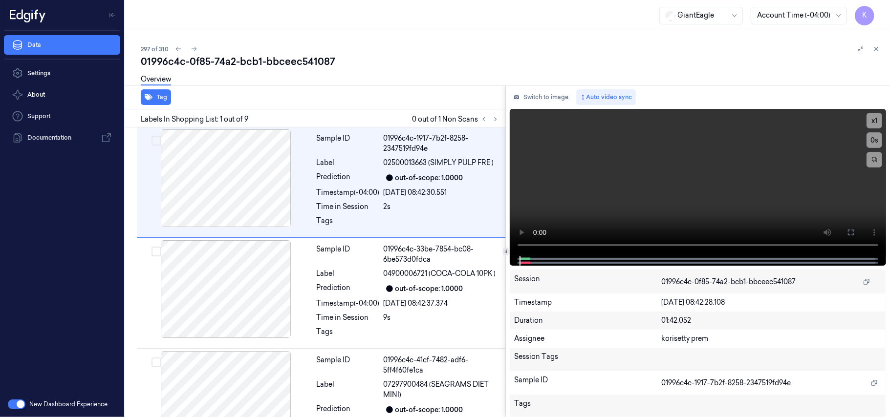
click at [429, 56] on div "01996c4c-0f85-74a2-bcb1-bbceec541087" at bounding box center [511, 62] width 741 height 14
click at [493, 116] on icon at bounding box center [495, 119] width 7 height 7
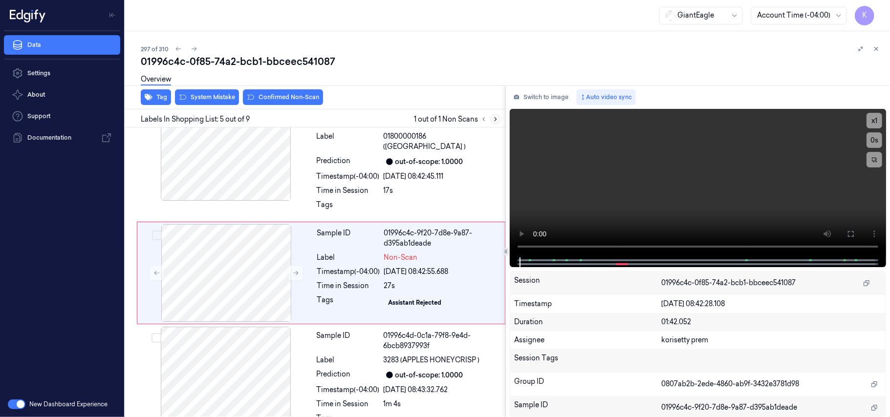
scroll to position [371, 0]
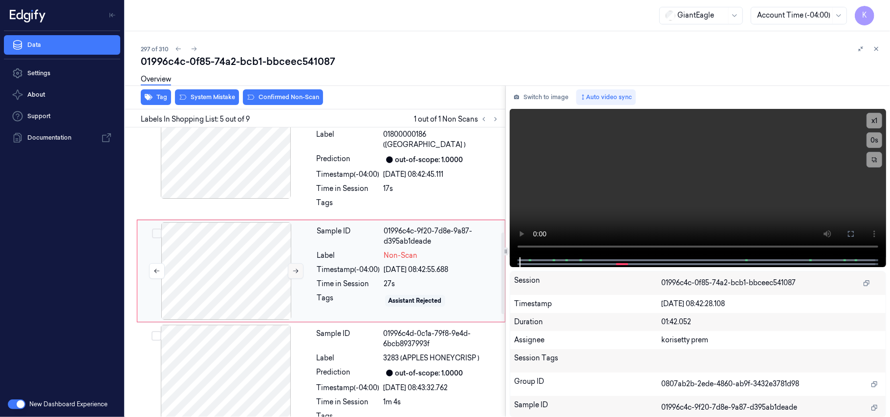
click at [298, 275] on icon at bounding box center [295, 271] width 7 height 7
click at [235, 155] on div at bounding box center [226, 150] width 174 height 98
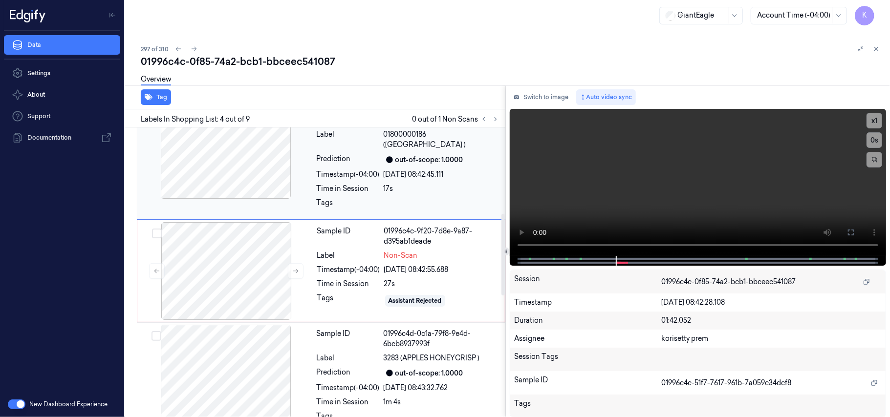
scroll to position [259, 0]
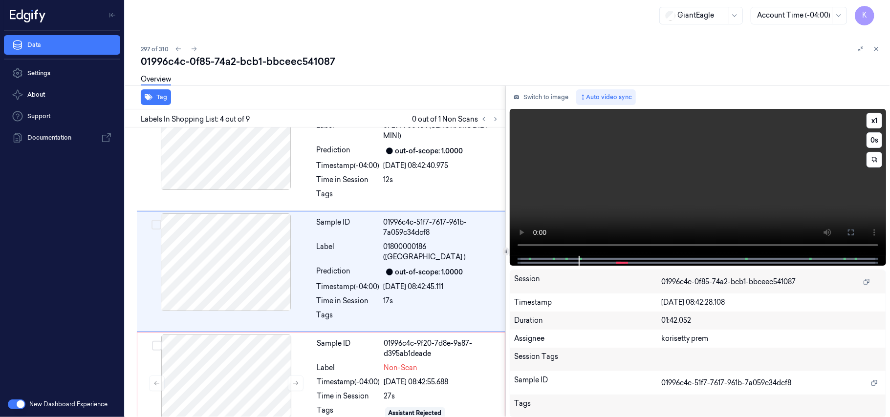
click at [702, 192] on video at bounding box center [698, 182] width 376 height 147
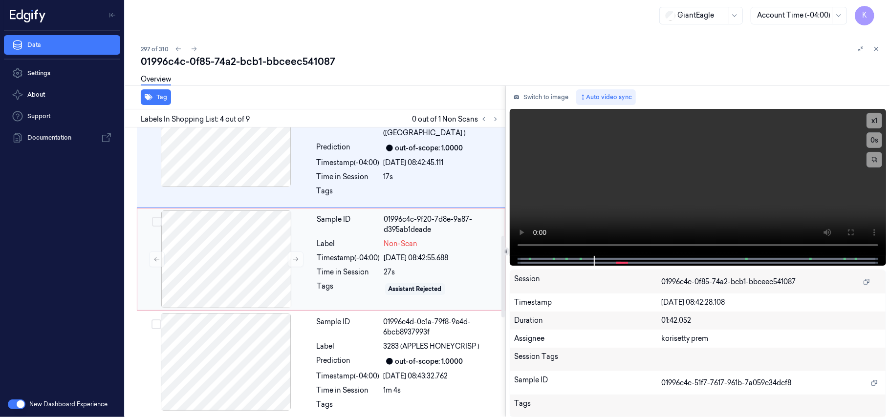
scroll to position [389, 0]
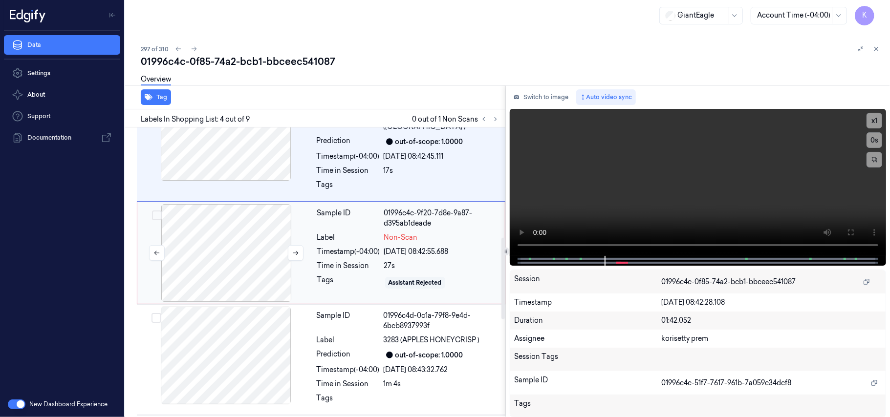
click at [233, 253] on div at bounding box center [226, 253] width 174 height 98
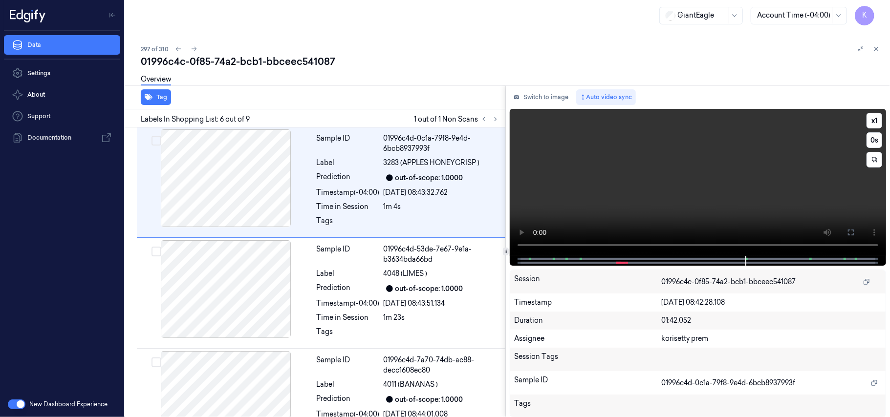
scroll to position [478, 0]
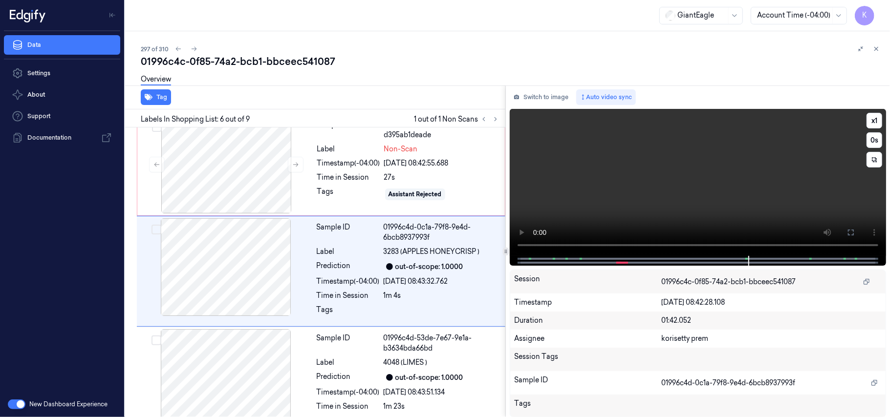
click at [614, 190] on video at bounding box center [698, 182] width 376 height 147
click at [388, 276] on div "Sample ID 01996c4d-0c1a-79f8-9e4d-6bcb8937993f Label 3283 (APPLES HONEYCRISP ) …" at bounding box center [408, 271] width 191 height 106
click at [333, 149] on div "Label" at bounding box center [348, 149] width 63 height 10
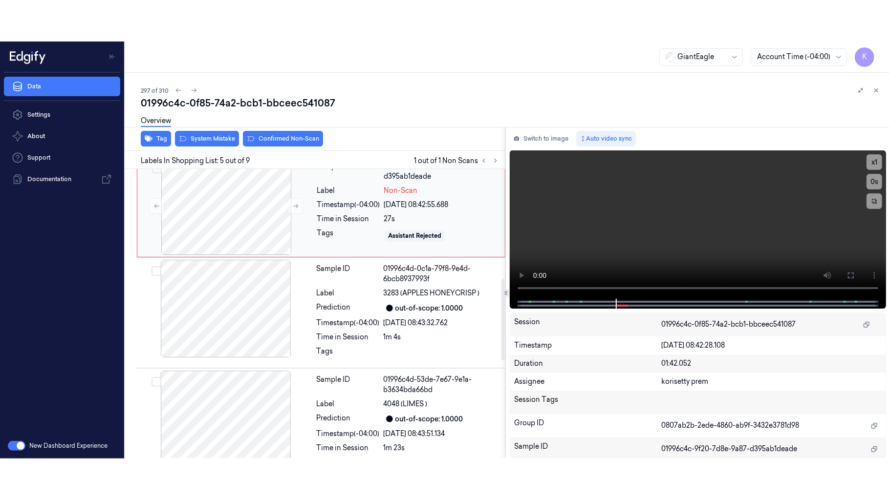
scroll to position [371, 0]
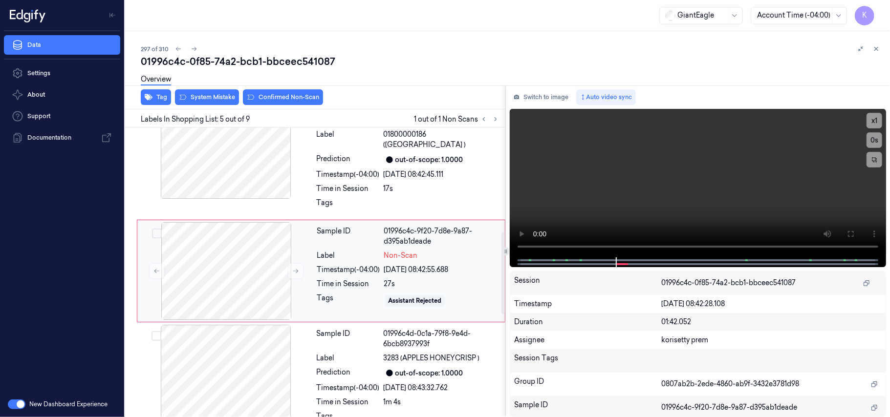
click at [380, 251] on div "Sample ID 01996c4c-9f20-7d8e-9a87-d395ab1deade Label Non-Scan Timestamp (-04:00…" at bounding box center [408, 271] width 190 height 98
click at [875, 121] on button "x 1" at bounding box center [874, 121] width 16 height 16
click at [816, 198] on video at bounding box center [698, 183] width 376 height 149
click at [850, 236] on icon at bounding box center [851, 234] width 8 height 8
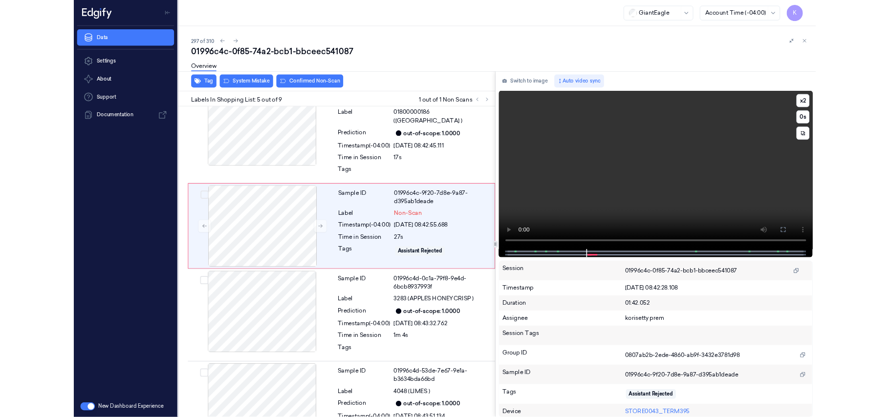
scroll to position [329, 0]
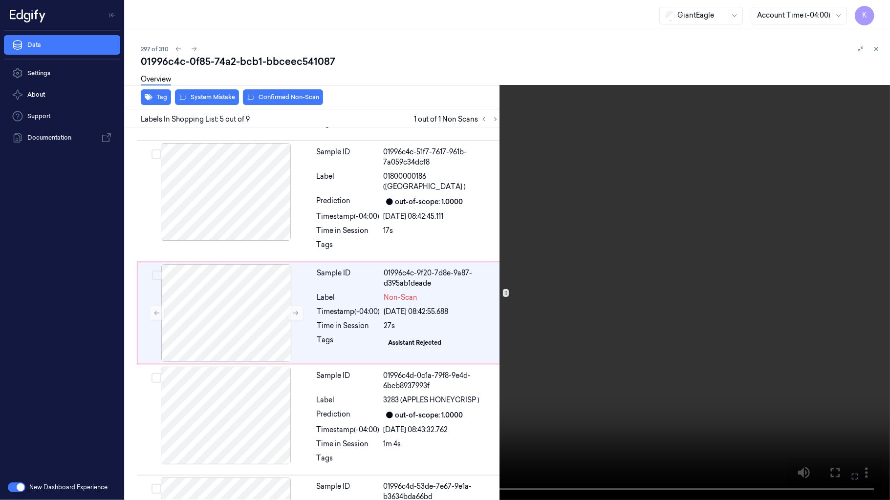
click at [0, 0] on icon at bounding box center [0, 0] width 0 height 0
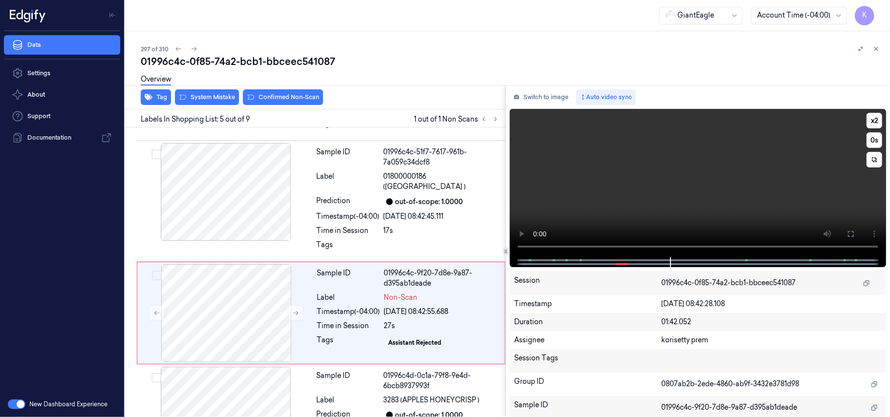
click at [654, 165] on video at bounding box center [698, 183] width 376 height 149
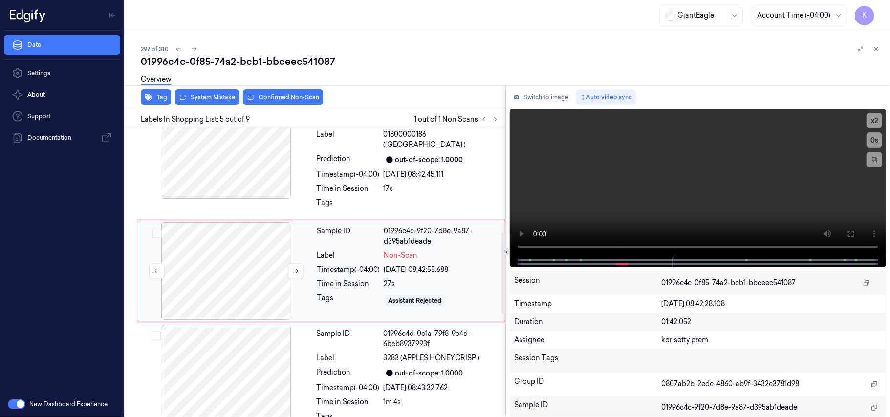
click at [224, 276] on div at bounding box center [226, 271] width 174 height 98
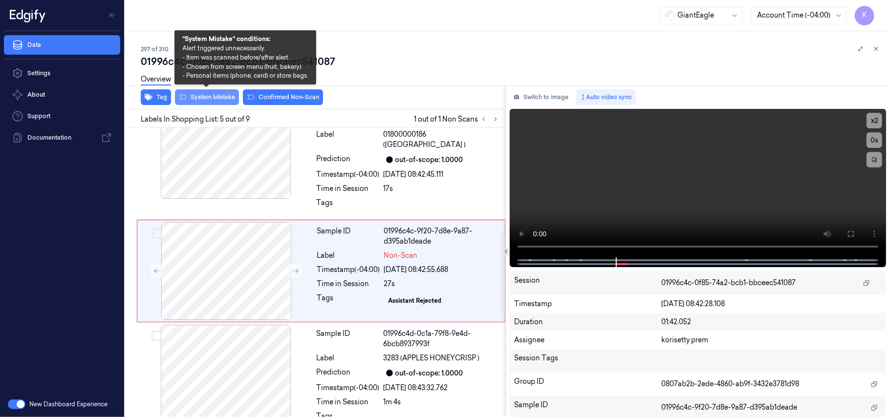
click at [214, 99] on button "System Mistake" at bounding box center [207, 97] width 64 height 16
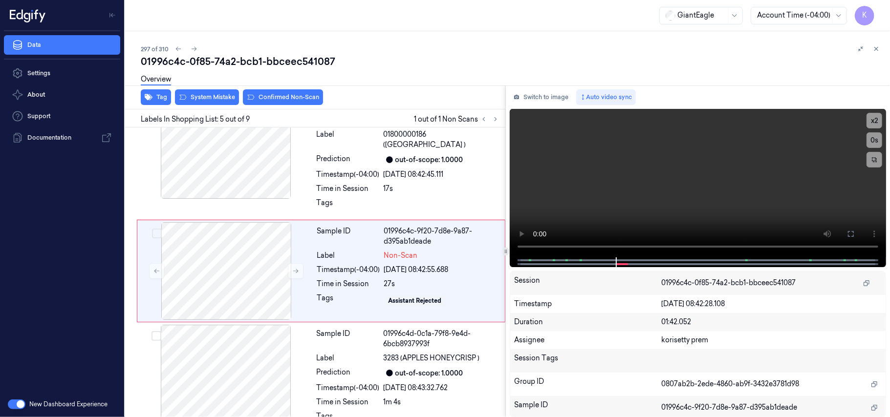
scroll to position [374, 0]
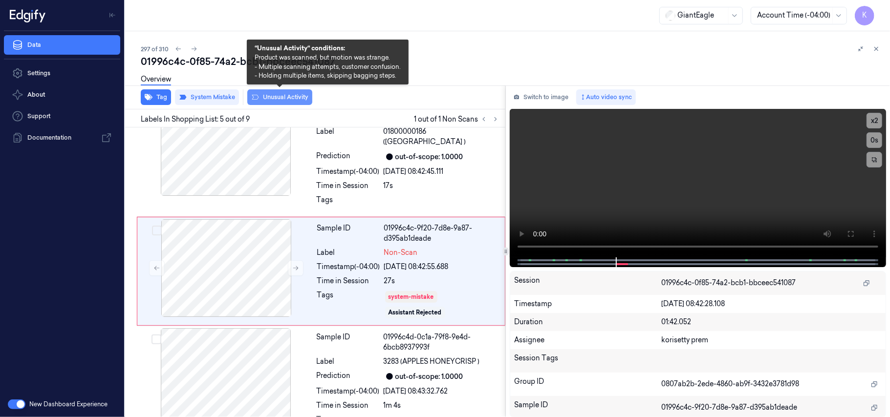
click at [294, 98] on button "Unusual Activity" at bounding box center [279, 97] width 65 height 16
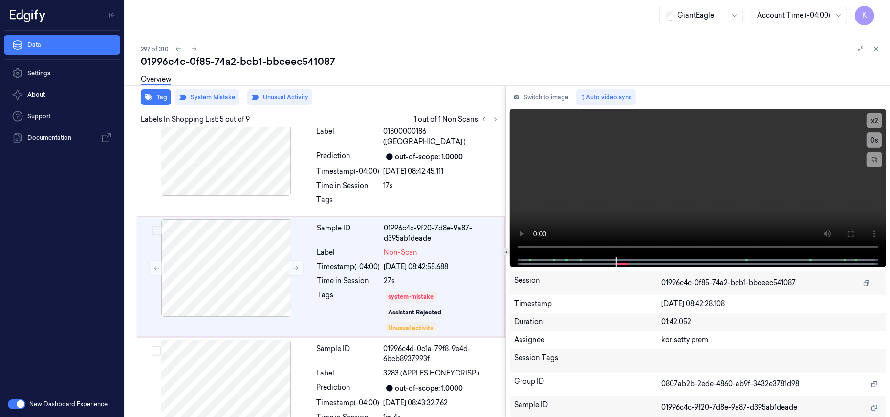
scroll to position [380, 0]
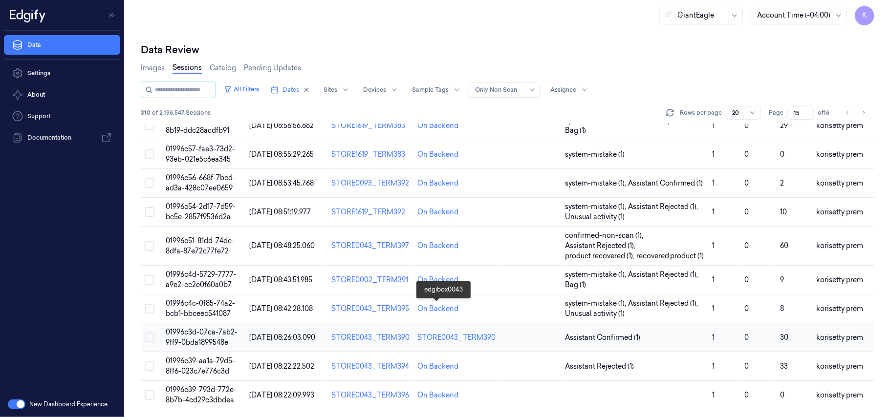
scroll to position [356, 0]
click at [194, 329] on span "01996c3d-07ca-7ab2-9ff9-0bda1899548e" at bounding box center [202, 337] width 72 height 19
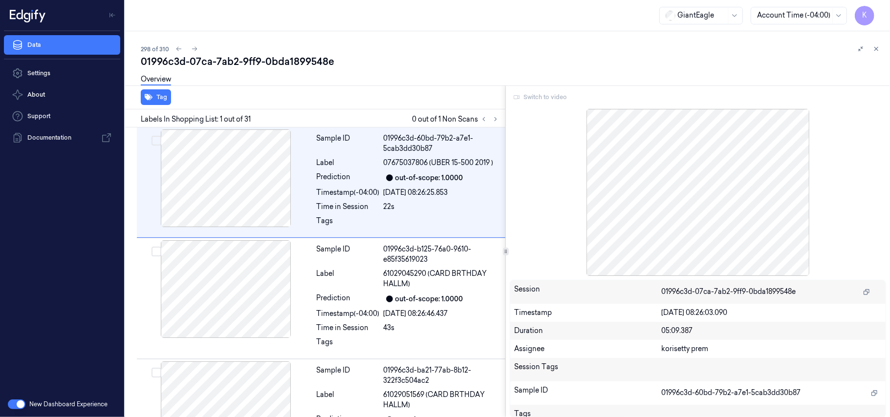
click at [459, 63] on div "01996c3d-07ca-7ab2-9ff9-0bda1899548e" at bounding box center [511, 62] width 741 height 14
click at [495, 117] on icon at bounding box center [495, 119] width 7 height 7
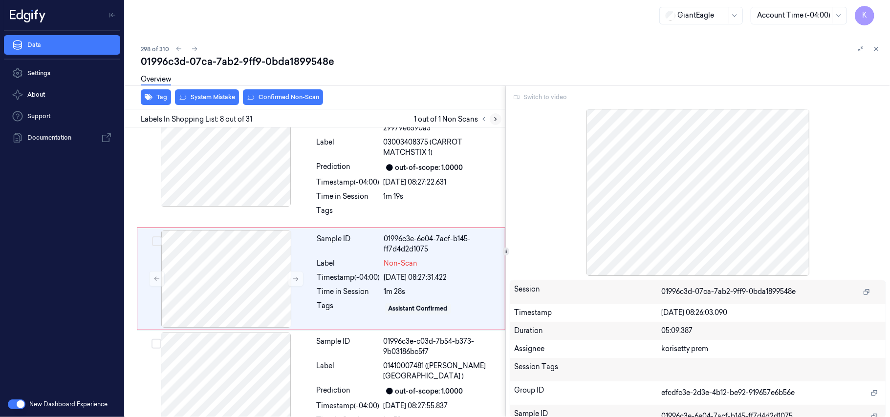
scroll to position [746, 0]
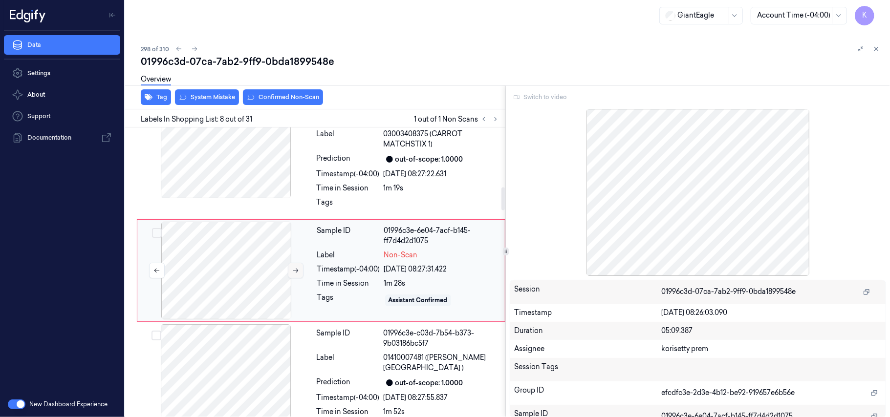
click at [298, 274] on icon at bounding box center [295, 270] width 7 height 7
click at [323, 150] on div "Label" at bounding box center [348, 139] width 63 height 21
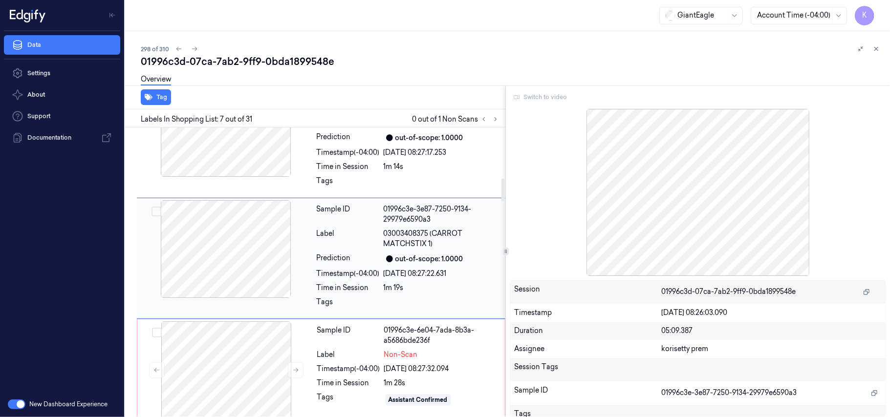
scroll to position [634, 0]
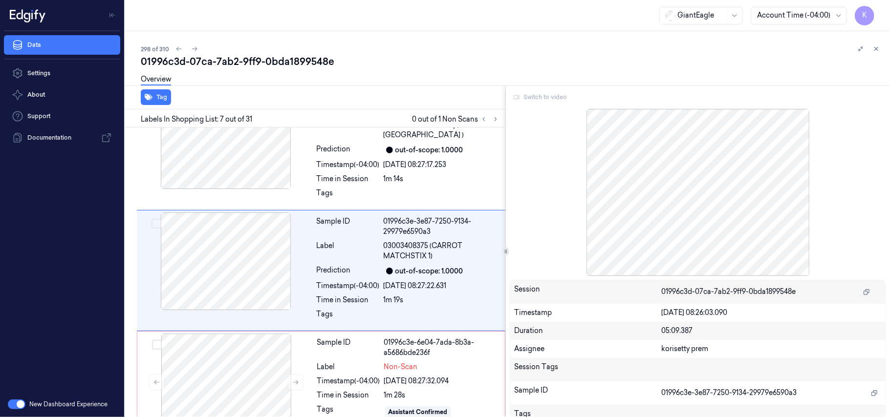
click at [548, 96] on div "Switch to video" at bounding box center [698, 97] width 376 height 16
click at [379, 366] on div "Label" at bounding box center [348, 367] width 63 height 10
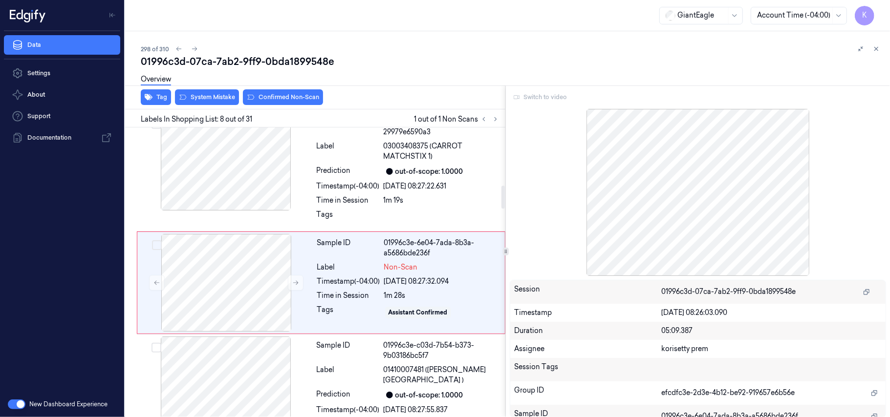
scroll to position [746, 0]
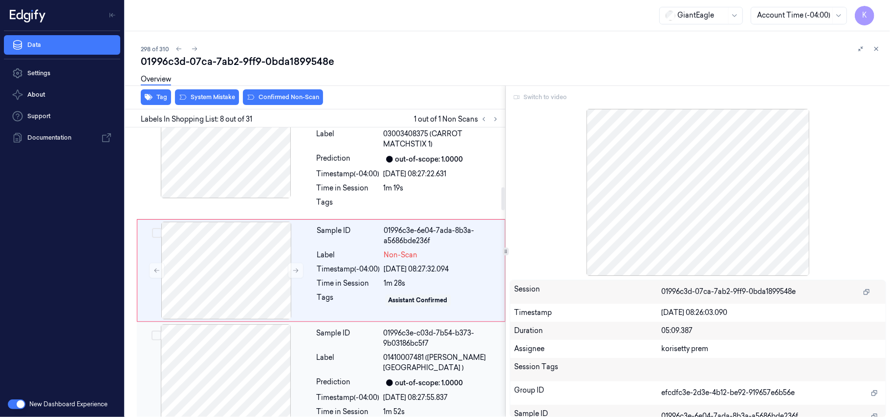
click at [231, 368] on div at bounding box center [226, 373] width 174 height 98
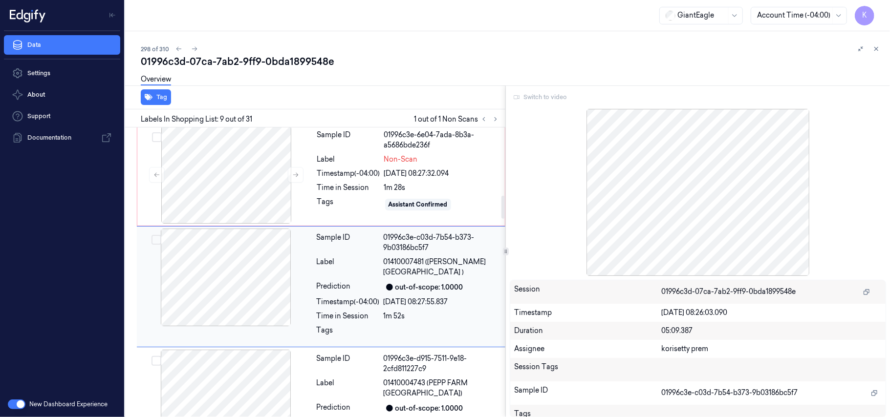
scroll to position [853, 0]
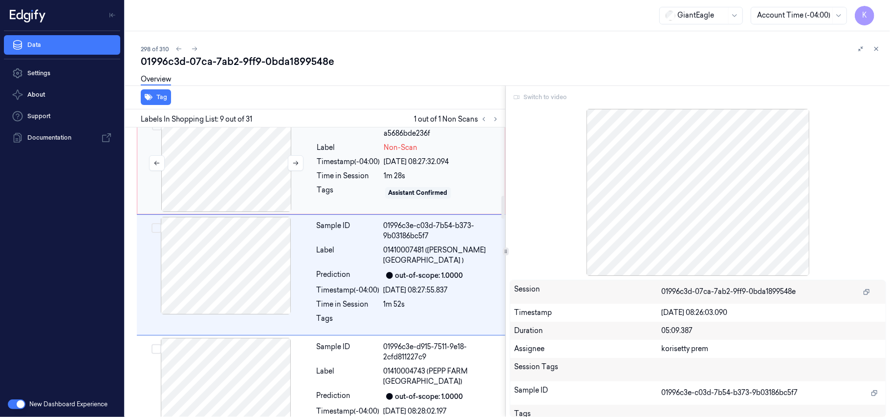
click at [258, 172] on div at bounding box center [226, 163] width 174 height 98
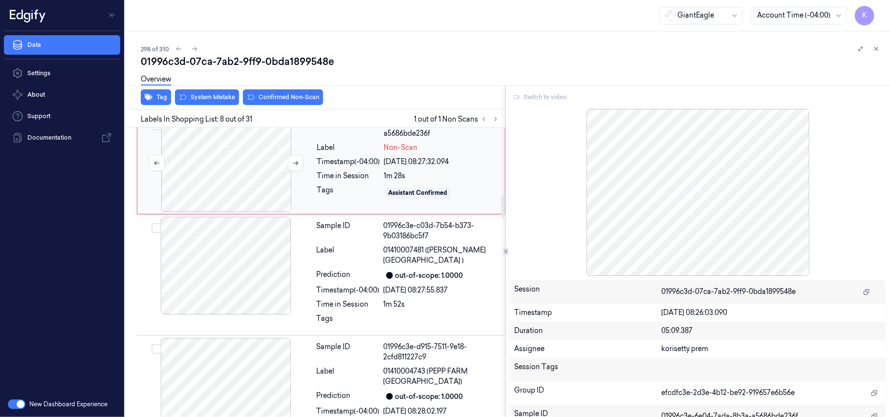
scroll to position [746, 0]
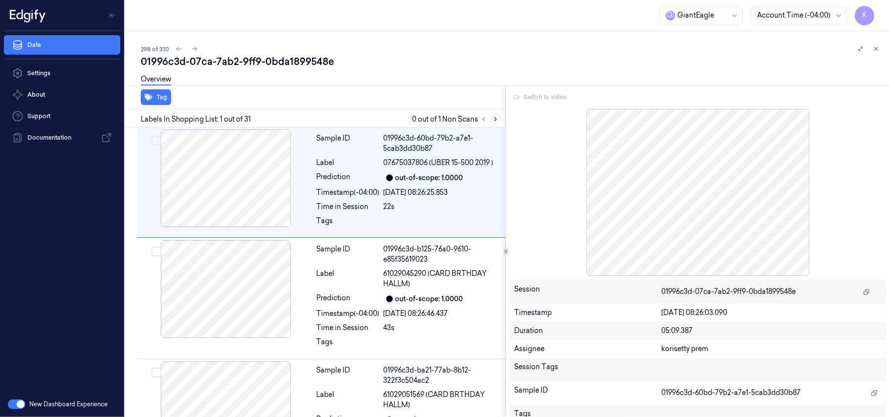
click at [495, 122] on icon at bounding box center [495, 119] width 7 height 7
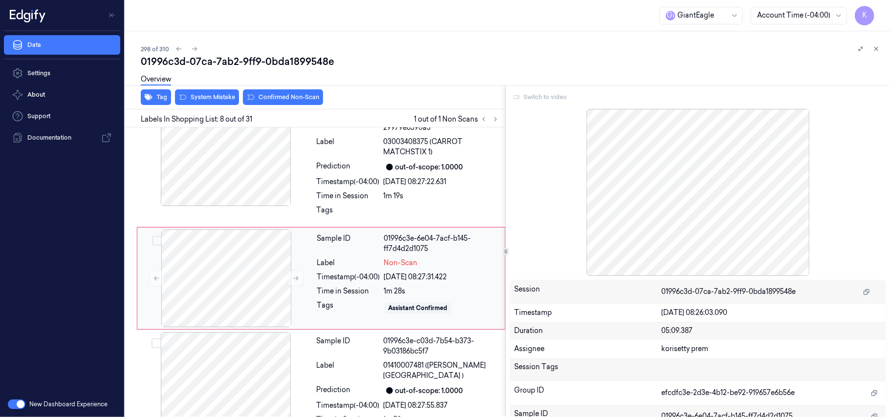
scroll to position [746, 0]
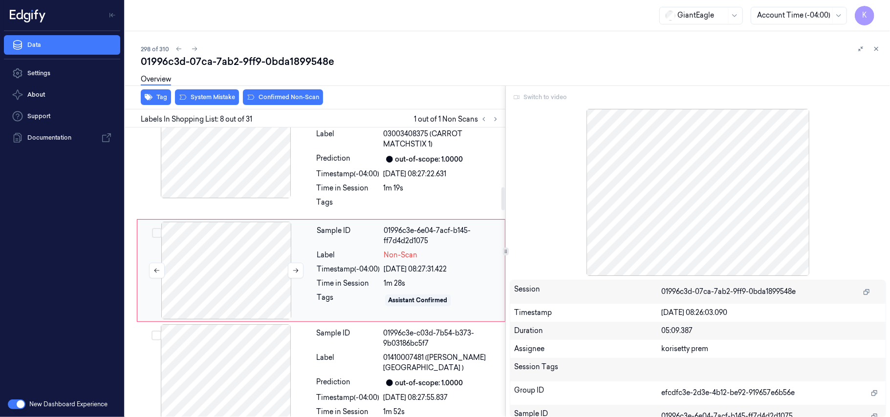
click at [245, 270] on div at bounding box center [226, 271] width 174 height 98
click at [264, 370] on div at bounding box center [226, 373] width 174 height 98
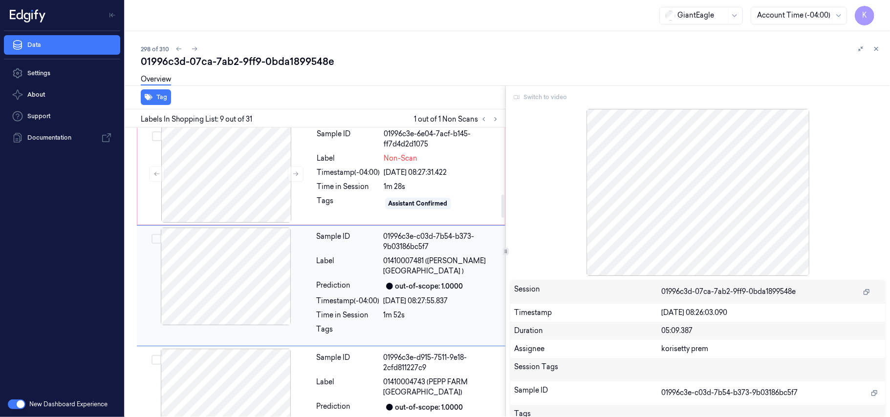
scroll to position [853, 0]
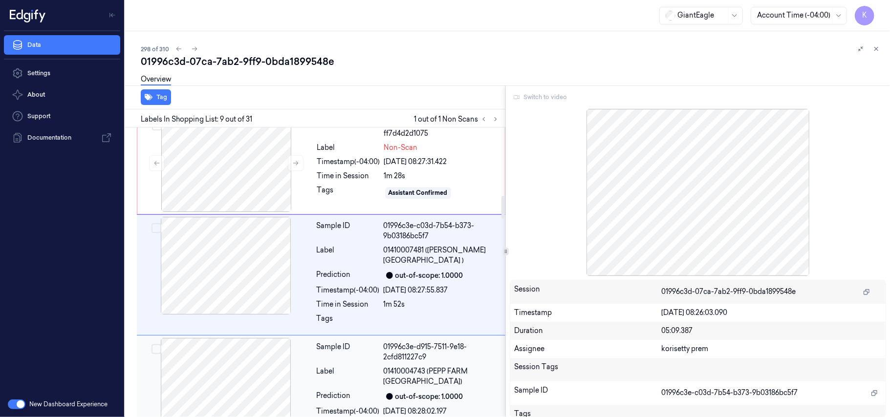
click at [262, 370] on div at bounding box center [226, 387] width 174 height 98
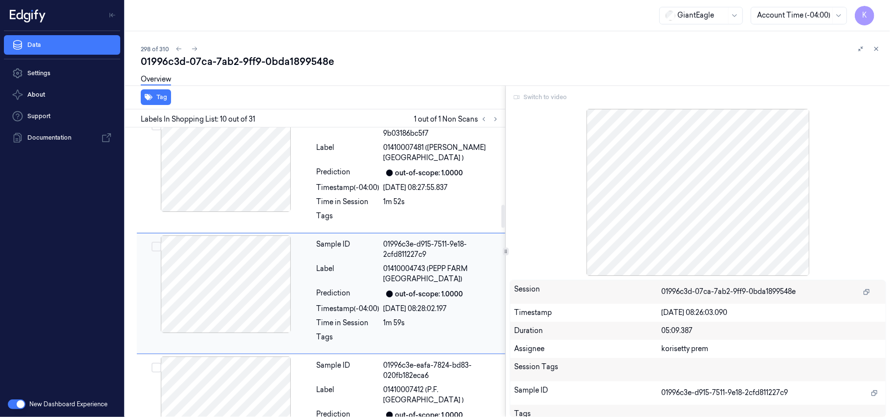
scroll to position [970, 0]
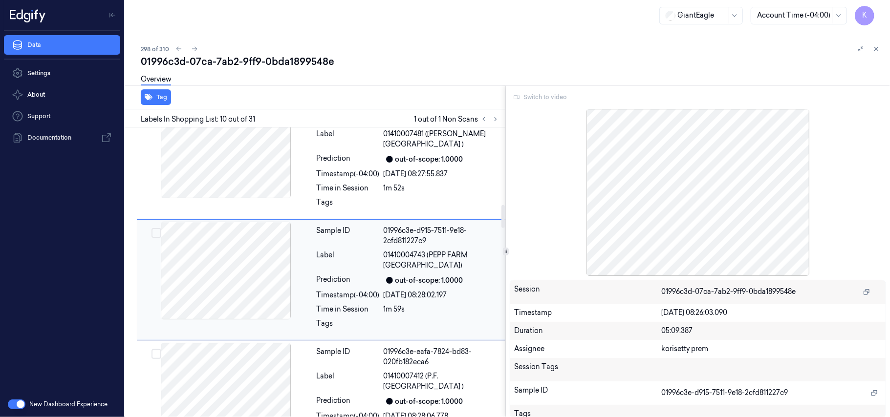
click at [253, 257] on div at bounding box center [226, 271] width 174 height 98
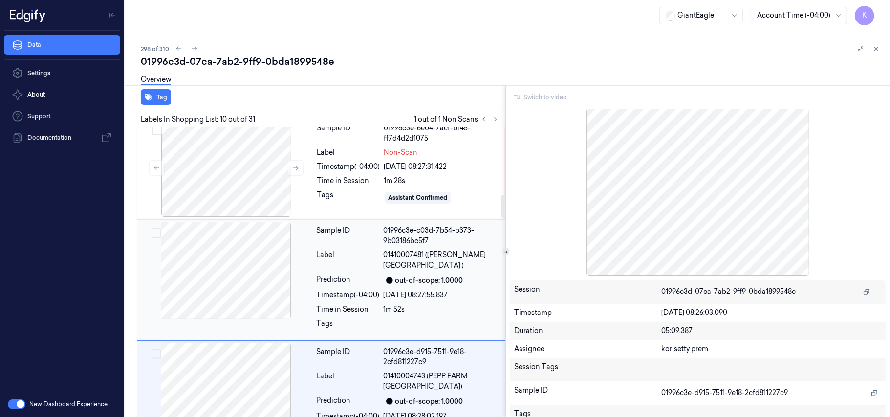
scroll to position [839, 0]
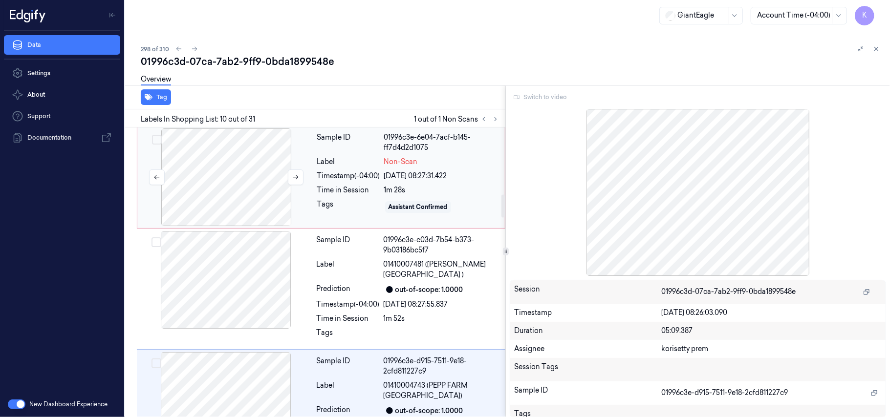
click at [246, 164] on div at bounding box center [226, 178] width 174 height 98
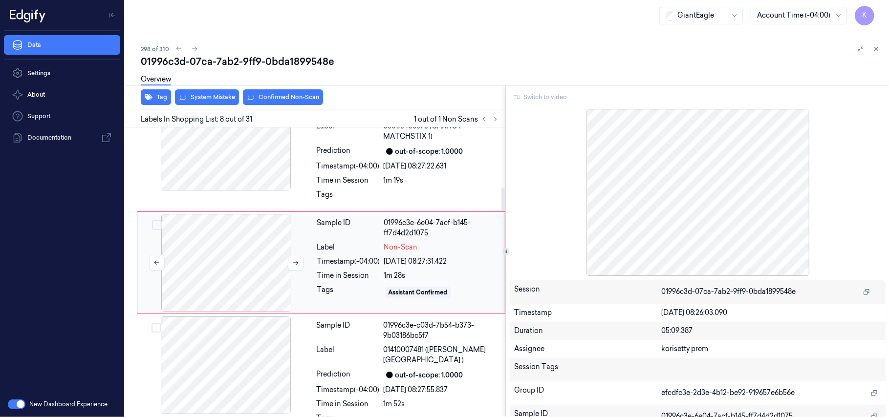
scroll to position [746, 0]
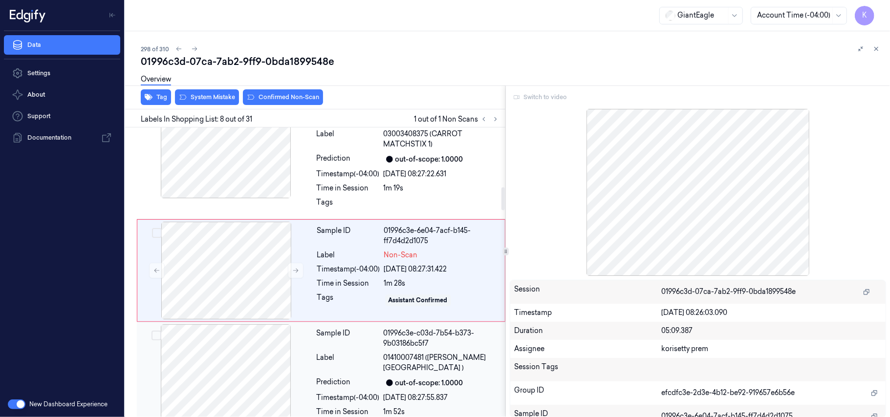
click at [234, 348] on div at bounding box center [226, 373] width 174 height 98
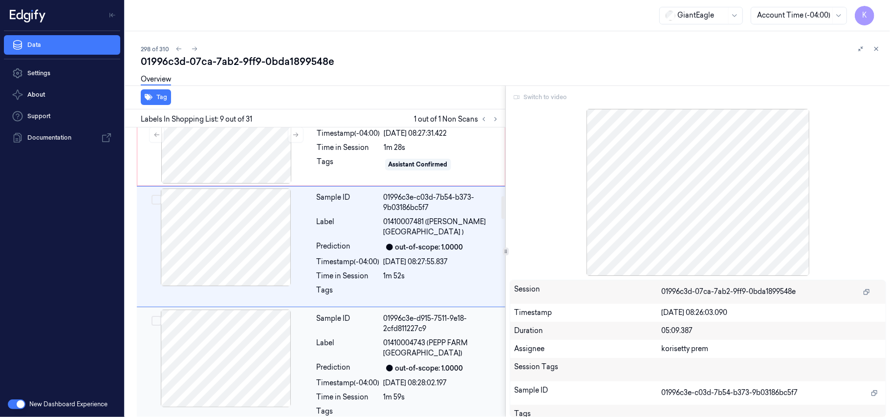
scroll to position [919, 0]
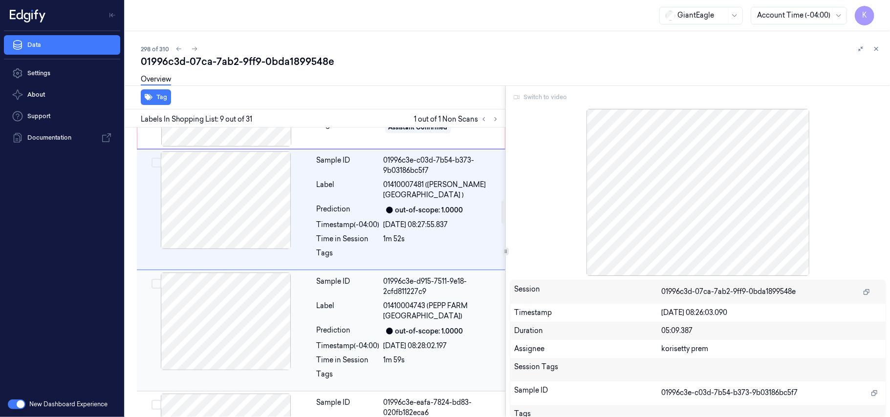
click at [253, 329] on div at bounding box center [226, 322] width 174 height 98
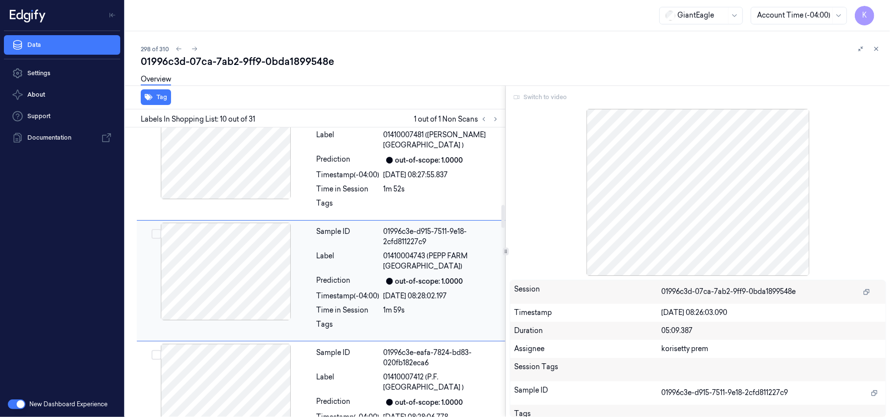
scroll to position [970, 0]
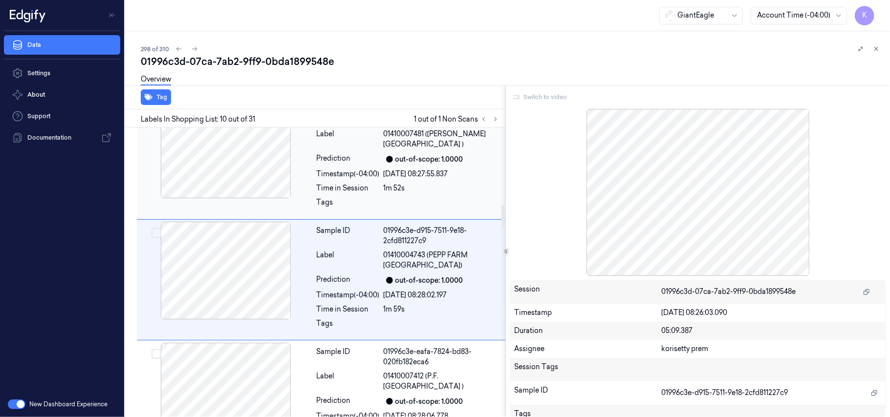
click at [236, 165] on div at bounding box center [226, 150] width 174 height 98
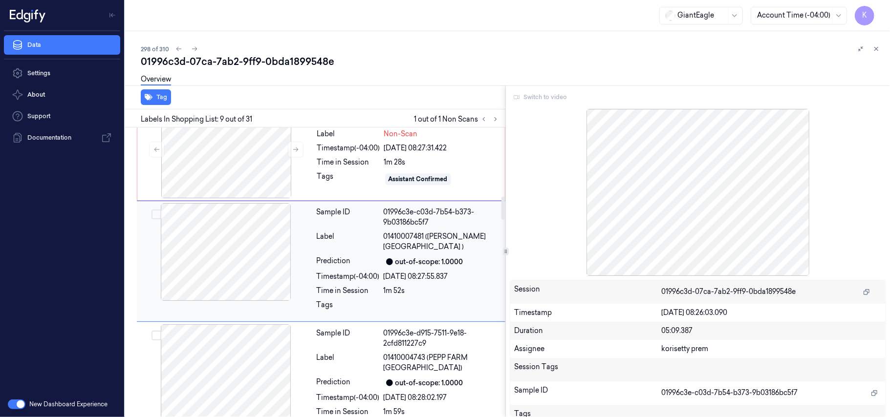
scroll to position [853, 0]
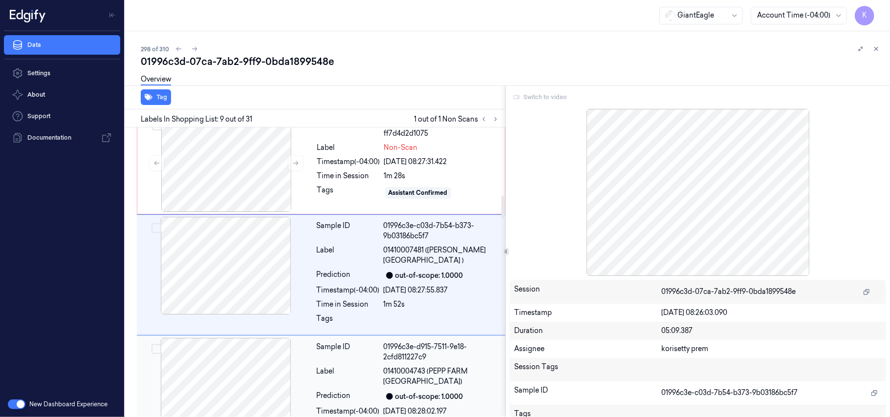
click at [253, 375] on div at bounding box center [226, 387] width 174 height 98
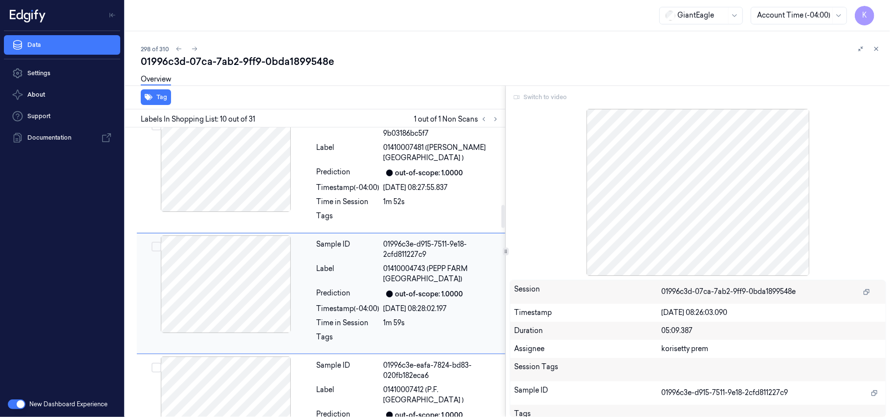
scroll to position [970, 0]
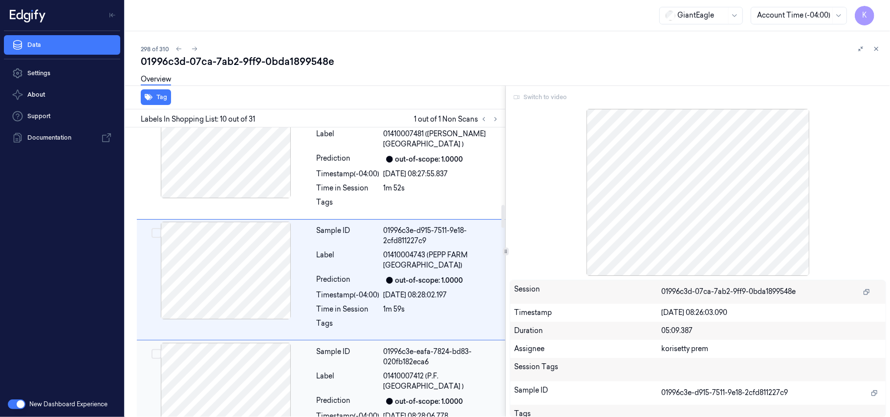
click at [248, 370] on div at bounding box center [226, 392] width 174 height 98
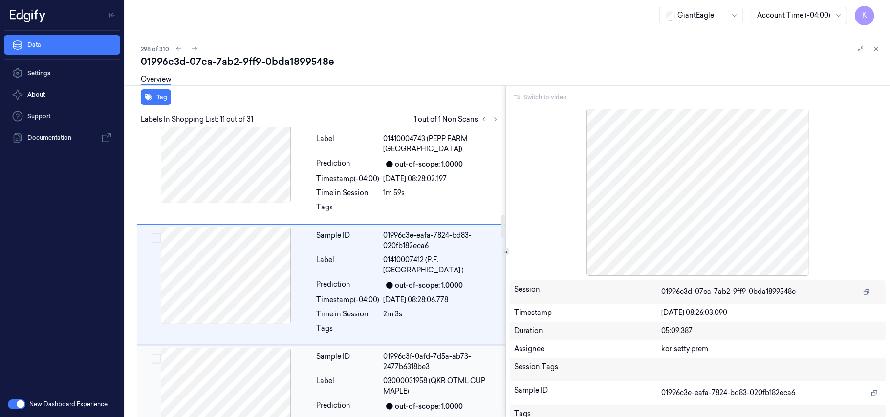
scroll to position [1151, 0]
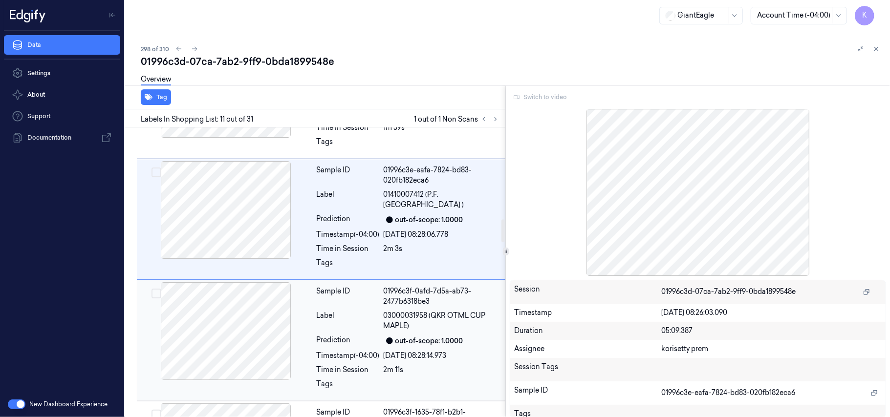
click at [251, 321] on div at bounding box center [226, 331] width 174 height 98
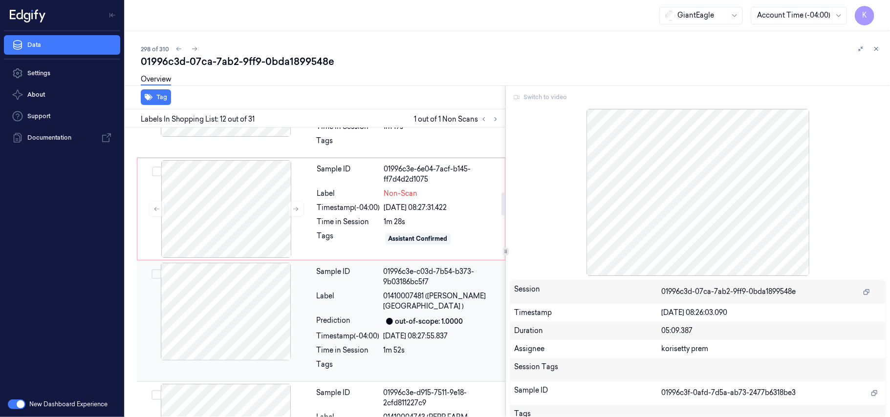
scroll to position [811, 0]
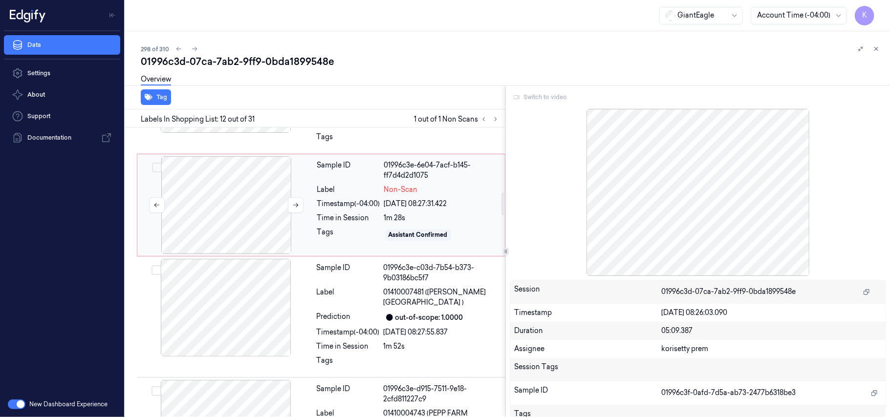
click at [232, 229] on div at bounding box center [226, 205] width 174 height 98
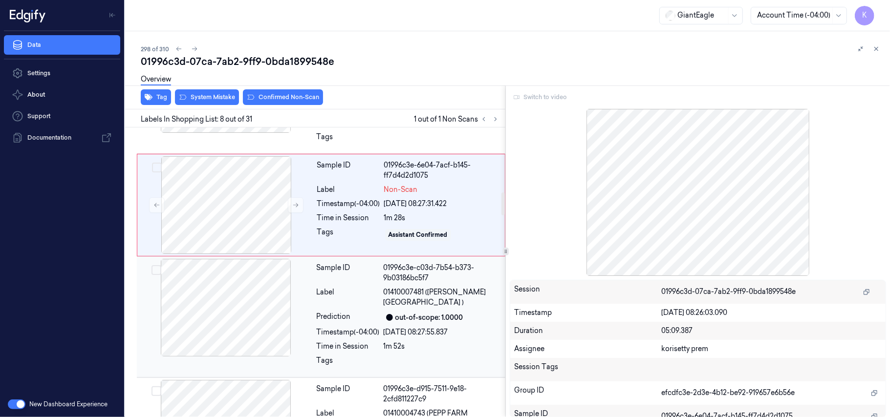
click at [247, 318] on div at bounding box center [226, 308] width 174 height 98
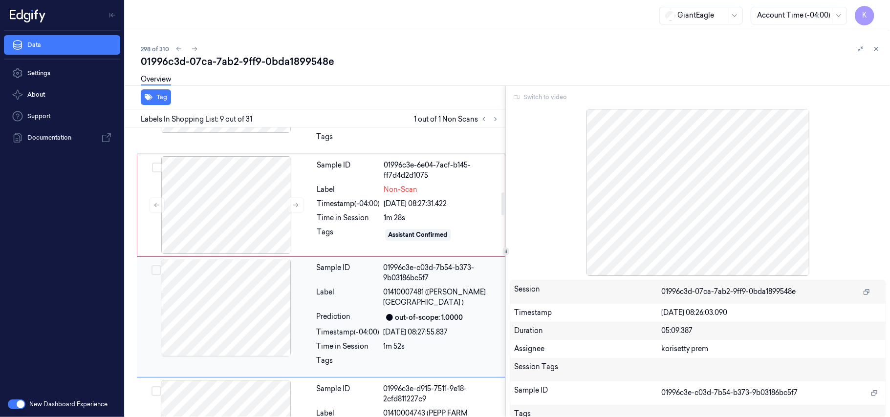
scroll to position [853, 0]
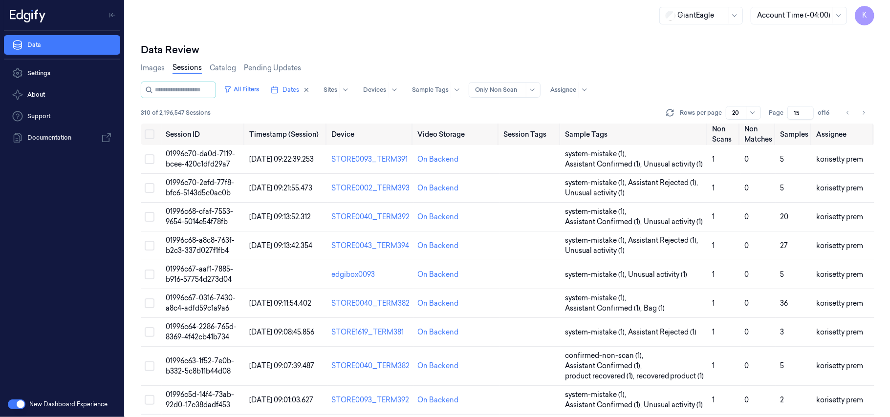
click at [362, 34] on div "Data Review Images Sessions Catalog Pending Updates All Filters Dates Sites Dev…" at bounding box center [507, 224] width 765 height 386
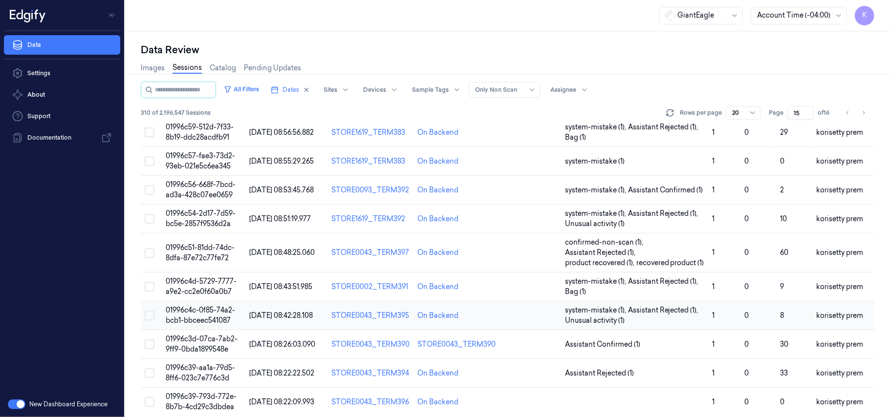
scroll to position [356, 0]
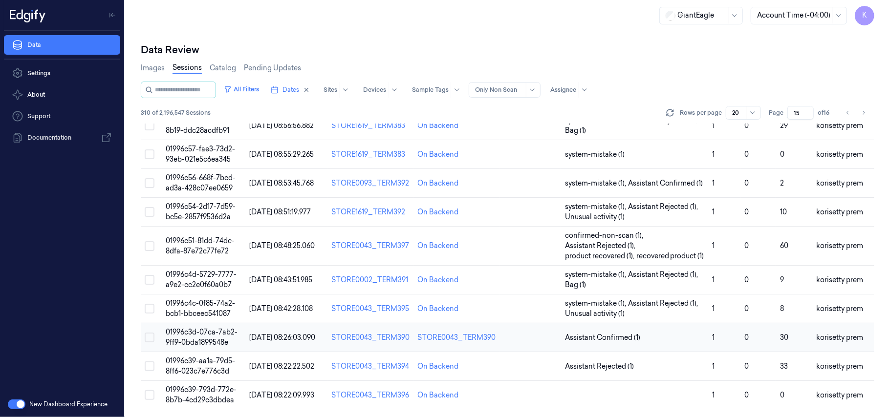
click at [184, 331] on span "01996c3d-07ca-7ab2-9ff9-0bda1899548e" at bounding box center [202, 337] width 72 height 19
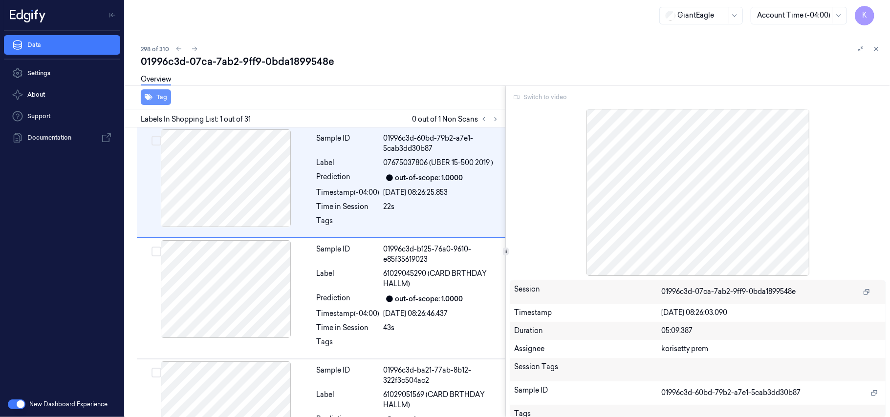
click at [154, 100] on button "Tag" at bounding box center [156, 97] width 30 height 16
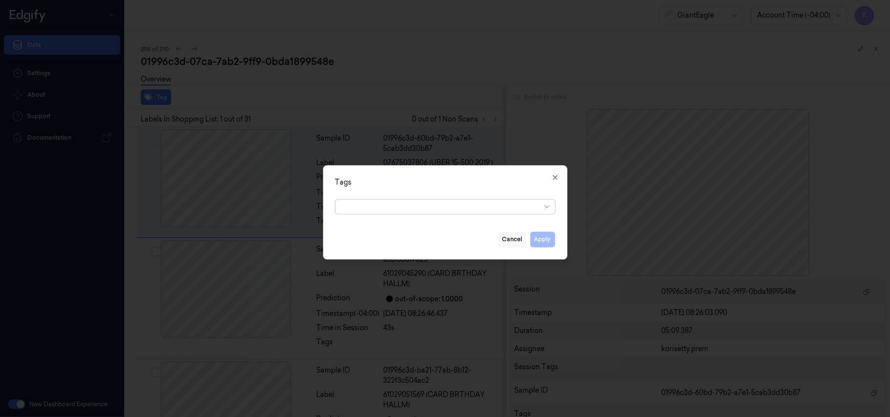
click at [520, 241] on button "Cancel" at bounding box center [512, 240] width 28 height 16
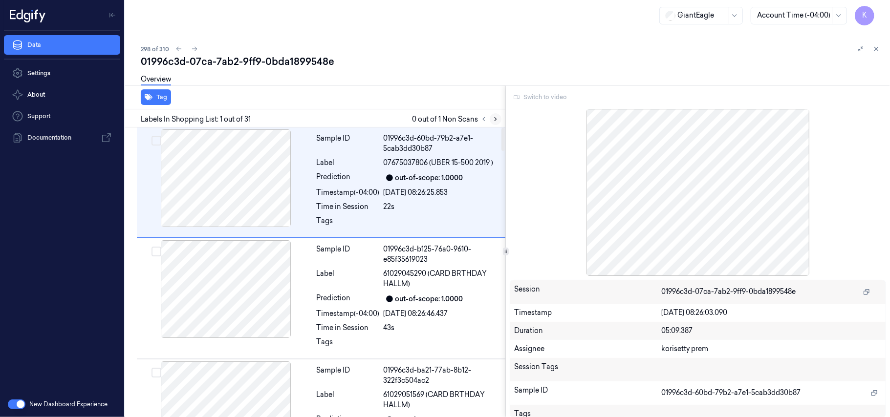
click at [497, 116] on icon at bounding box center [495, 119] width 7 height 7
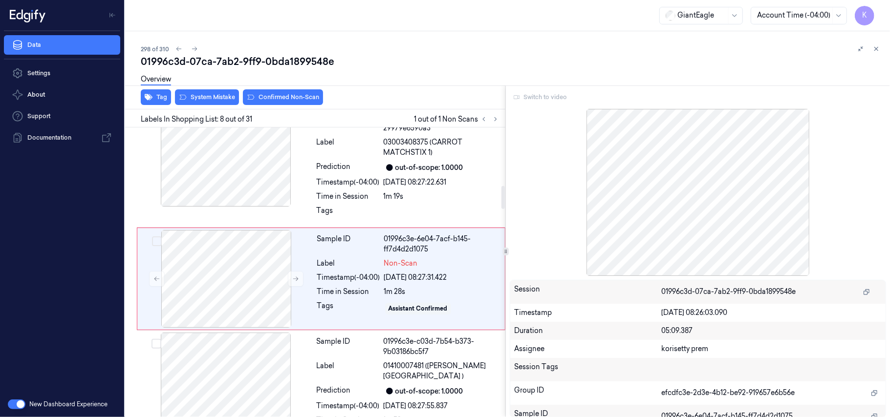
scroll to position [746, 0]
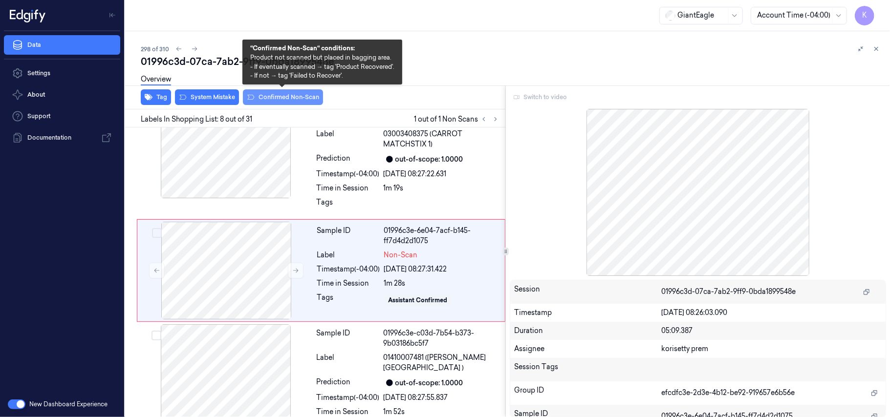
click at [280, 98] on button "Confirmed Non-Scan" at bounding box center [283, 97] width 80 height 16
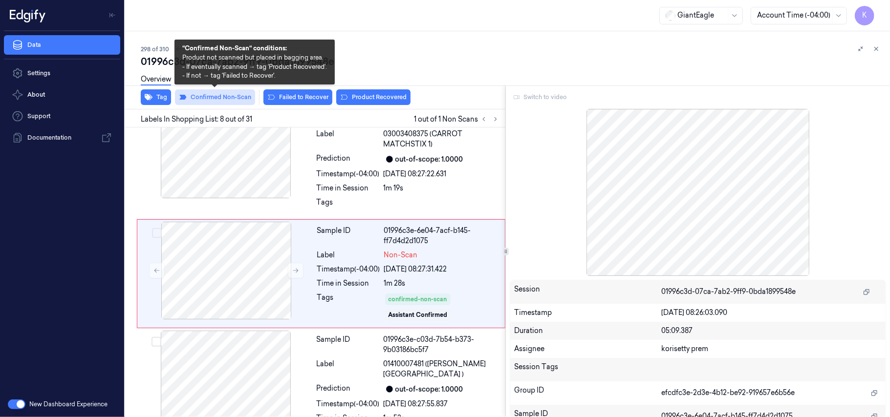
scroll to position [750, 0]
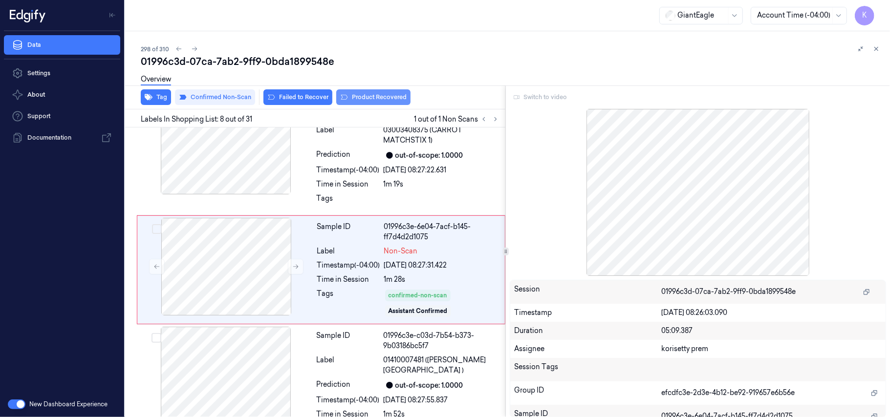
click at [366, 97] on button "Product Recovered" at bounding box center [373, 97] width 74 height 16
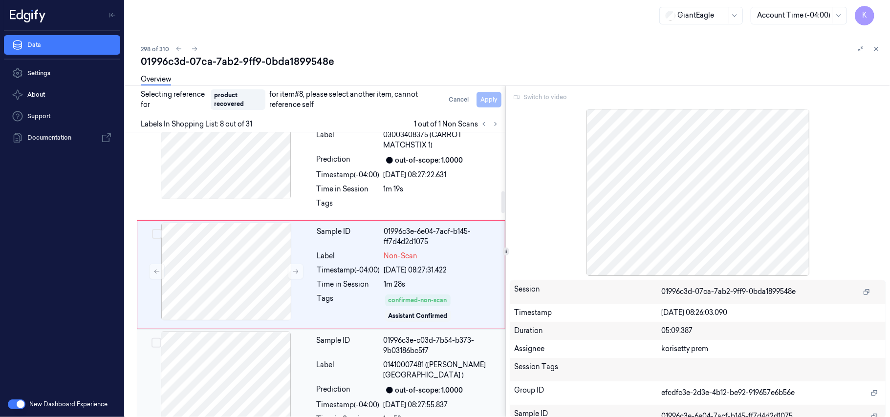
click at [440, 368] on span "01410007481 ([PERSON_NAME][GEOGRAPHIC_DATA] )" at bounding box center [442, 370] width 116 height 21
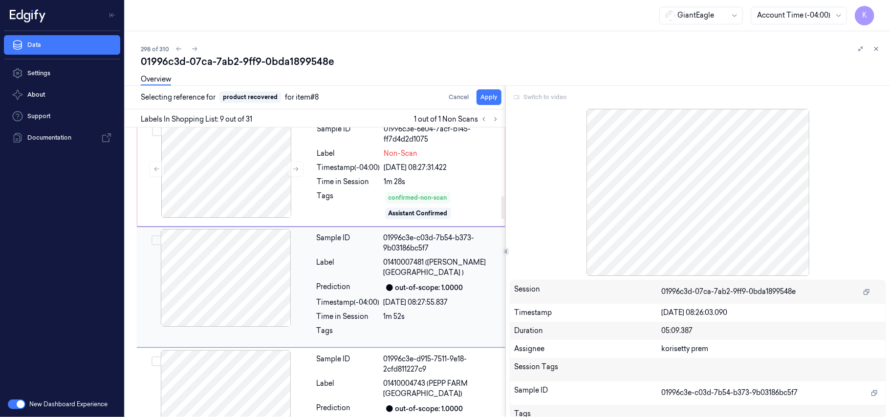
scroll to position [860, 0]
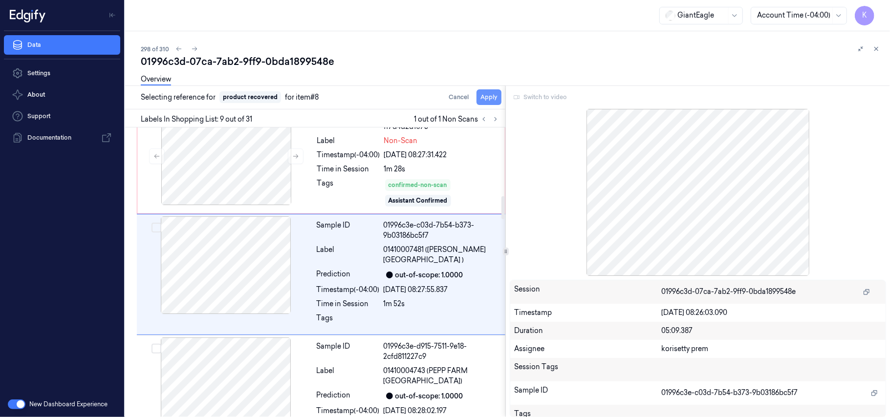
click at [490, 99] on button "Apply" at bounding box center [488, 97] width 25 height 16
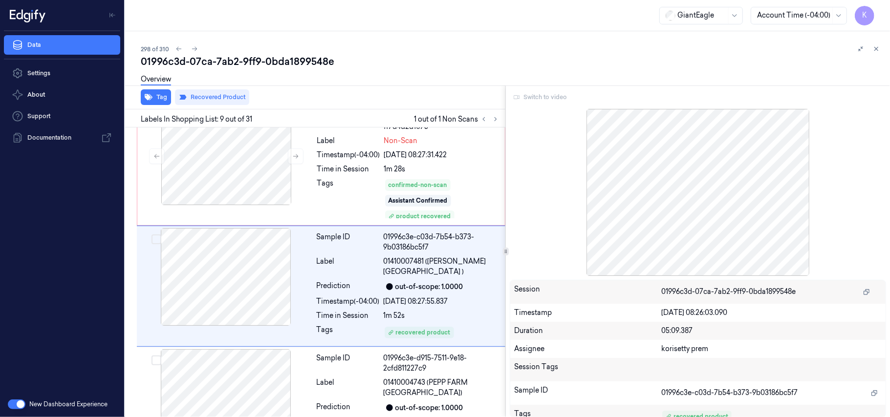
scroll to position [871, 0]
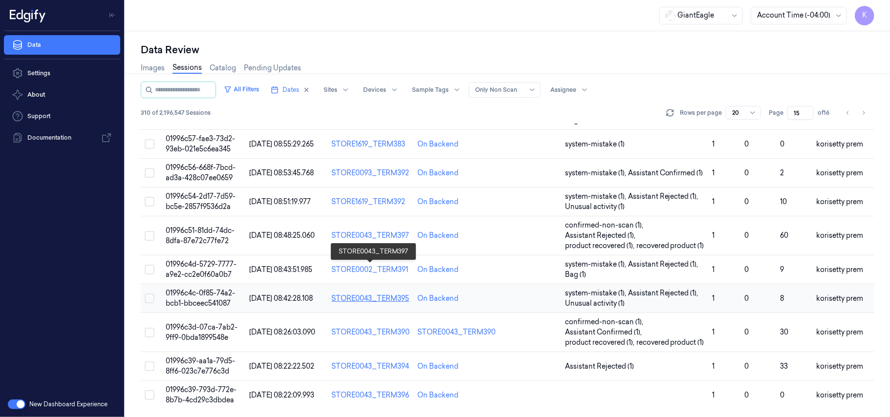
scroll to position [376, 0]
click at [200, 360] on span "01996c39-aa1a-79d5-8ff6-023c7e776c3d" at bounding box center [200, 366] width 69 height 19
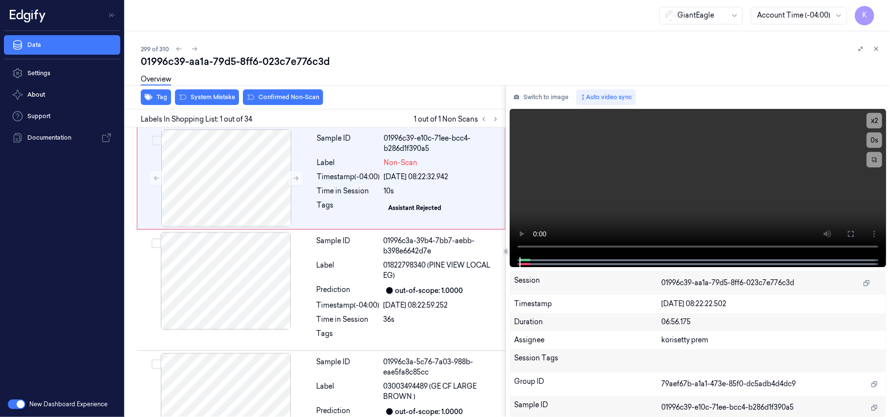
click at [384, 62] on div "01996c39-aa1a-79d5-8ff6-023c7e776c3d" at bounding box center [511, 62] width 741 height 14
click at [496, 118] on icon at bounding box center [495, 119] width 7 height 7
click at [657, 200] on video at bounding box center [698, 183] width 376 height 149
click at [293, 177] on icon at bounding box center [295, 178] width 7 height 7
click at [596, 186] on video at bounding box center [698, 183] width 376 height 149
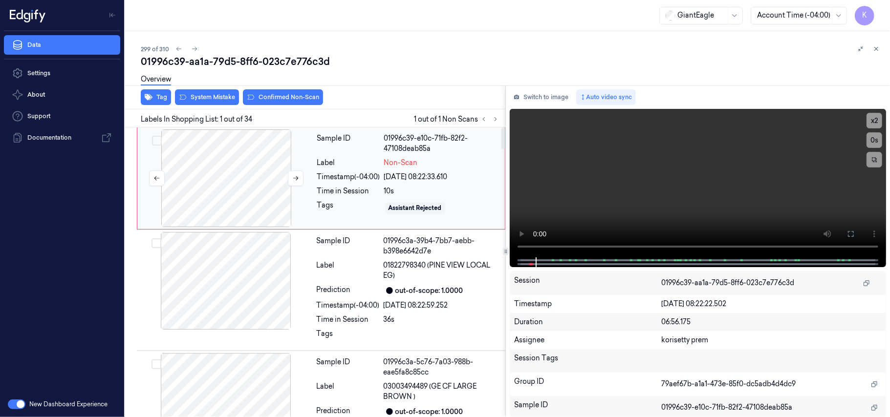
click at [262, 198] on div at bounding box center [226, 178] width 174 height 98
click at [677, 198] on video at bounding box center [698, 183] width 376 height 149
click at [874, 118] on button "x 2" at bounding box center [874, 121] width 16 height 16
click at [874, 118] on button "x 4" at bounding box center [874, 121] width 16 height 16
click at [201, 227] on div at bounding box center [226, 178] width 174 height 98
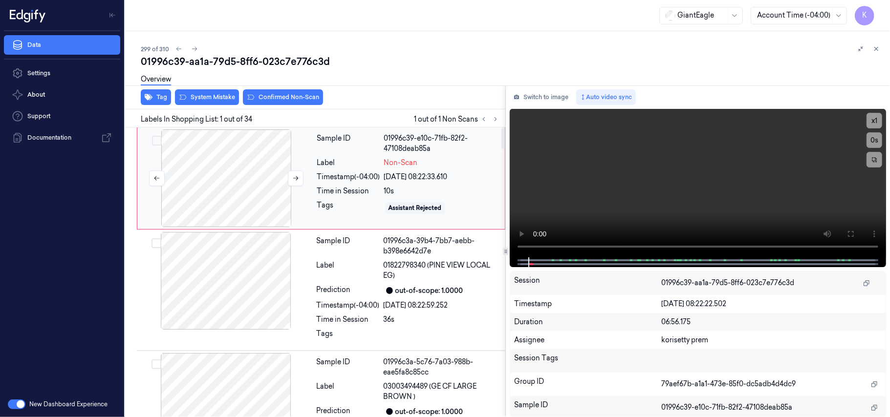
click at [247, 157] on div at bounding box center [226, 178] width 174 height 98
click at [659, 172] on video at bounding box center [698, 183] width 376 height 149
click at [603, 196] on video at bounding box center [698, 183] width 376 height 149
click at [651, 186] on video at bounding box center [698, 183] width 376 height 149
click at [460, 286] on div "out-of-scope: 1.0000" at bounding box center [429, 291] width 68 height 10
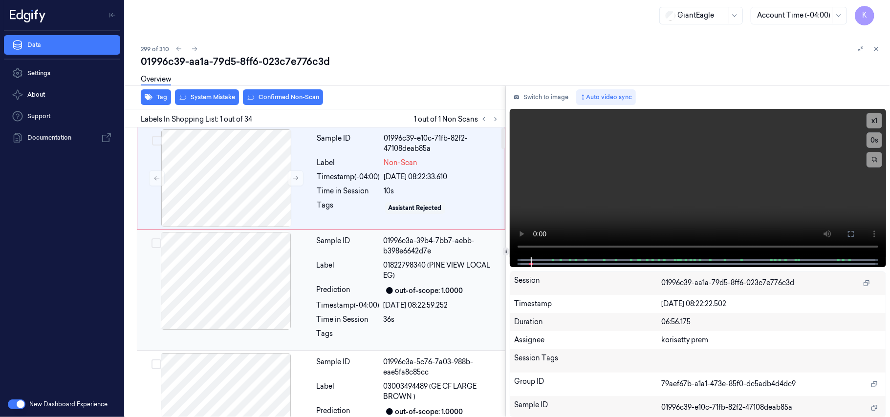
scroll to position [18, 0]
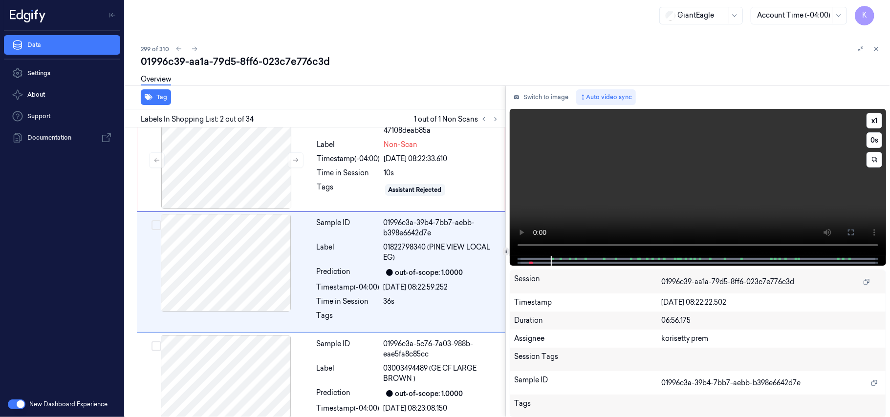
click at [717, 178] on video at bounding box center [698, 182] width 376 height 147
click at [718, 178] on video at bounding box center [698, 182] width 376 height 147
click at [399, 156] on div "[DATE] 08:22:33.610" at bounding box center [441, 159] width 115 height 10
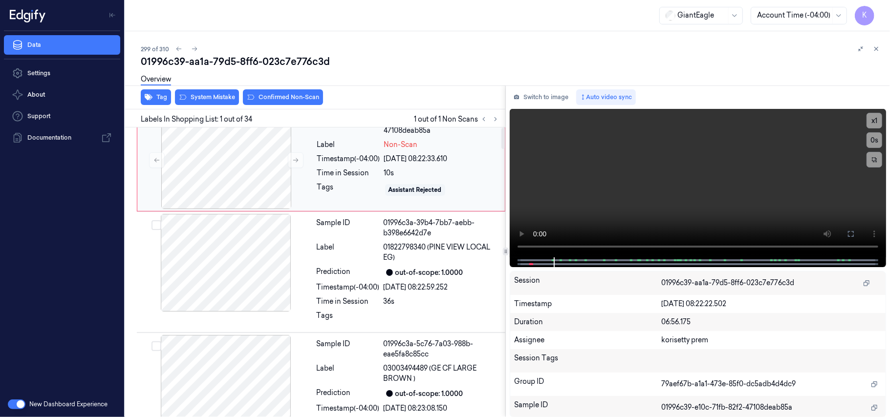
scroll to position [0, 0]
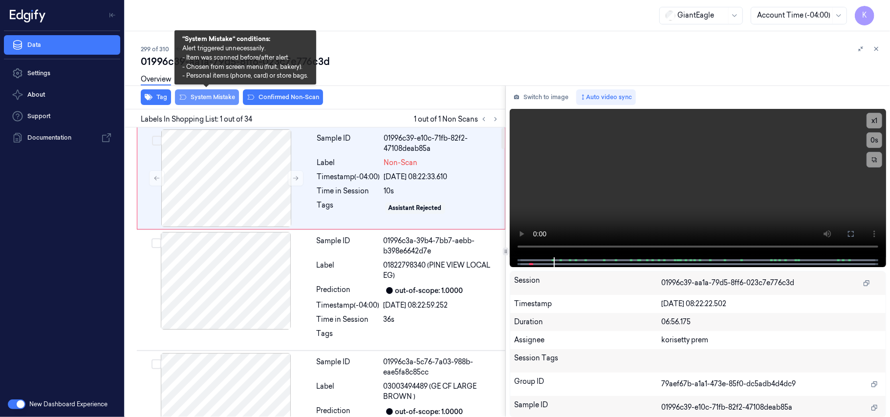
click at [208, 95] on button "System Mistake" at bounding box center [207, 97] width 64 height 16
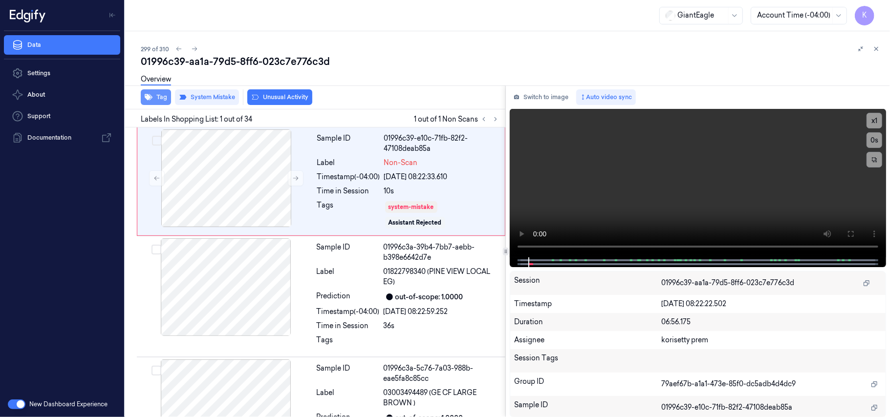
click at [153, 98] on button "Tag" at bounding box center [156, 97] width 30 height 16
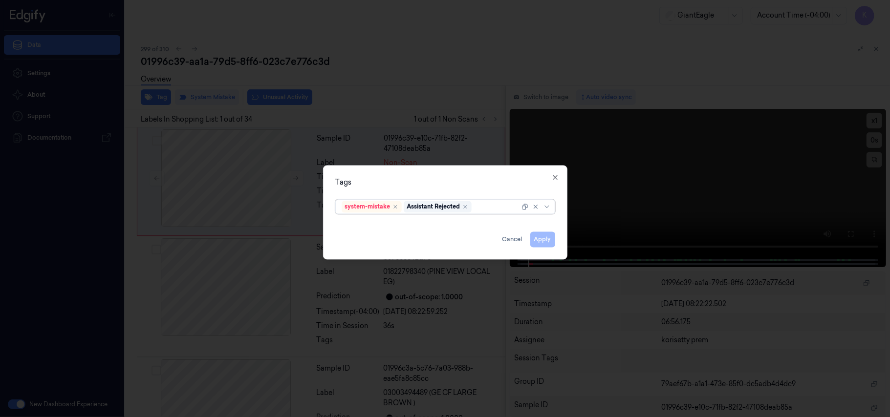
click at [483, 205] on div at bounding box center [497, 207] width 46 height 10
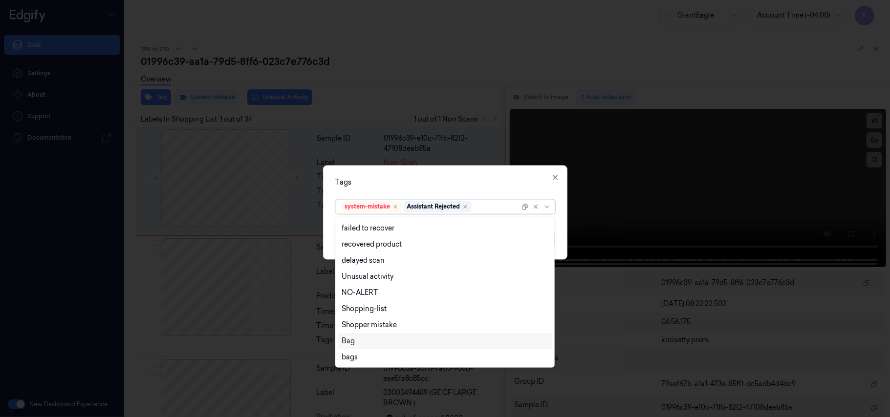
click at [369, 342] on div "Bag" at bounding box center [445, 341] width 207 height 10
click at [487, 176] on div "Tags option Bag, selected. 13 results available. Use Up and Down to choose opti…" at bounding box center [445, 213] width 244 height 94
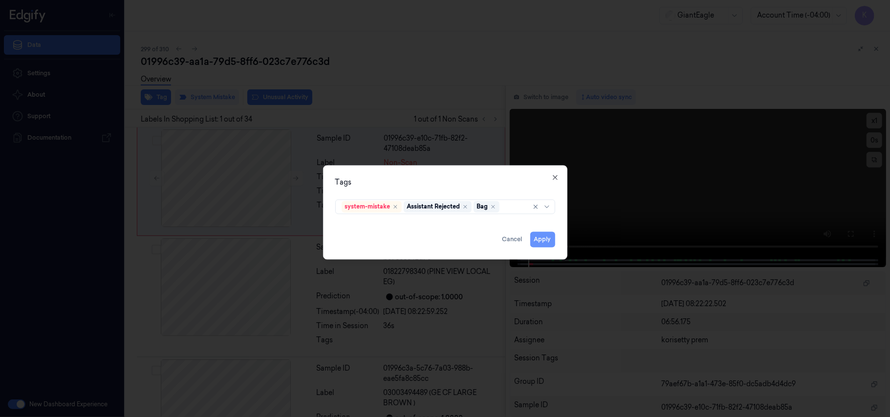
click at [541, 235] on button "Apply" at bounding box center [542, 240] width 25 height 16
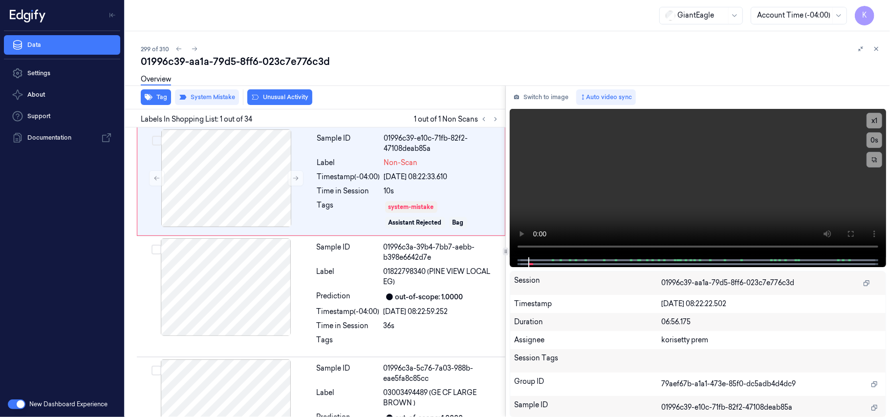
click at [395, 48] on div "299 of 310" at bounding box center [511, 49] width 741 height 12
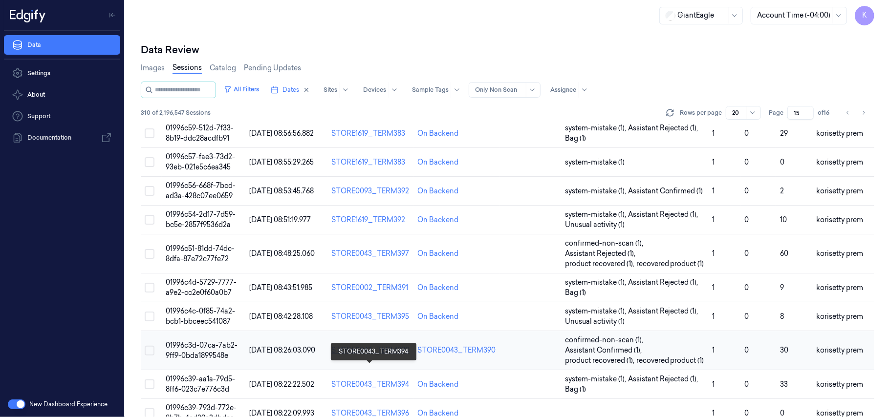
scroll to position [376, 0]
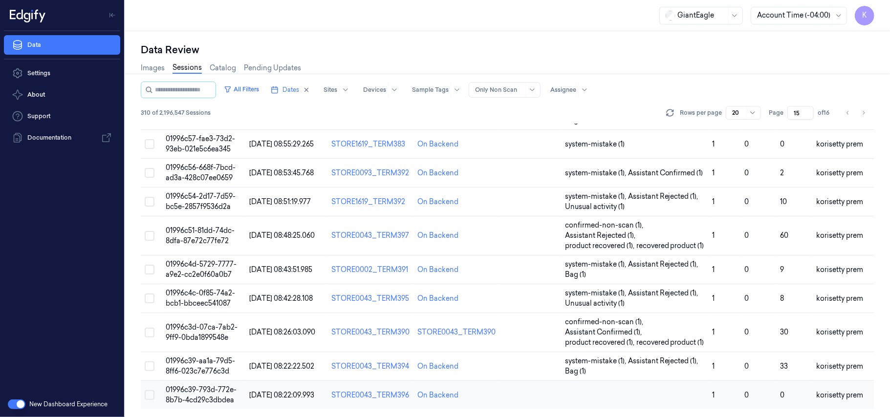
click at [215, 395] on td "01996c39-793d-772e-8b7b-4cd29c3dbdea" at bounding box center [204, 395] width 84 height 29
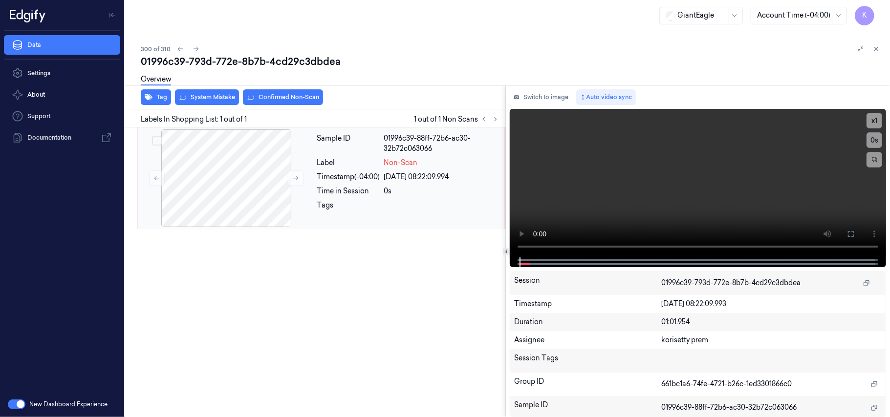
click at [419, 200] on div at bounding box center [441, 208] width 115 height 16
click at [634, 183] on video at bounding box center [698, 183] width 376 height 149
click at [567, 193] on video at bounding box center [698, 183] width 376 height 149
click at [235, 194] on div at bounding box center [226, 178] width 174 height 98
click at [688, 184] on video at bounding box center [698, 183] width 376 height 149
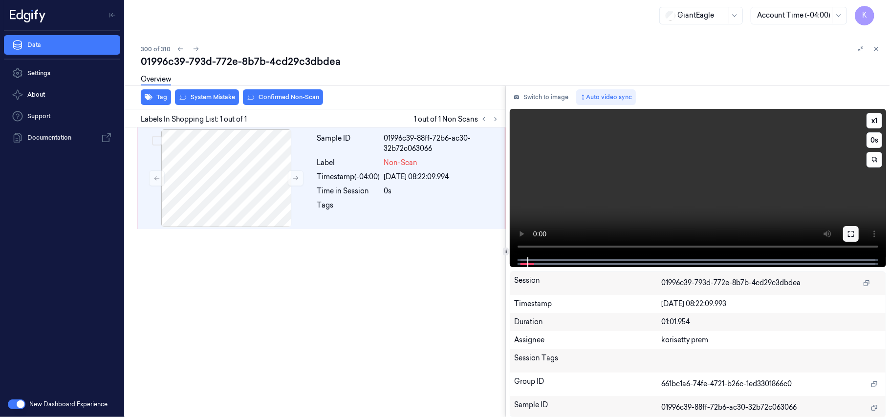
click at [853, 234] on icon at bounding box center [851, 234] width 8 height 8
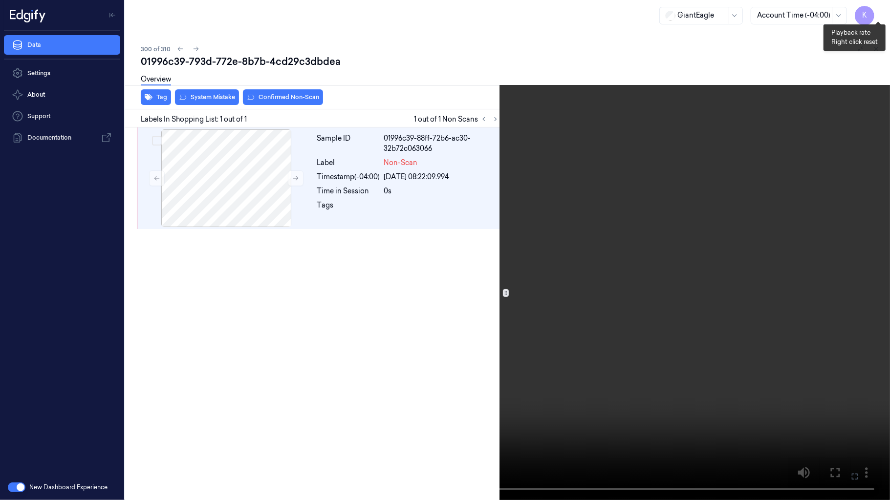
click at [876, 11] on button "x 1" at bounding box center [878, 12] width 16 height 16
click at [876, 11] on button "x 2" at bounding box center [878, 12] width 16 height 16
click at [474, 331] on video at bounding box center [445, 250] width 890 height 500
click at [290, 417] on video at bounding box center [445, 250] width 890 height 500
click at [0, 0] on button at bounding box center [0, 0] width 0 height 0
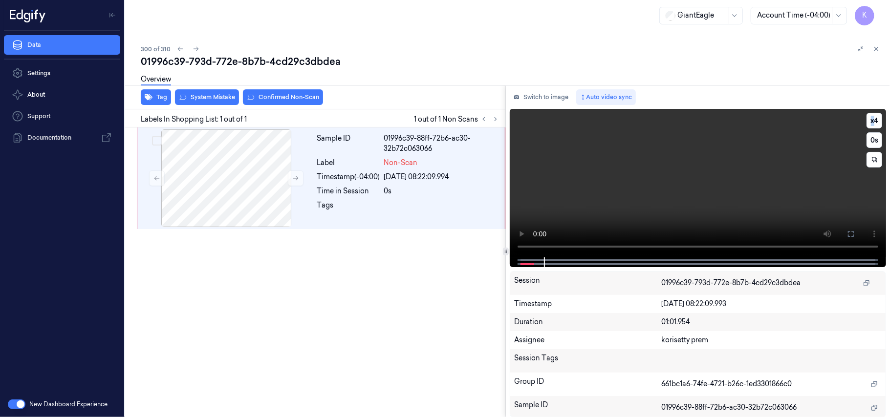
click at [696, 200] on video at bounding box center [698, 183] width 376 height 149
click at [216, 169] on div at bounding box center [226, 178] width 174 height 98
click at [709, 190] on video at bounding box center [698, 183] width 376 height 149
click at [638, 197] on video at bounding box center [698, 183] width 376 height 149
click at [243, 161] on div at bounding box center [226, 178] width 174 height 98
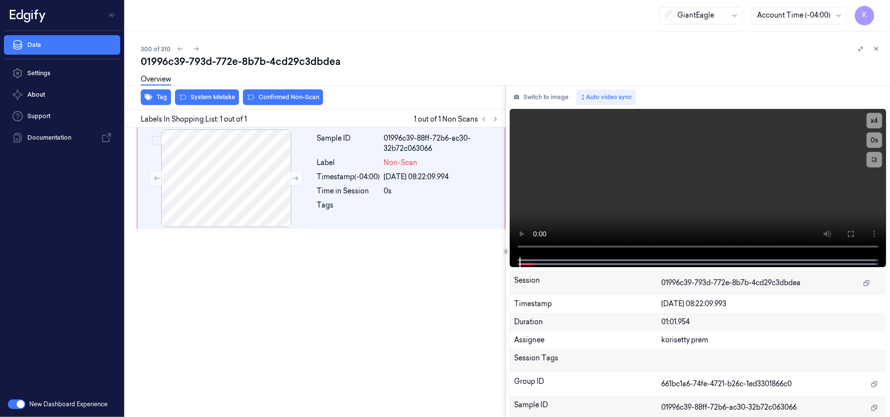
click at [293, 90] on div "Overview" at bounding box center [511, 80] width 741 height 25
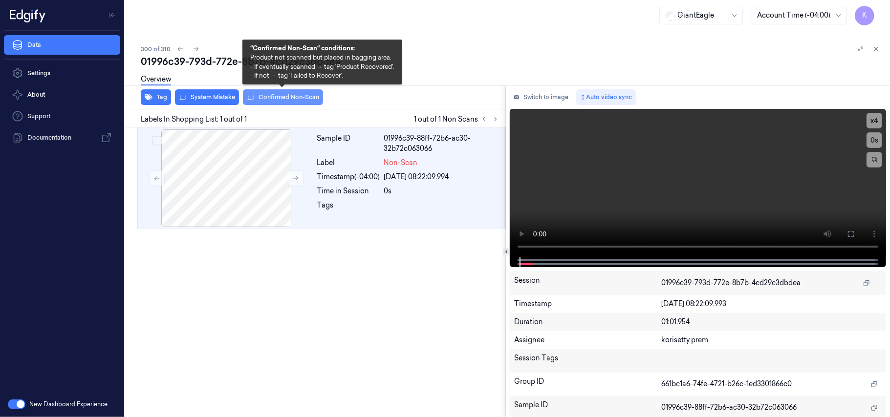
click at [296, 100] on button "Confirmed Non-Scan" at bounding box center [283, 97] width 80 height 16
